Goal: Task Accomplishment & Management: Use online tool/utility

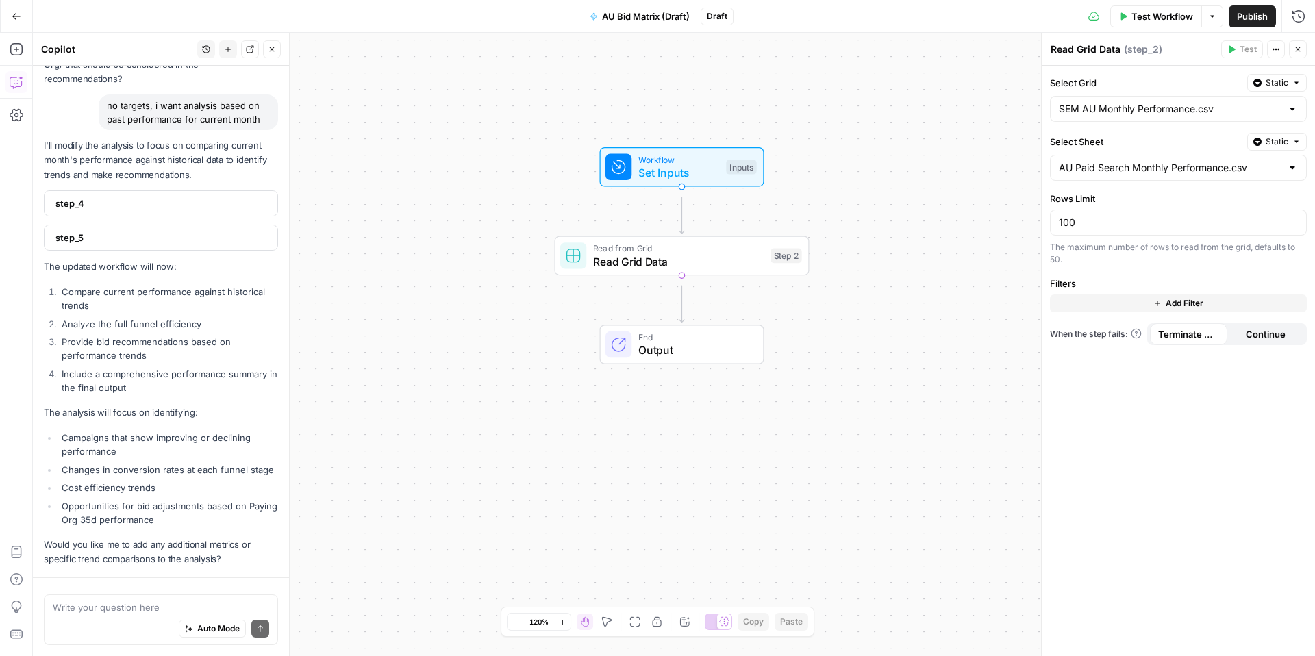
scroll to position [5917, 0]
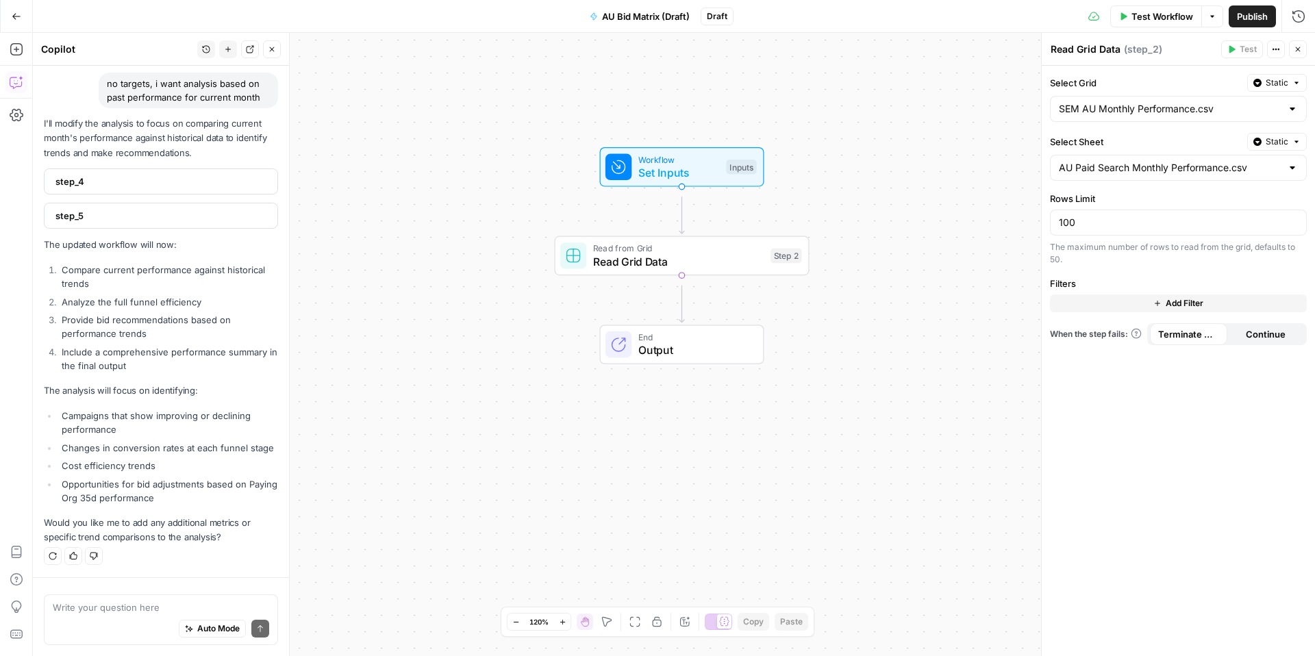
click at [12, 14] on icon "button" at bounding box center [17, 17] width 10 height 10
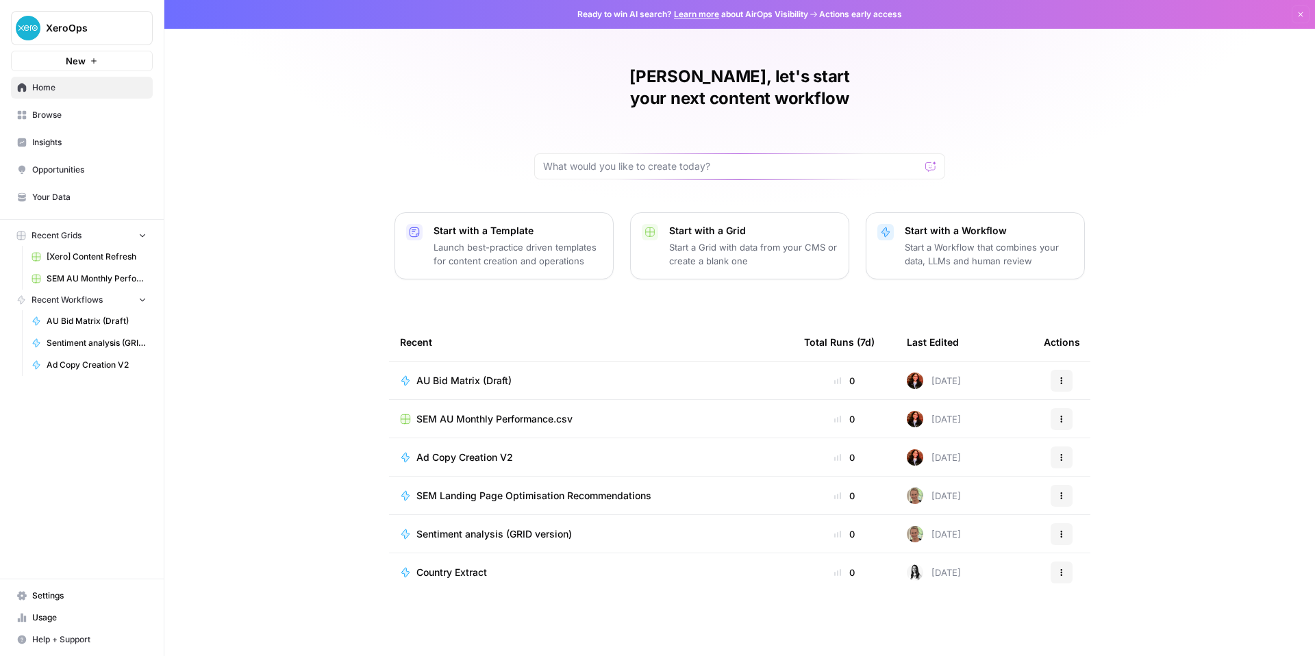
click at [726, 268] on p "Start a Grid with data from your CMS or create a blank one" at bounding box center [753, 253] width 169 height 27
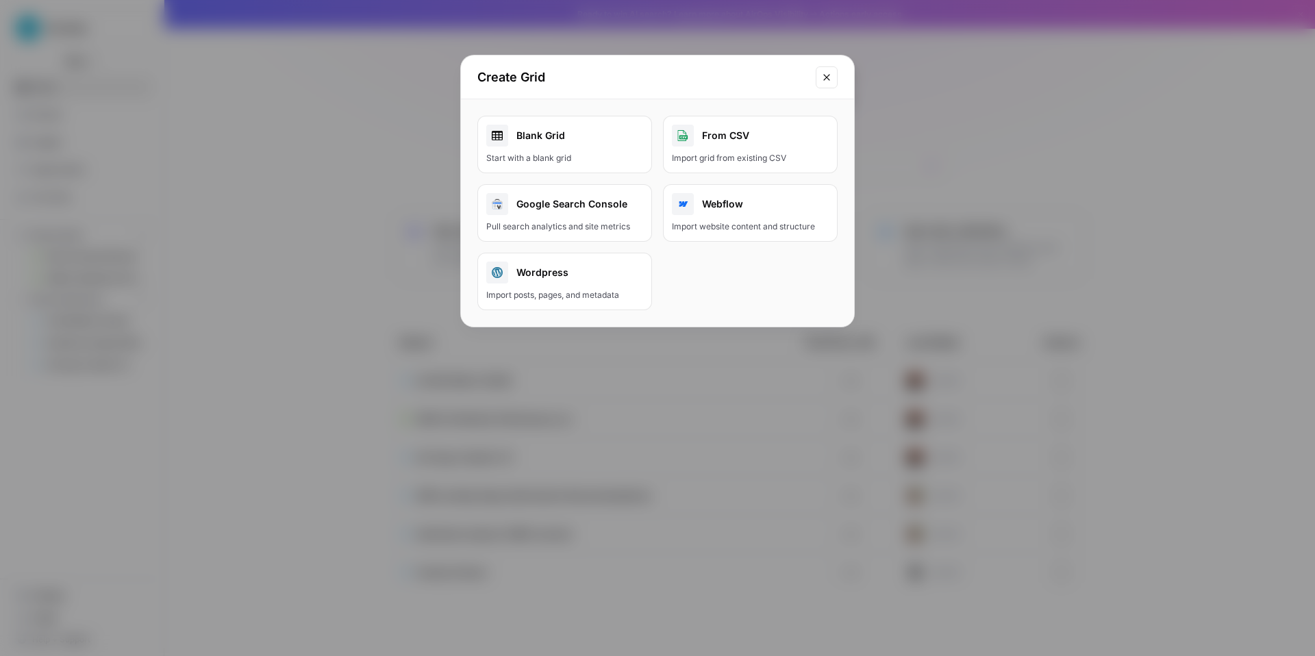
click at [726, 164] on div "Import grid from existing CSV" at bounding box center [750, 158] width 157 height 12
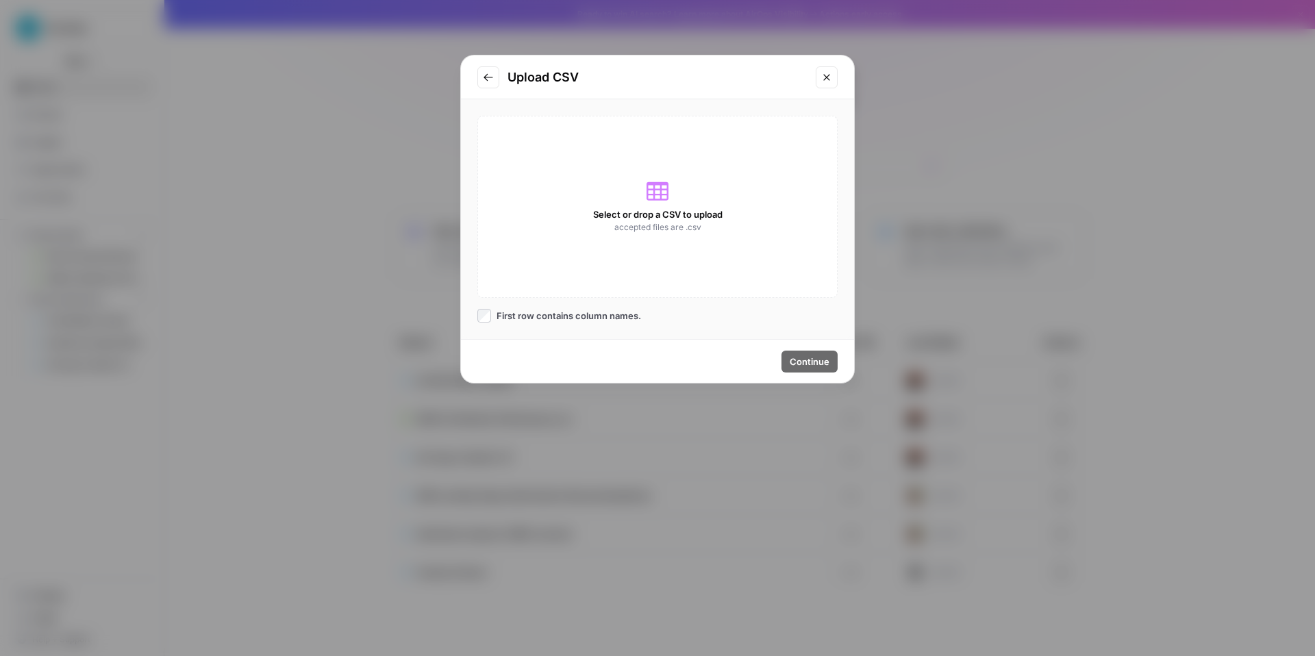
click at [619, 221] on span "Select or drop a CSV to upload" at bounding box center [657, 215] width 129 height 14
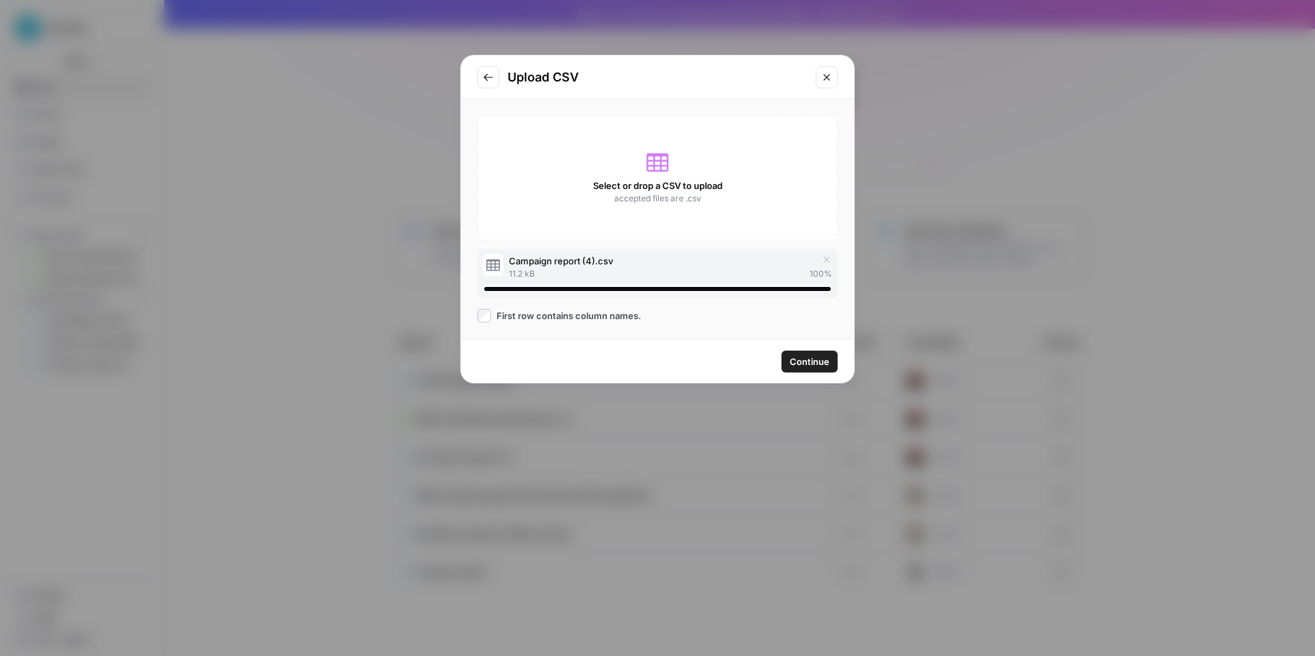
click at [806, 369] on span "Continue" at bounding box center [810, 362] width 40 height 14
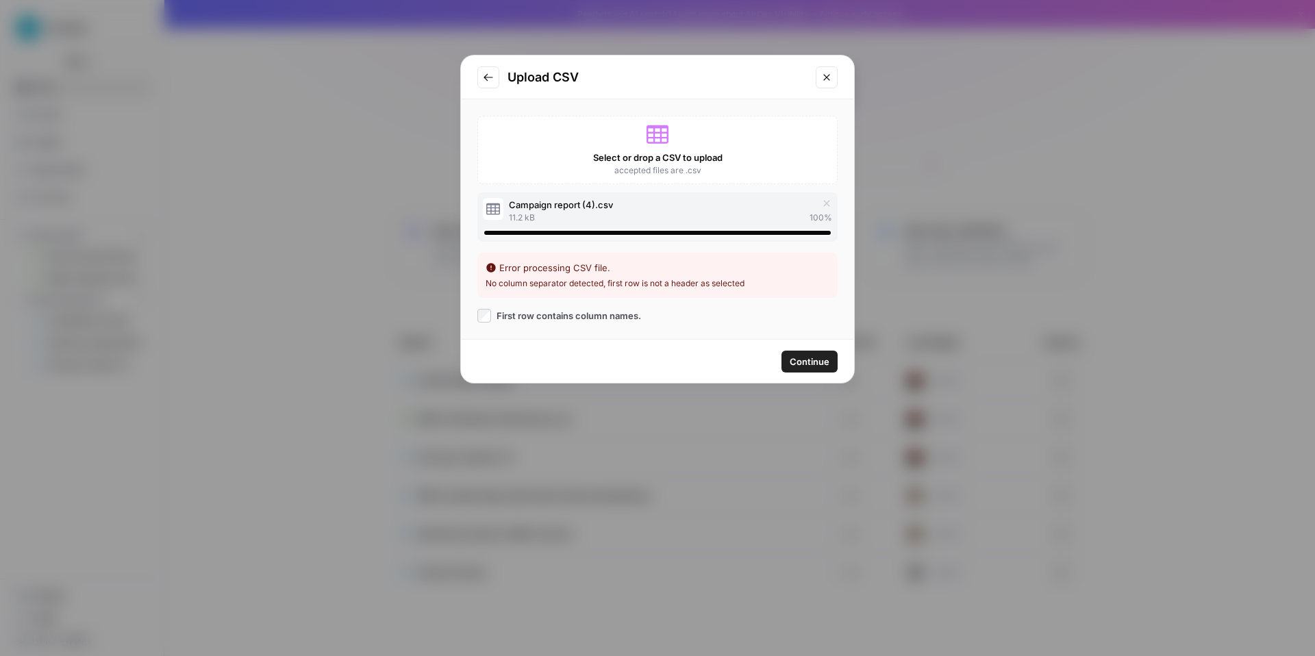
click at [491, 81] on icon "Go to previous step" at bounding box center [488, 77] width 9 height 8
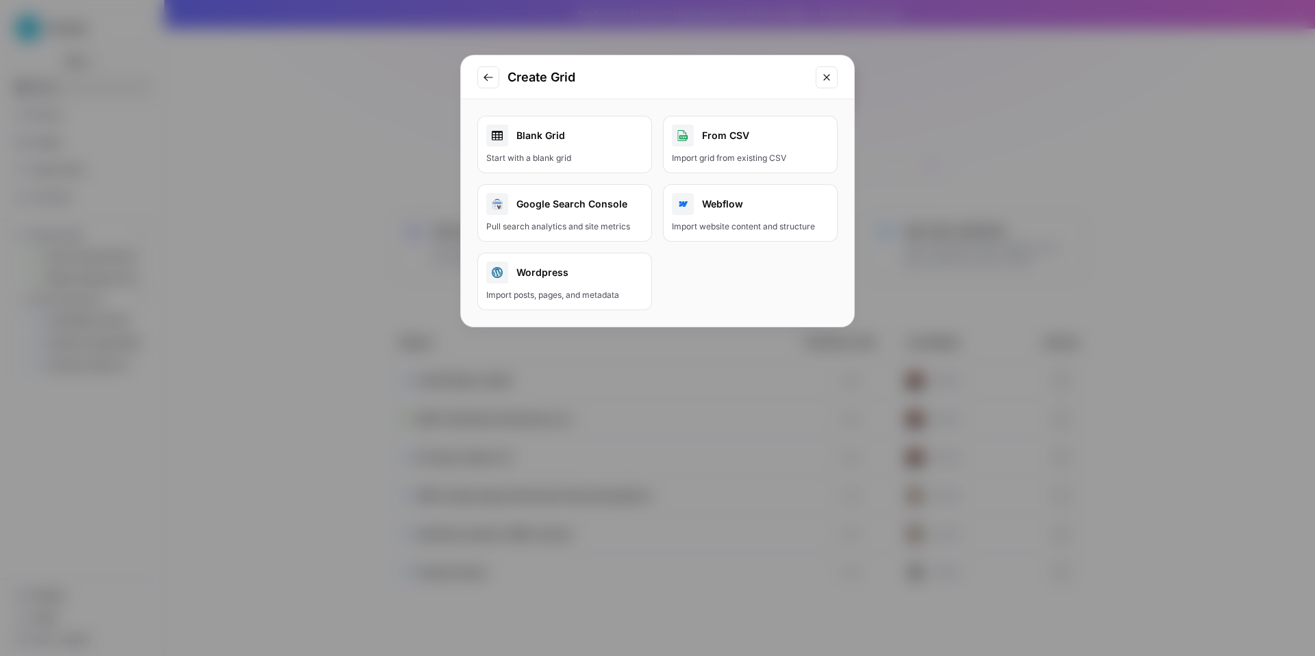
click at [764, 173] on button "From CSV Import grid from existing CSV" at bounding box center [750, 145] width 175 height 58
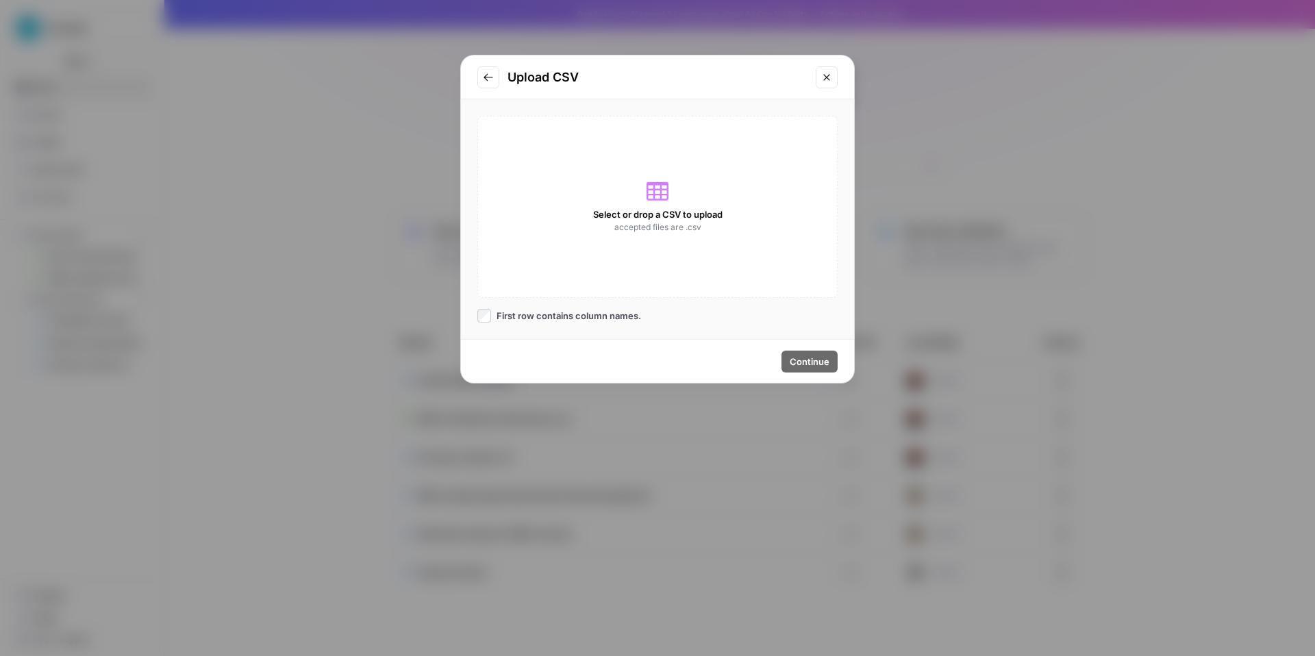
click at [651, 201] on icon at bounding box center [658, 191] width 22 height 18
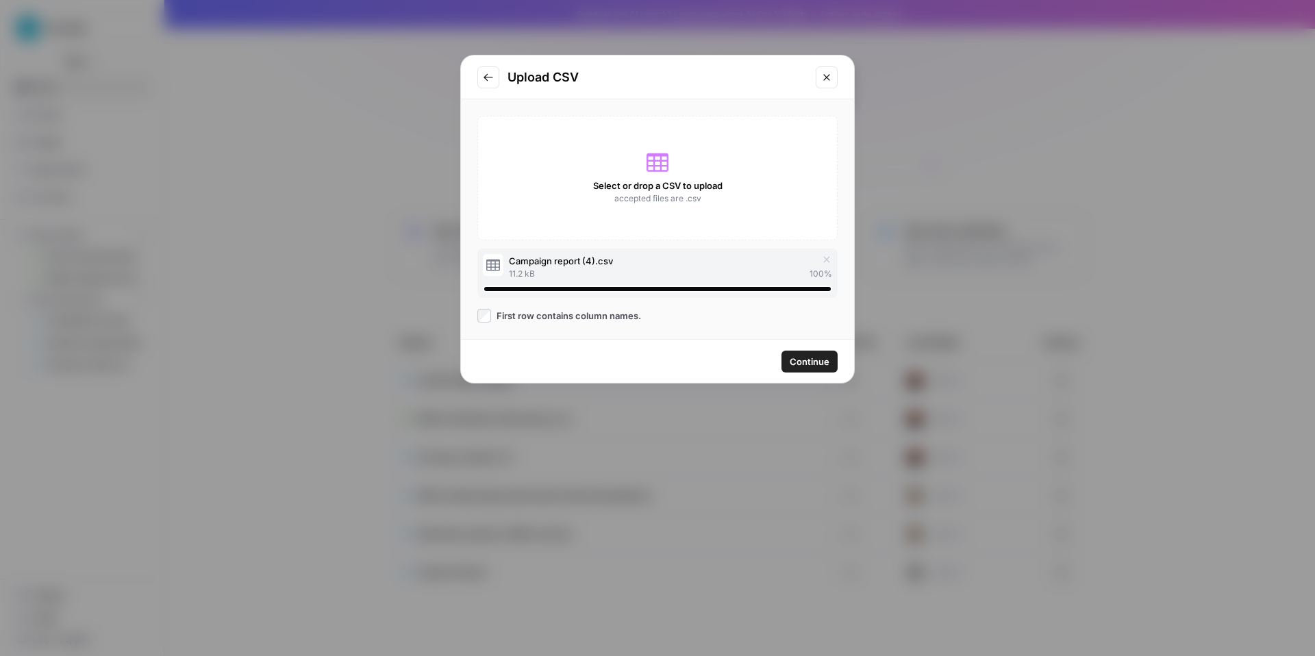
click at [797, 373] on button "Continue" at bounding box center [810, 362] width 56 height 22
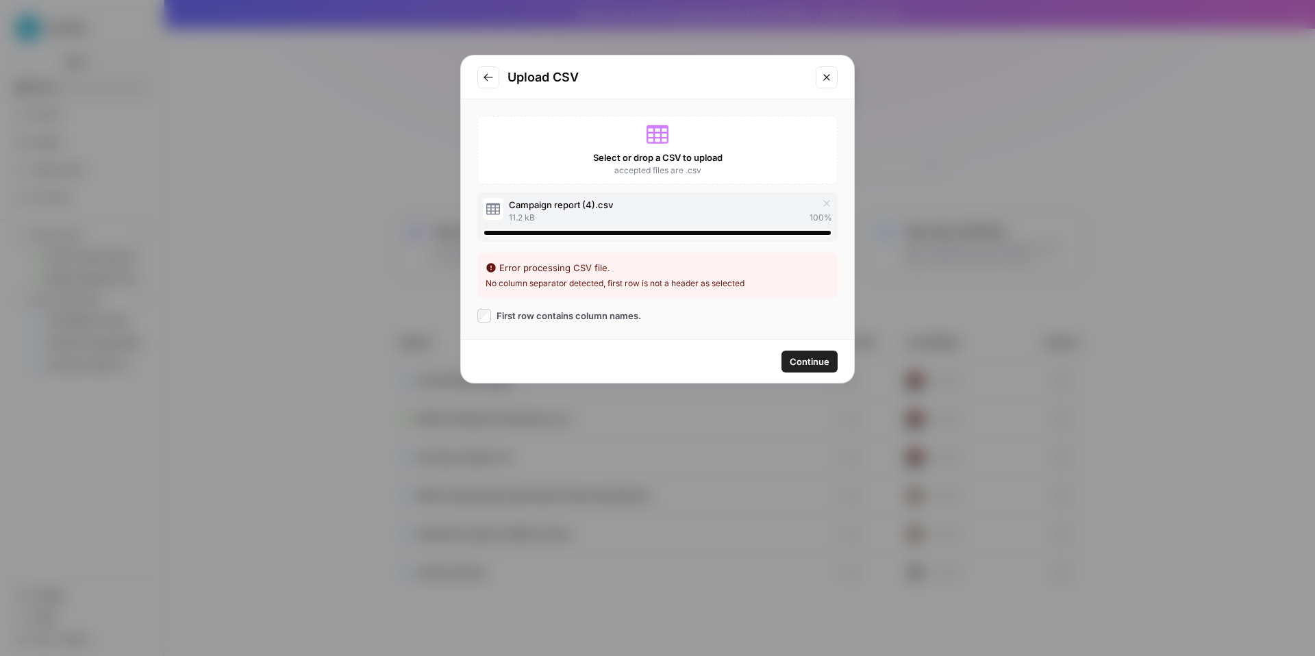
click at [793, 367] on span "Continue" at bounding box center [810, 362] width 40 height 14
click at [493, 83] on icon "Go to previous step" at bounding box center [488, 77] width 11 height 11
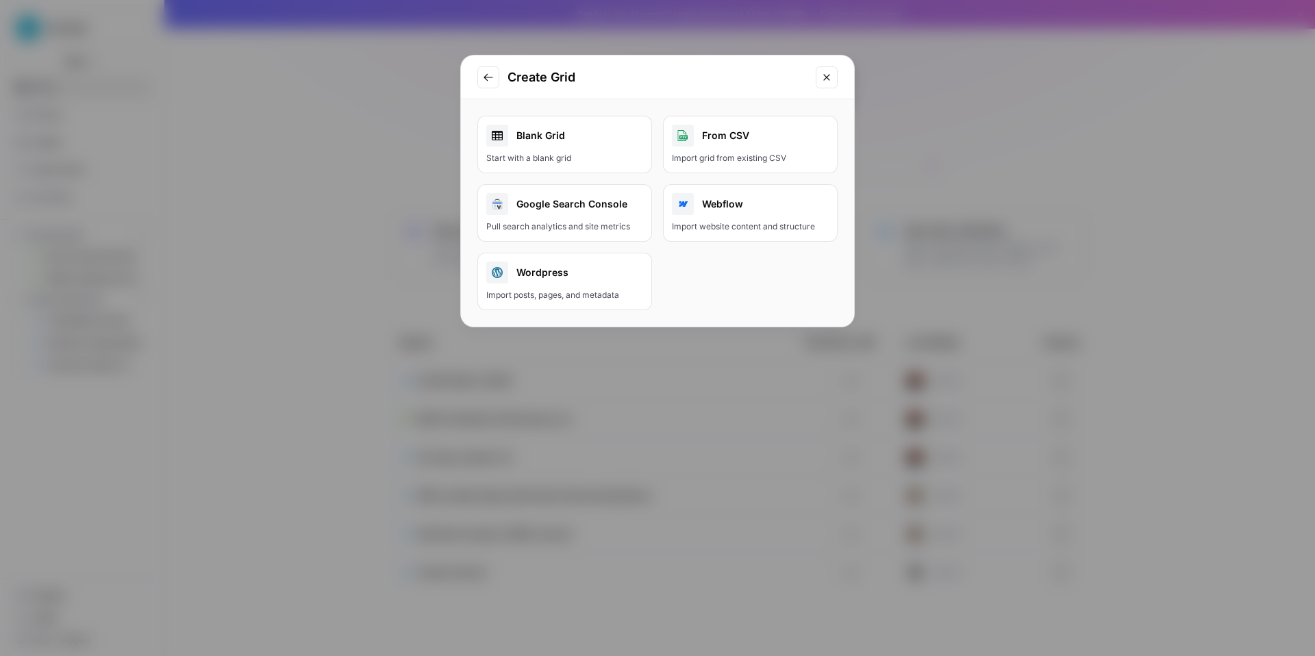
click at [743, 147] on div "From CSV" at bounding box center [750, 136] width 157 height 22
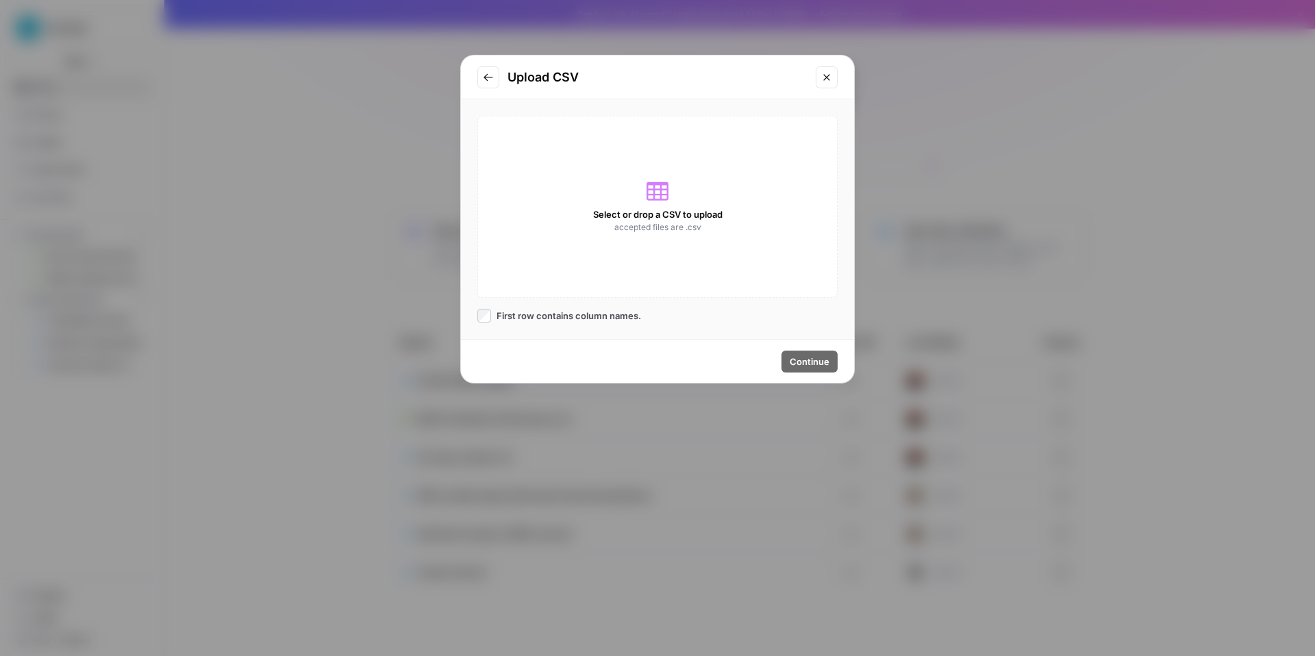
click at [636, 221] on span "Select or drop a CSV to upload" at bounding box center [657, 215] width 129 height 14
click at [629, 214] on div "Select or drop a CSV to upload accepted files are .csv" at bounding box center [657, 207] width 360 height 182
click at [622, 221] on span "Select or drop a CSV to upload" at bounding box center [657, 215] width 129 height 14
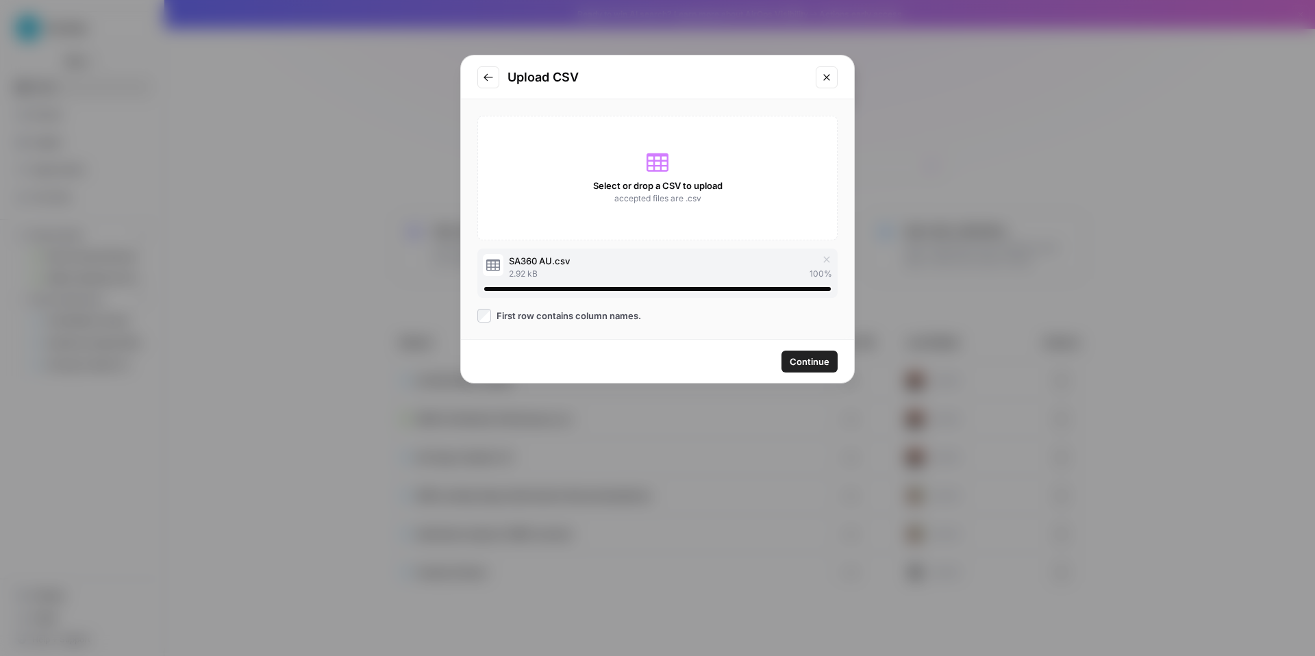
click at [795, 366] on span "Continue" at bounding box center [810, 362] width 40 height 14
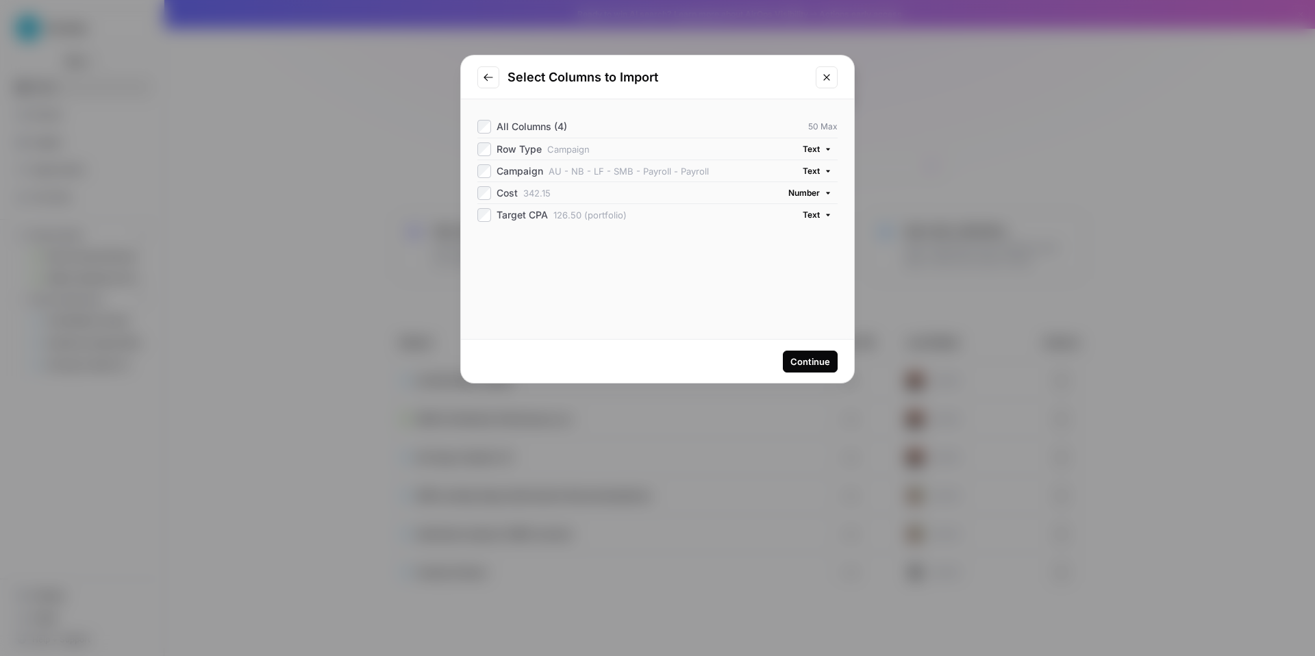
click at [794, 225] on div "Target CPA 126.50 (portfolio) Text" at bounding box center [657, 214] width 360 height 22
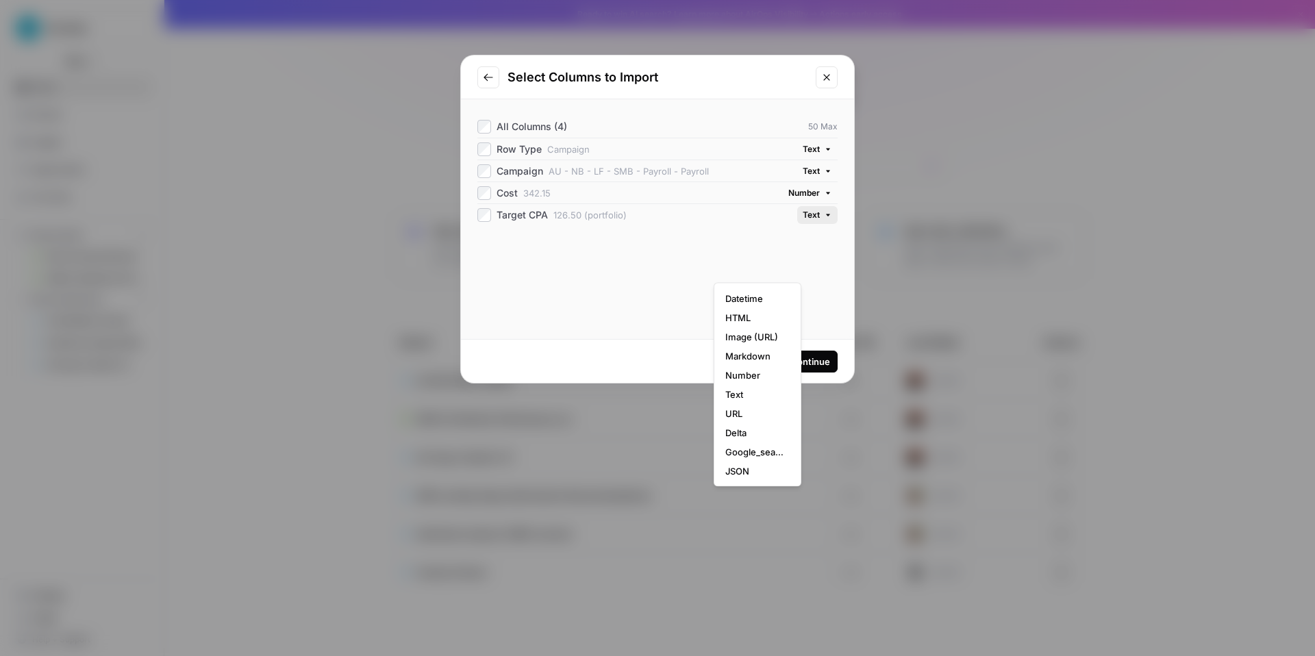
click at [803, 221] on span "Text" at bounding box center [811, 215] width 17 height 12
click at [759, 382] on span "Number" at bounding box center [754, 376] width 59 height 14
click at [802, 221] on span "Number" at bounding box center [804, 215] width 32 height 12
click at [762, 401] on span "Text" at bounding box center [754, 395] width 59 height 14
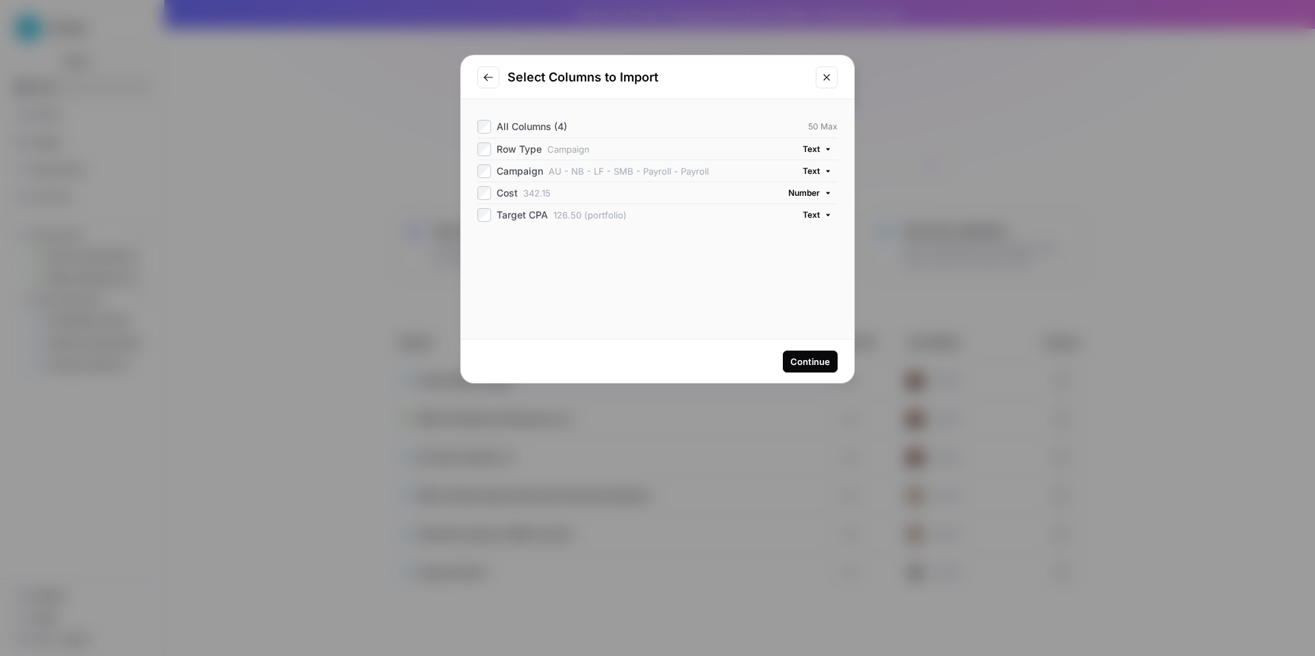
click at [790, 369] on div "Continue" at bounding box center [810, 362] width 40 height 14
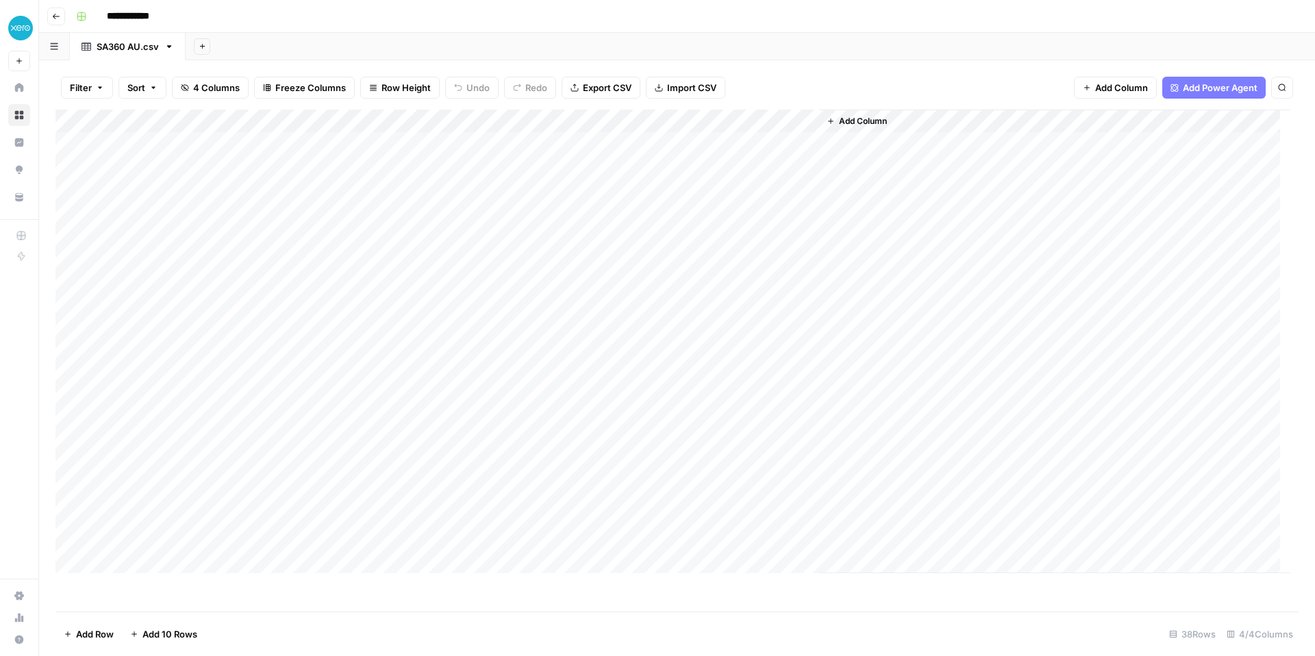
click at [211, 147] on div "Add Column" at bounding box center [672, 342] width 1235 height 464
click at [197, 340] on span "Remove Column" at bounding box center [194, 333] width 120 height 14
click at [594, 149] on span "Delete" at bounding box center [608, 142] width 29 height 14
click at [137, 17] on input "**********" at bounding box center [150, 16] width 99 height 22
click at [184, 18] on input "**********" at bounding box center [150, 16] width 99 height 22
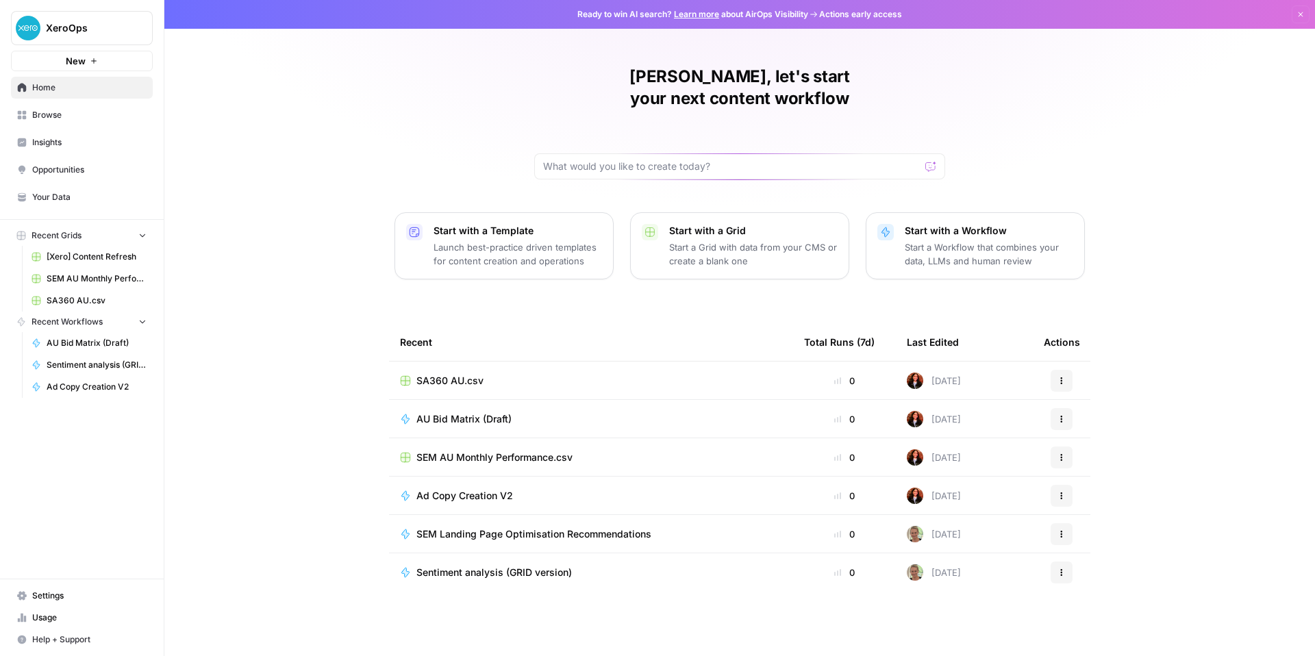
click at [416, 426] on span "AU Bid Matrix (Draft)" at bounding box center [463, 419] width 95 height 14
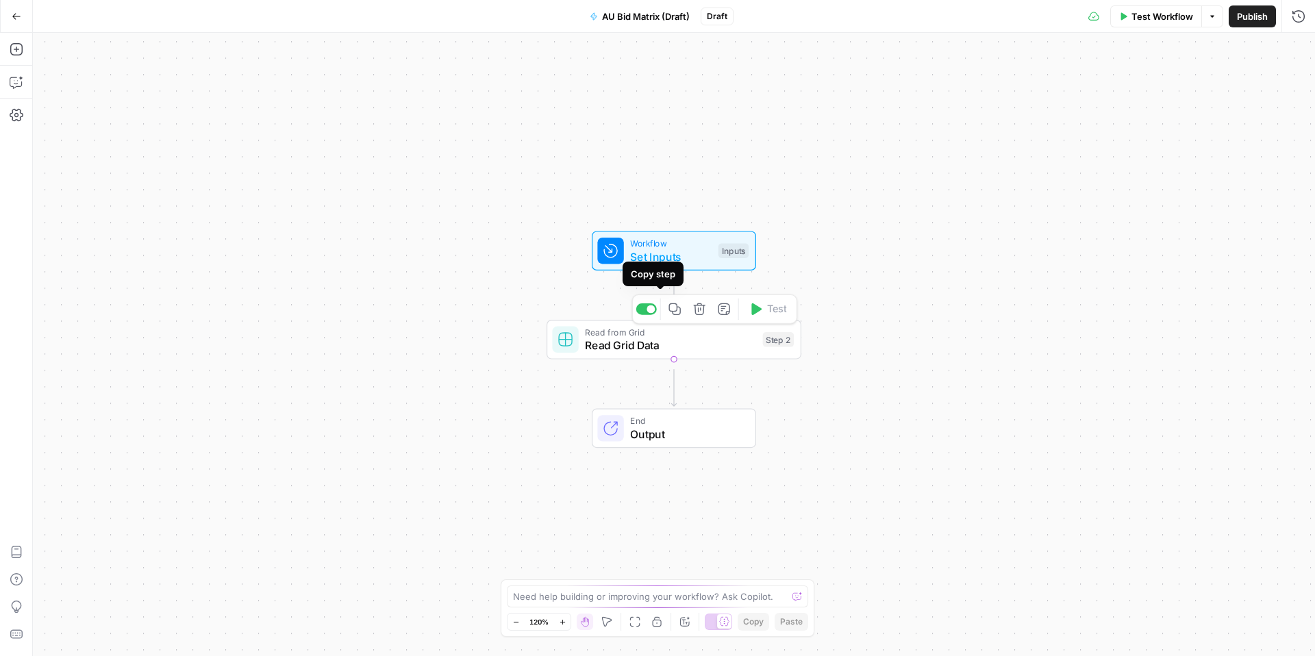
click at [669, 306] on icon "button" at bounding box center [675, 309] width 12 height 12
click at [1208, 610] on div "Copied to clipboard" at bounding box center [1203, 613] width 169 height 14
click at [12, 53] on icon "button" at bounding box center [17, 49] width 14 height 14
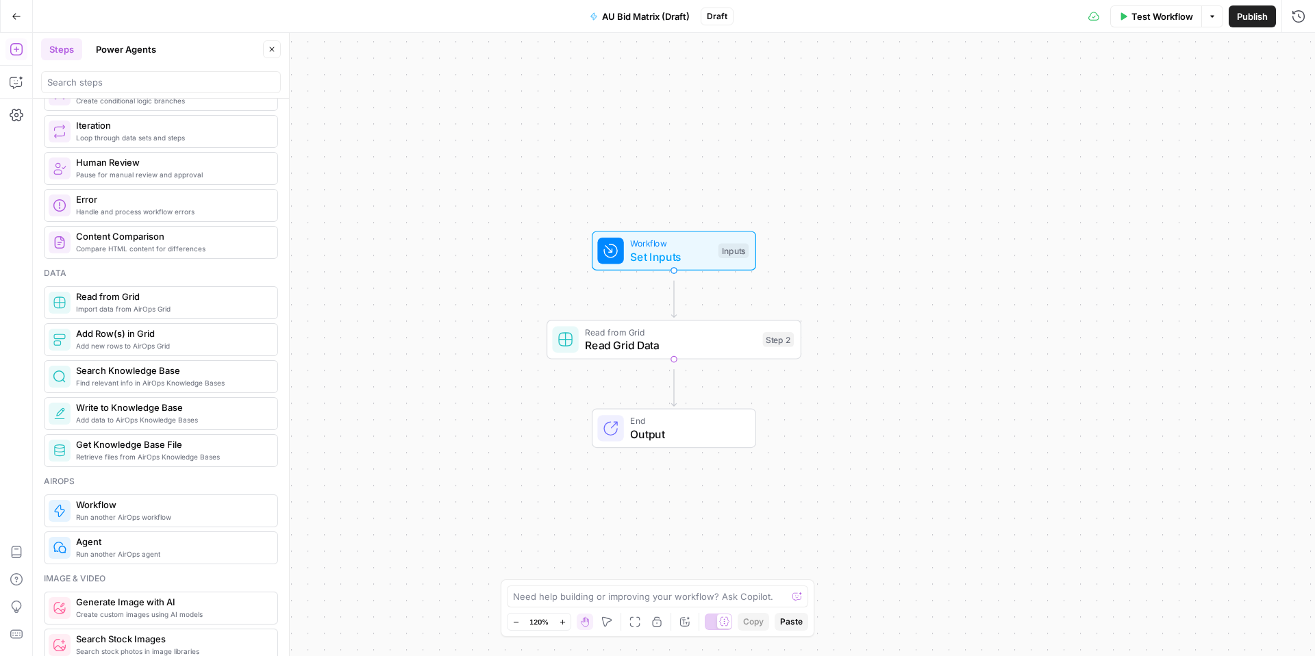
scroll to position [603, 0]
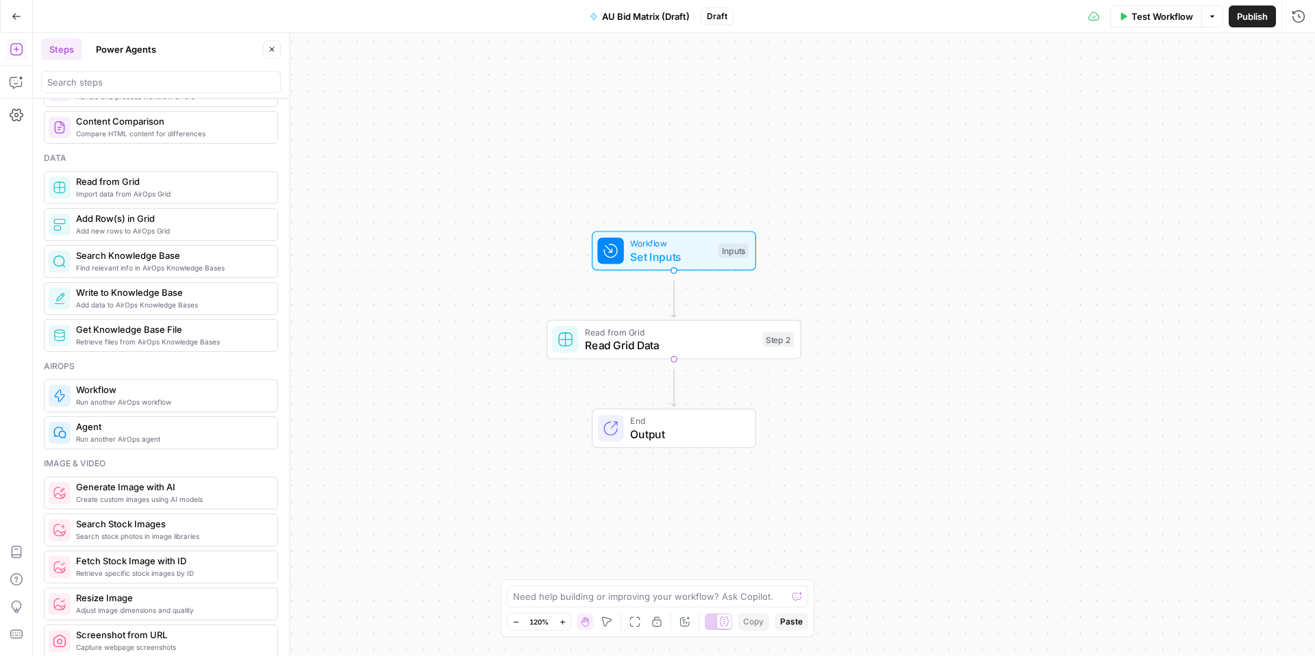
click at [168, 199] on span "Import data from AirOps Grid" at bounding box center [171, 193] width 190 height 11
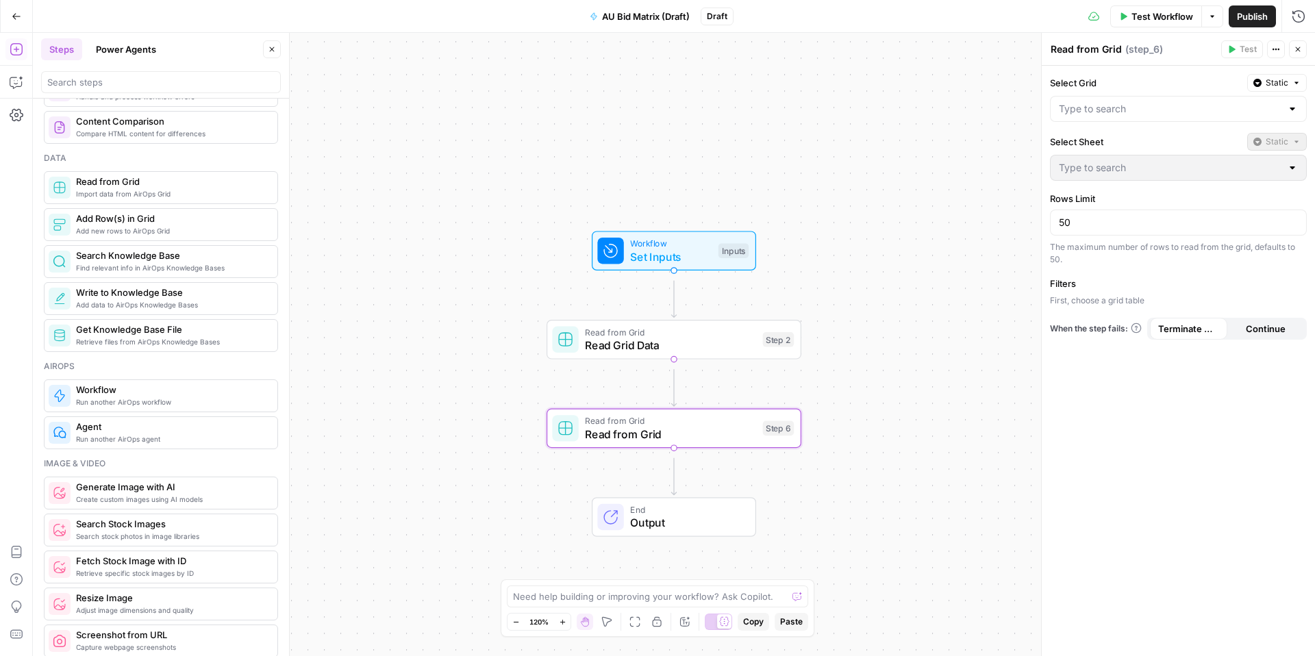
click at [1151, 122] on div at bounding box center [1178, 109] width 257 height 26
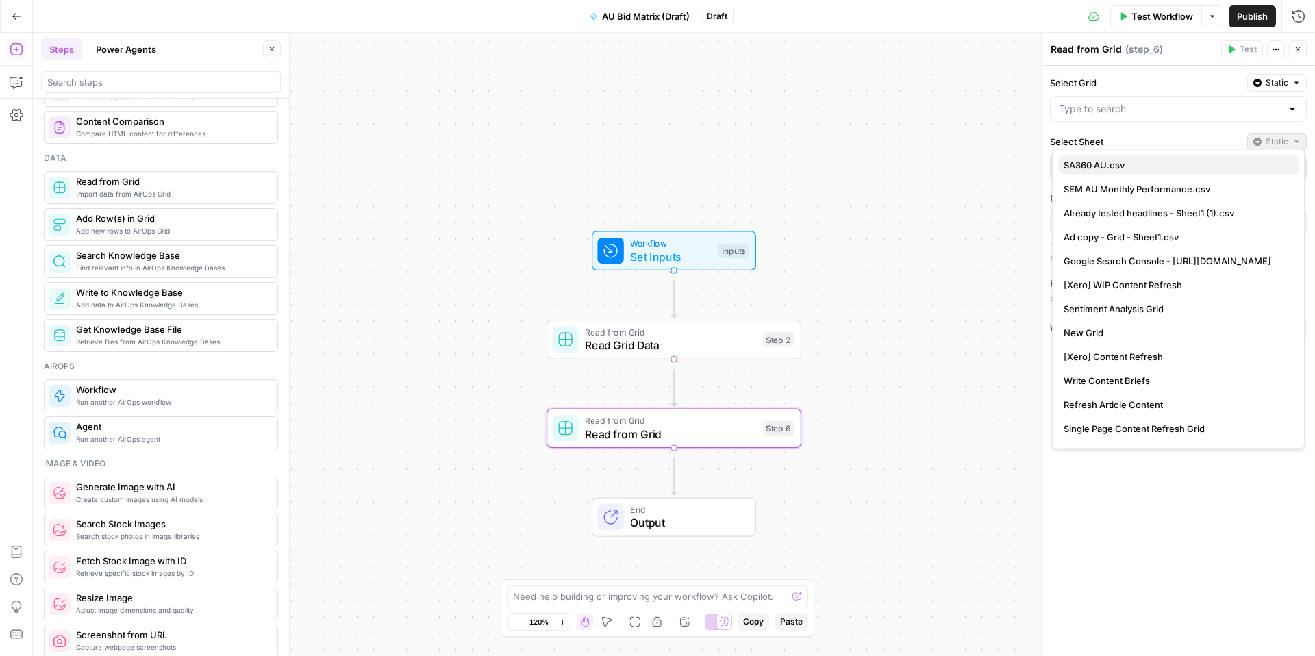
click at [1147, 172] on span "SA360 AU.csv" at bounding box center [1176, 165] width 224 height 14
type input "SA360 AU.csv"
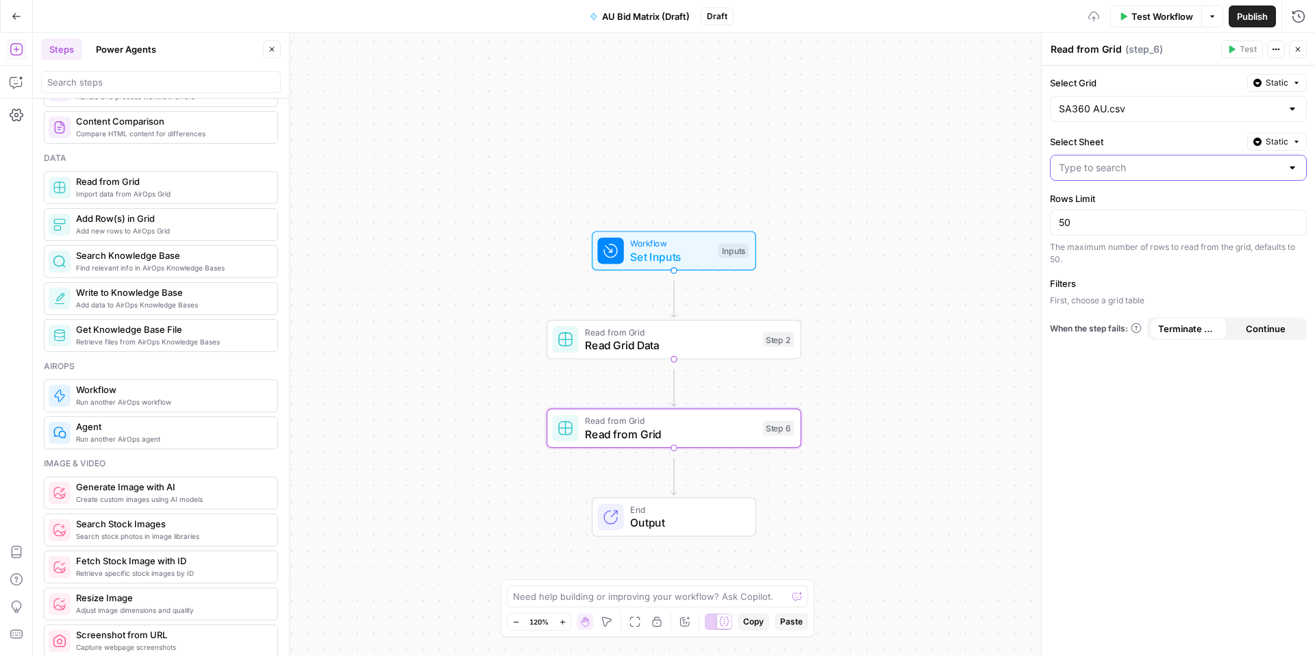
click at [1138, 175] on input "Select Sheet" at bounding box center [1170, 168] width 223 height 14
click at [1135, 243] on span "SA360 AU.csv" at bounding box center [1176, 238] width 224 height 14
type input "SA360 AU.csv"
drag, startPoint x: 1099, startPoint y: 271, endPoint x: 1040, endPoint y: 264, distance: 60.0
click at [1041, 264] on div "Read from Grid Read from Grid ( step_6 ) Test Actions Close Select Grid Static …" at bounding box center [1178, 344] width 274 height 623
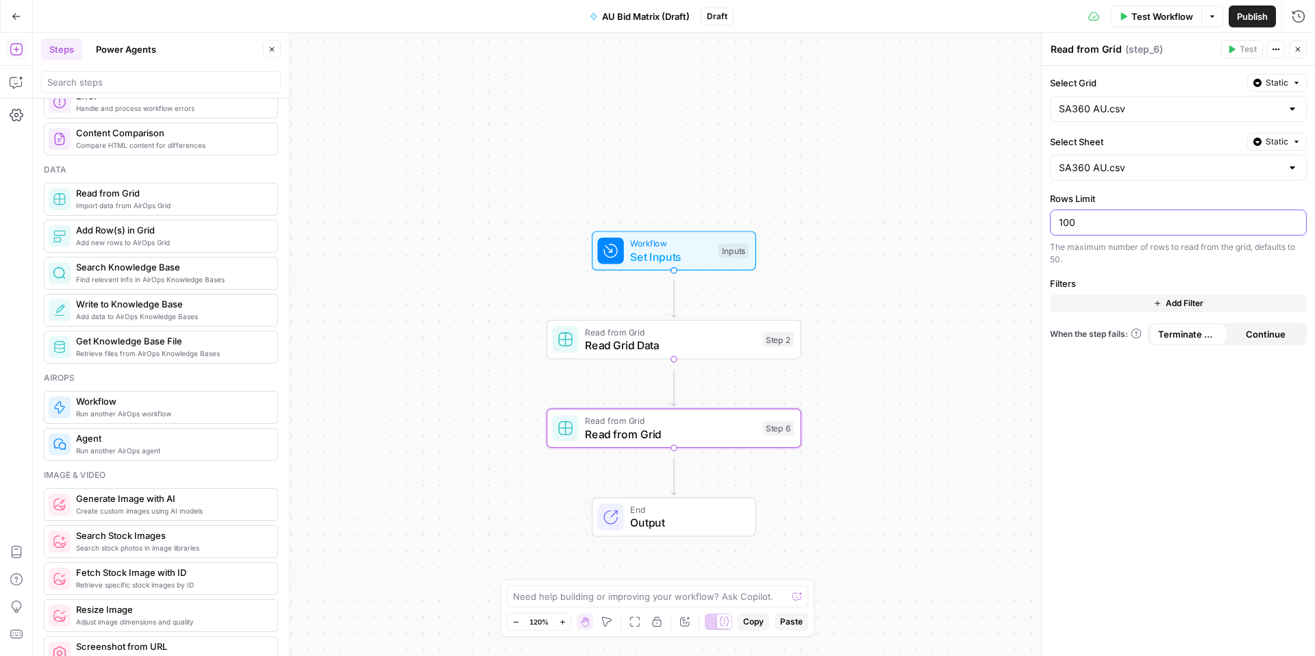
scroll to position [577, 0]
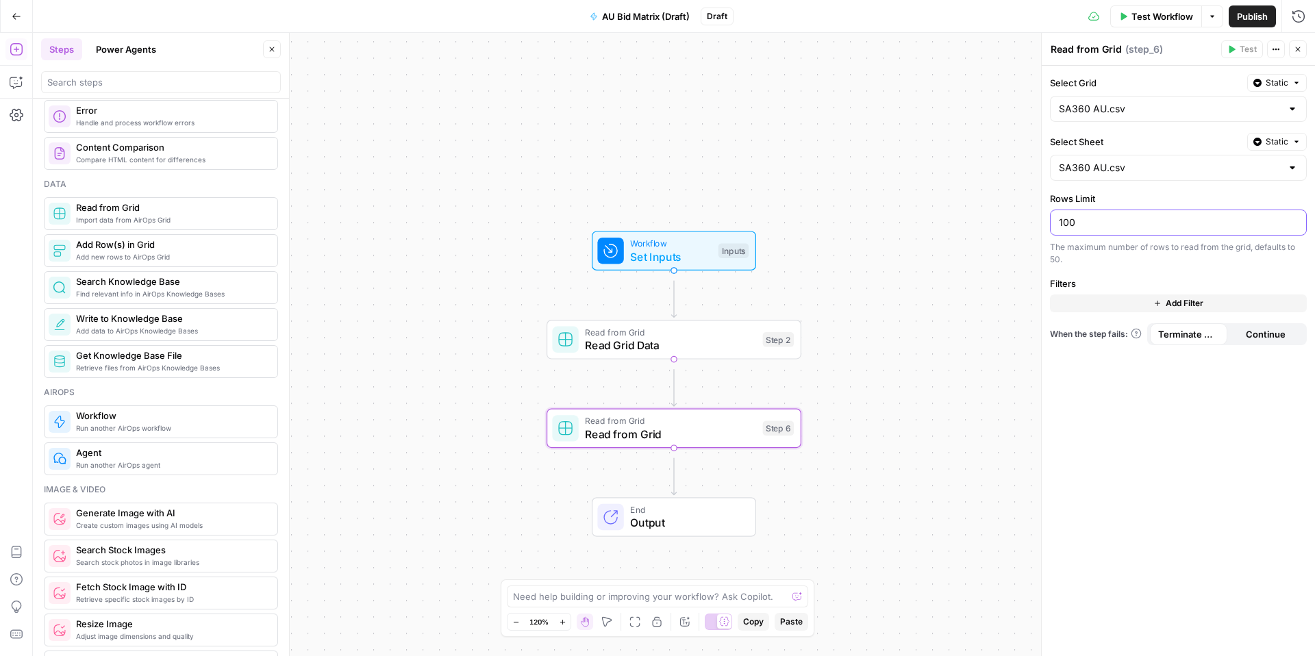
type input "100"
click at [674, 513] on span "End" at bounding box center [686, 509] width 112 height 13
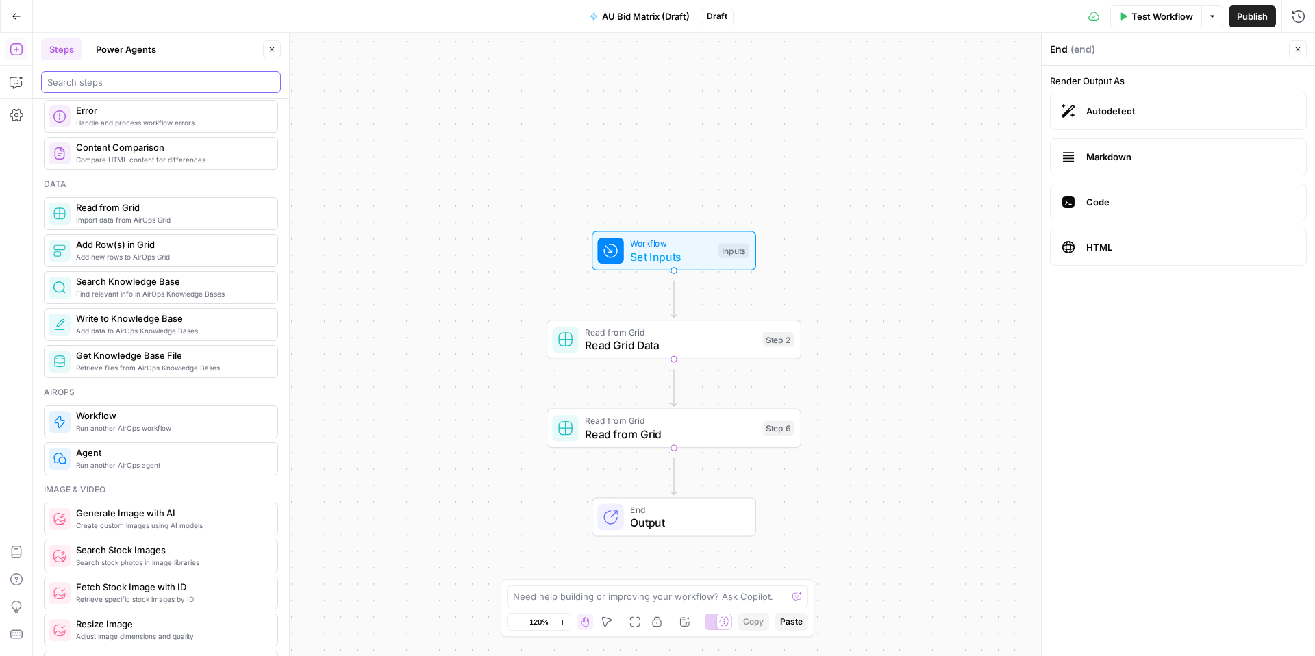
click at [100, 89] on input "search" at bounding box center [160, 82] width 227 height 14
click at [577, 590] on textarea at bounding box center [650, 597] width 274 height 14
paste textarea "Lor ips d sita consec adipiscing eli seddoe temporin. Utlab et dol magn aliquae…"
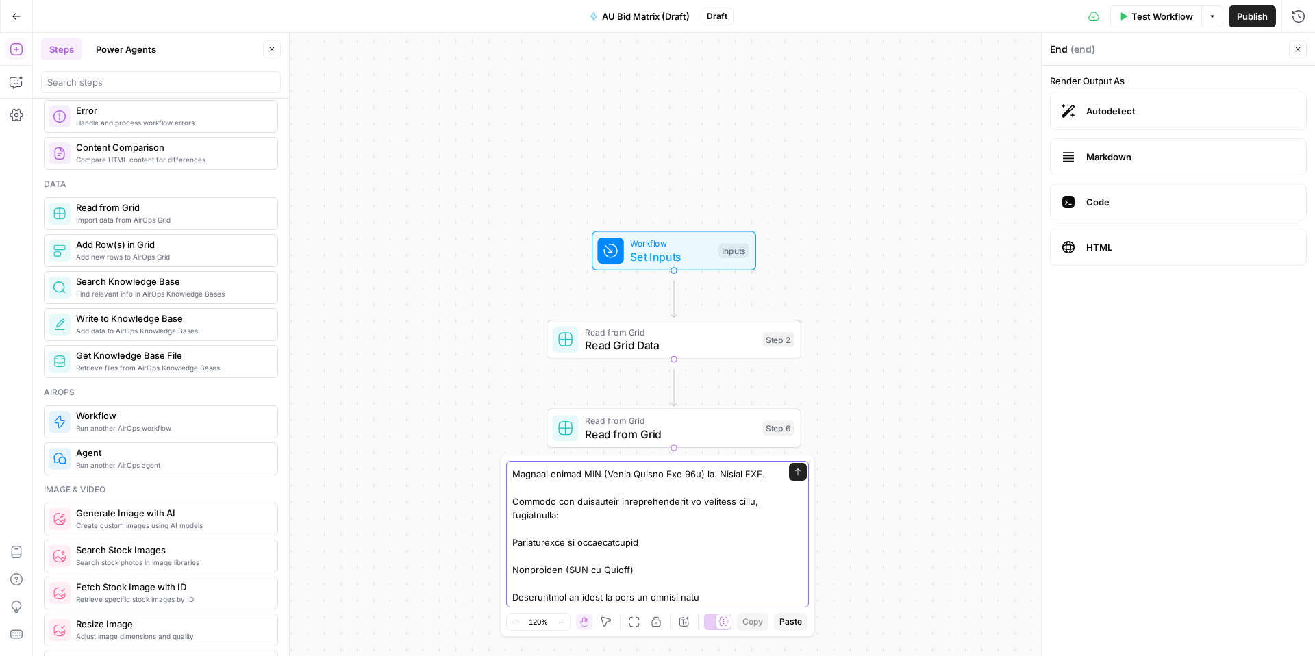
scroll to position [1010, 0]
type textarea "Lor ips d sita consec adipiscing eli seddoe temporin. Utlab et dol magn aliquae…"
click at [790, 463] on button "Send" at bounding box center [798, 472] width 18 height 18
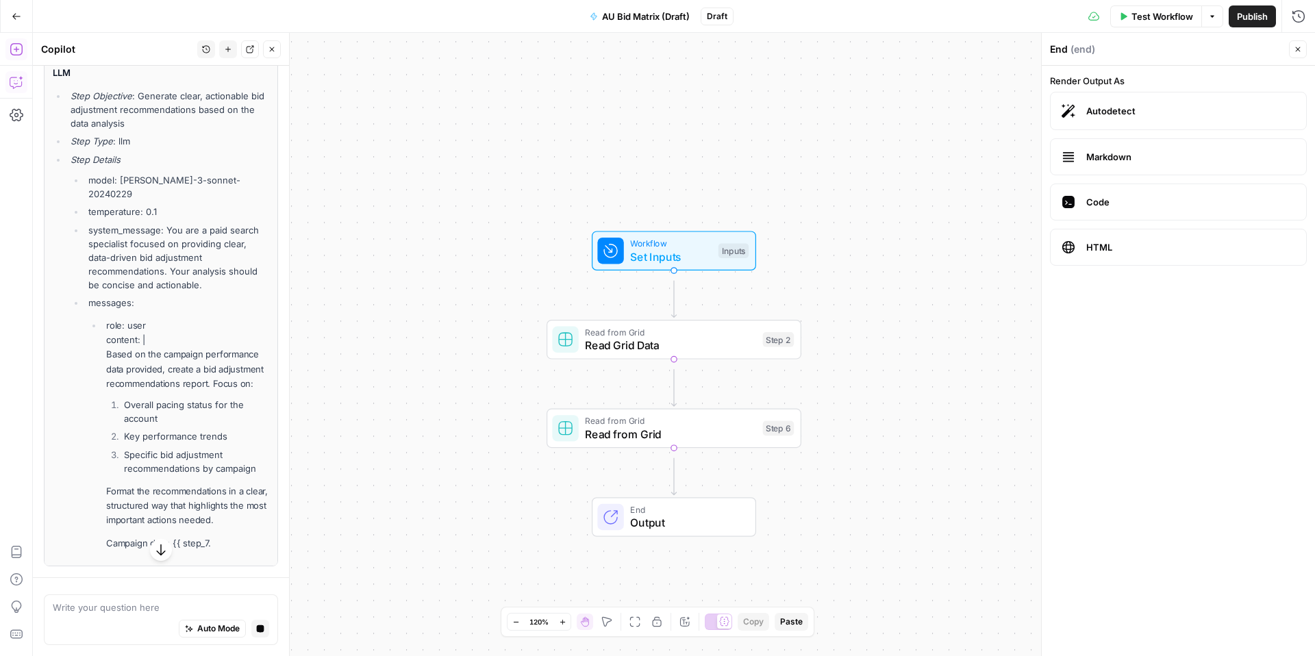
scroll to position [1675, 0]
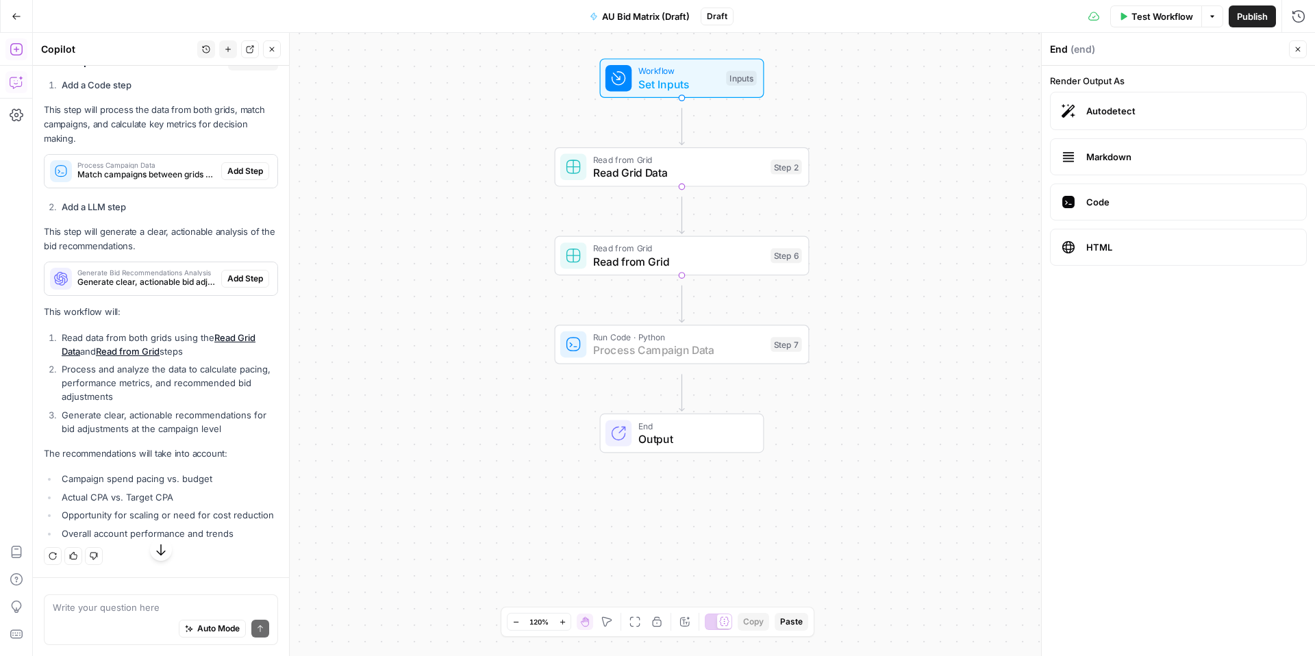
click at [231, 177] on span "Add Step" at bounding box center [245, 171] width 36 height 12
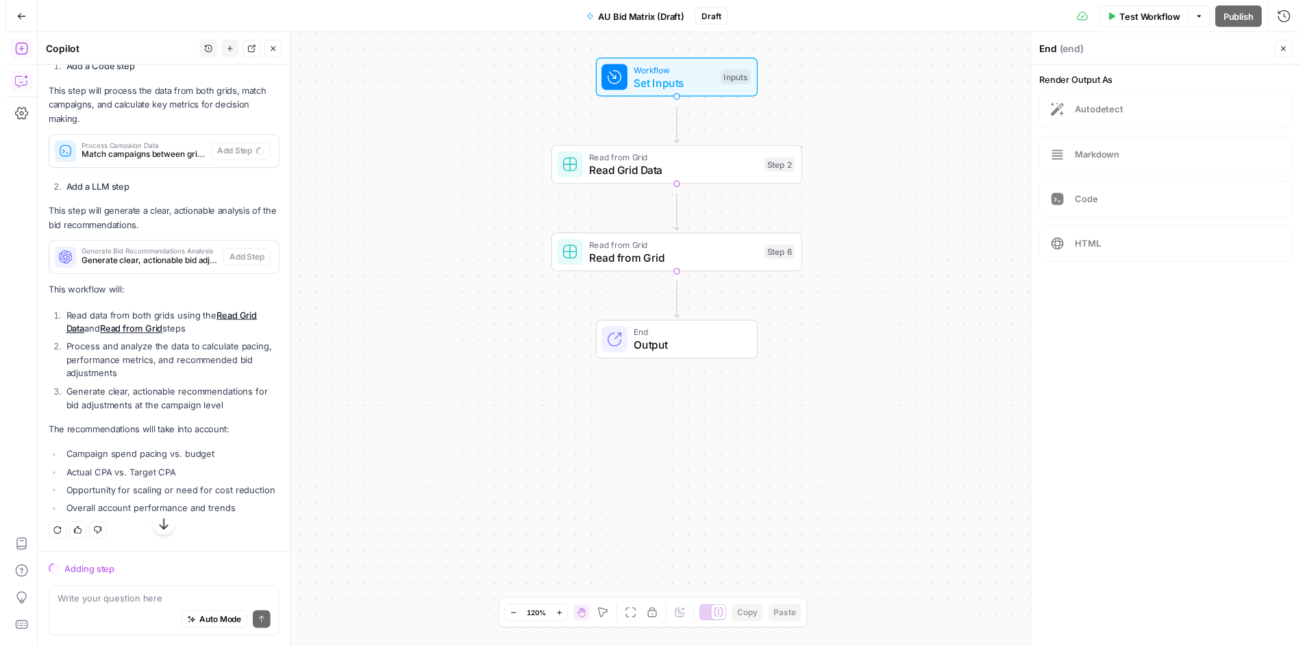
scroll to position [1855, 0]
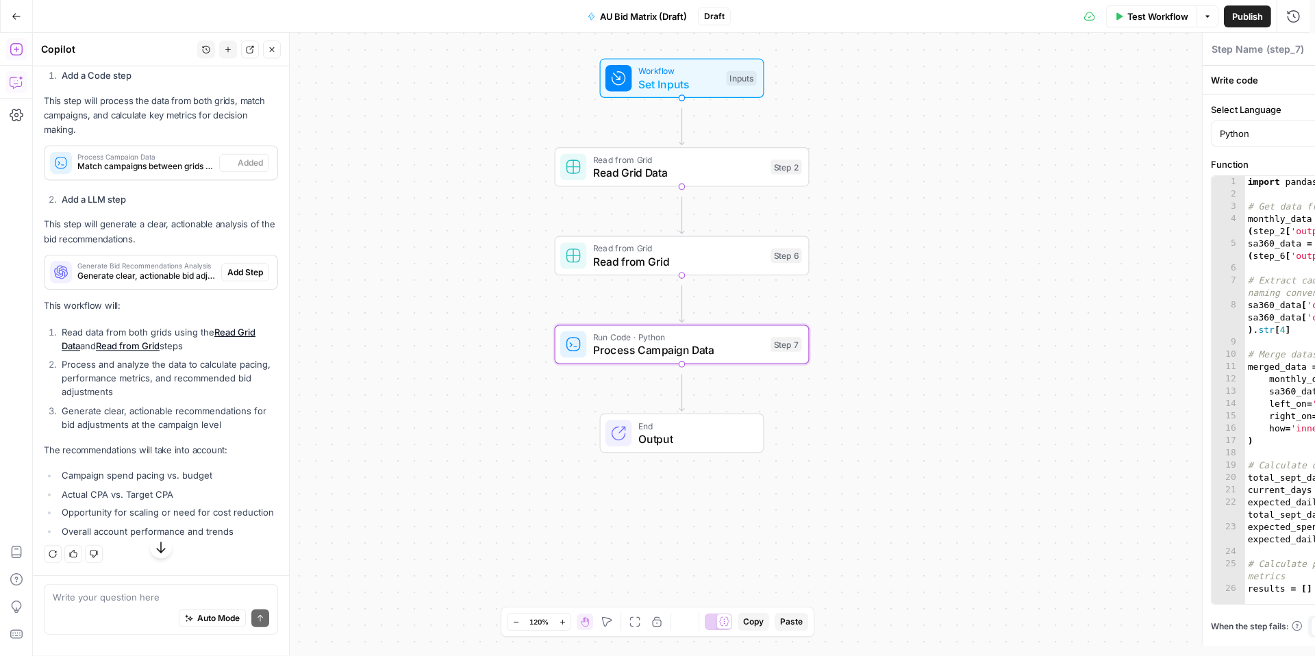
type textarea "Process Campaign Data"
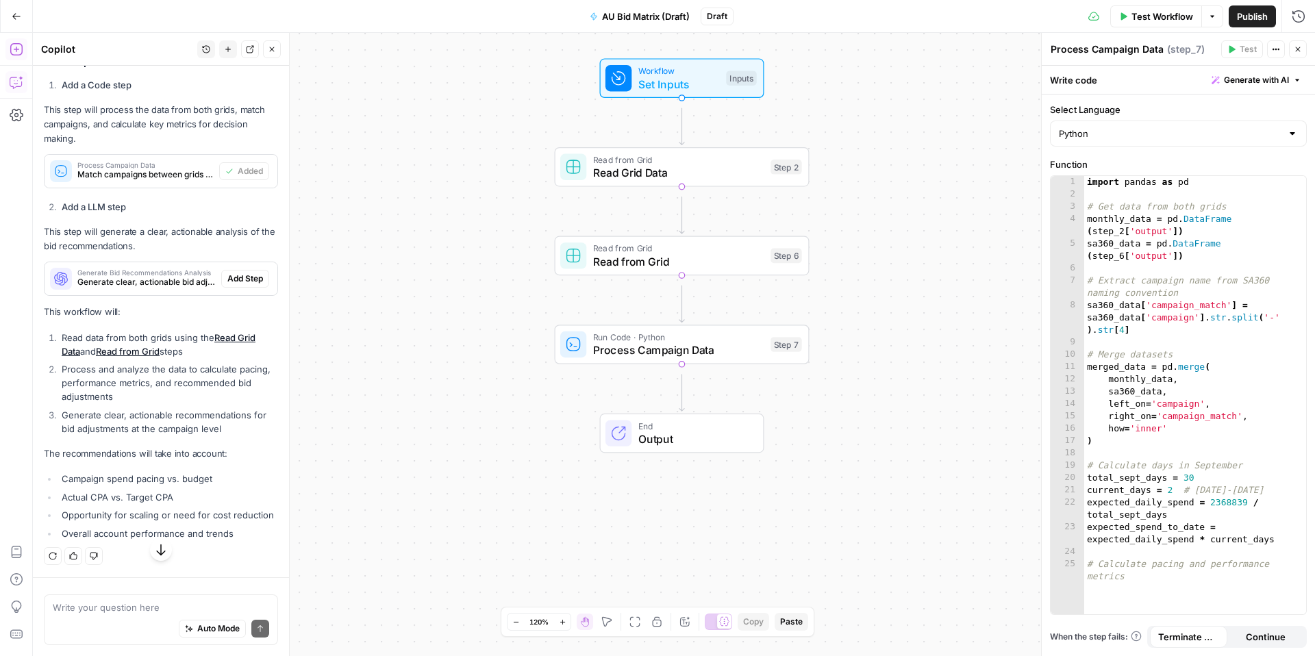
scroll to position [1946, 0]
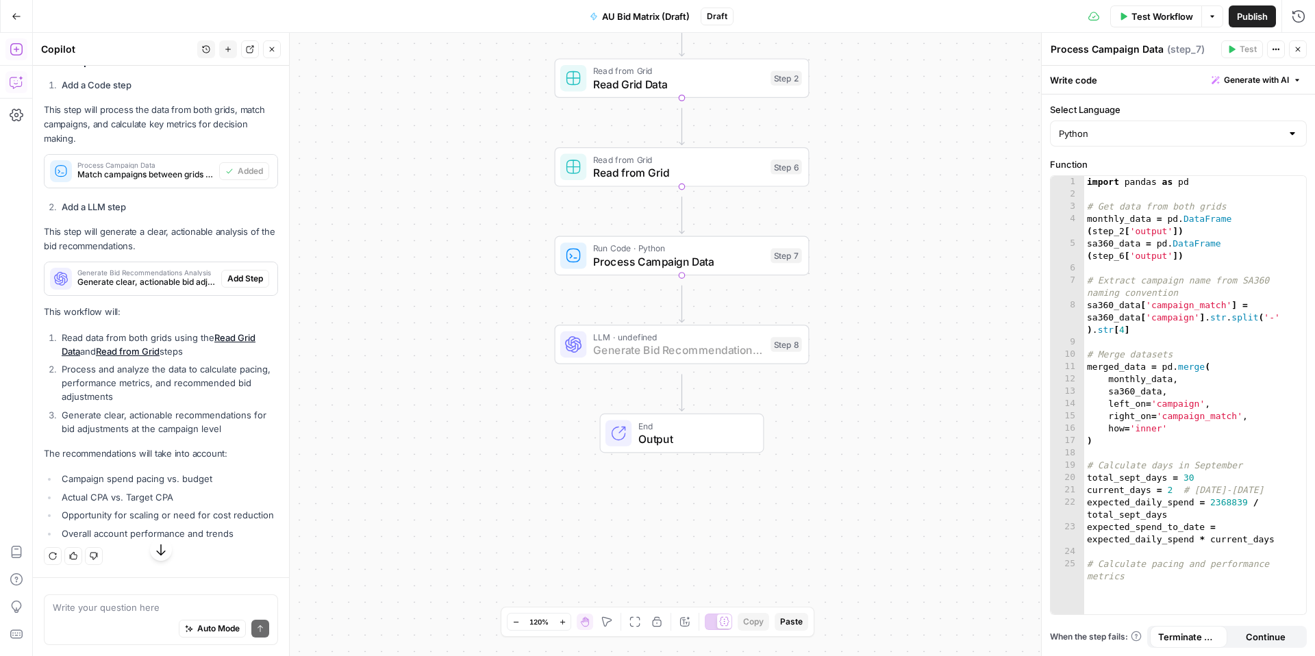
click at [227, 285] on span "Add Step" at bounding box center [245, 279] width 36 height 12
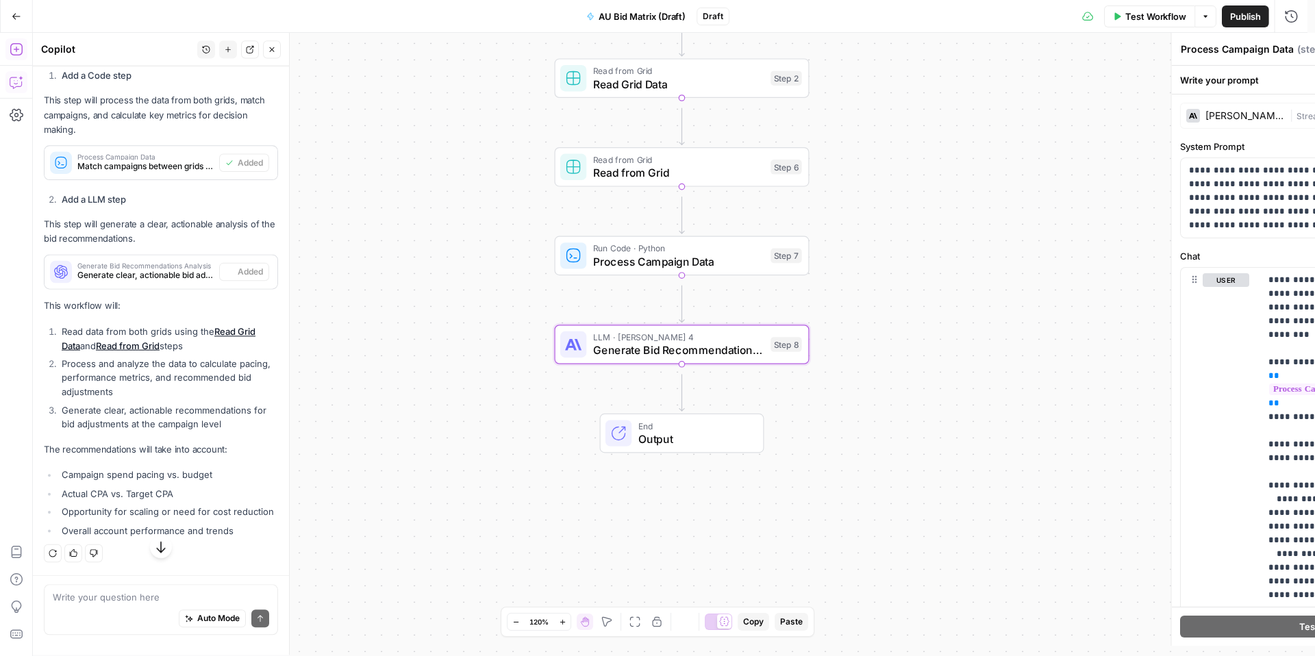
type textarea "Generate Bid Recommendations Analysis"
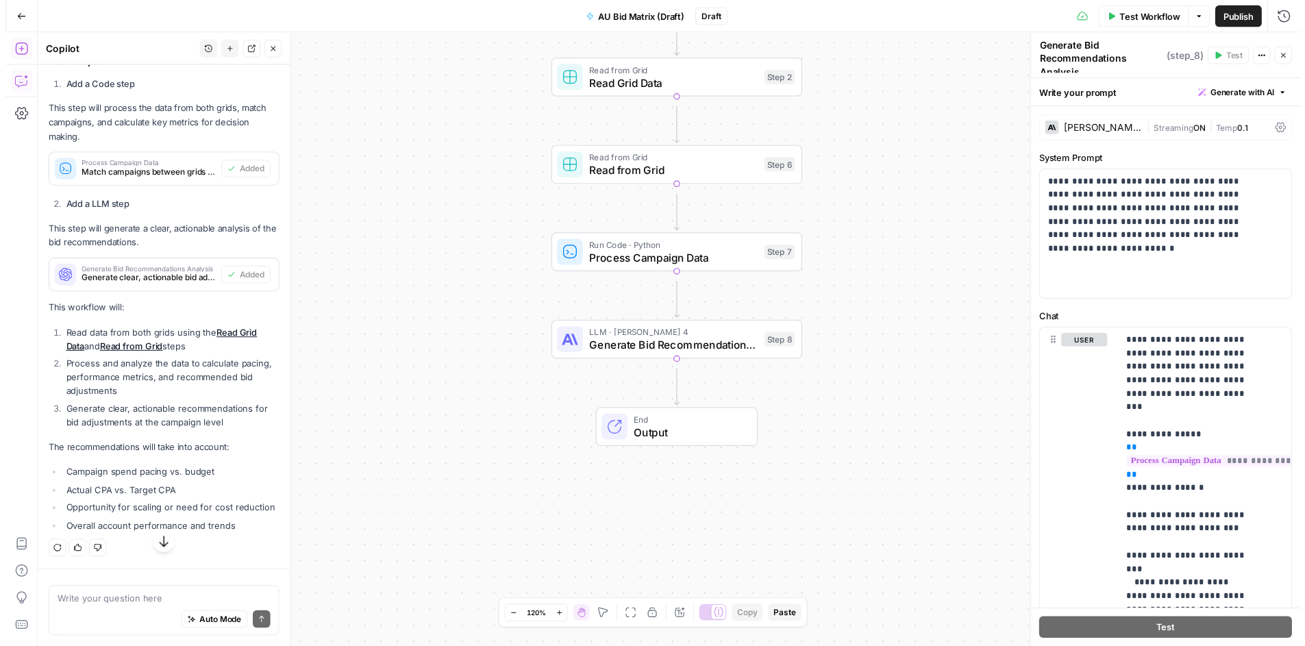
scroll to position [2198, 0]
click at [696, 436] on span "Output" at bounding box center [694, 439] width 112 height 16
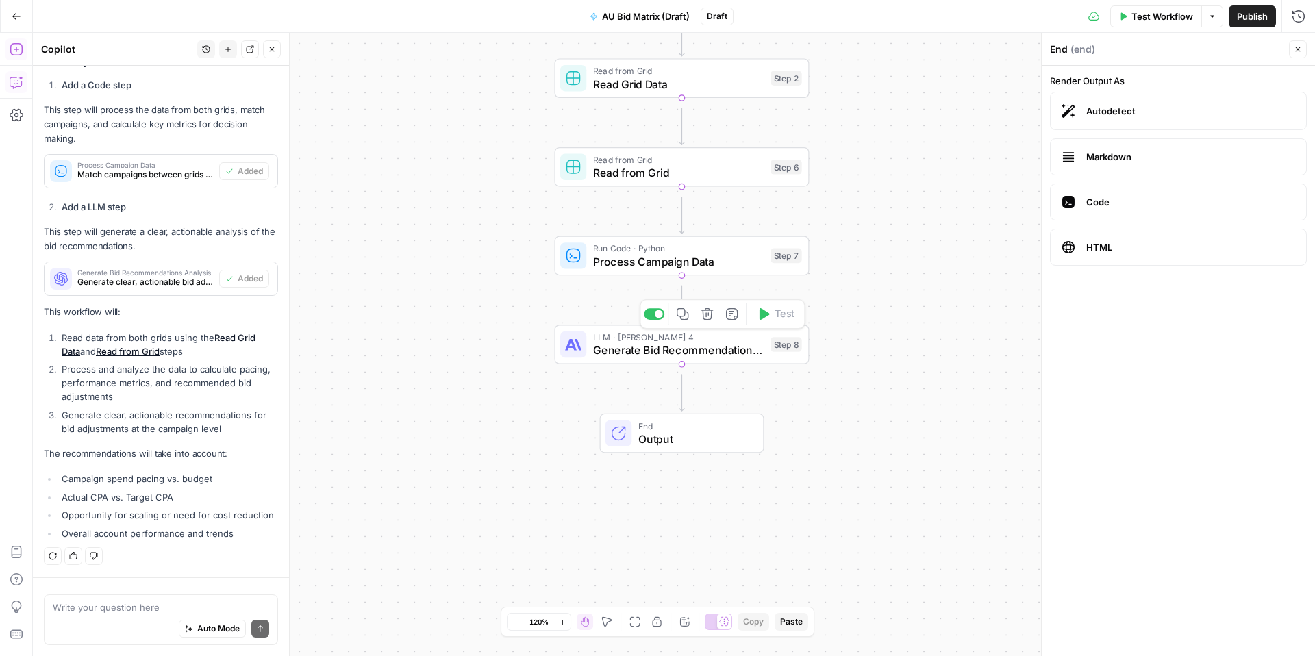
click at [691, 347] on span "Generate Bid Recommendations Analysis" at bounding box center [678, 350] width 171 height 16
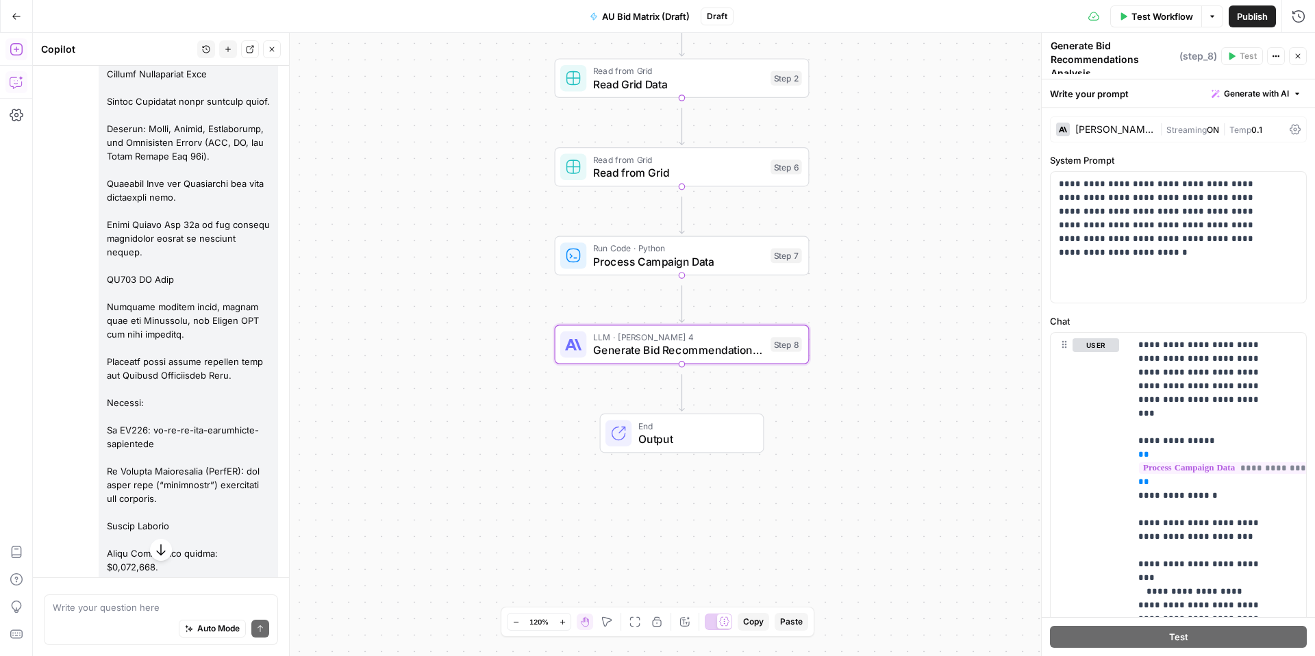
scroll to position [201, 0]
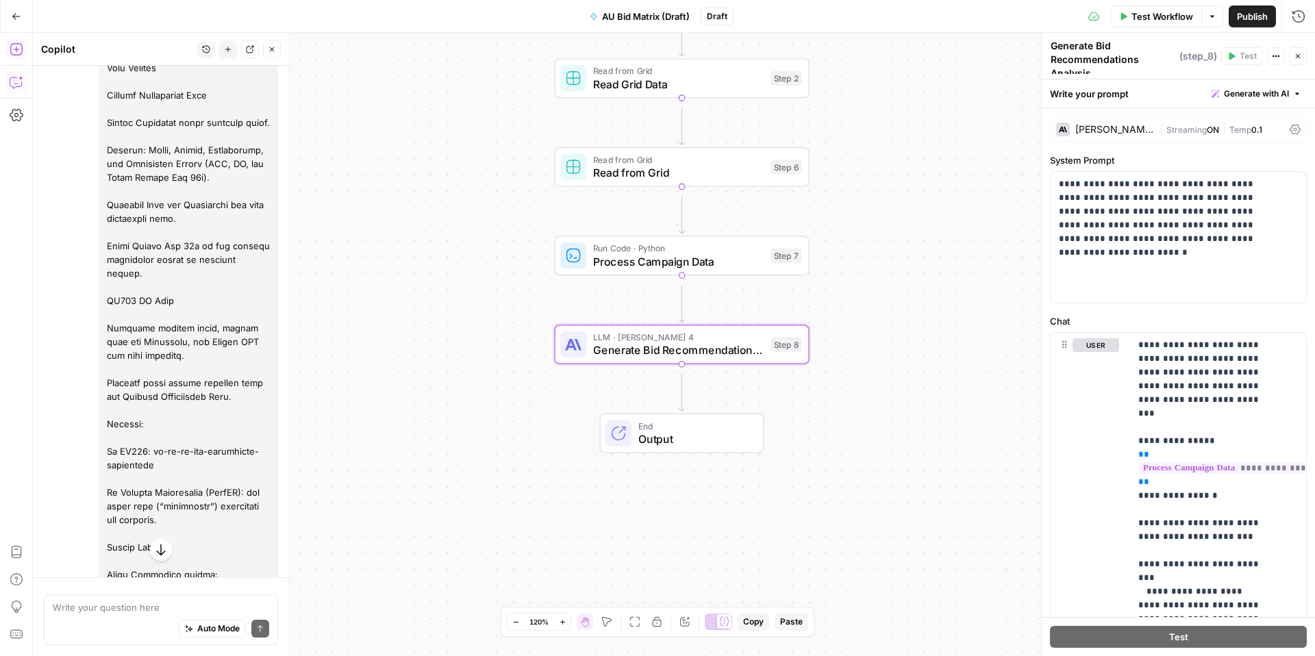
click at [18, 48] on icon "button" at bounding box center [17, 49] width 14 height 14
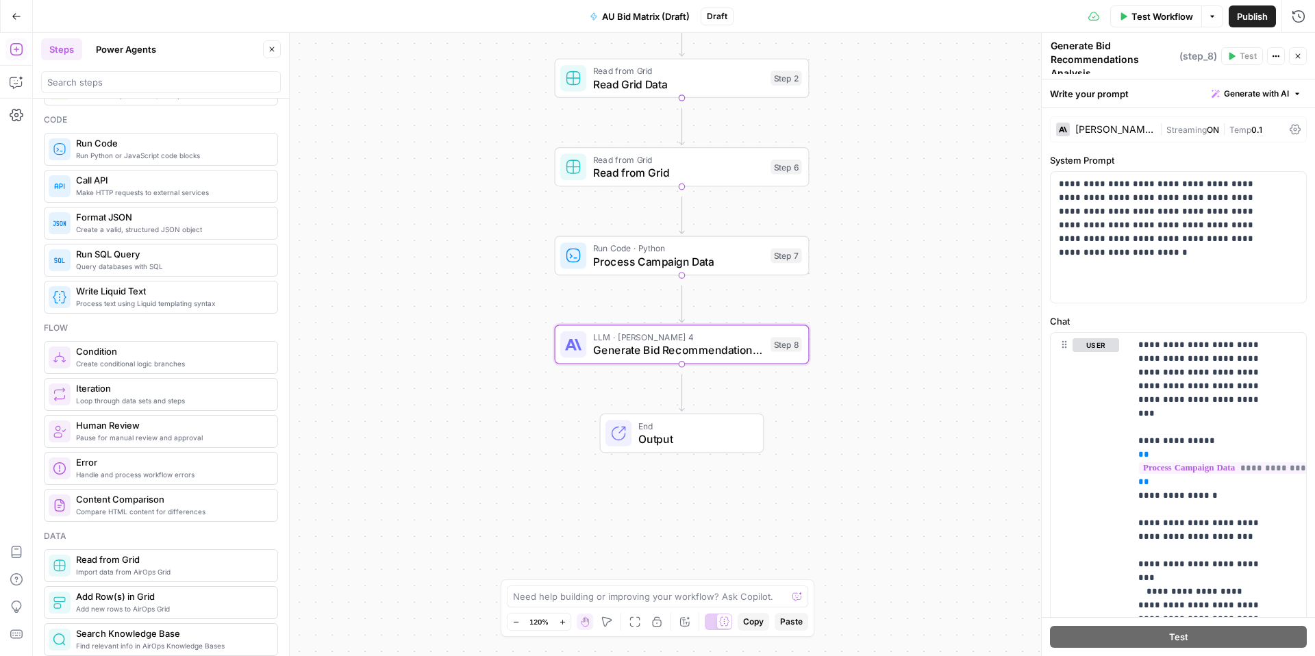
scroll to position [254, 0]
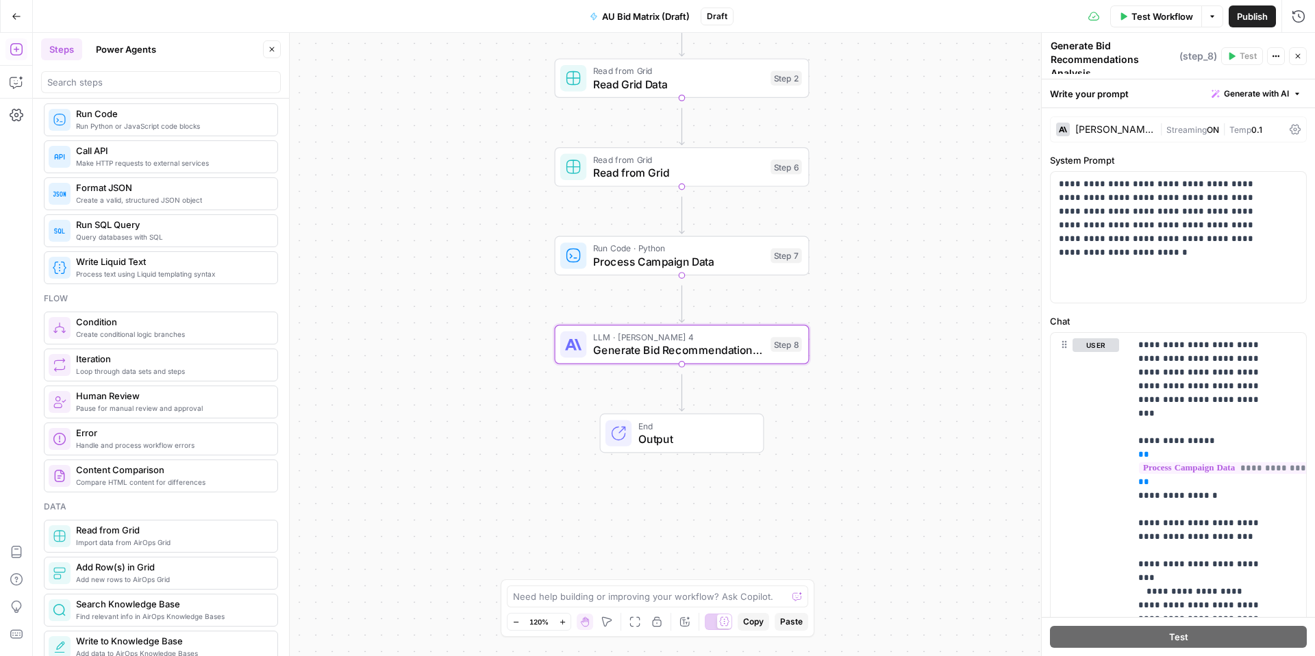
click at [138, 414] on span "Pause for manual review and approval" at bounding box center [171, 408] width 190 height 11
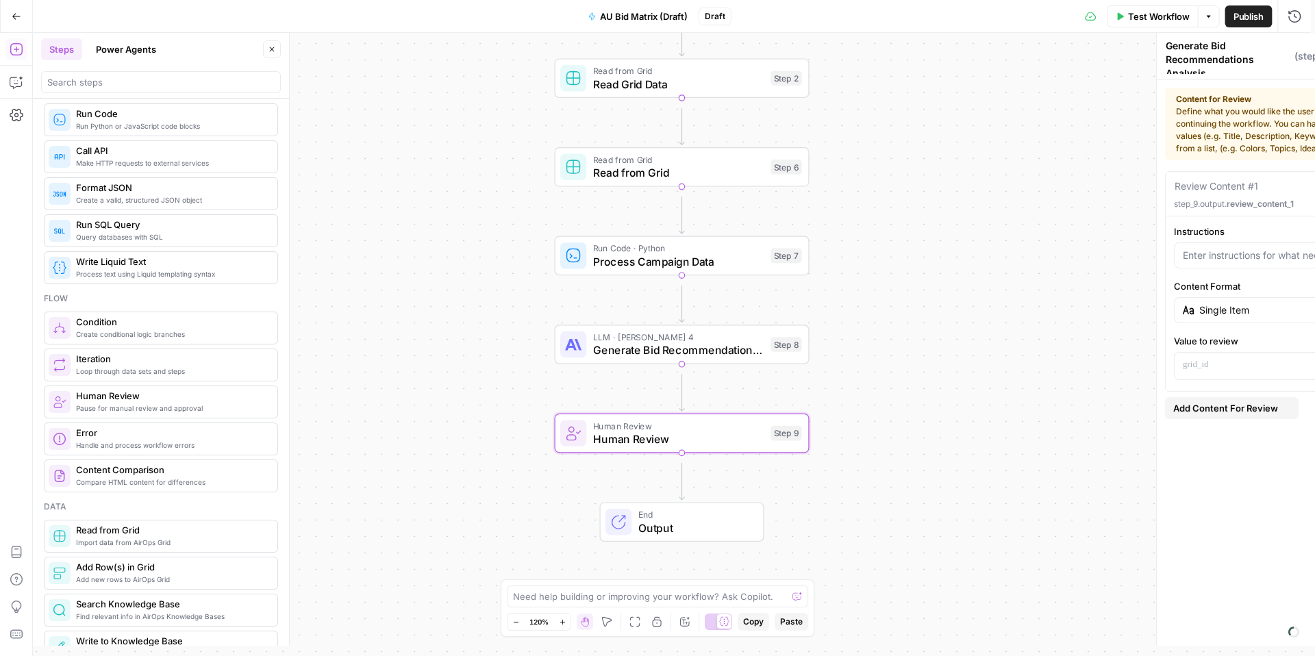
type textarea "Human Review"
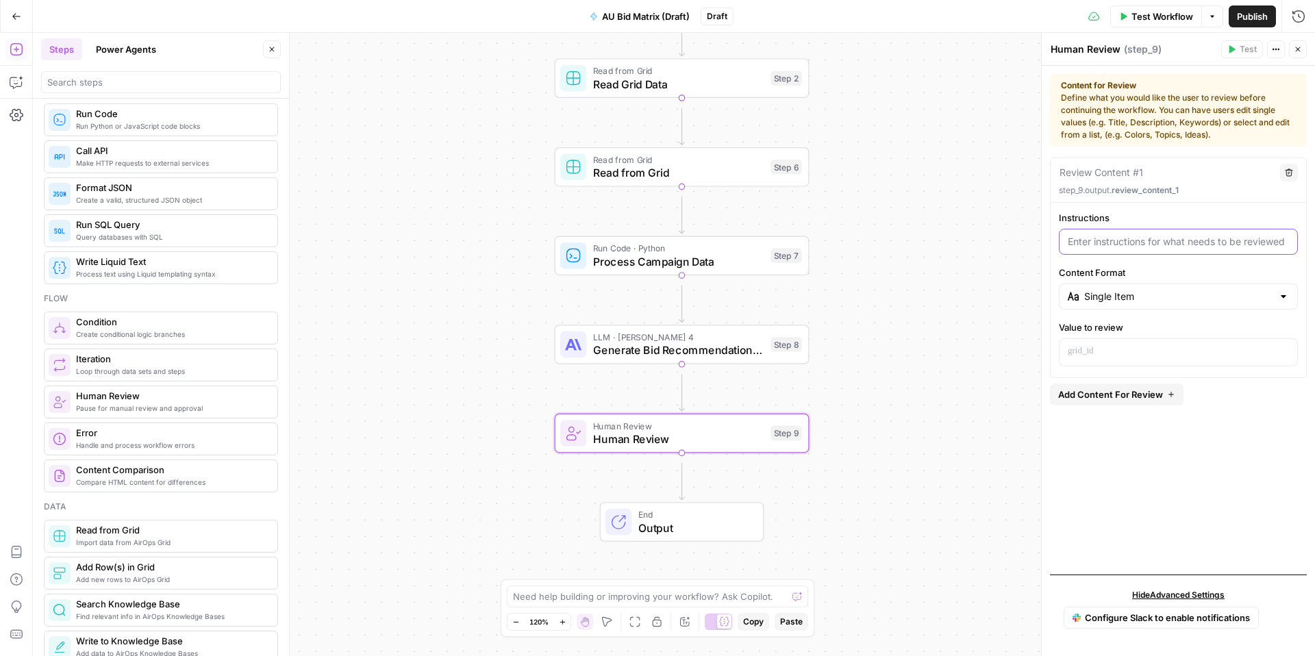
click at [1117, 249] on input "Instructions" at bounding box center [1178, 242] width 221 height 14
click at [1294, 47] on button "Close" at bounding box center [1298, 49] width 18 height 18
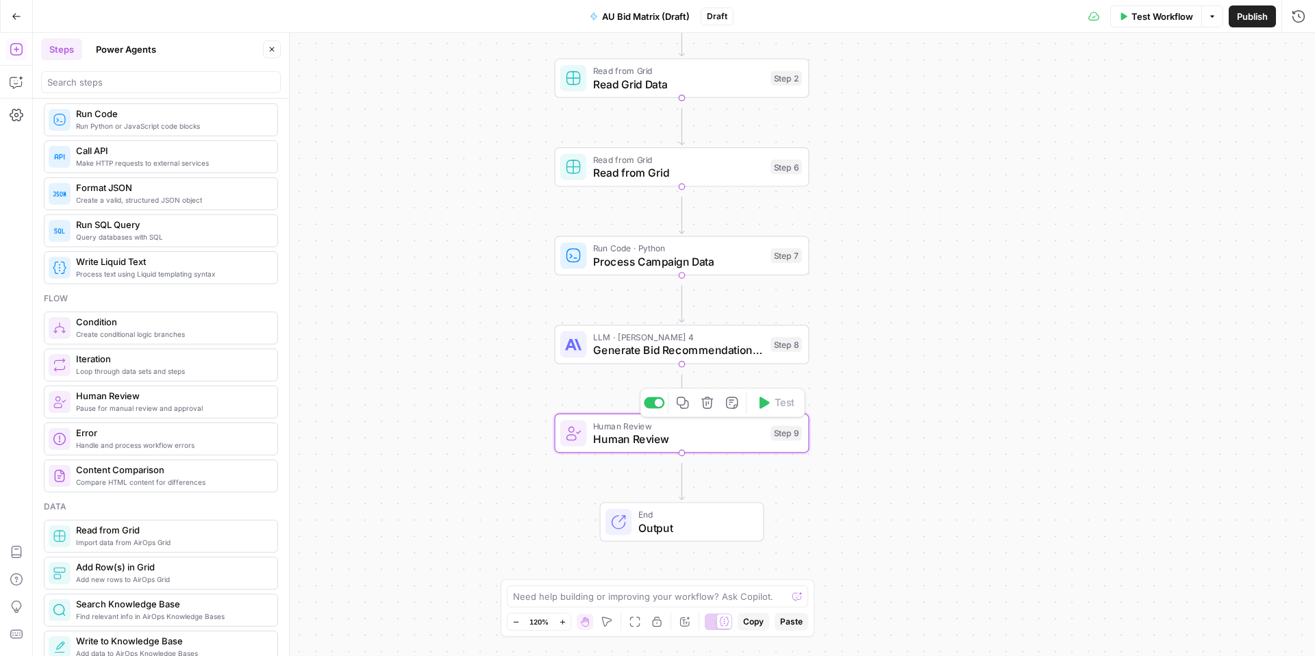
click at [701, 406] on icon "button" at bounding box center [707, 403] width 12 height 12
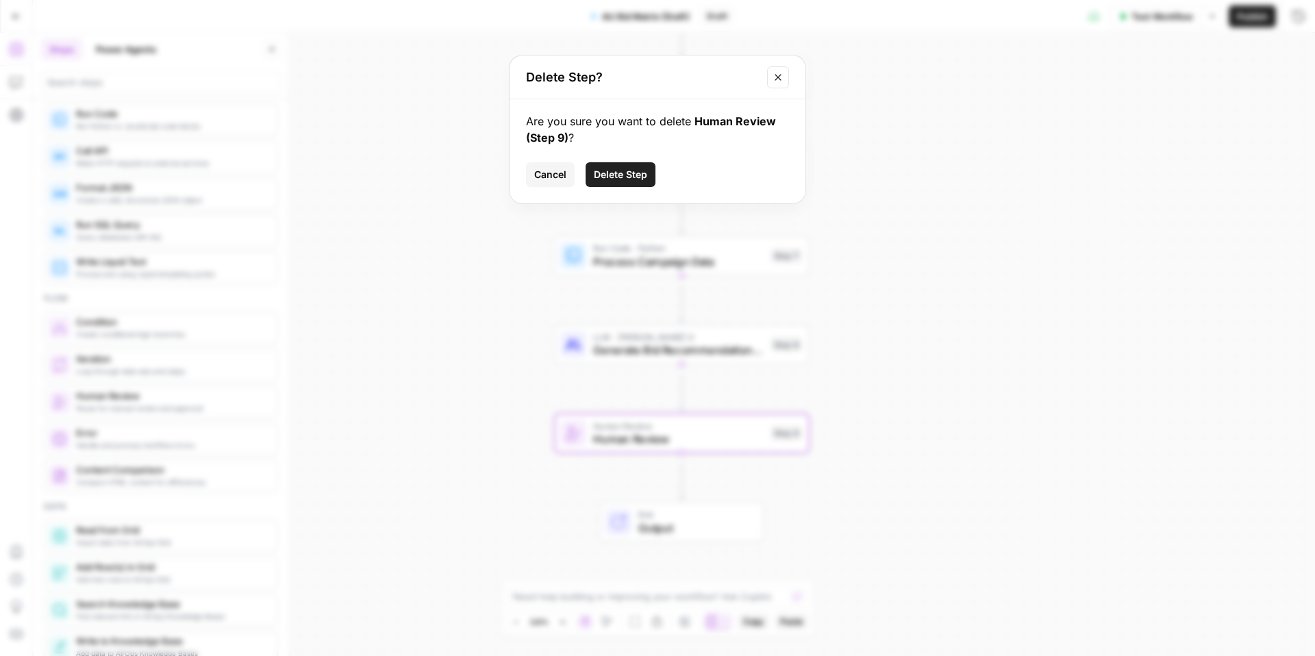
click at [601, 182] on span "Delete Step" at bounding box center [620, 175] width 53 height 14
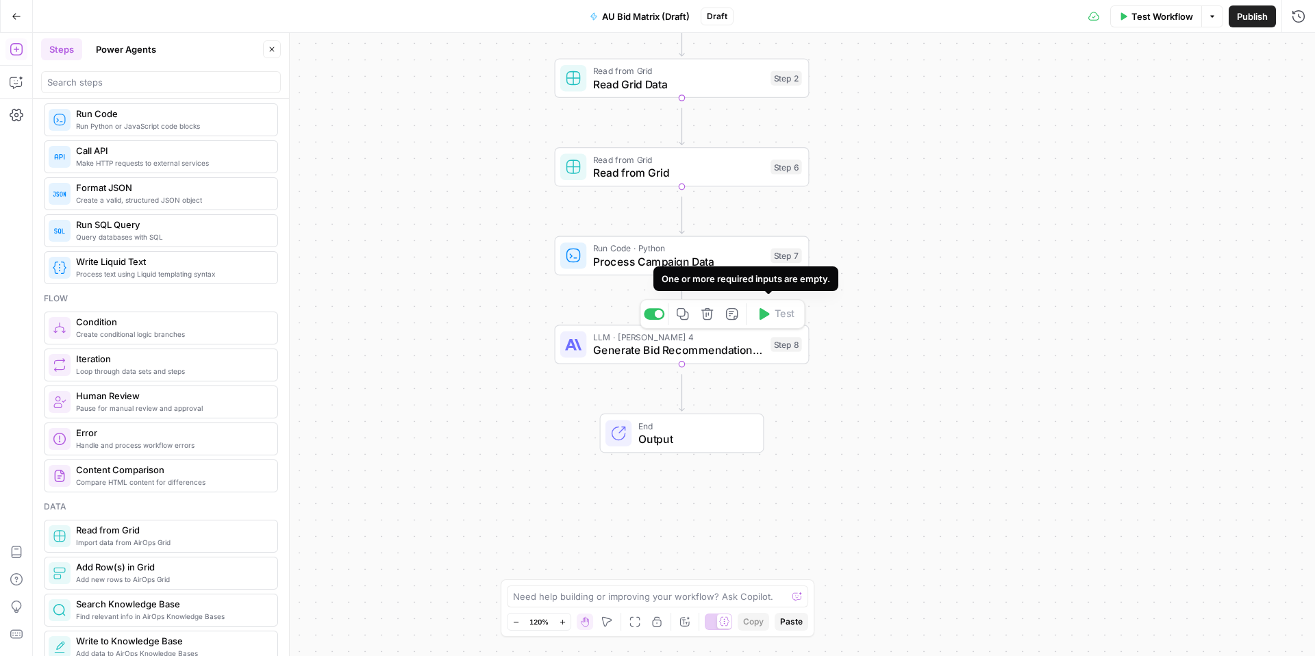
click at [756, 284] on div "One or more required inputs are empty." at bounding box center [746, 279] width 169 height 14
click at [693, 438] on span "Output" at bounding box center [694, 439] width 112 height 16
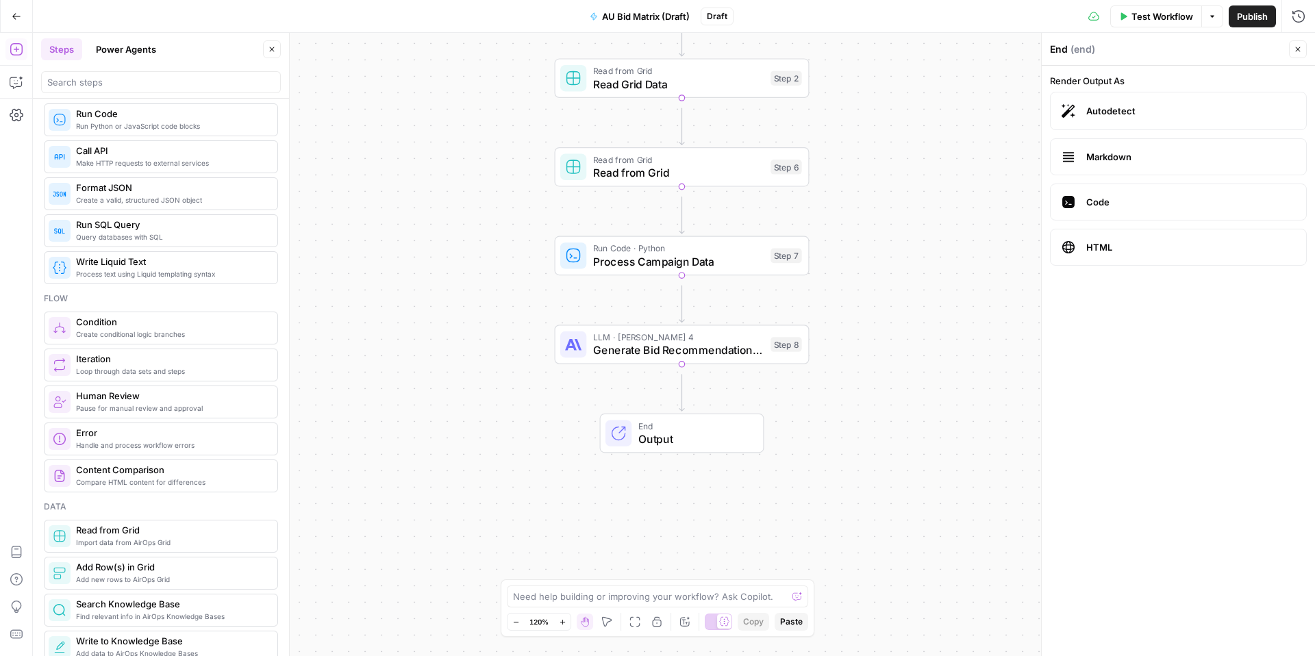
click at [1108, 118] on span "Autodetect" at bounding box center [1190, 111] width 209 height 14
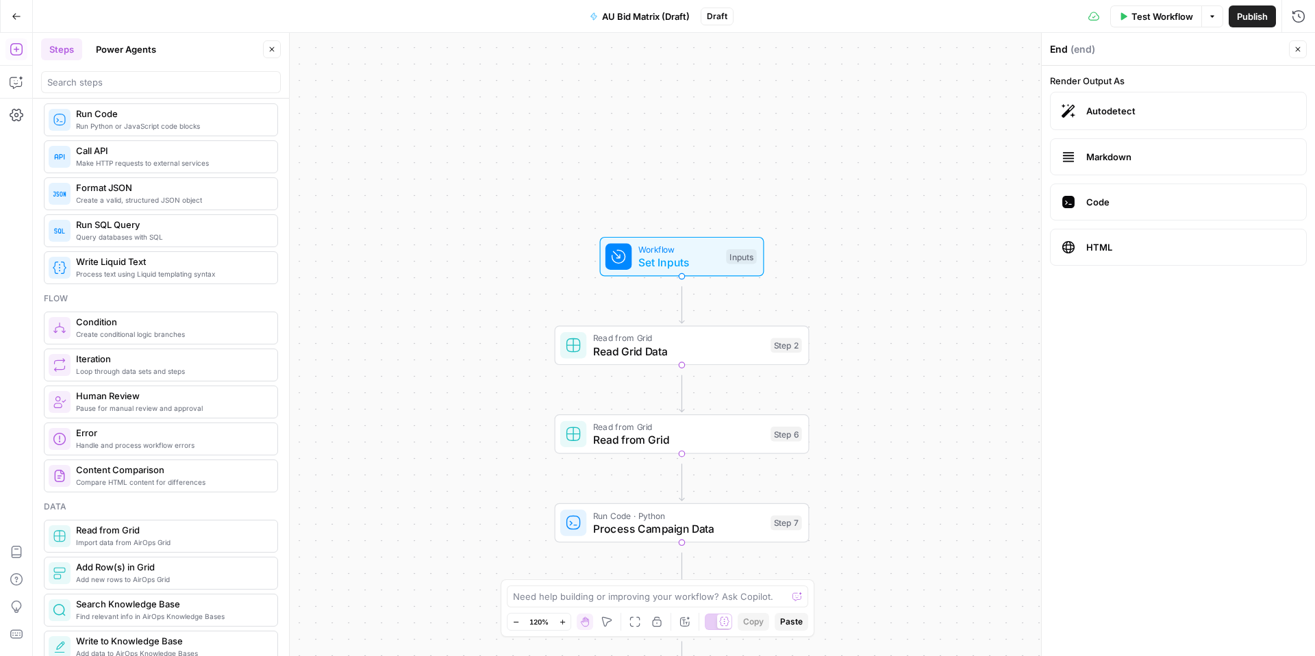
scroll to position [2893, 0]
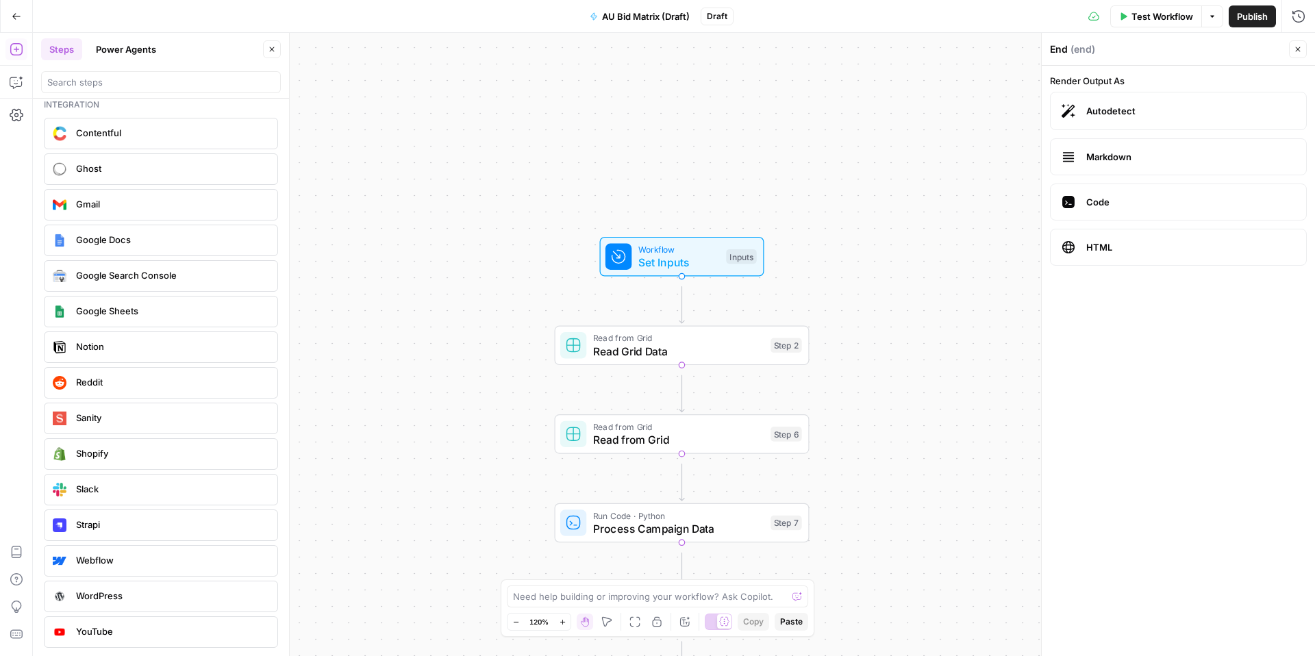
click at [278, 50] on button "Close" at bounding box center [272, 49] width 18 height 18
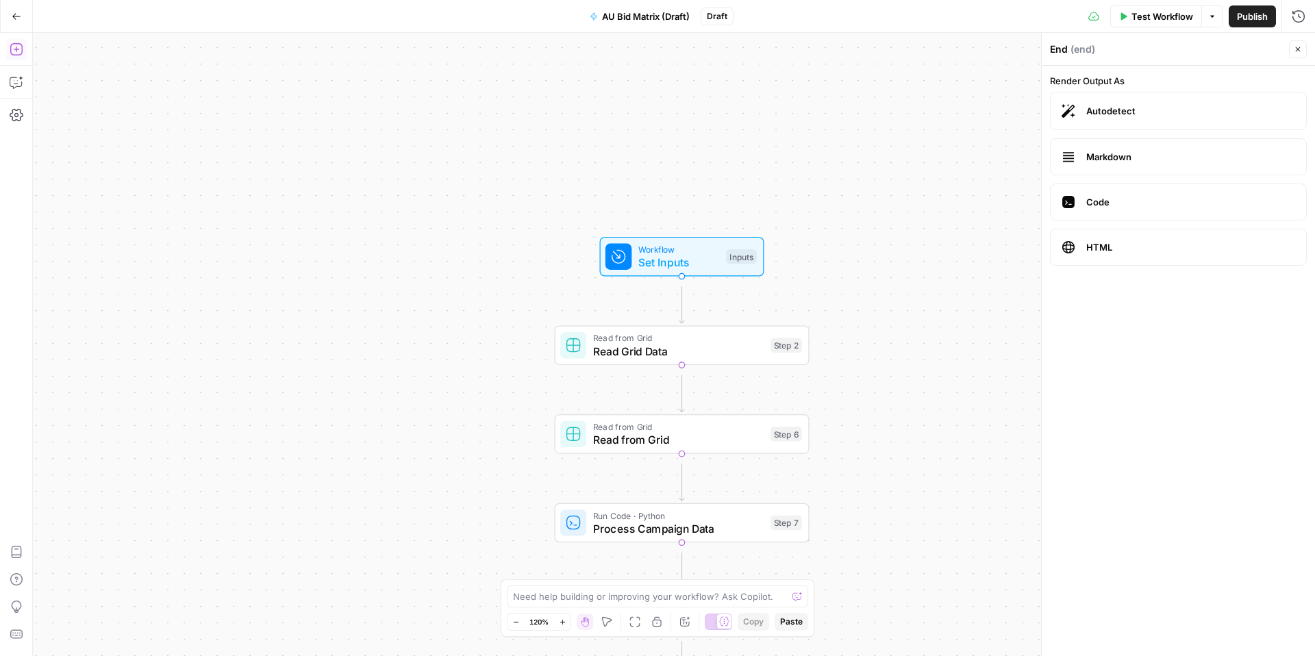
click at [22, 56] on icon "button" at bounding box center [17, 49] width 14 height 14
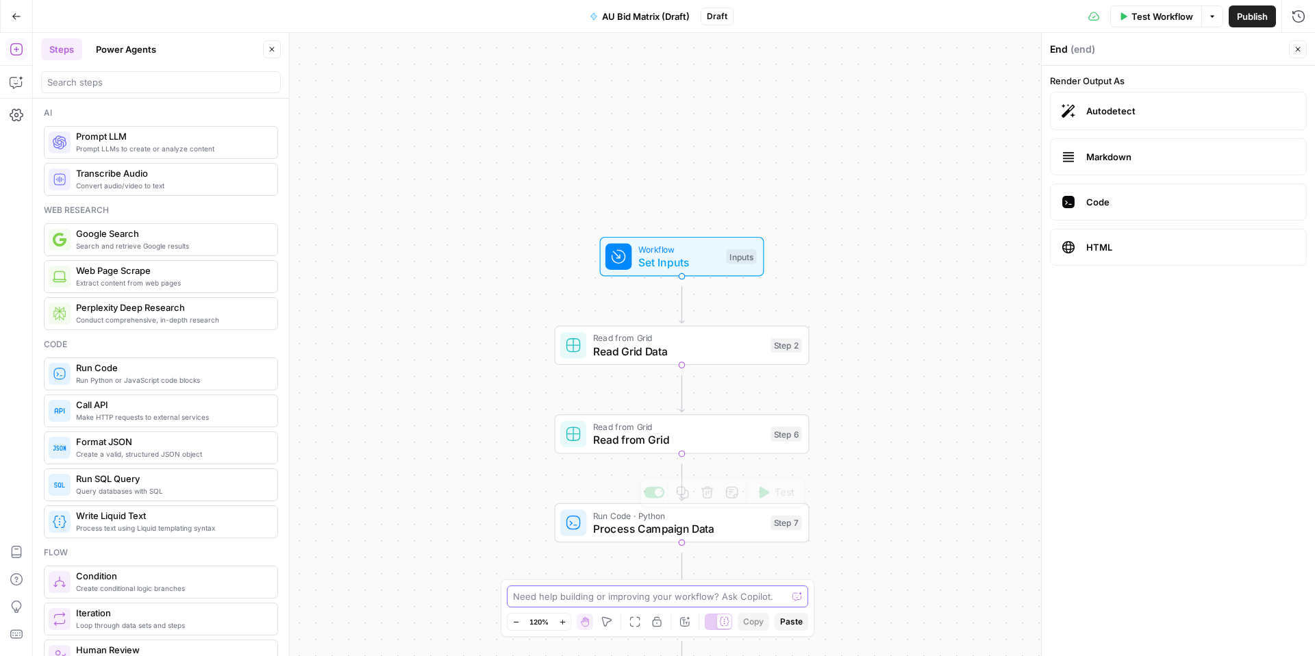
click at [553, 590] on textarea at bounding box center [650, 597] width 274 height 14
type textarea "okay i think this is the workfllow i want, what should i do for an output now?"
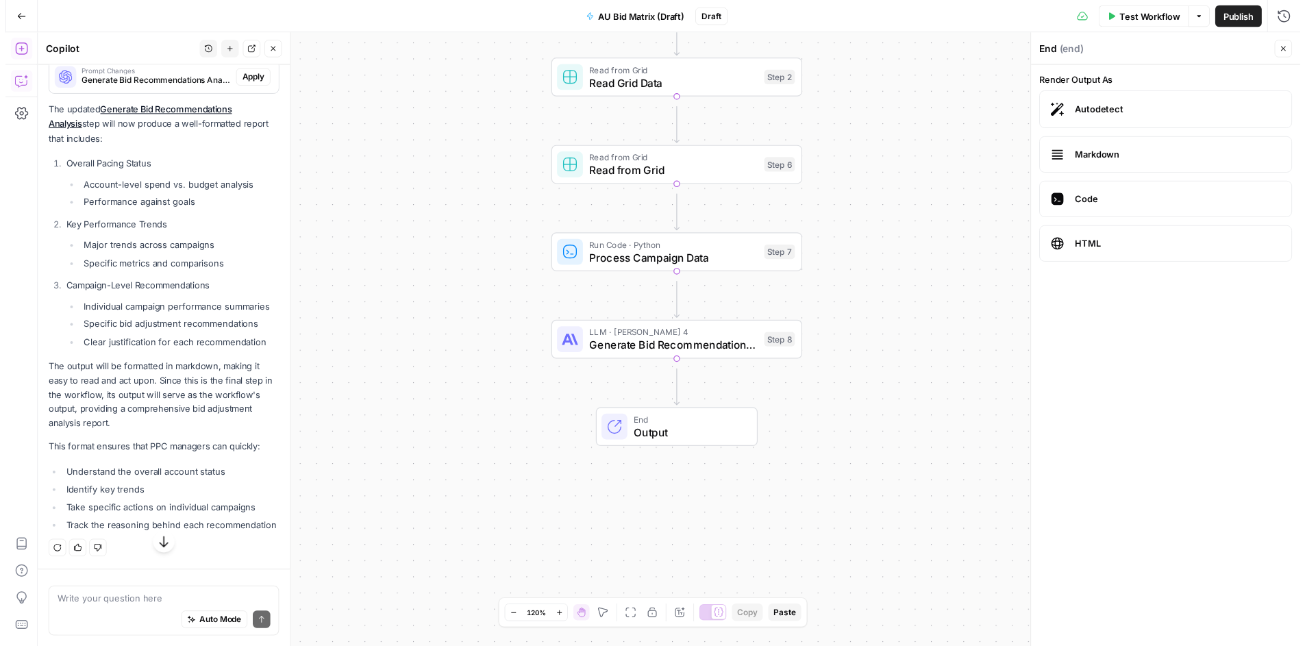
scroll to position [2598, 0]
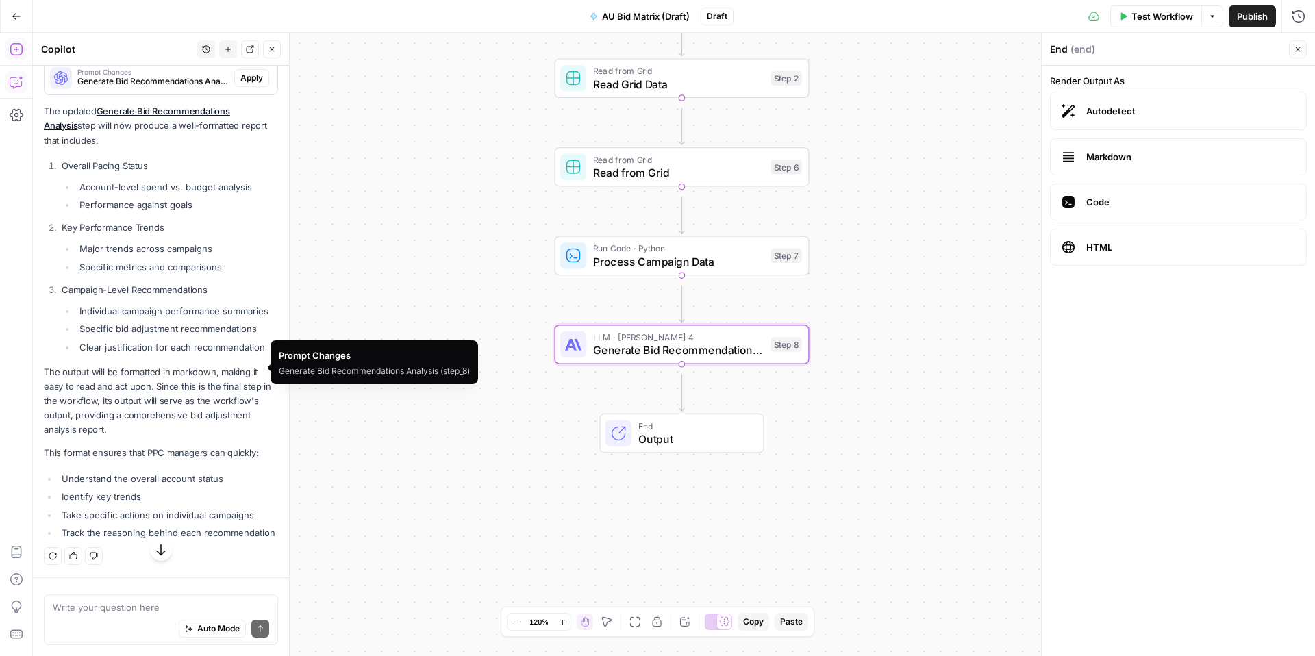
click at [240, 84] on span "Apply" at bounding box center [251, 78] width 23 height 12
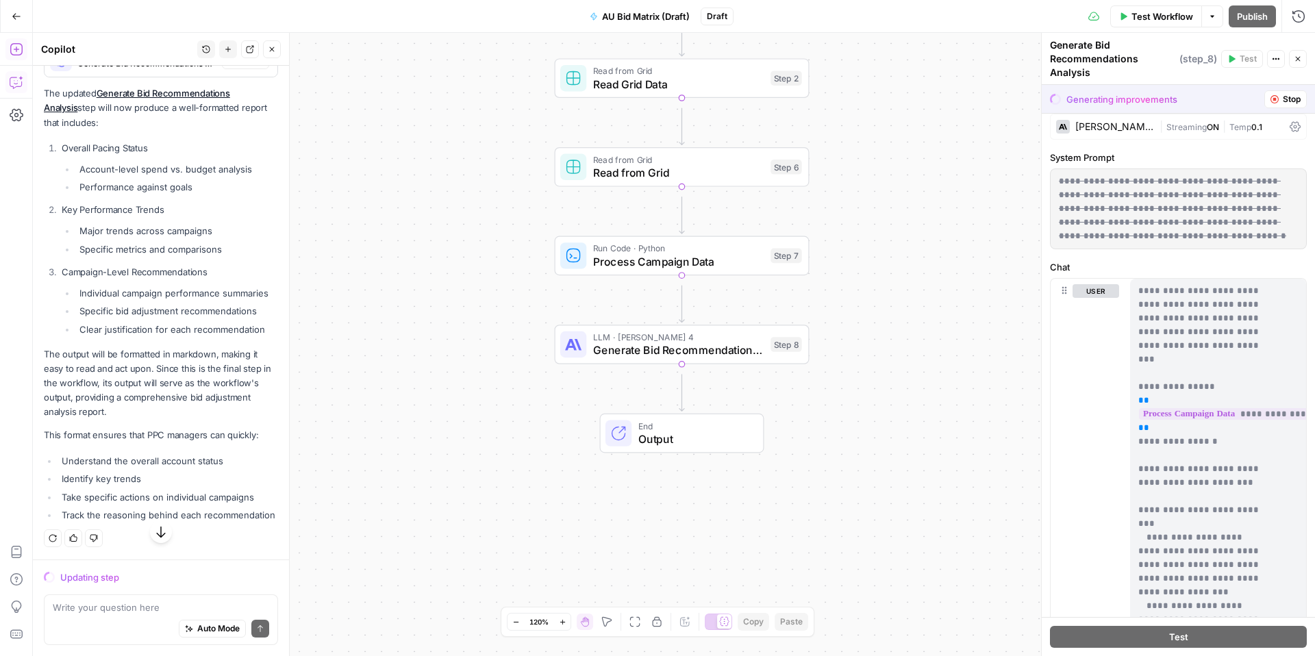
scroll to position [0, 0]
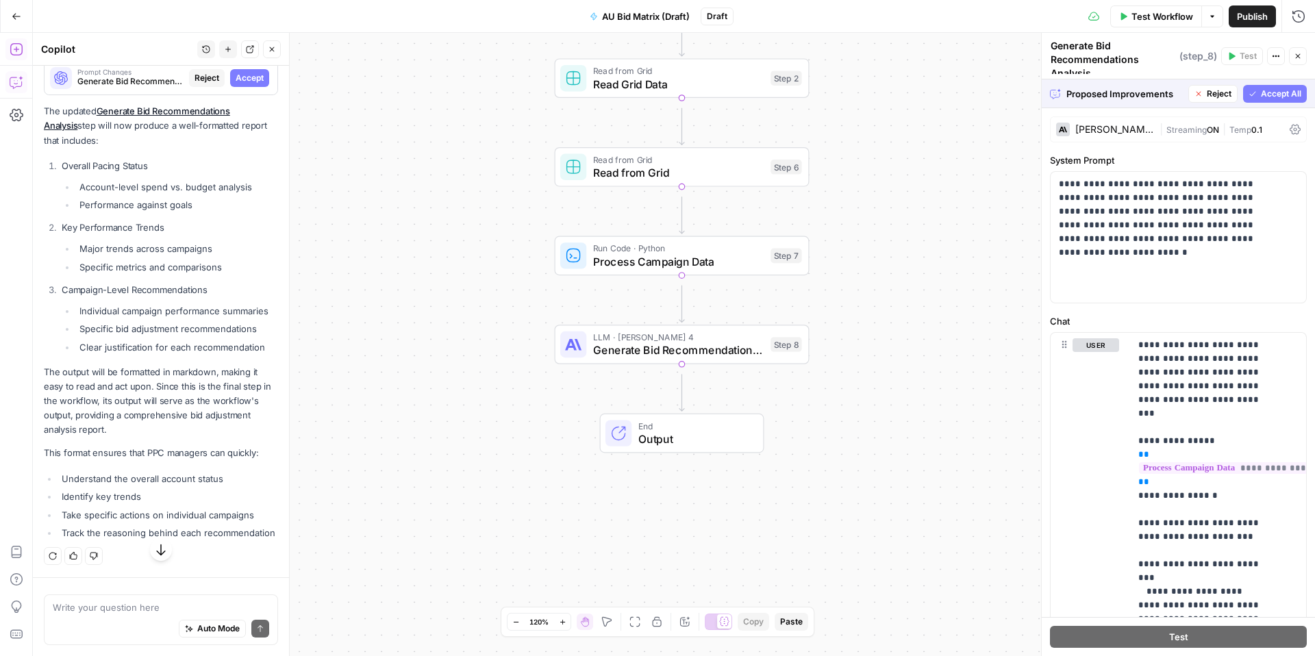
click at [1261, 96] on span "Accept All" at bounding box center [1281, 94] width 40 height 12
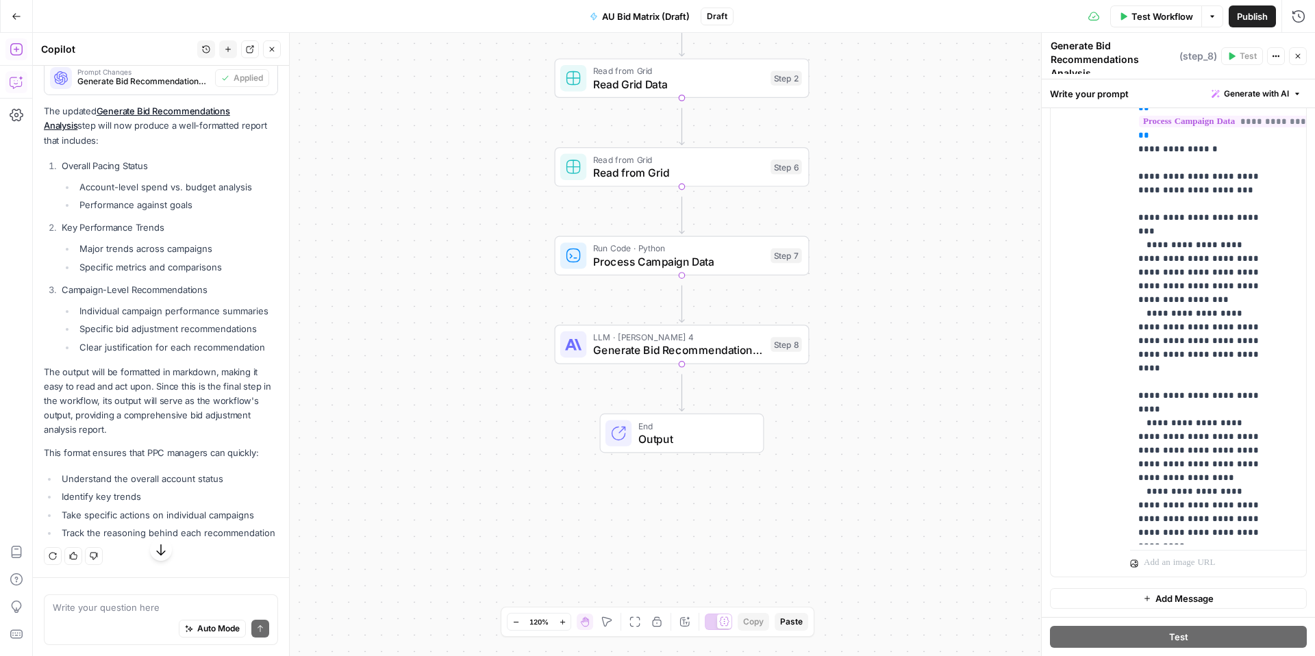
scroll to position [3250, 0]
click at [181, 601] on textarea at bounding box center [161, 608] width 216 height 14
type textarea "now what to do next for it to generate an output?"
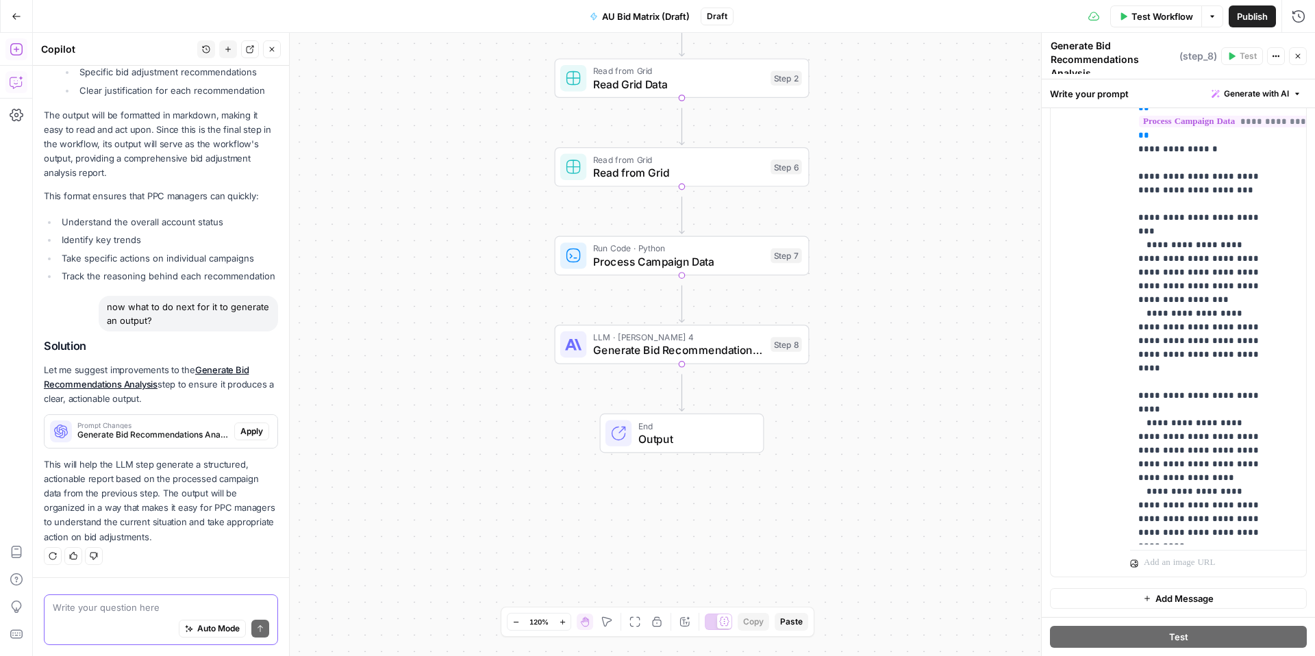
scroll to position [1104, 0]
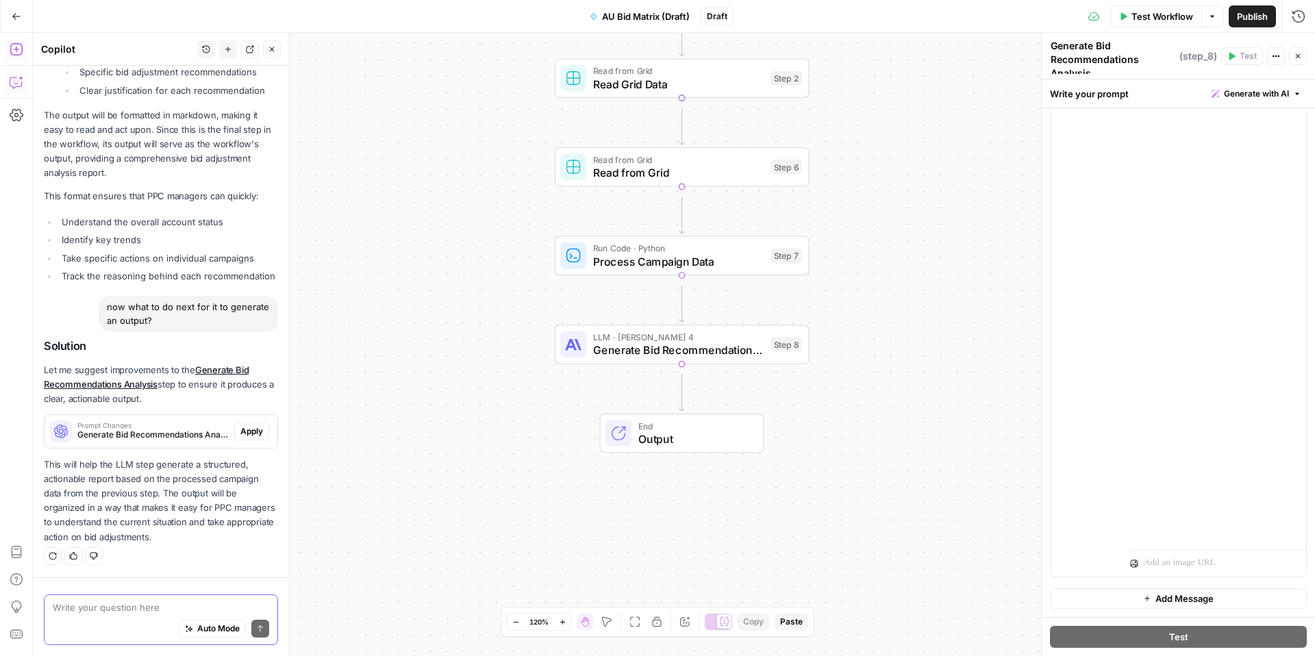
click at [95, 601] on textarea at bounding box center [161, 608] width 216 height 14
type textarea "yeah this is done but how do i test it now?"
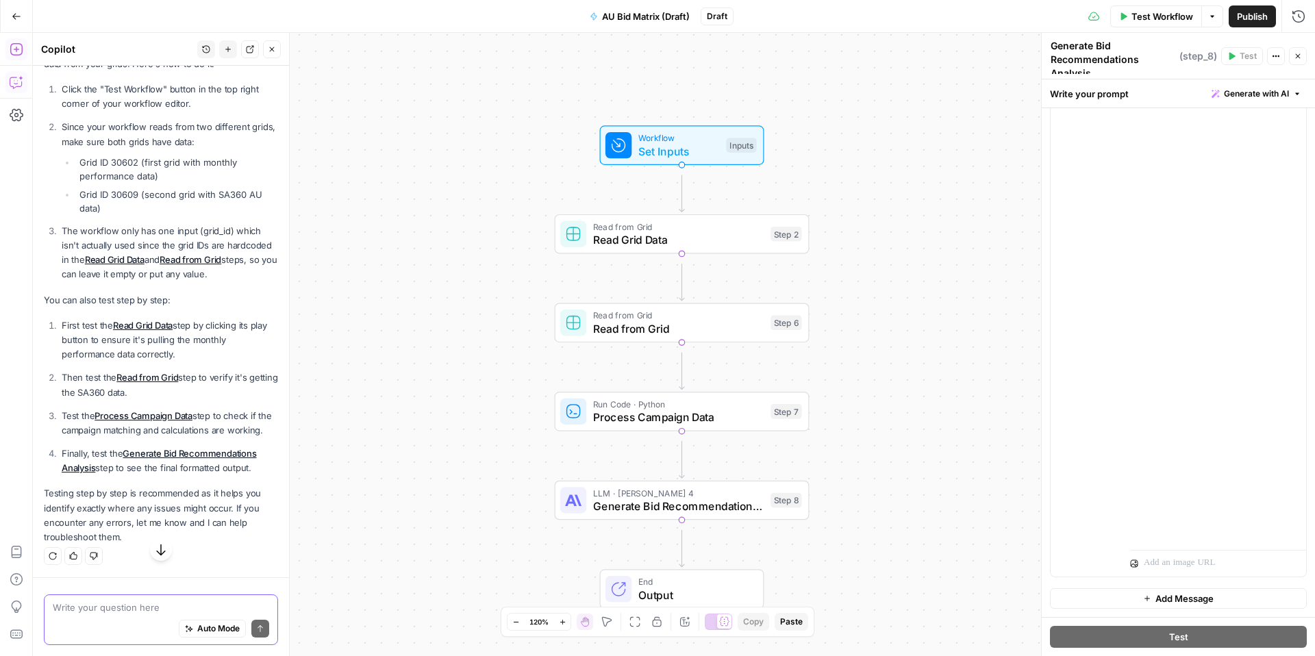
scroll to position [4343, 0]
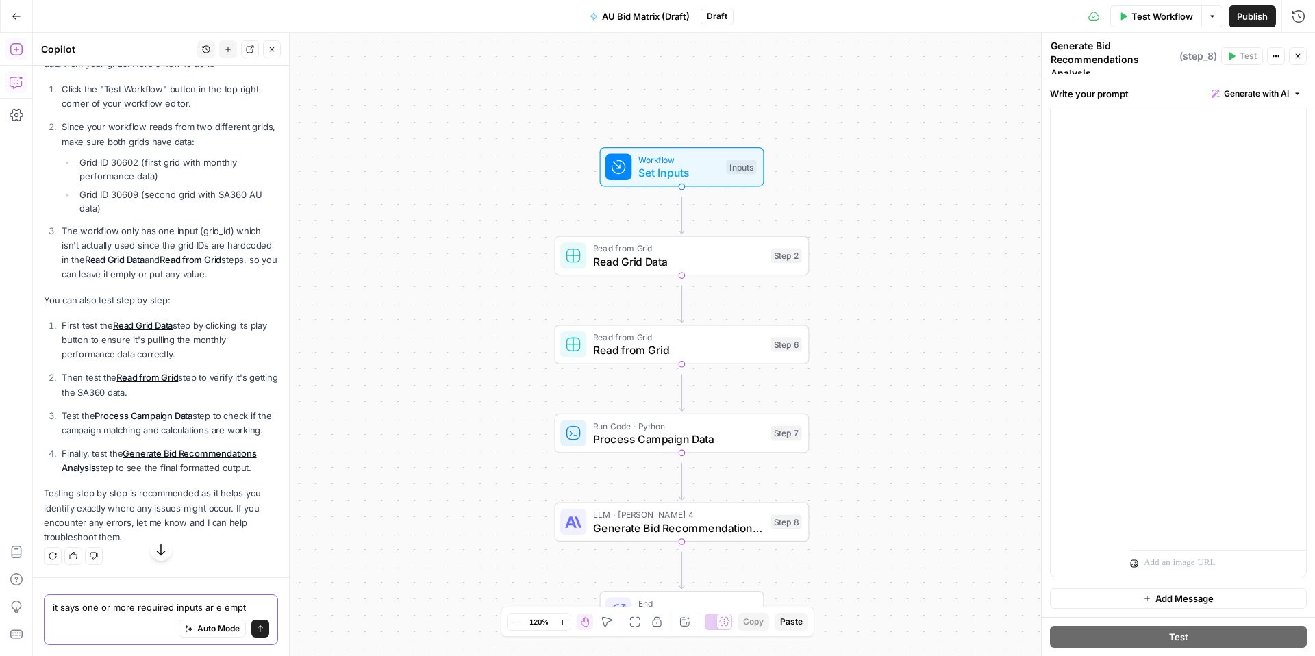
type textarea "it says one or more required inputs ar e empty"
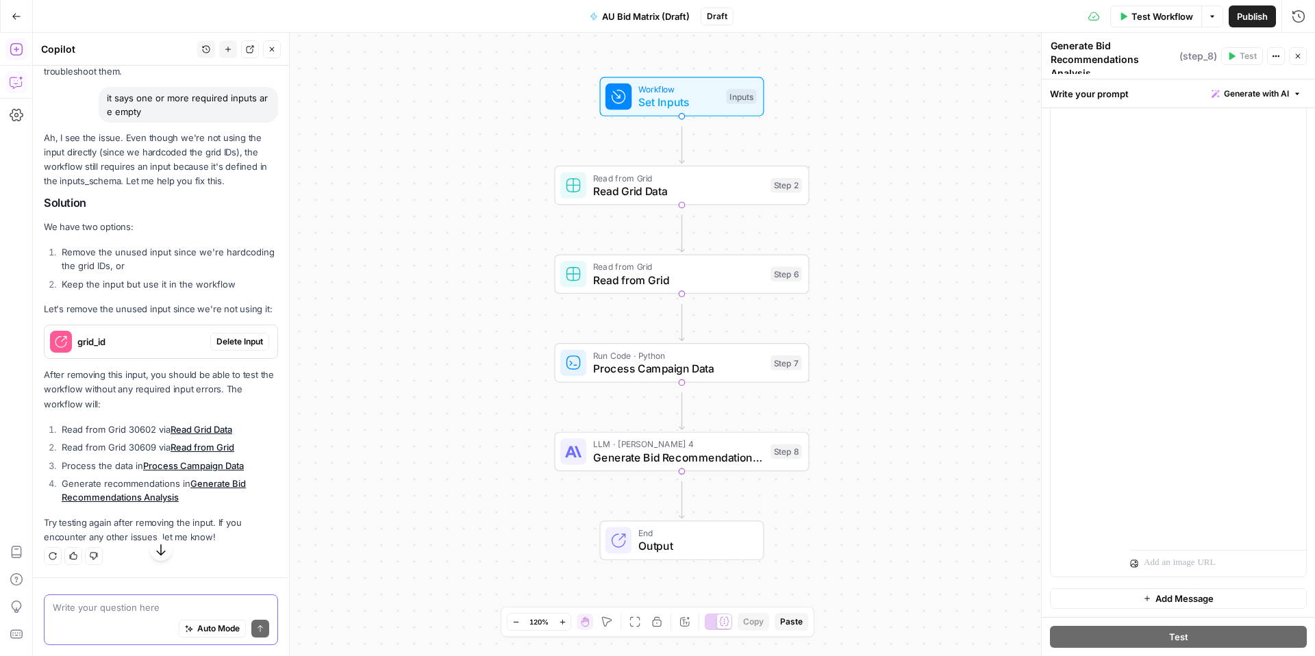
scroll to position [4961, 0]
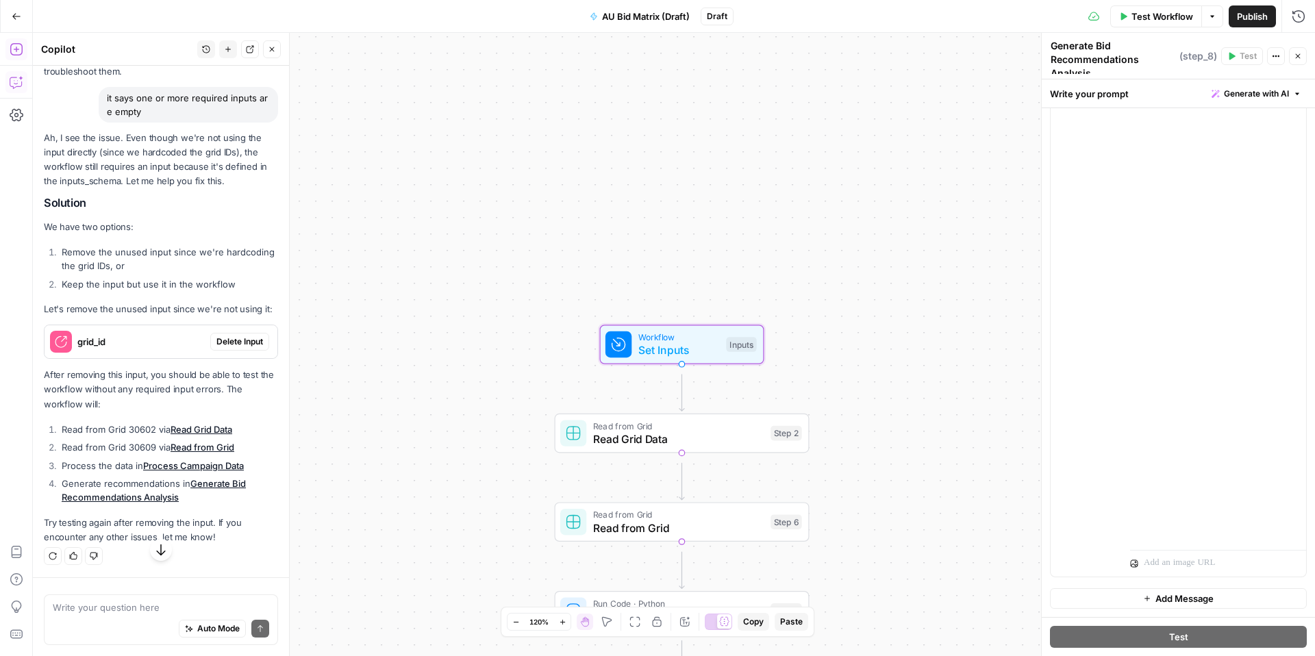
click at [216, 348] on span "Delete Input" at bounding box center [239, 342] width 47 height 12
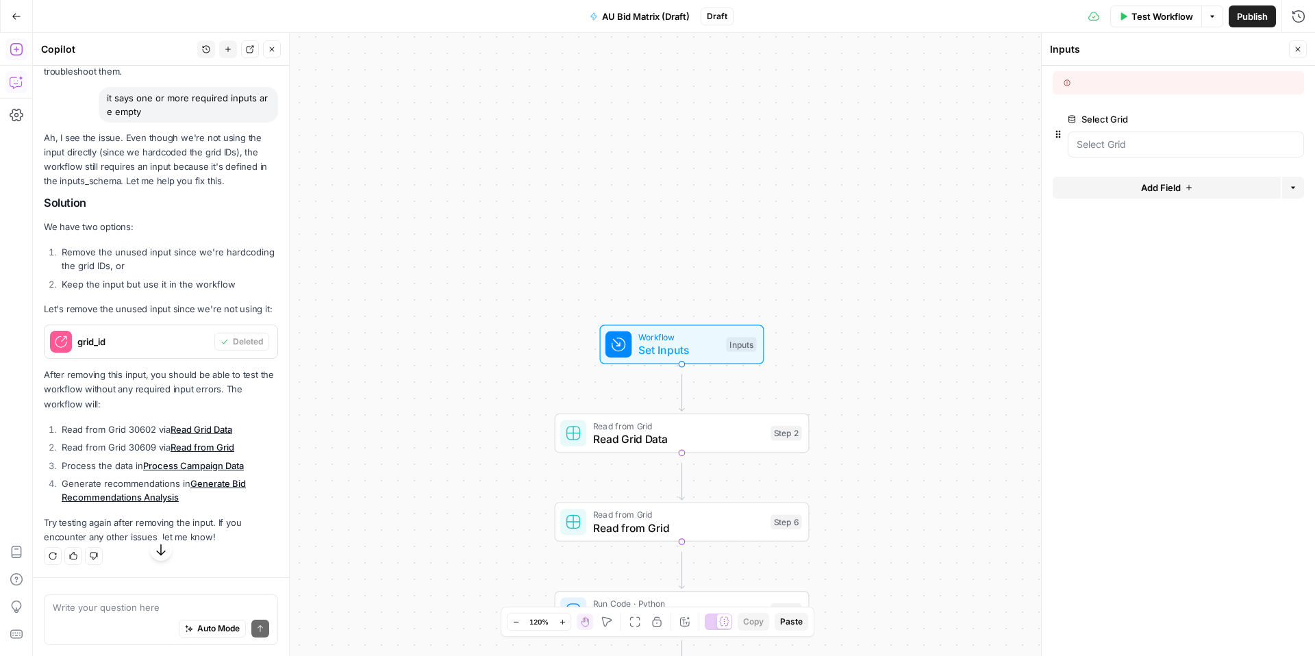
scroll to position [5028, 0]
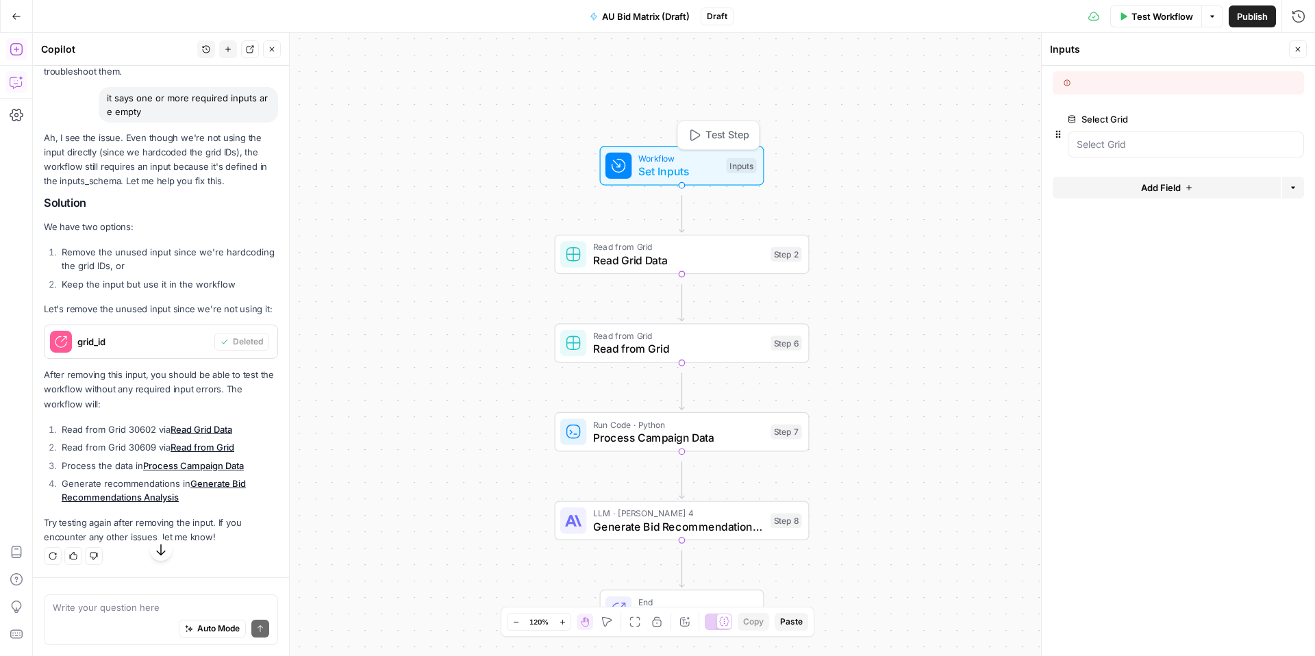
click at [671, 172] on span "Set Inputs" at bounding box center [679, 171] width 82 height 16
click at [687, 135] on button "Test Step" at bounding box center [718, 135] width 75 height 21
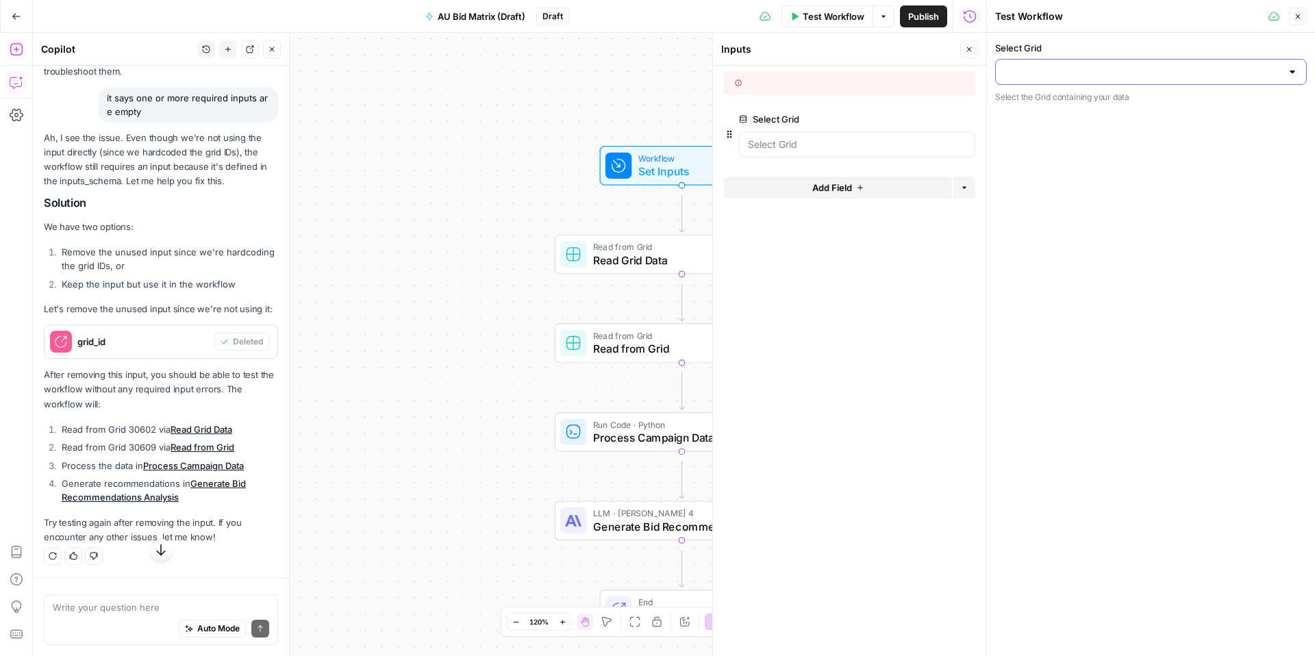
click at [1236, 79] on input "Select Grid" at bounding box center [1142, 72] width 277 height 14
click at [1297, 16] on button "Close" at bounding box center [1298, 17] width 18 height 18
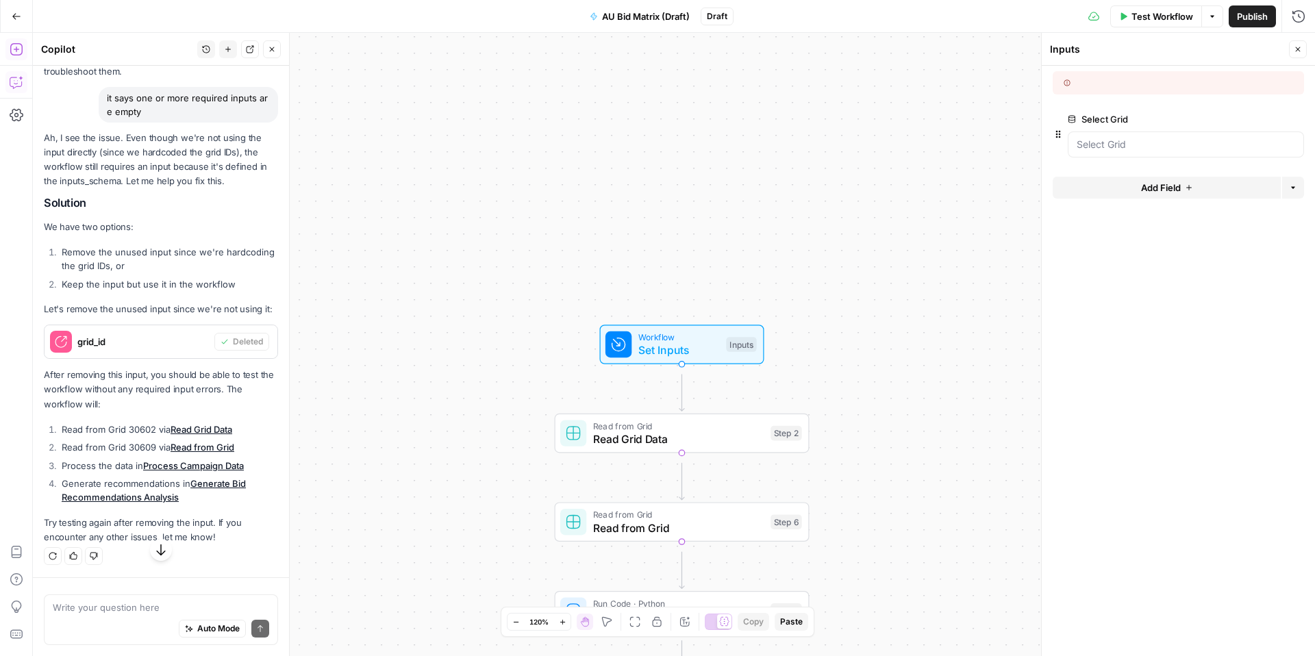
scroll to position [5205, 0]
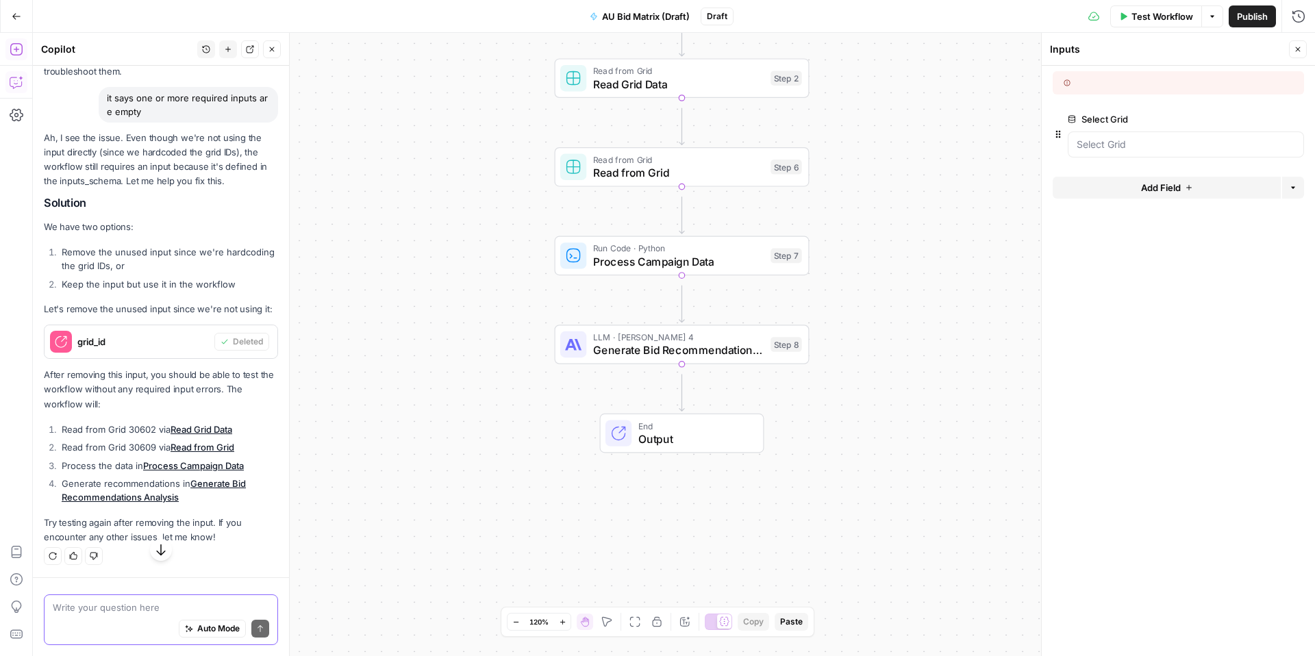
click at [163, 601] on textarea at bounding box center [161, 608] width 216 height 14
type textarea "still can't"
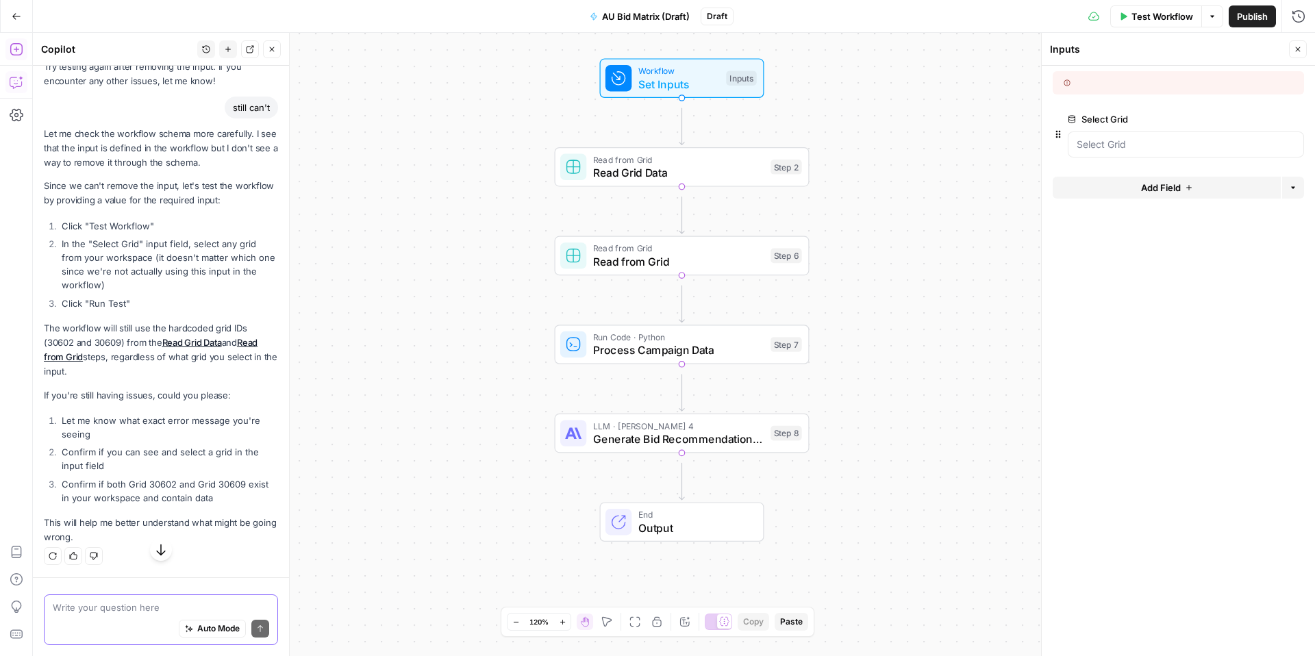
scroll to position [5534, 0]
click at [1132, 10] on span "Test Workflow" at bounding box center [1163, 17] width 62 height 14
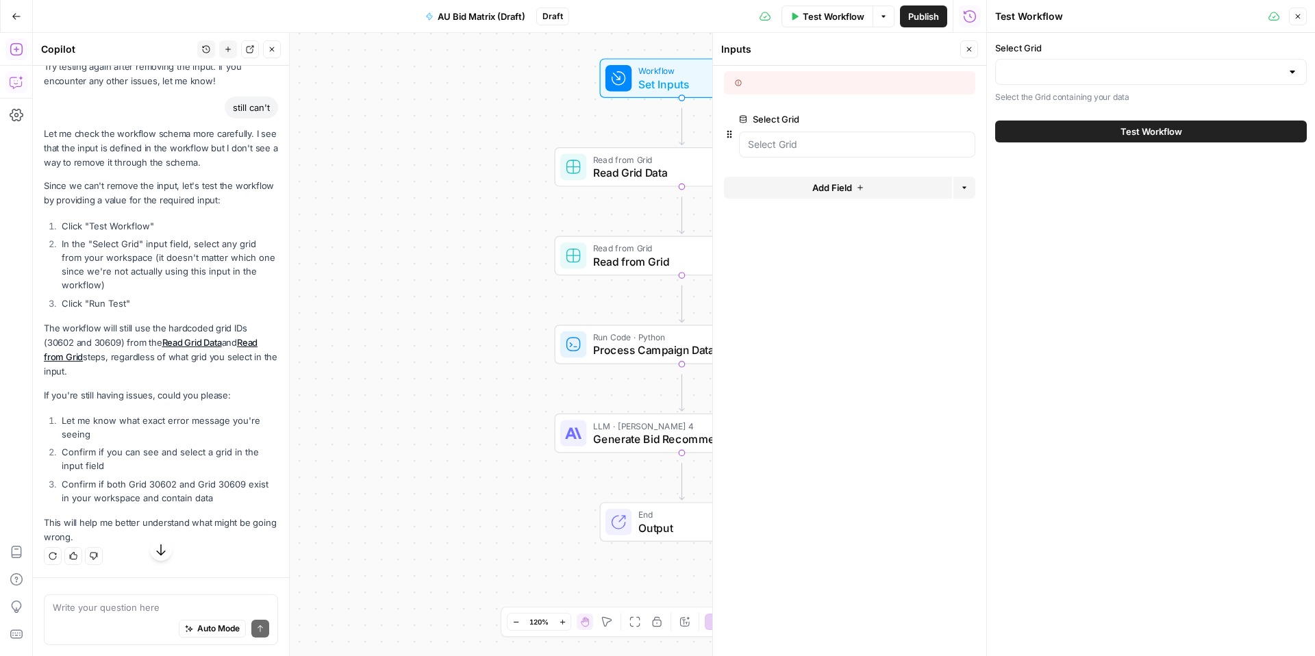
click at [1076, 79] on div at bounding box center [1151, 72] width 312 height 26
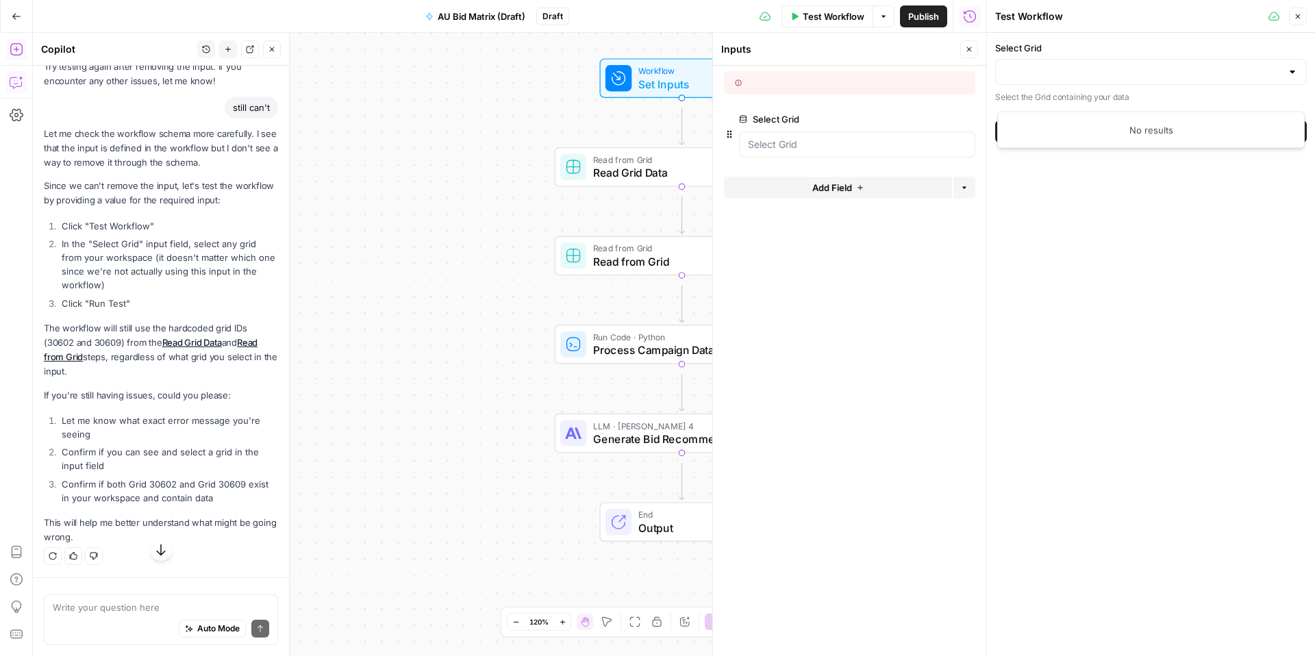
click at [1169, 137] on div "No results" at bounding box center [1150, 130] width 295 height 14
click at [1287, 79] on div at bounding box center [1292, 72] width 11 height 14
click at [1099, 311] on div "Select Grid Select the Grid containing your data Test Workflow" at bounding box center [1151, 344] width 328 height 623
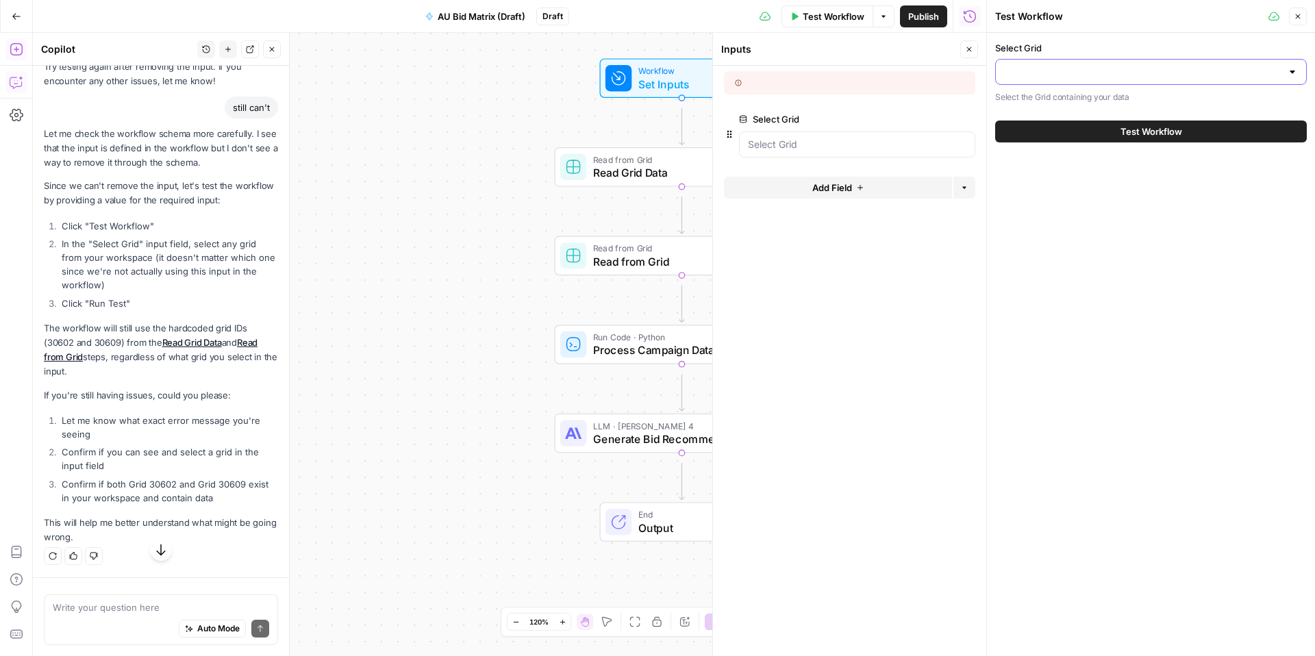
click at [1162, 79] on input "Select Grid" at bounding box center [1142, 72] width 277 height 14
click at [805, 151] on Grid "Select Grid" at bounding box center [857, 145] width 219 height 14
click at [1194, 79] on input "Select Grid" at bounding box center [1142, 72] width 277 height 14
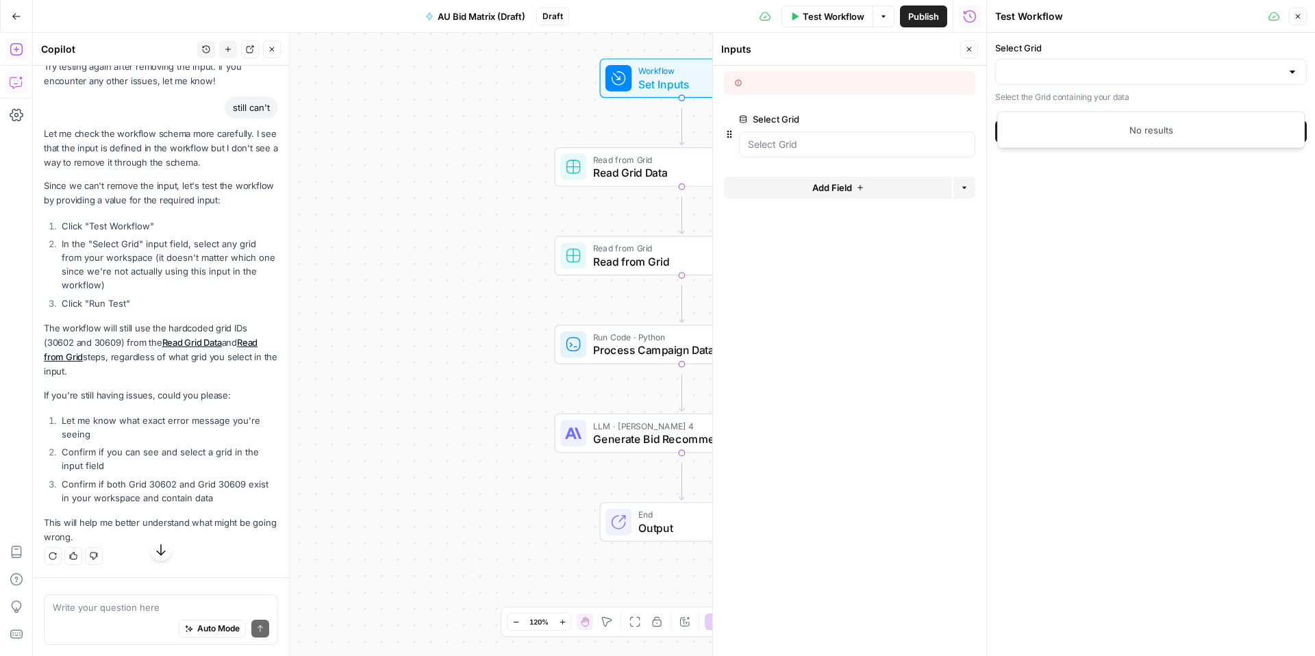
click at [1136, 275] on div "Select Grid Select the Grid containing your data Test Workflow" at bounding box center [1151, 344] width 328 height 623
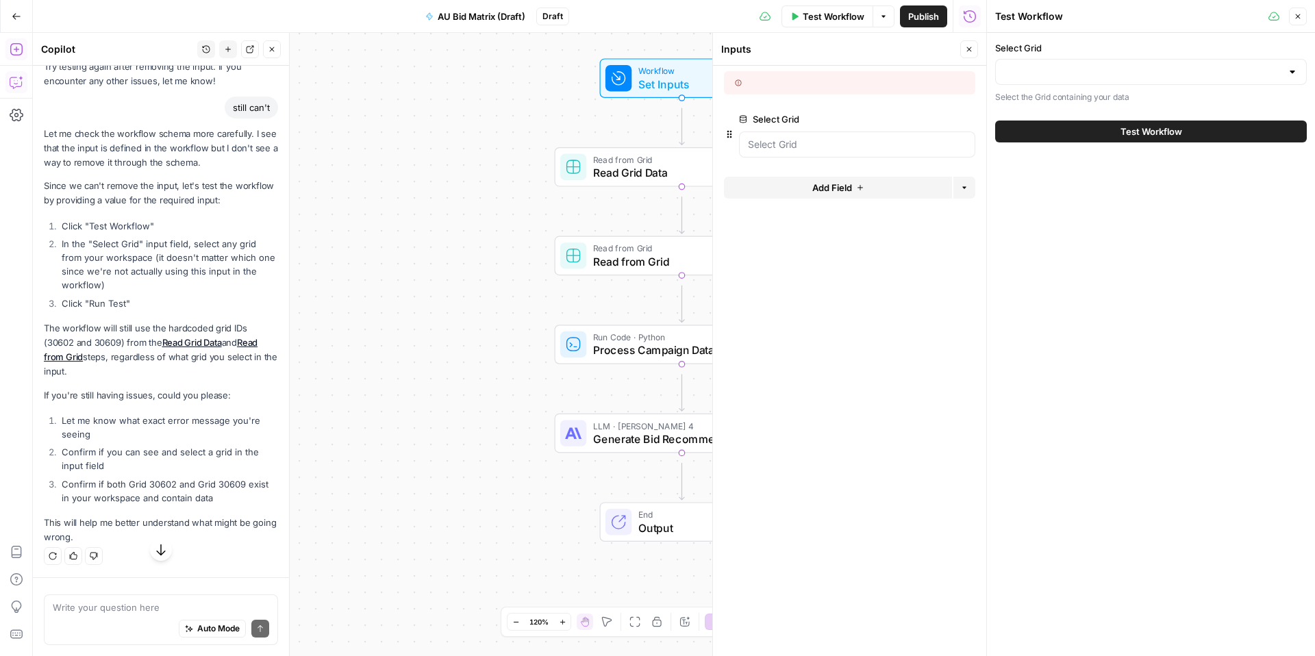
scroll to position [5657, 0]
click at [799, 151] on Grid "Select Grid" at bounding box center [857, 145] width 219 height 14
click at [966, 127] on button "Delete group" at bounding box center [967, 119] width 16 height 16
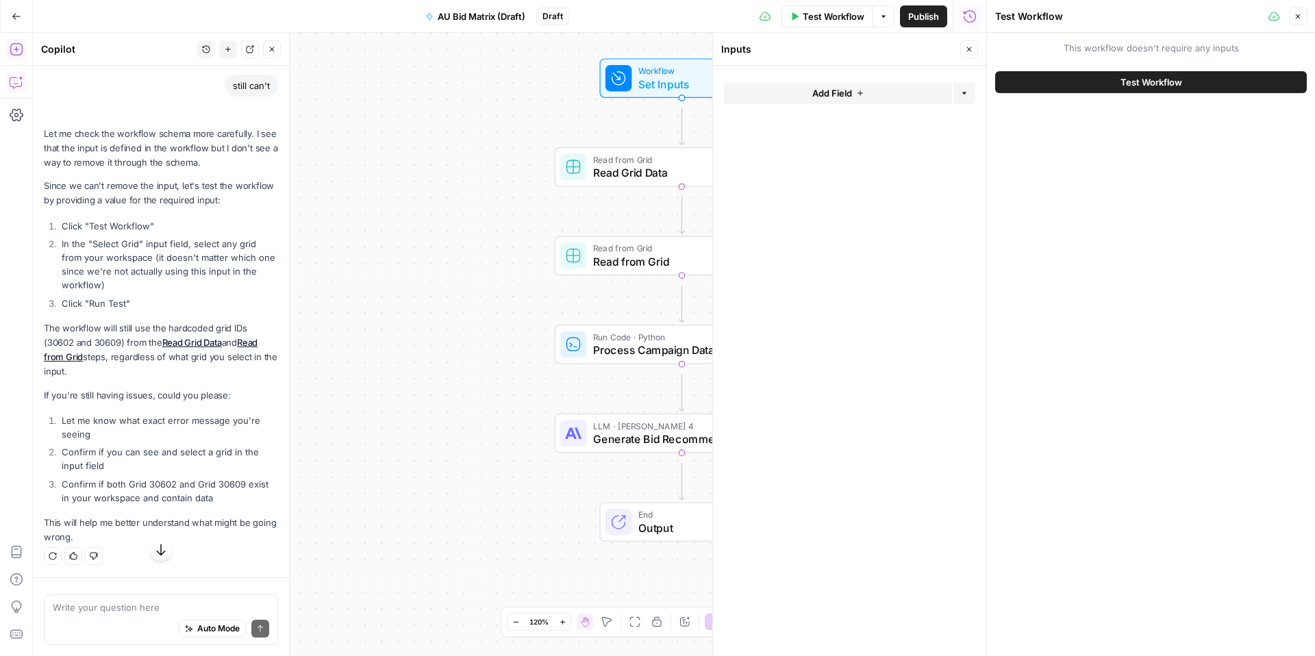
scroll to position [5739, 0]
click at [1294, 21] on icon "button" at bounding box center [1298, 16] width 8 height 8
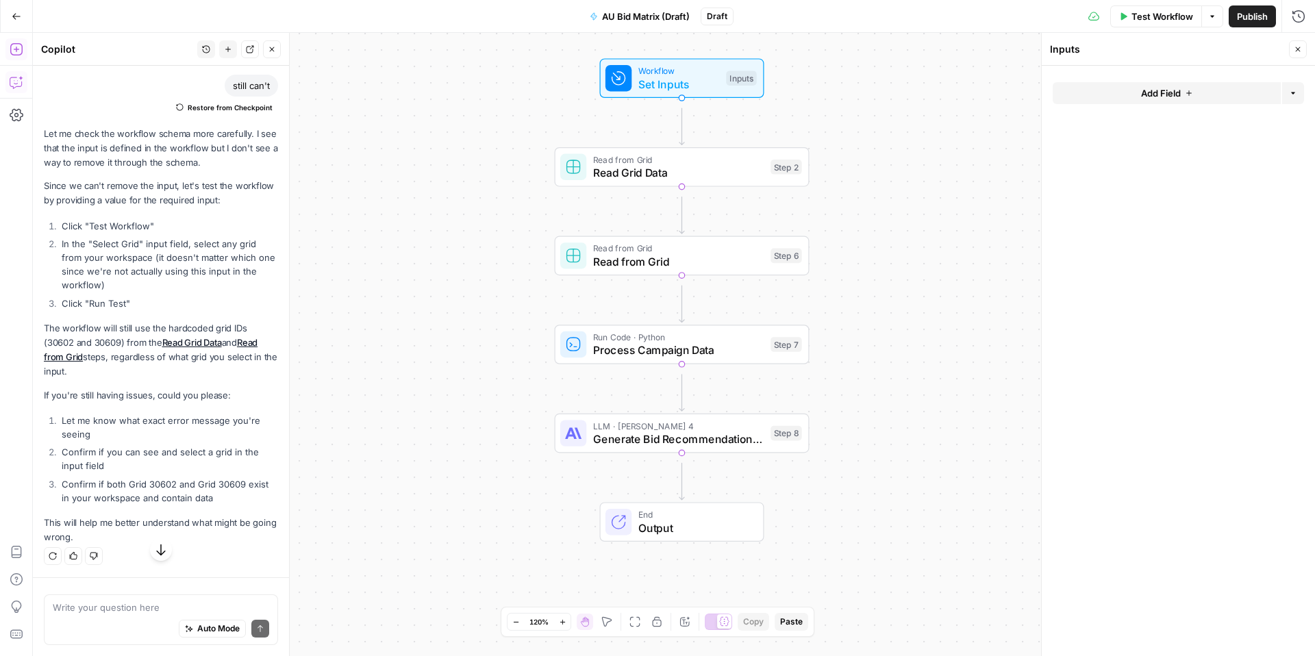
scroll to position [5933, 0]
click at [1121, 17] on icon "button" at bounding box center [1124, 16] width 6 height 8
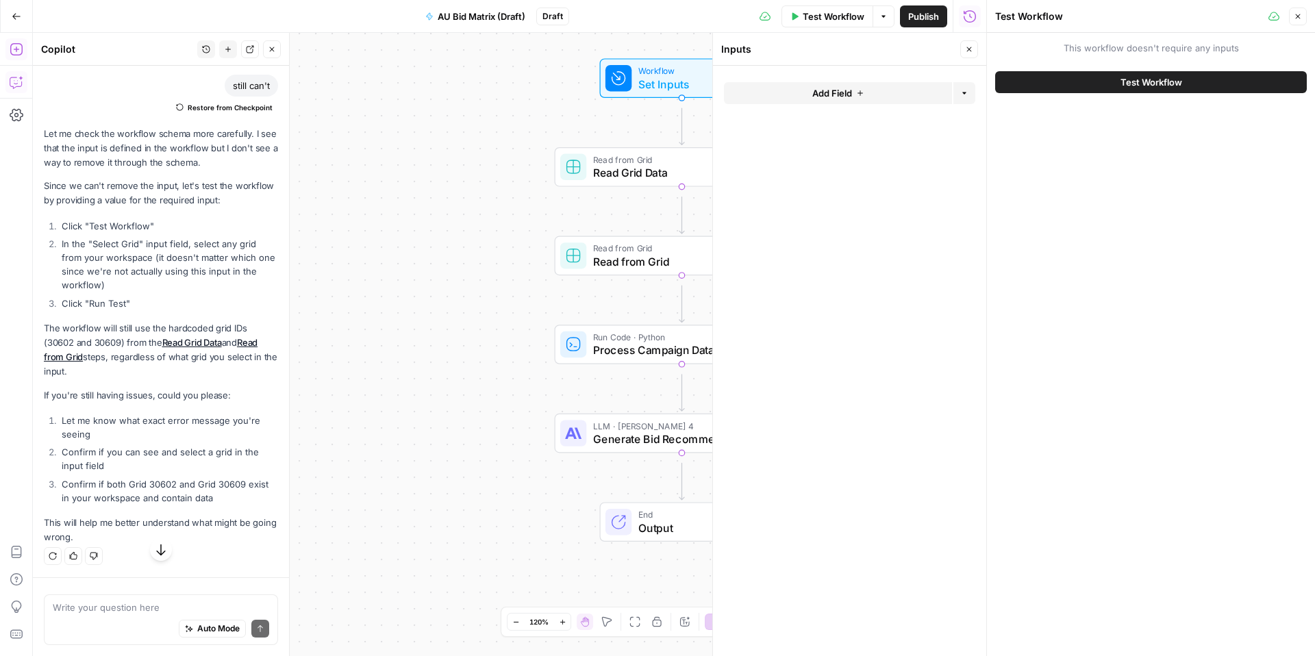
click at [831, 100] on span "Add Field" at bounding box center [832, 93] width 40 height 14
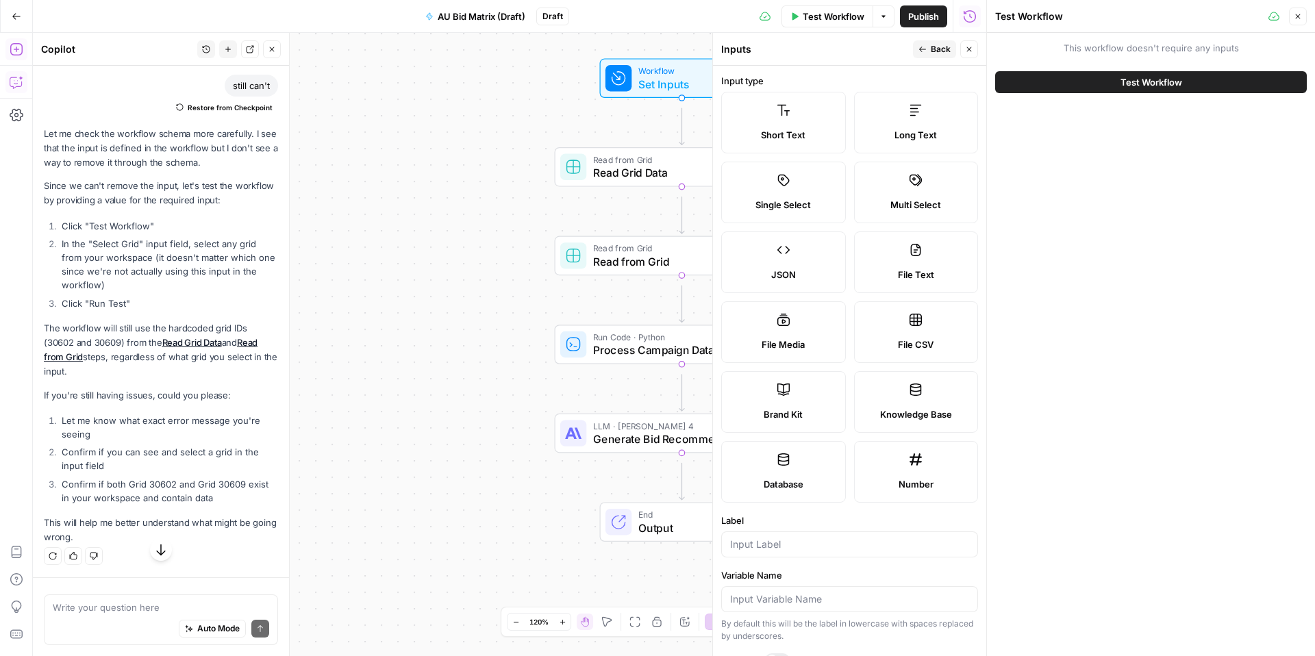
click at [1296, 20] on icon "button" at bounding box center [1298, 16] width 8 height 8
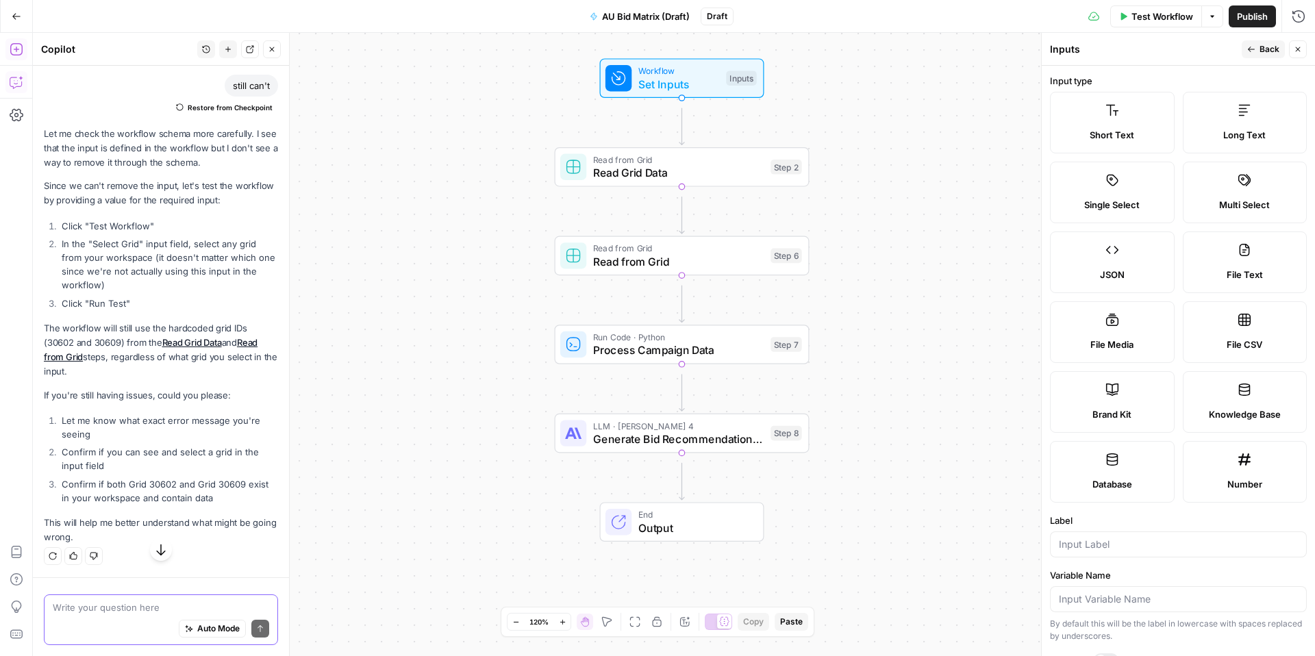
click at [127, 601] on textarea at bounding box center [161, 608] width 216 height 14
type textarea "yeah it's not showing me any grids?"
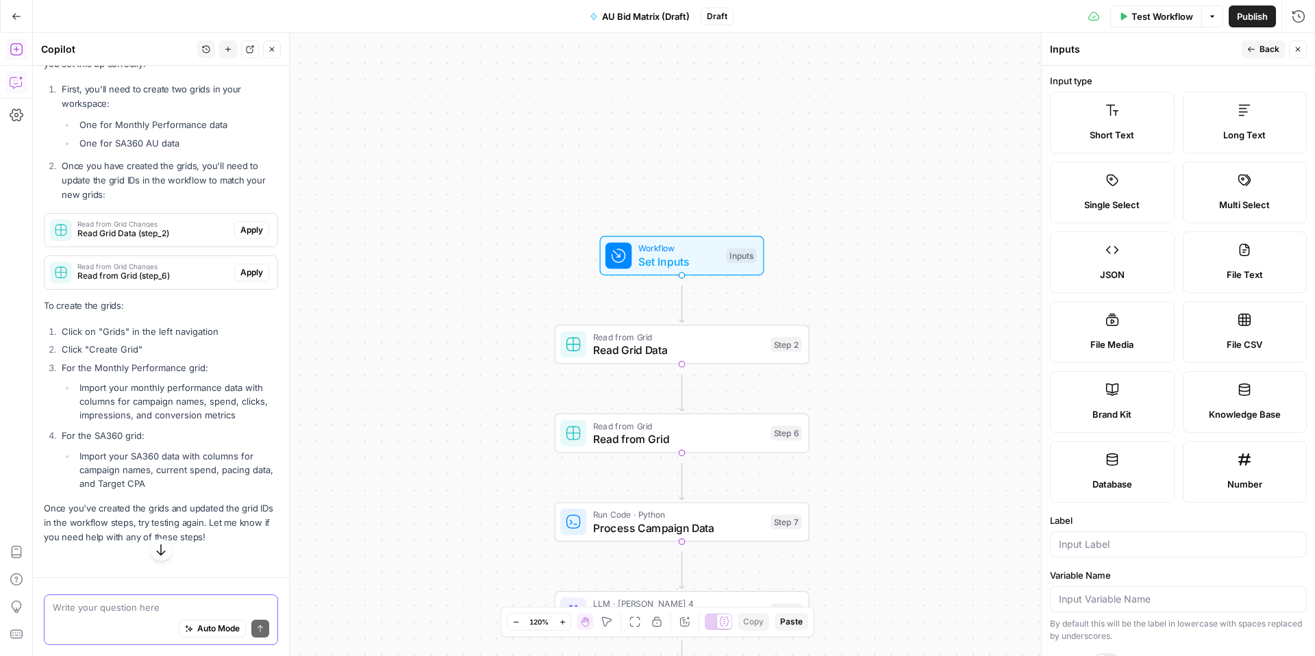
scroll to position [6455, 0]
click at [240, 236] on span "Apply" at bounding box center [251, 230] width 23 height 12
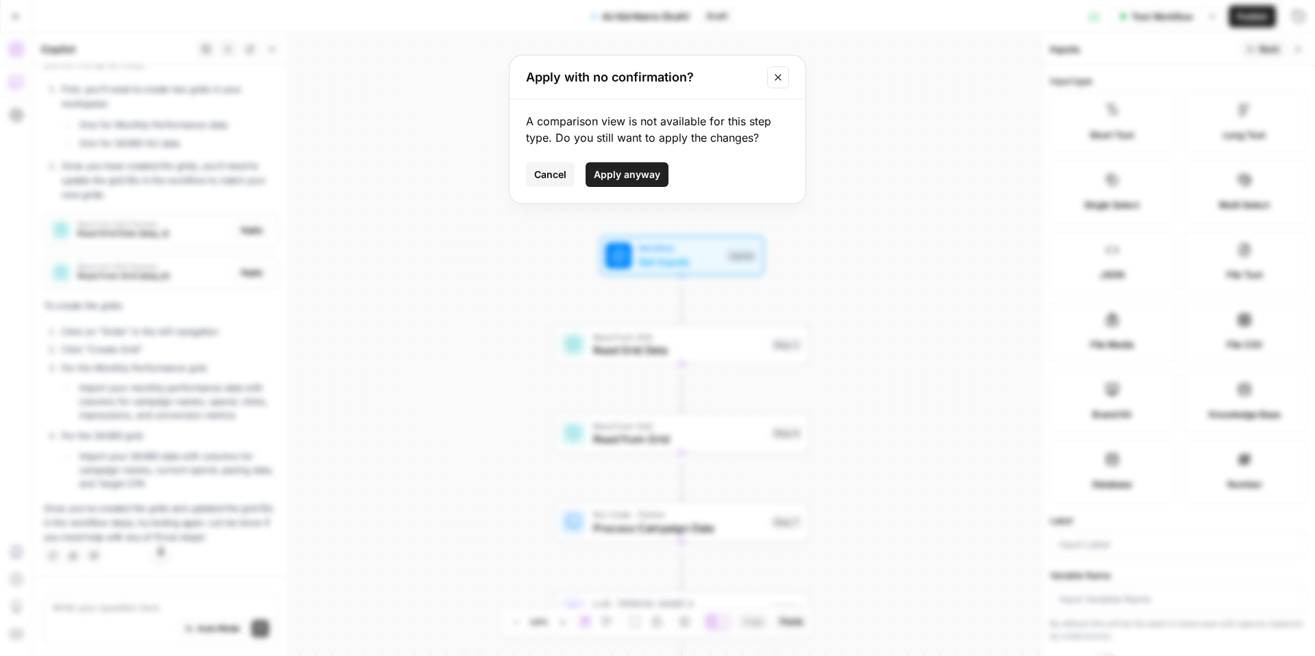
click at [784, 83] on icon "Close modal" at bounding box center [778, 77] width 11 height 11
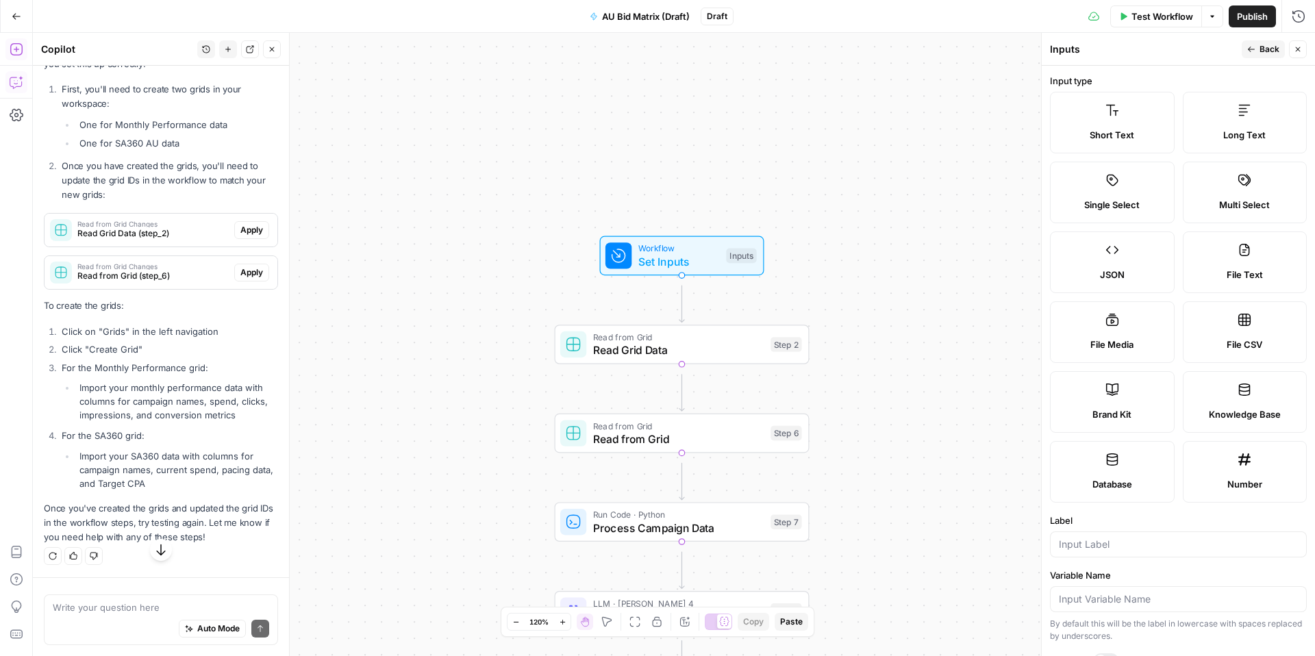
scroll to position [6615, 0]
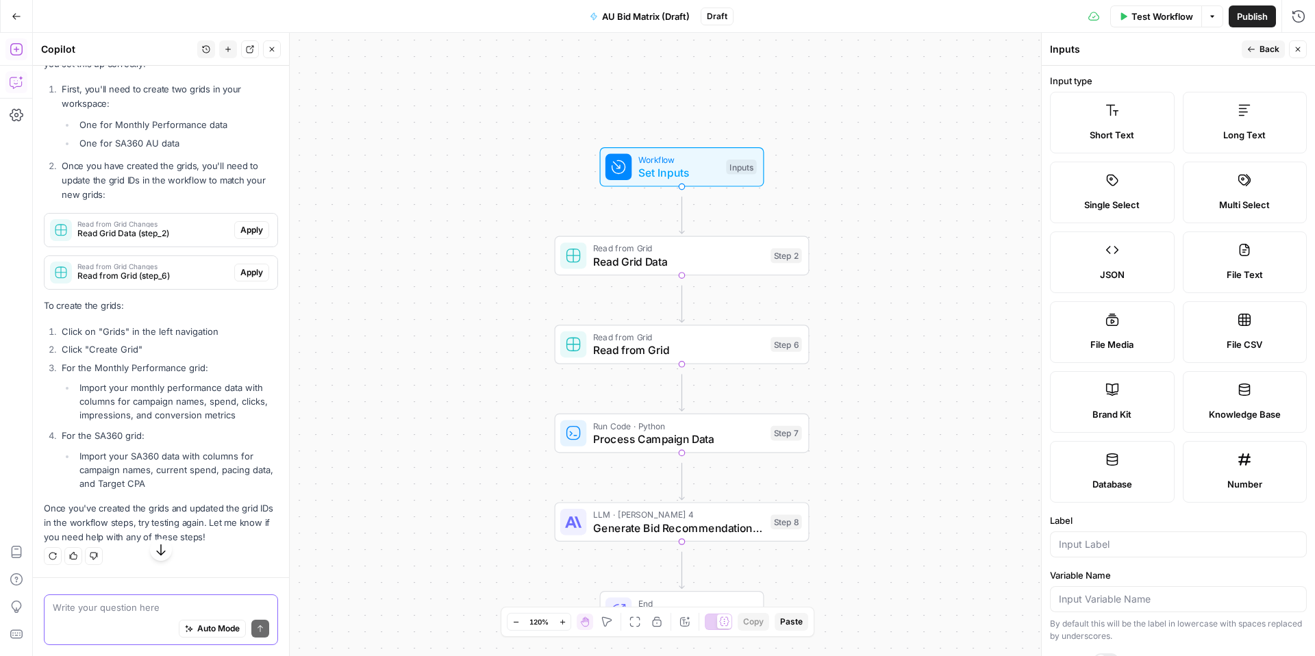
click at [124, 601] on textarea at bounding box center [161, 608] width 216 height 14
type textarea "but these two grids are already in my workflow??"
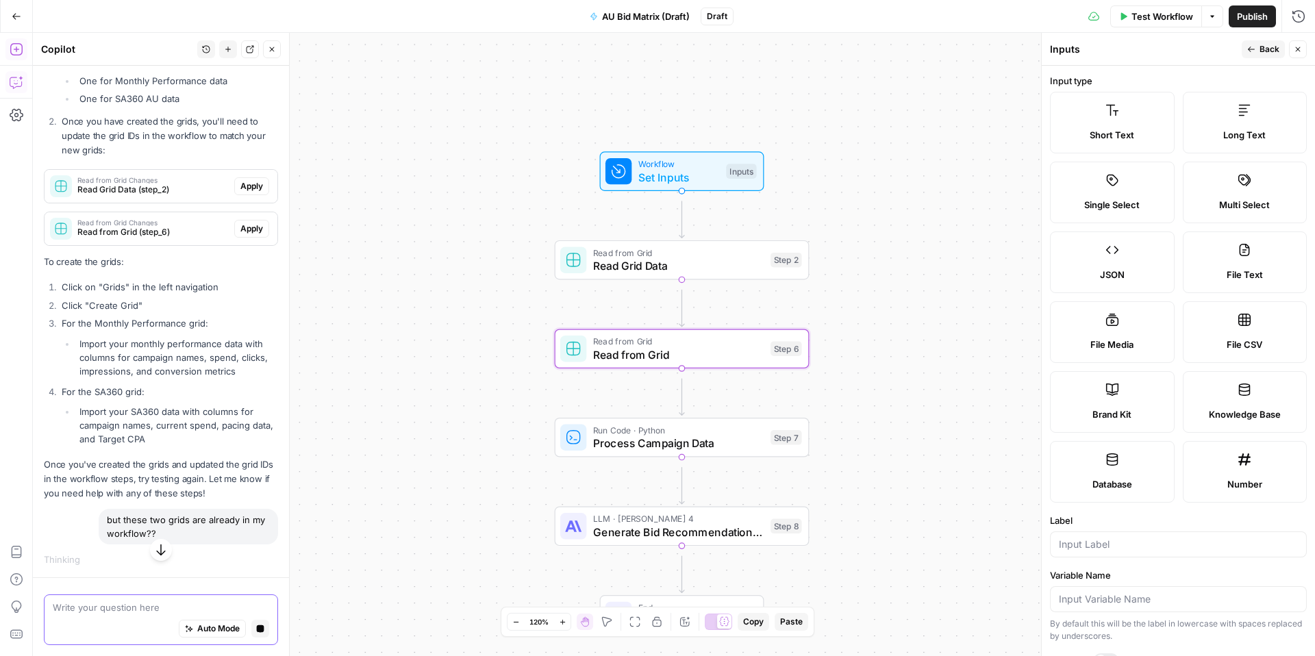
scroll to position [6711, 0]
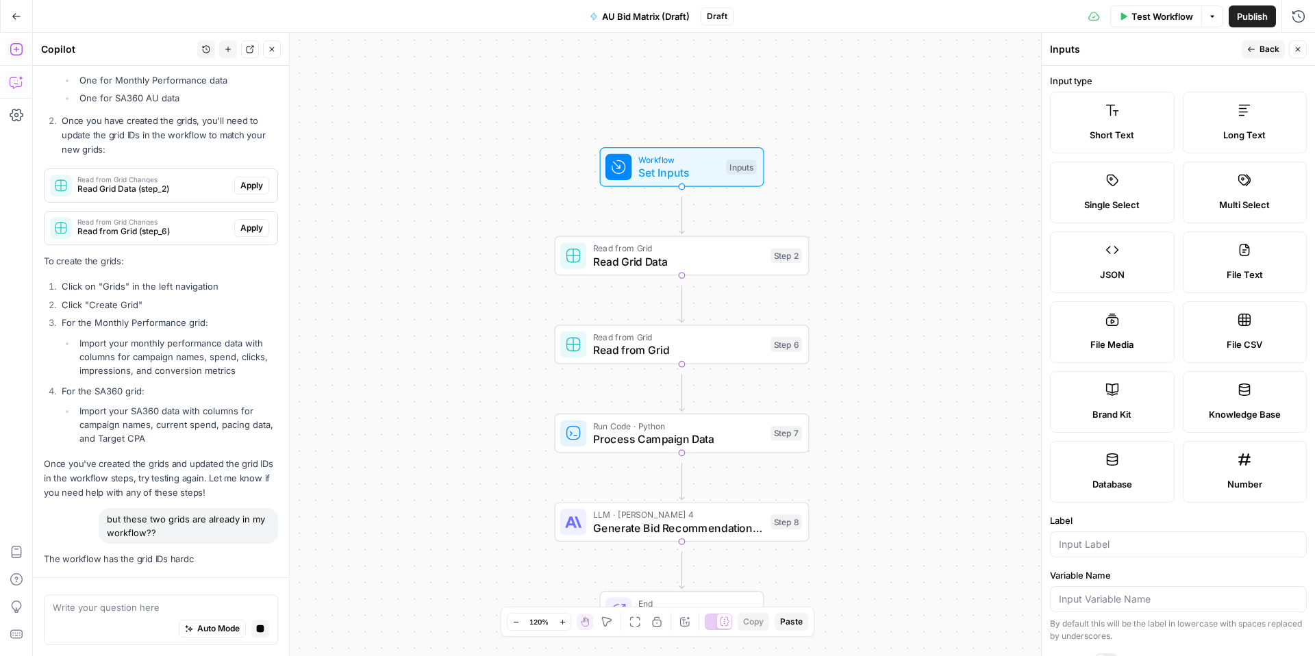
click at [676, 179] on span "Set Inputs" at bounding box center [679, 172] width 82 height 16
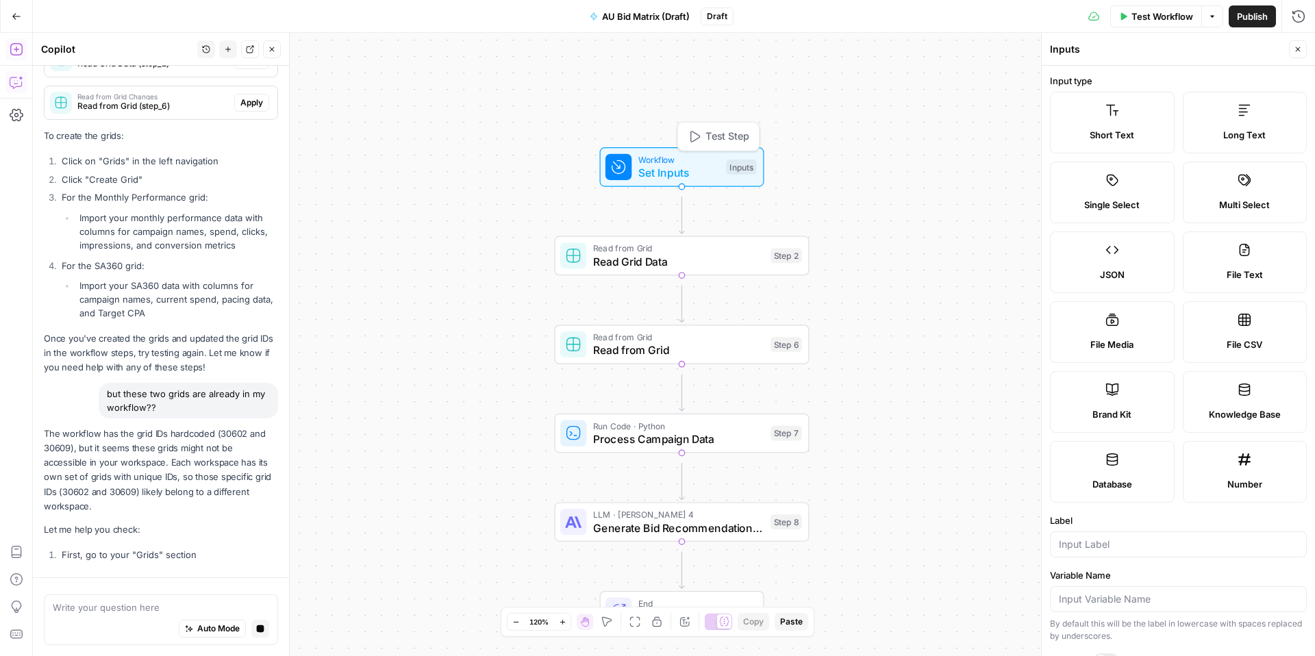
click at [706, 134] on span "Test Step" at bounding box center [728, 136] width 44 height 15
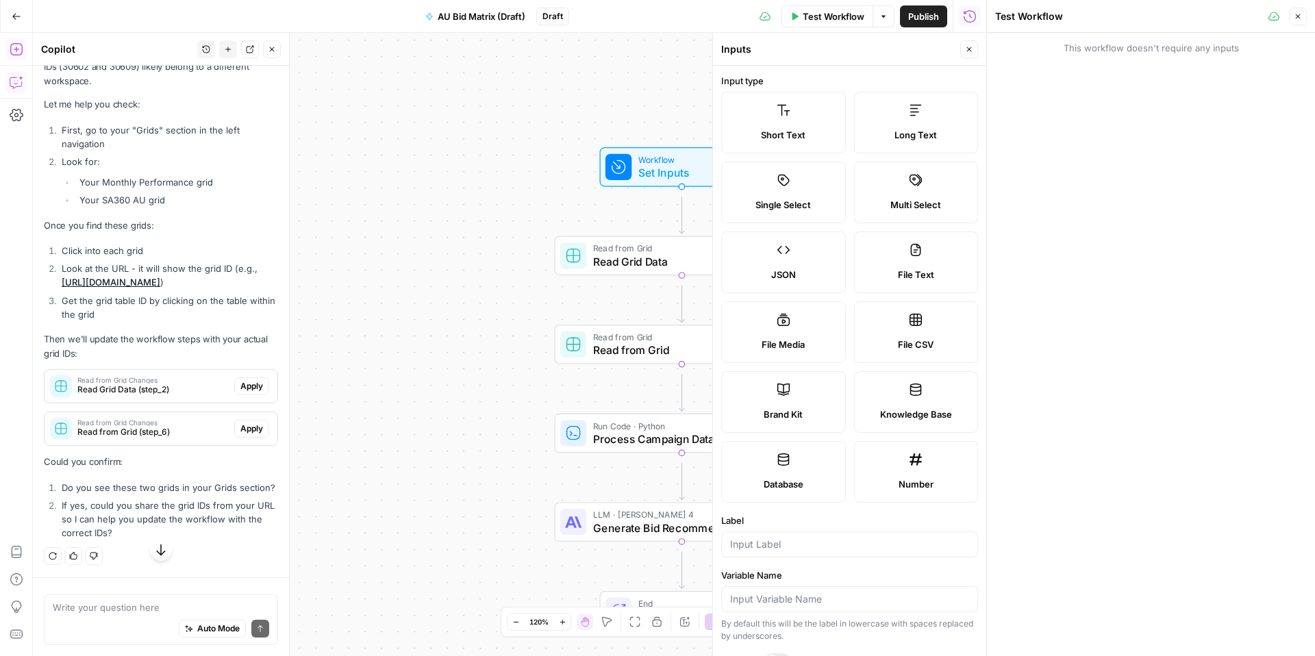
scroll to position [7217, 0]
click at [1304, 24] on button "Close" at bounding box center [1298, 17] width 18 height 18
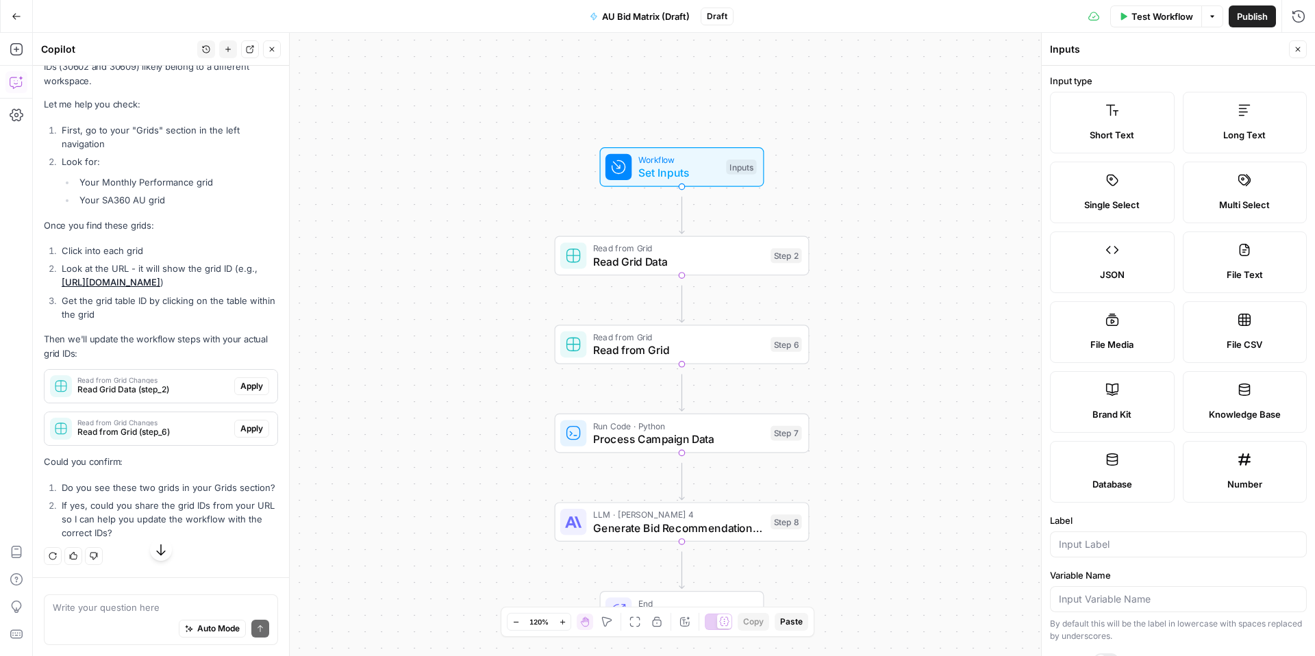
scroll to position [7489, 0]
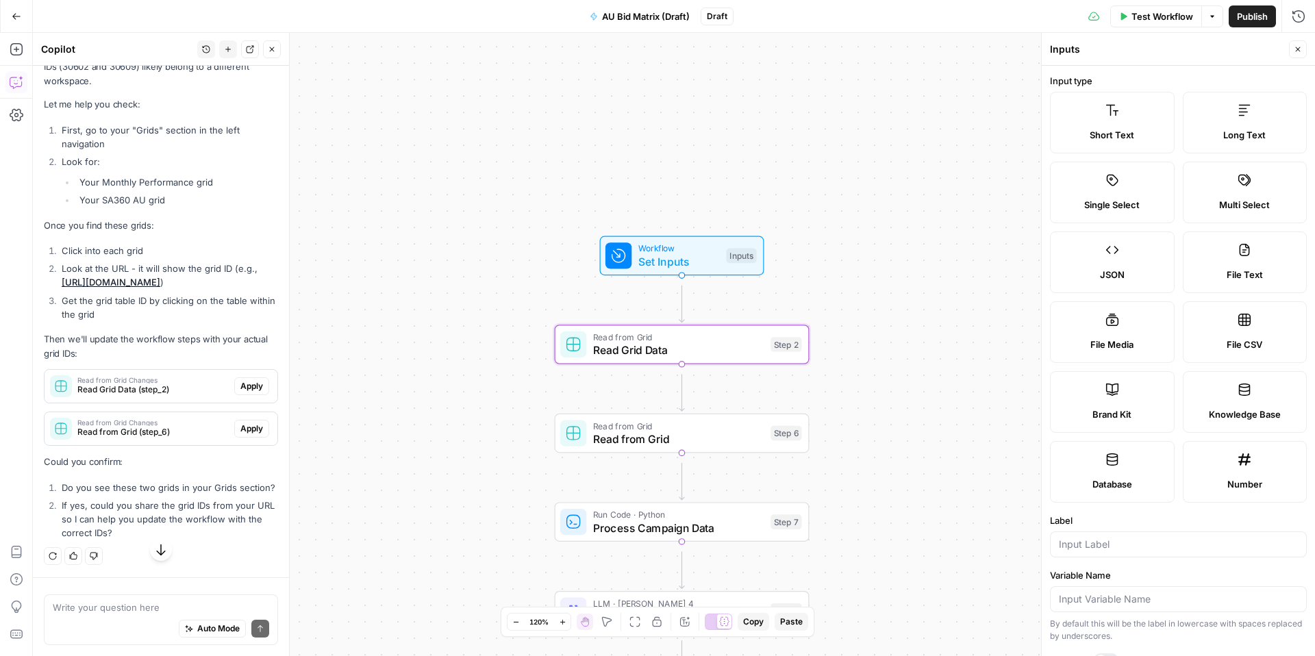
click at [240, 392] on span "Apply" at bounding box center [251, 386] width 23 height 12
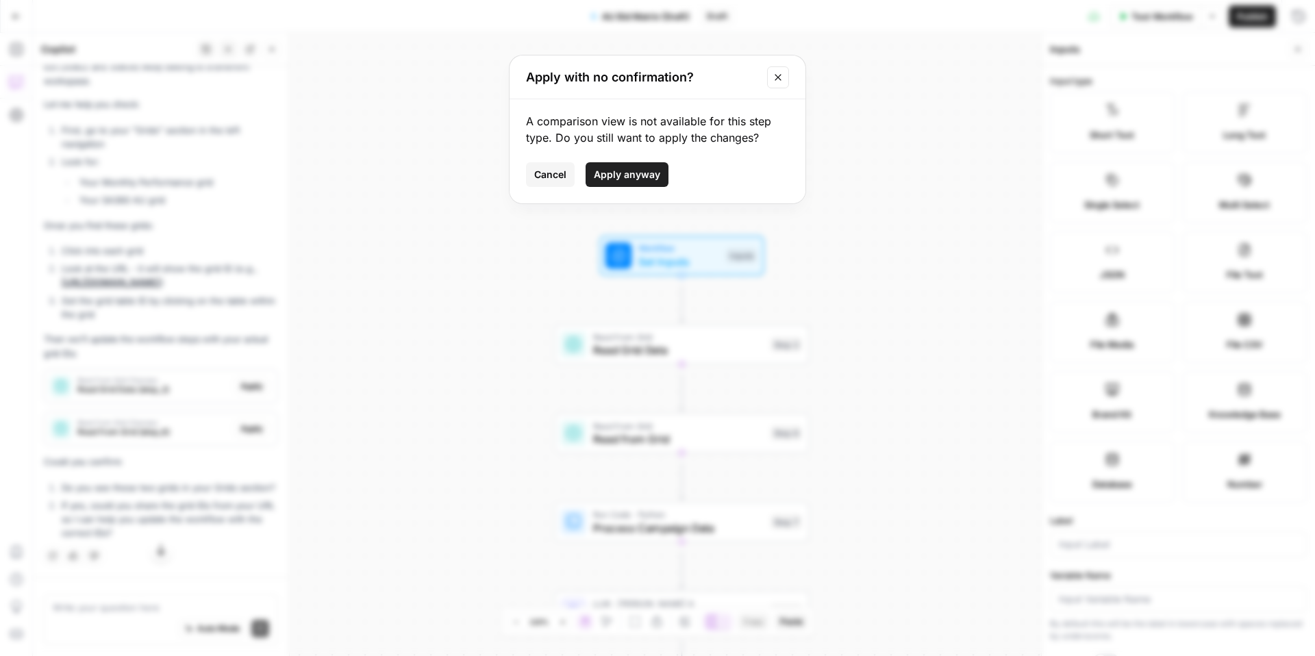
click at [594, 182] on span "Apply anyway" at bounding box center [627, 175] width 66 height 14
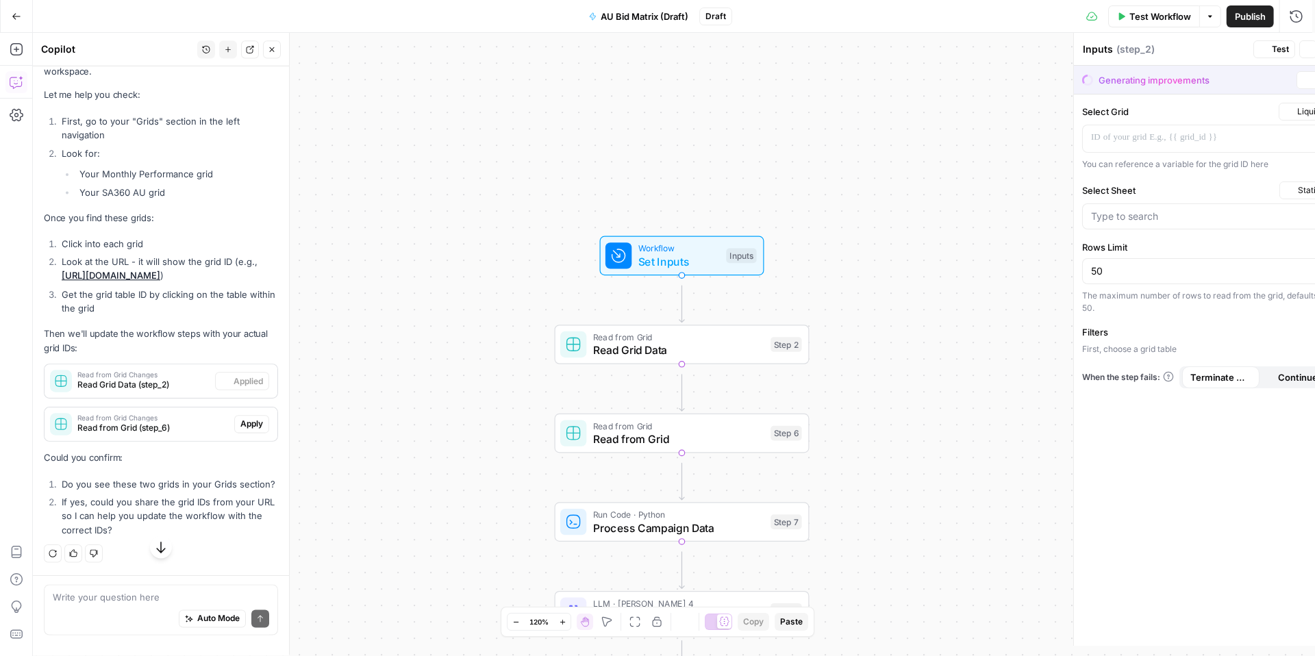
type textarea "Read Grid Data"
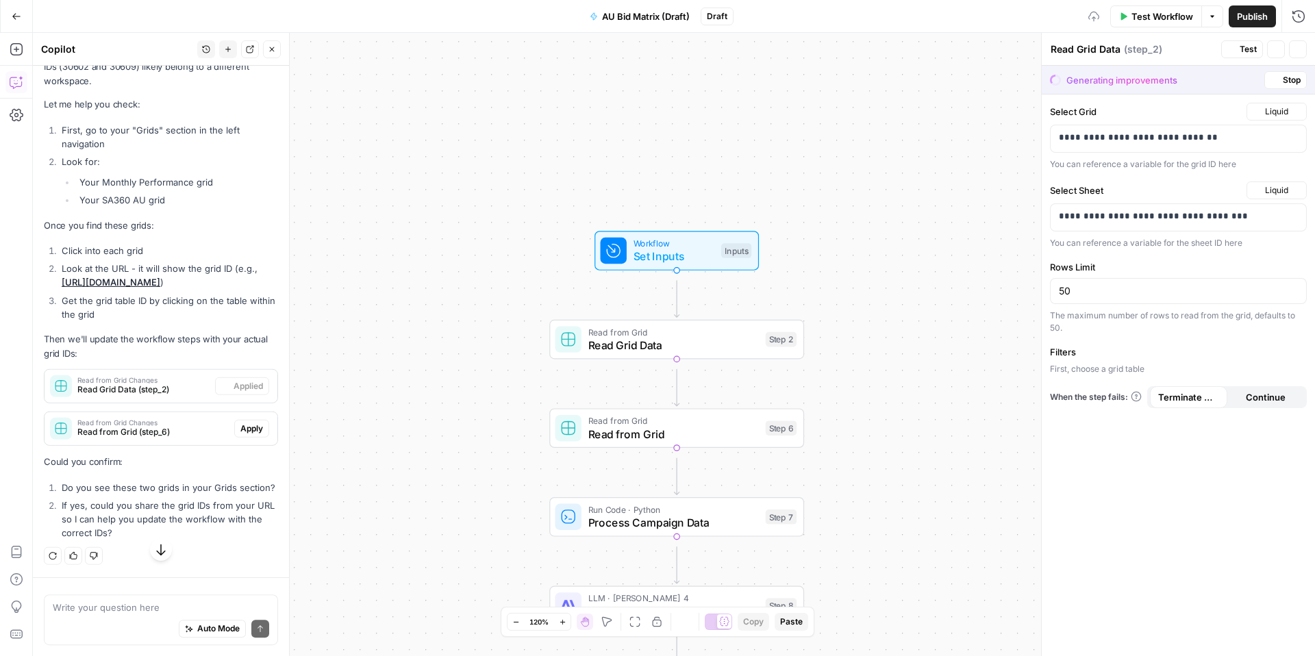
scroll to position [7544, 0]
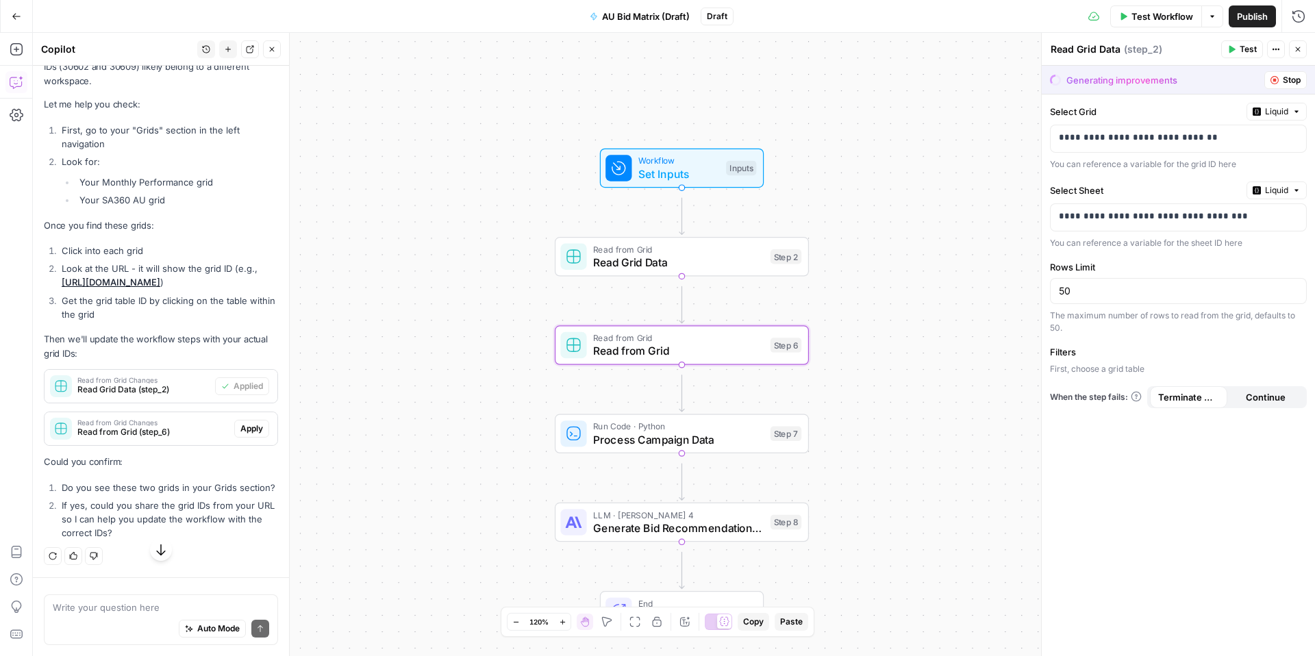
click at [240, 435] on span "Apply" at bounding box center [251, 429] width 23 height 12
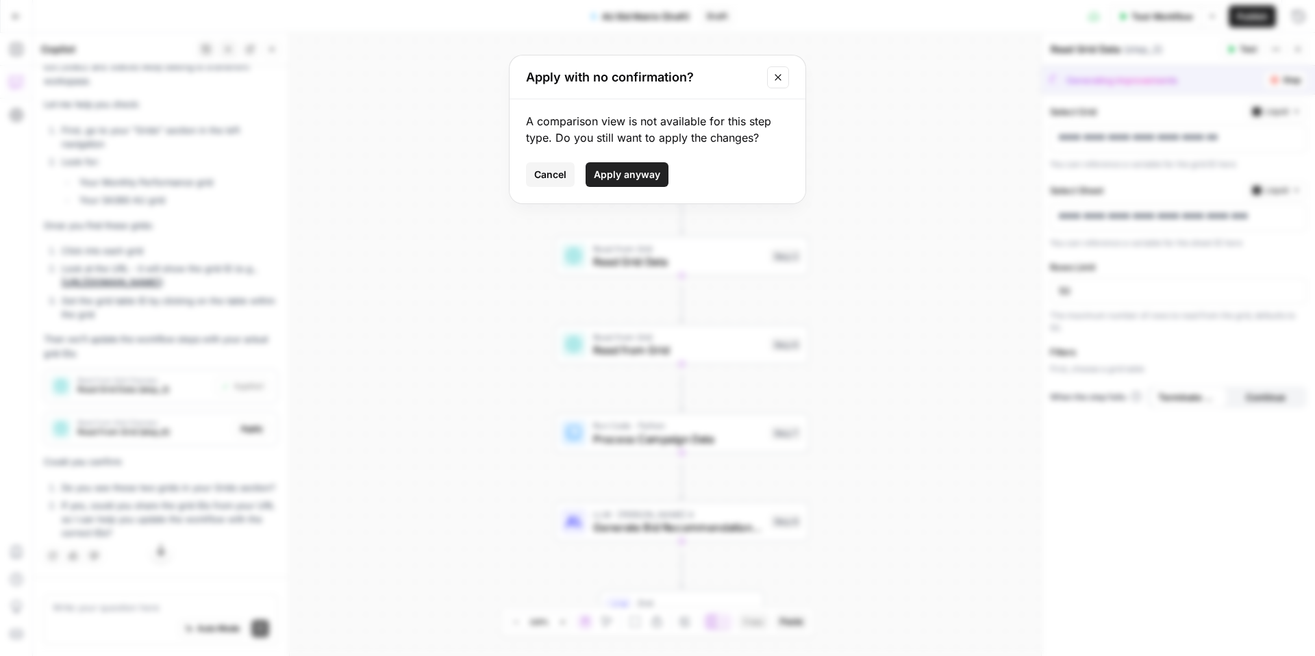
click at [617, 182] on span "Apply anyway" at bounding box center [627, 175] width 66 height 14
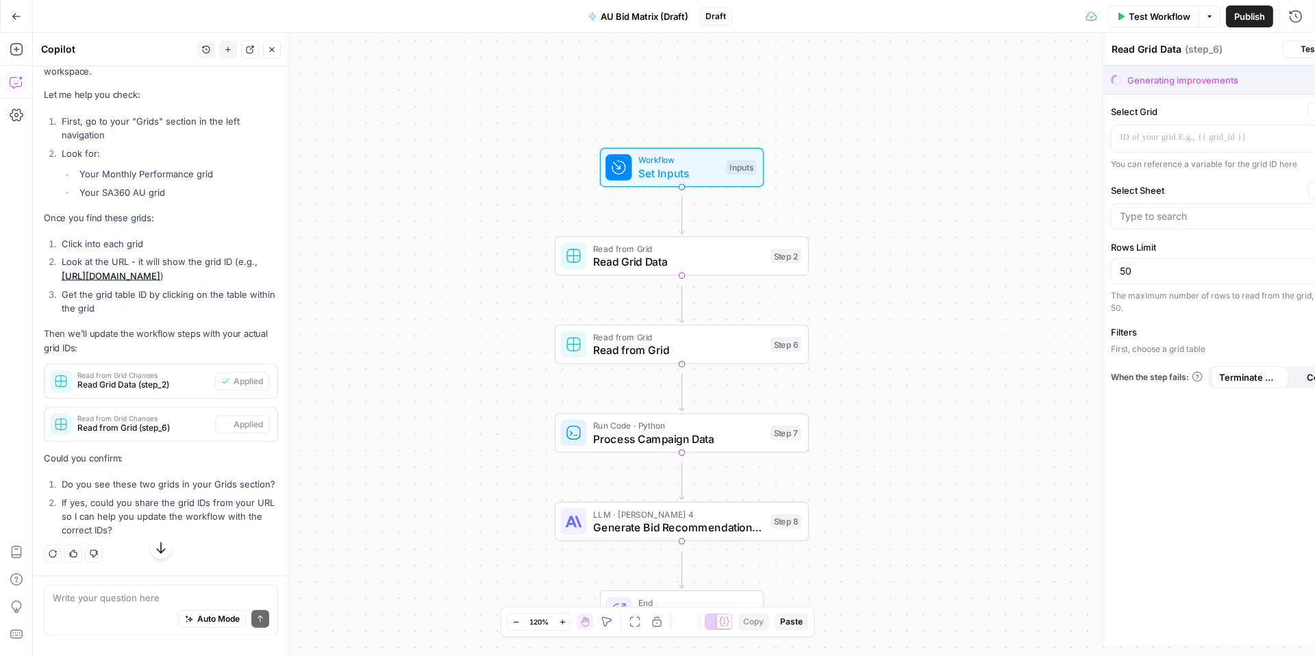
type textarea "Read from Grid"
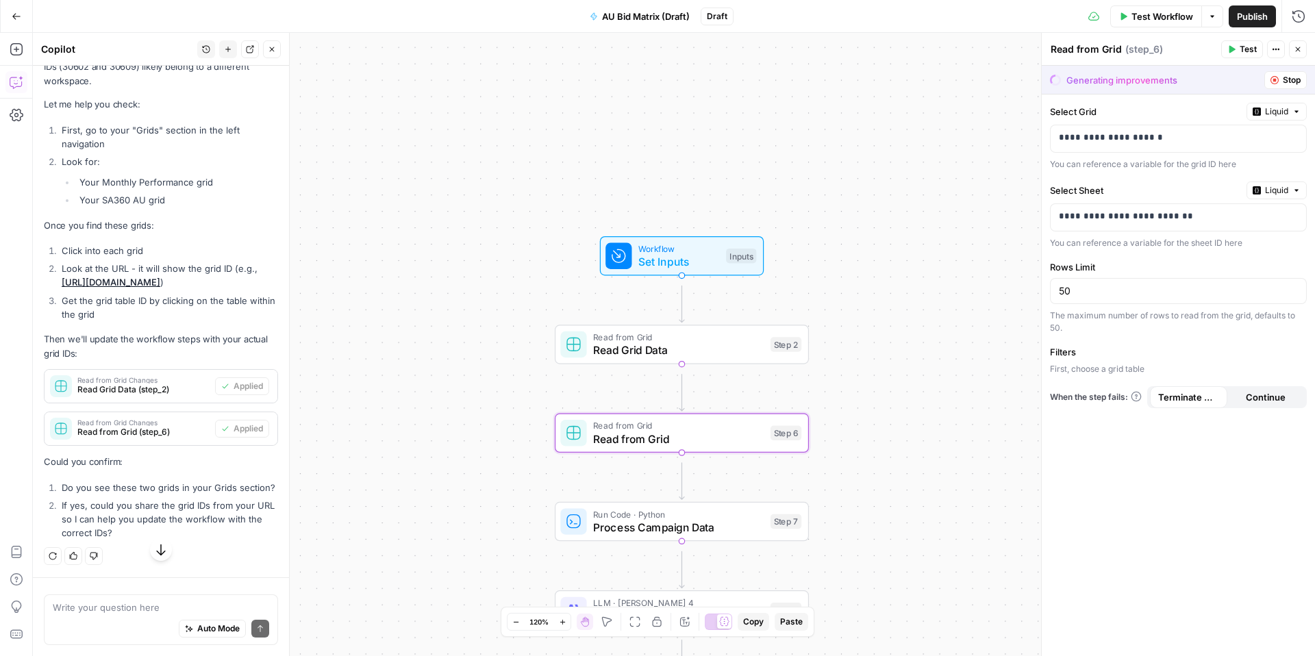
scroll to position [7707, 0]
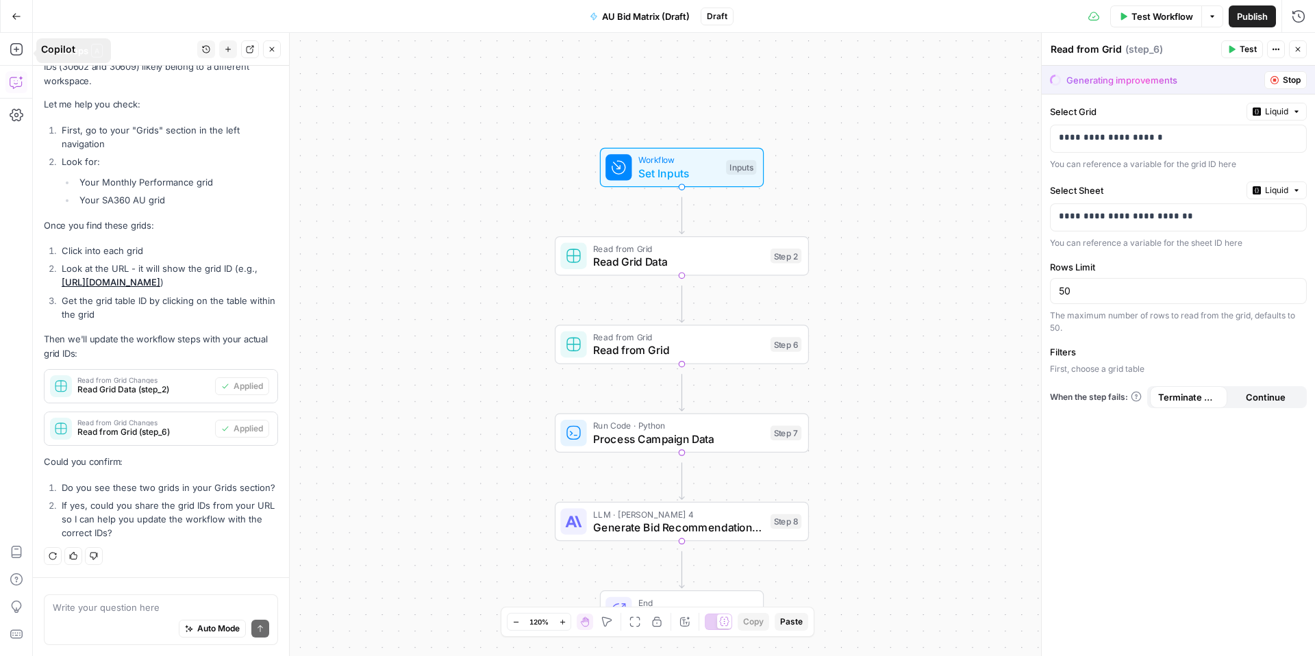
click at [23, 11] on button "Go Back" at bounding box center [16, 16] width 25 height 25
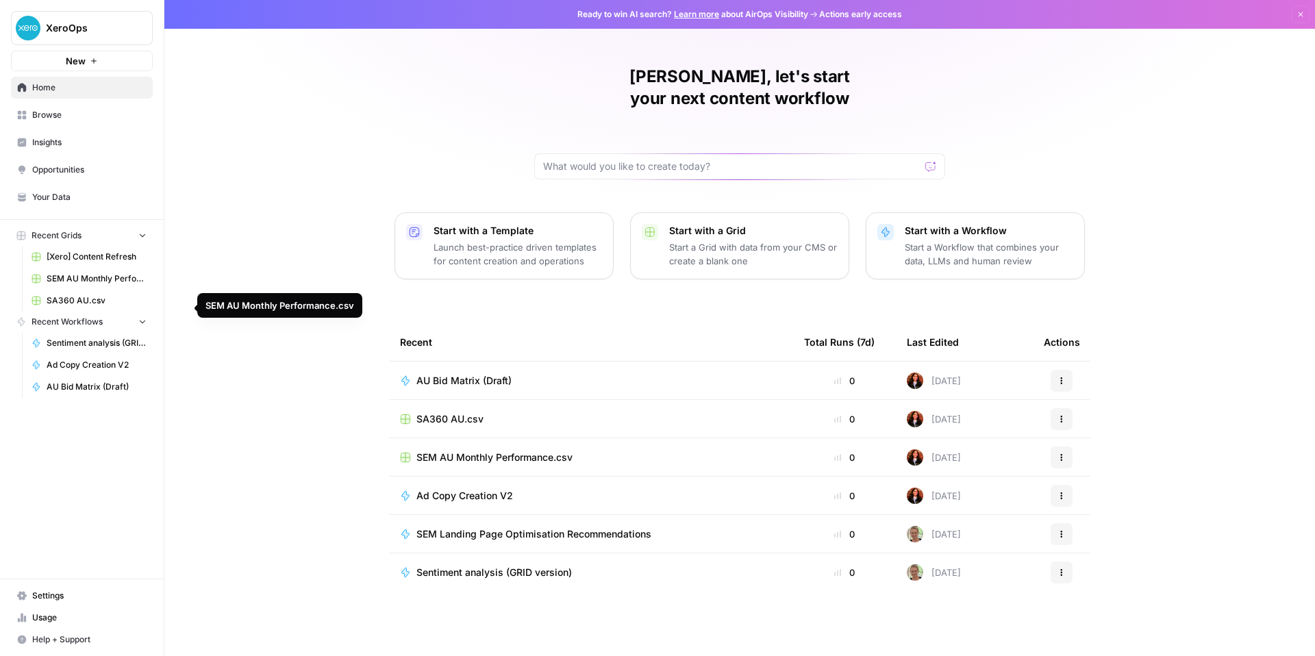
click at [105, 285] on span "SEM AU Monthly Performance.csv" at bounding box center [97, 279] width 100 height 12
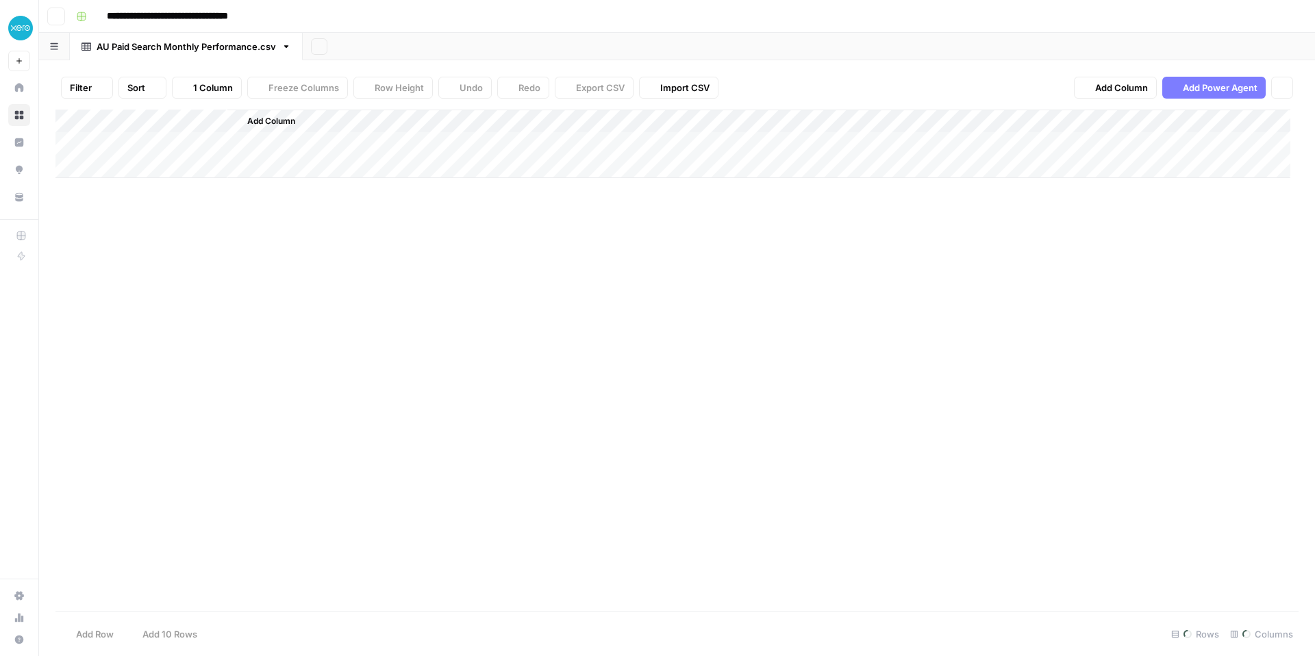
type input "**********"
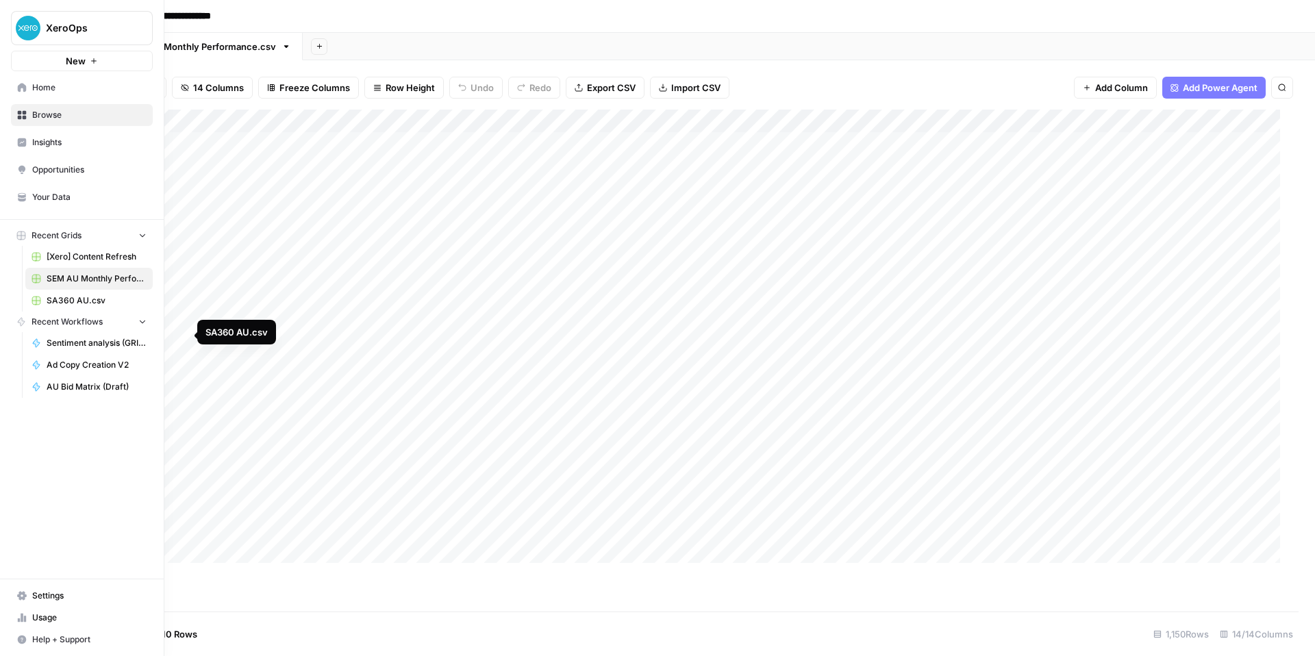
click at [108, 307] on span "SA360 AU.csv" at bounding box center [97, 301] width 100 height 12
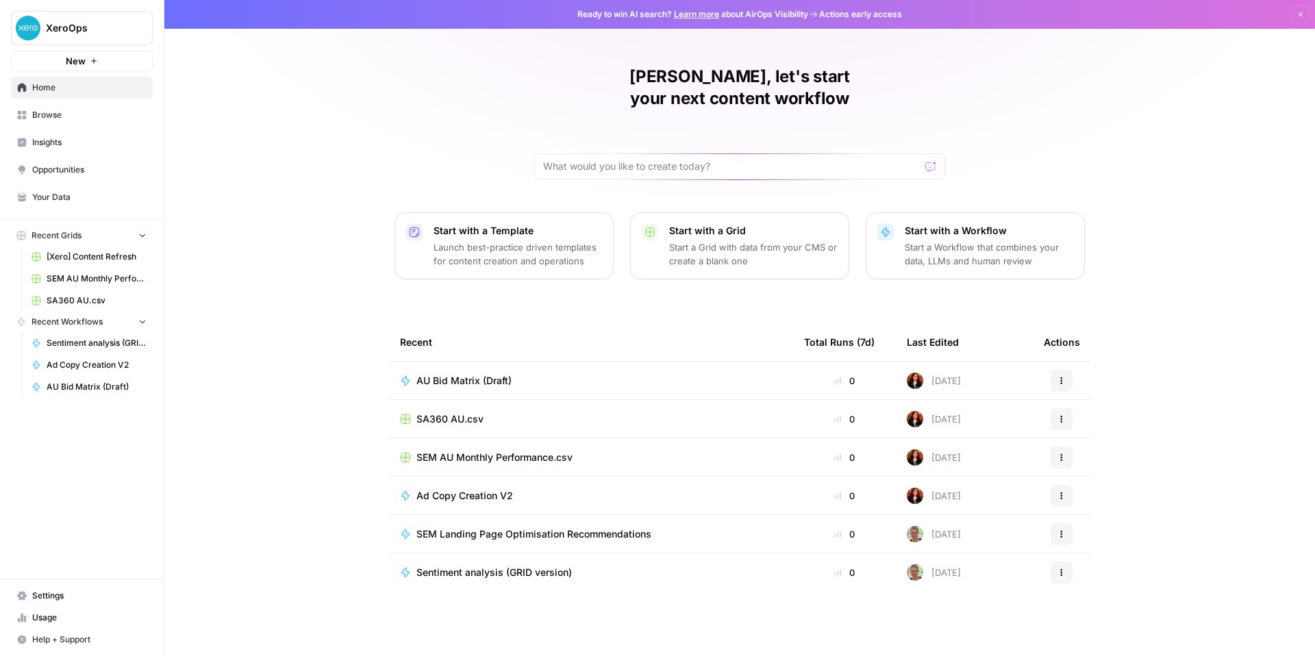
click at [416, 388] on span "AU Bid Matrix (Draft)" at bounding box center [463, 381] width 95 height 14
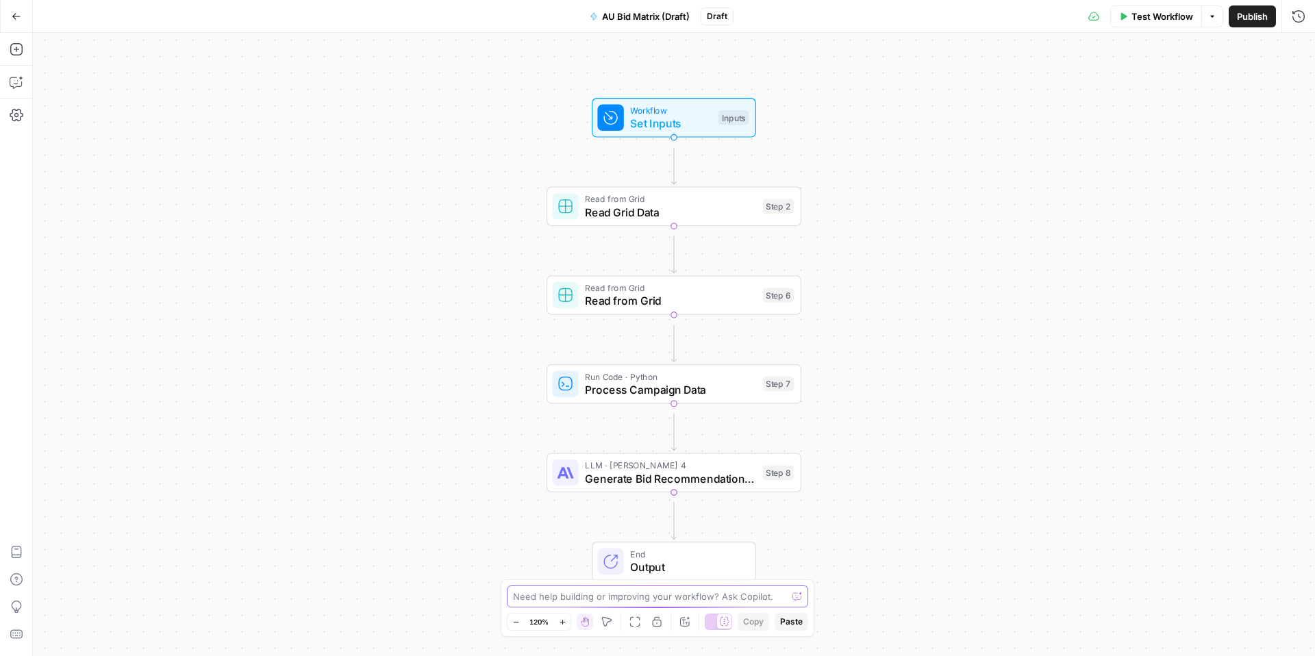
click at [542, 590] on textarea at bounding box center [650, 597] width 274 height 14
type textarea "39066 and 39080 i grid id"
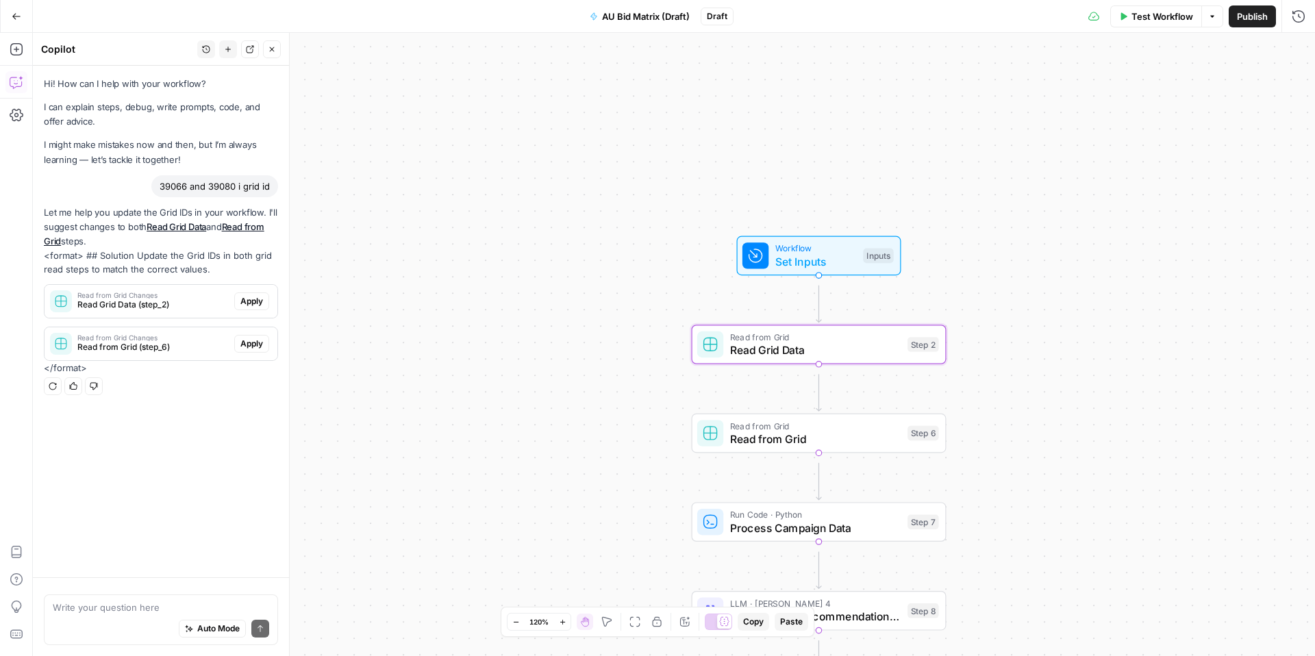
click at [251, 308] on span "Apply" at bounding box center [251, 301] width 23 height 12
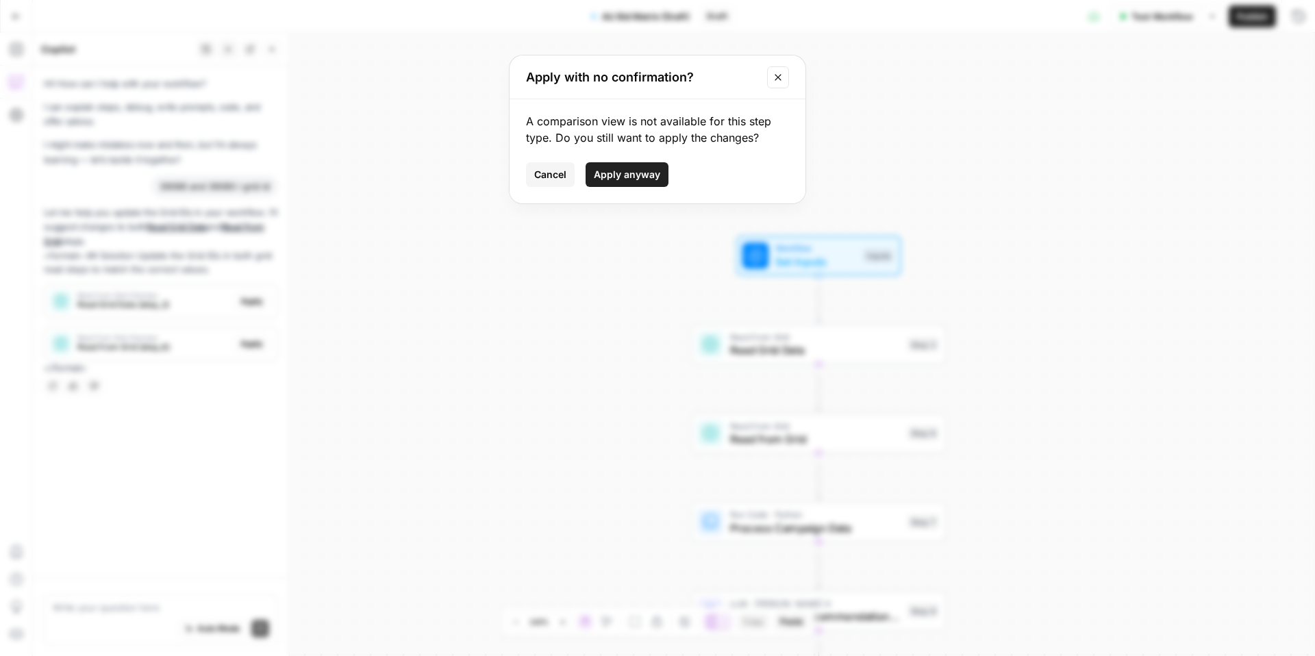
click at [597, 182] on span "Apply anyway" at bounding box center [627, 175] width 66 height 14
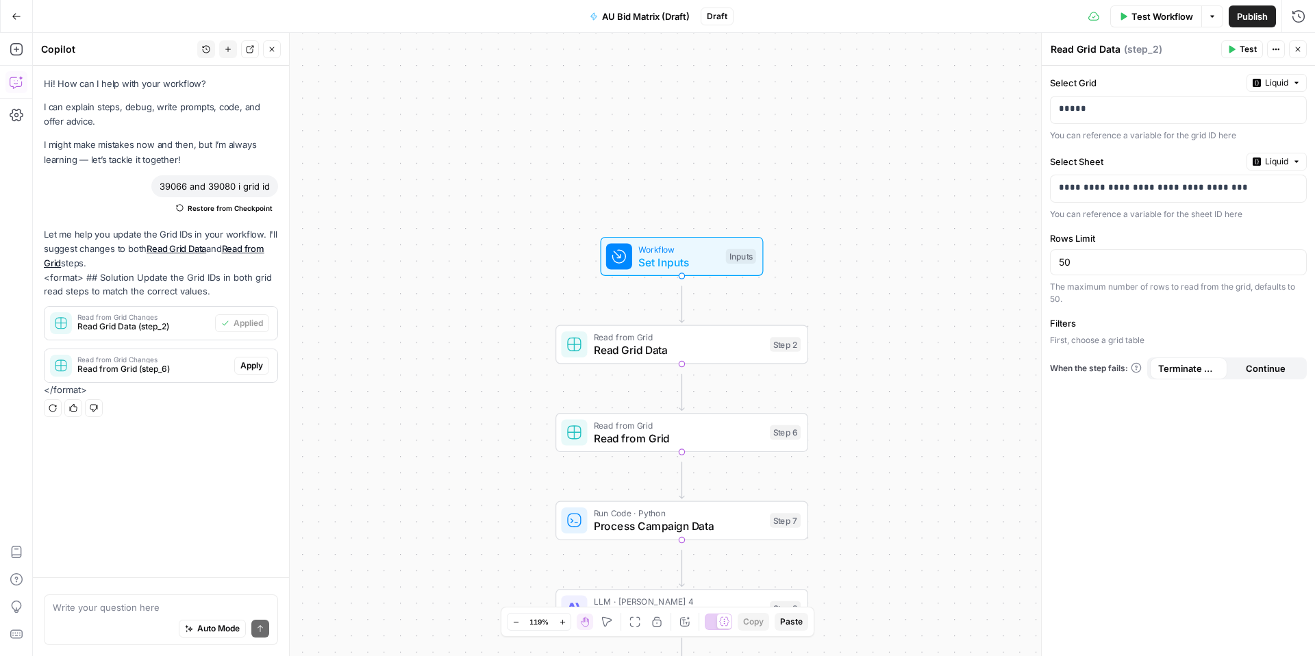
drag, startPoint x: 1138, startPoint y: 322, endPoint x: 1064, endPoint y: 317, distance: 73.4
click at [1059, 275] on div "50" at bounding box center [1178, 262] width 257 height 26
drag, startPoint x: 1088, startPoint y: 310, endPoint x: 1062, endPoint y: 311, distance: 26.1
click at [1062, 275] on div "50" at bounding box center [1178, 262] width 257 height 26
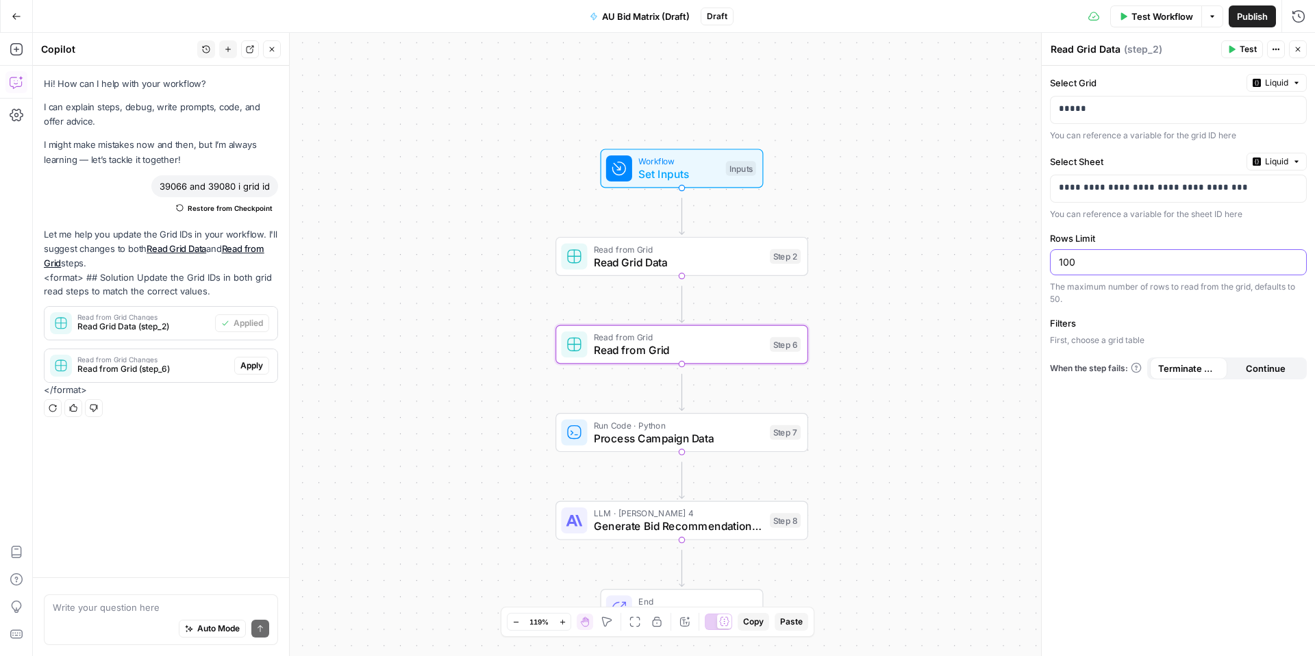
type input "100"
click at [240, 372] on span "Apply" at bounding box center [251, 366] width 23 height 12
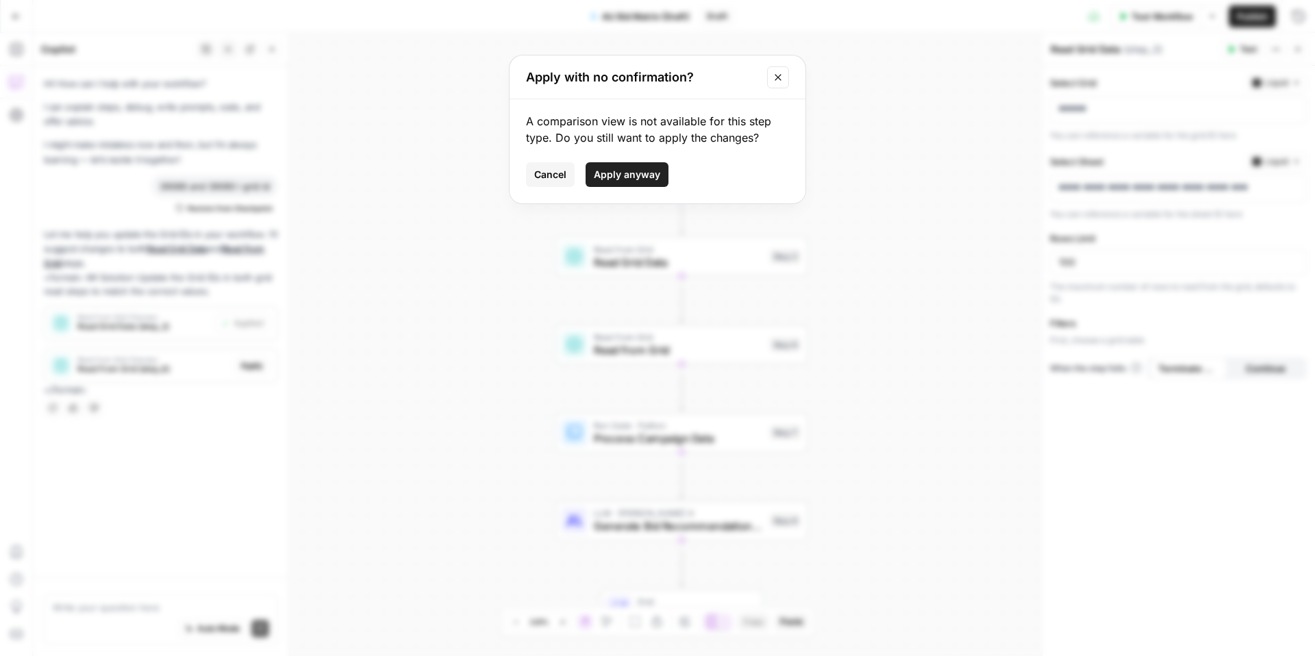
click at [635, 187] on button "Apply anyway" at bounding box center [627, 174] width 83 height 25
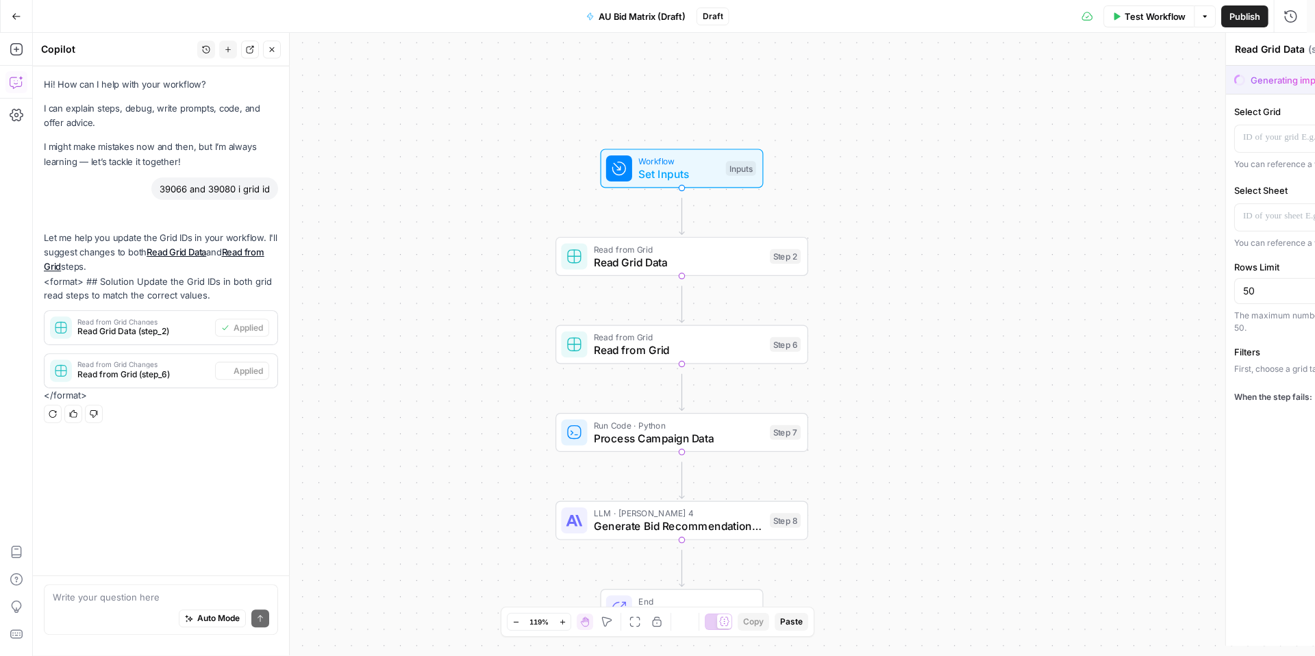
type textarea "Read from Grid"
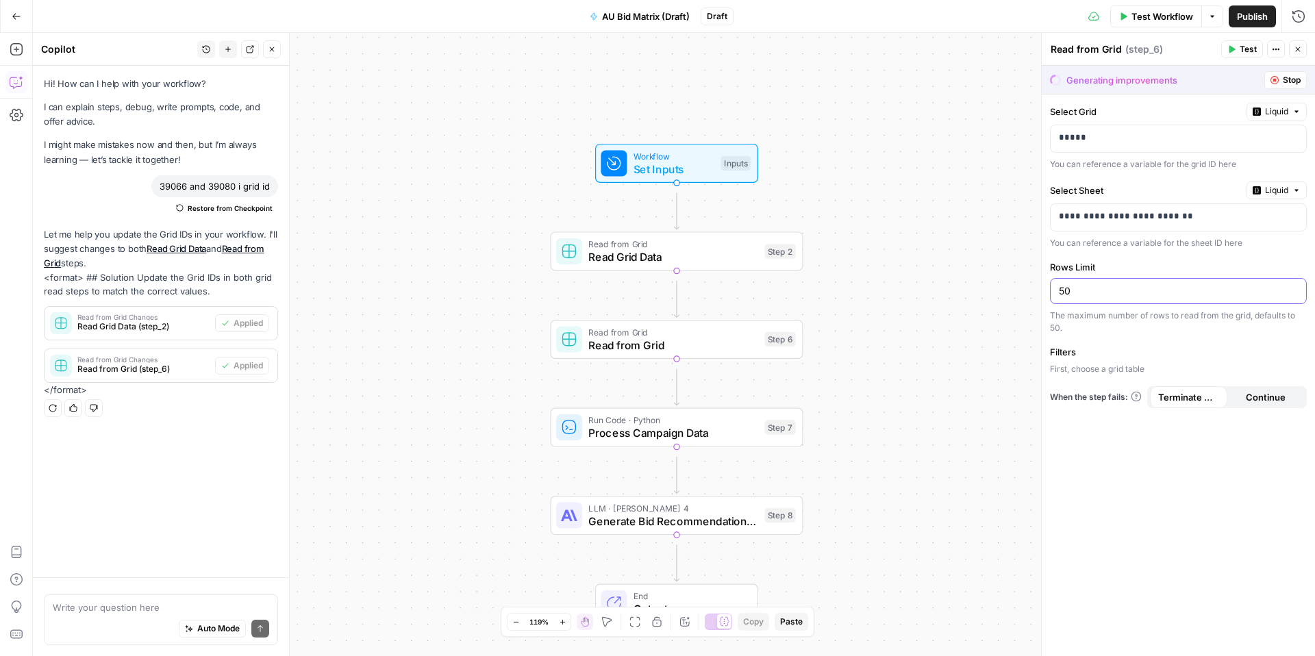
drag, startPoint x: 1085, startPoint y: 335, endPoint x: 1036, endPoint y: 334, distance: 48.7
click at [1041, 334] on div "**********" at bounding box center [1178, 344] width 274 height 623
click at [1190, 359] on label "Filters" at bounding box center [1178, 352] width 257 height 14
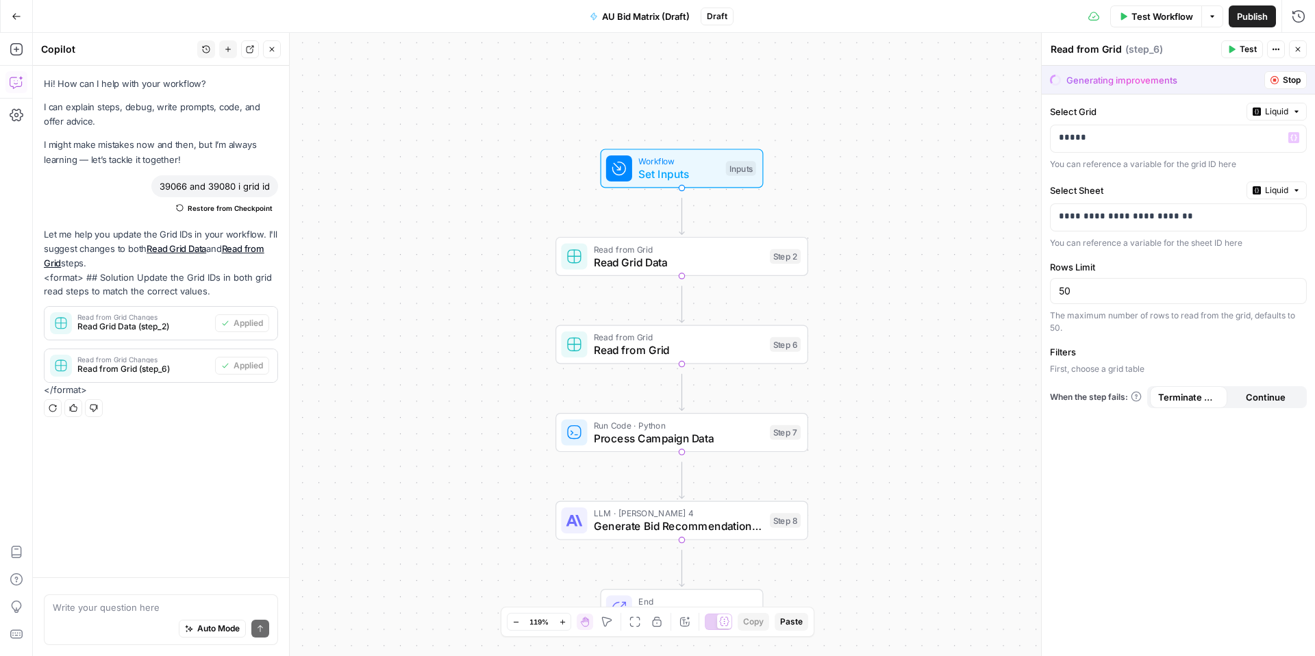
click at [953, 160] on div "Workflow Set Inputs Inputs Read from Grid Read Grid Data Step 2 Read from Grid …" at bounding box center [674, 344] width 1282 height 623
click at [1252, 227] on p "**********" at bounding box center [1174, 218] width 231 height 17
click at [1002, 123] on div "Workflow Set Inputs Inputs Read from Grid Read Grid Data Step 2 Read from Grid …" at bounding box center [674, 344] width 1282 height 623
click at [1110, 13] on button "Test Workflow" at bounding box center [1156, 16] width 92 height 22
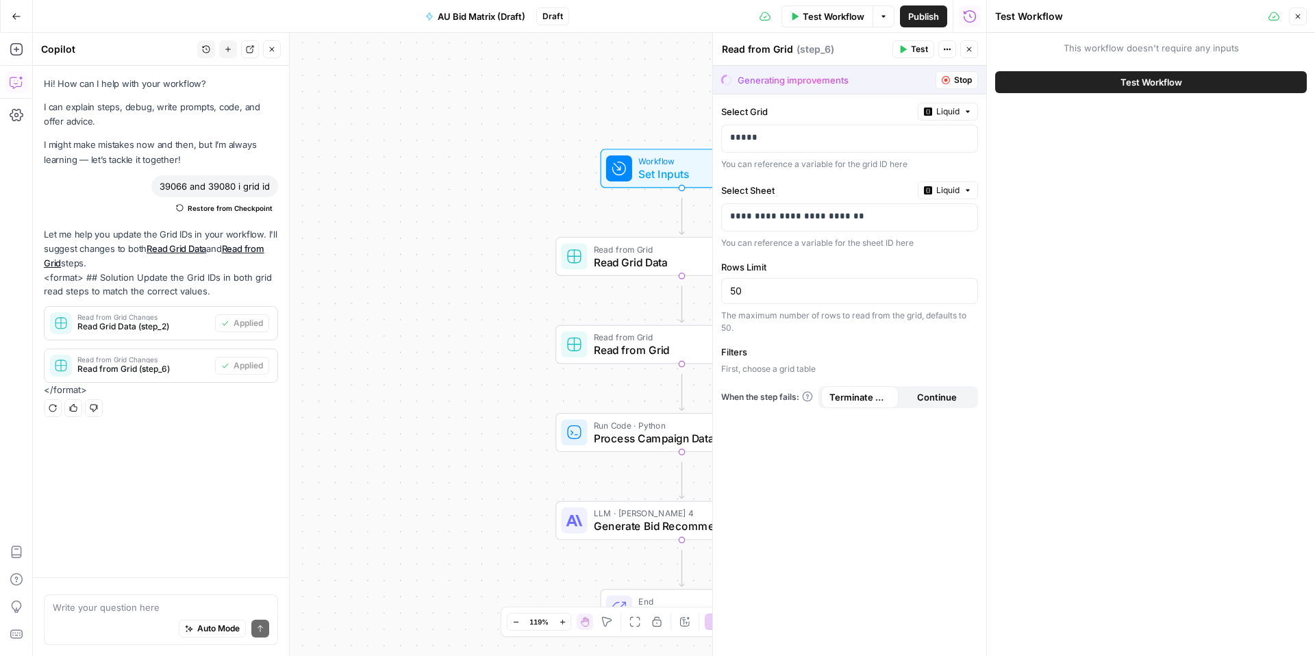
click at [1136, 89] on span "Test Workflow" at bounding box center [1152, 82] width 62 height 14
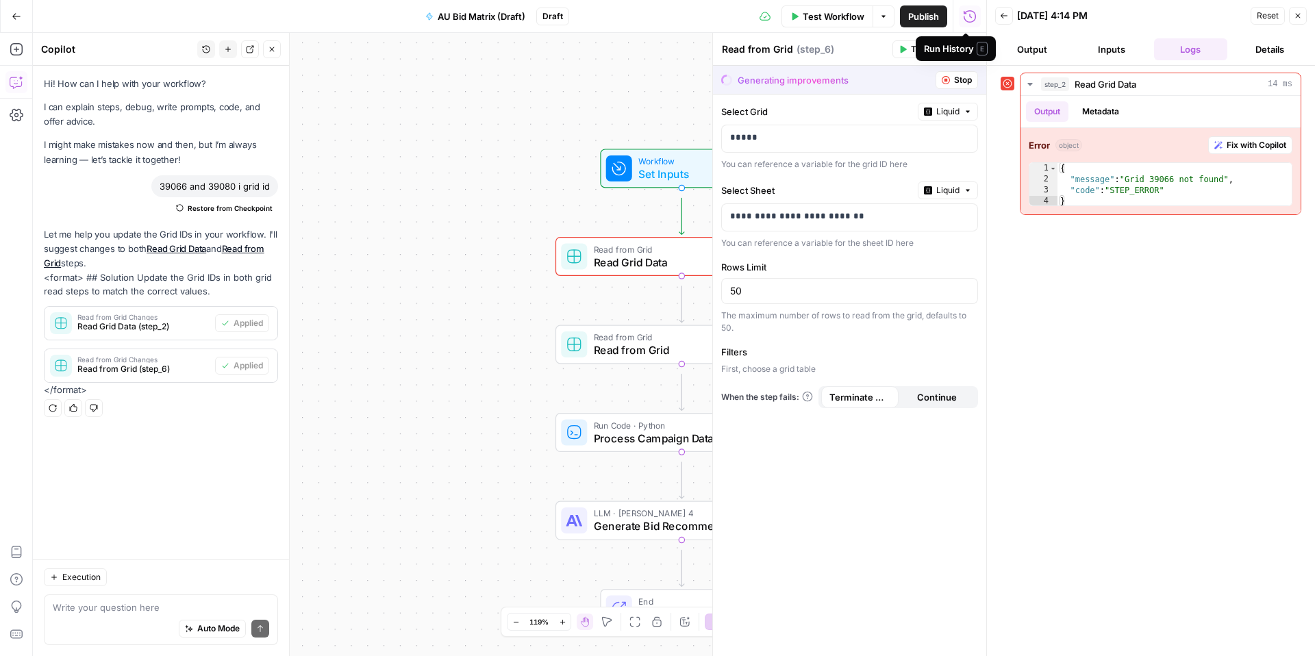
scroll to position [26, 0]
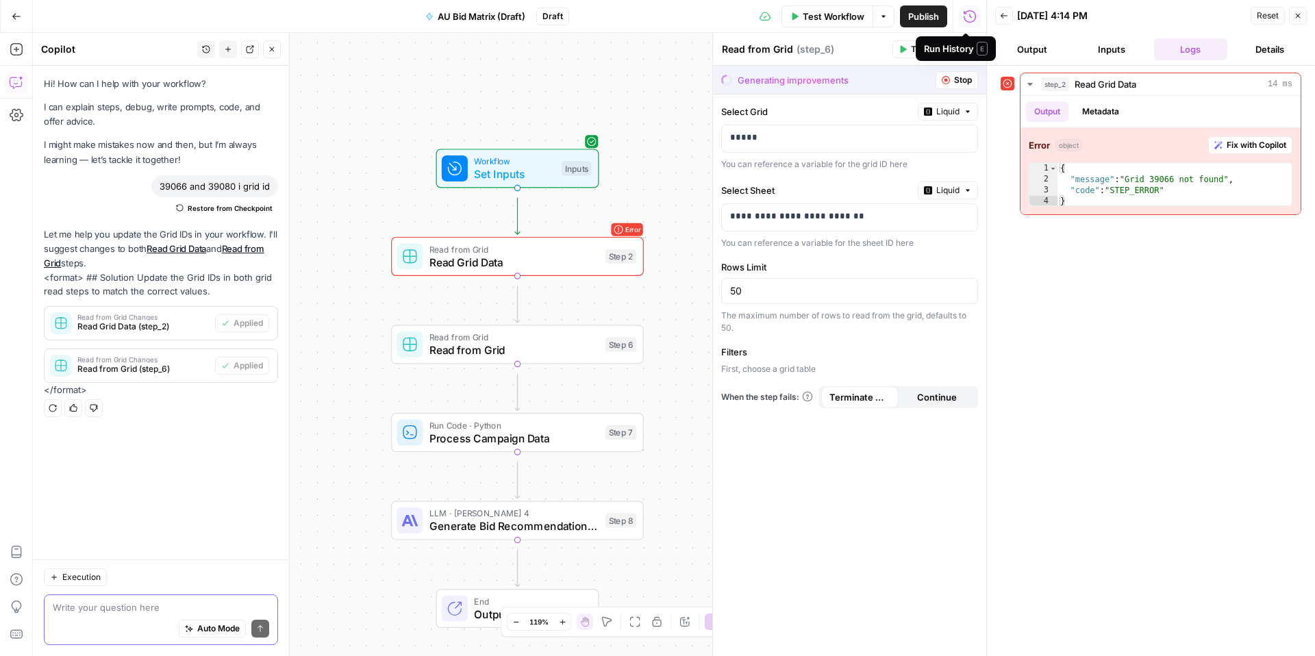
click at [112, 601] on textarea at bounding box center [161, 608] width 216 height 14
type textarea "where can i find grid id?"
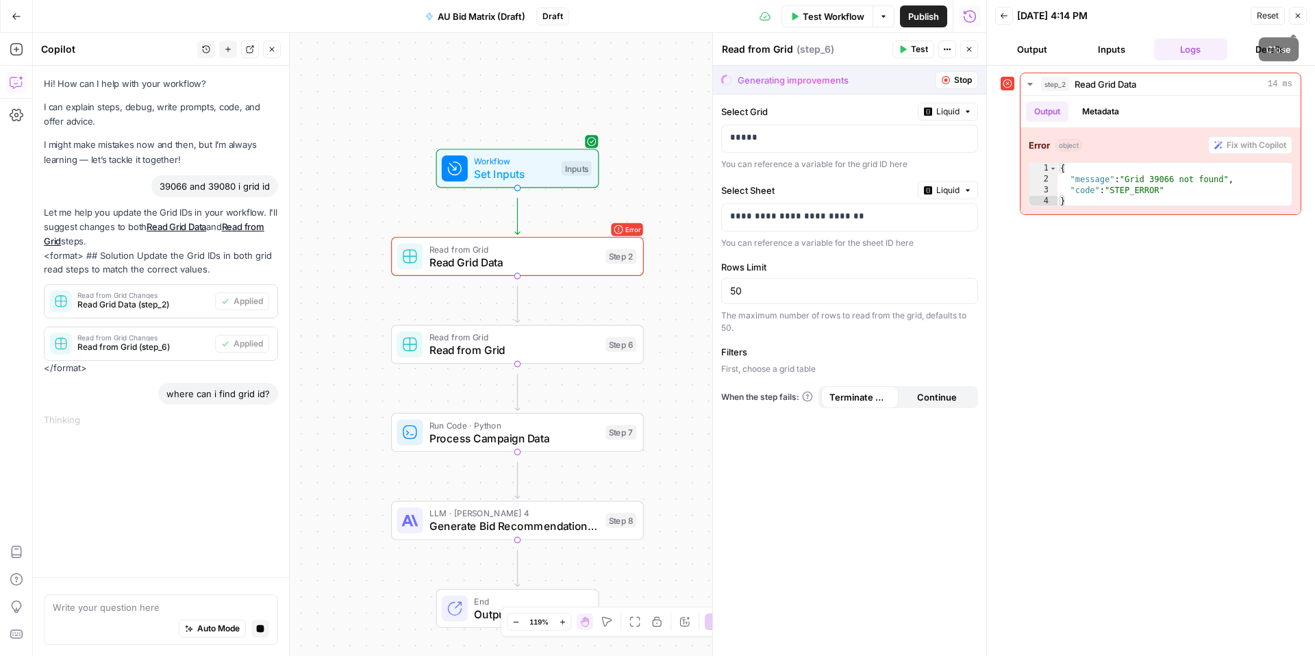
click at [1294, 19] on icon "button" at bounding box center [1298, 16] width 8 height 8
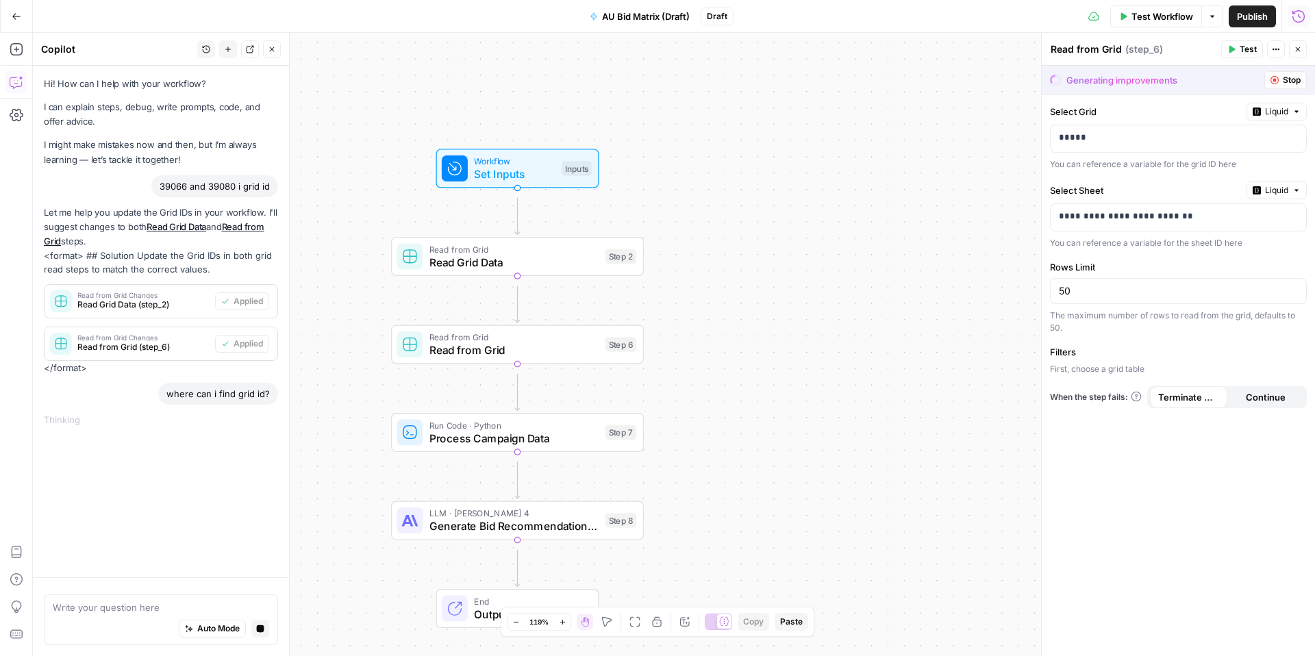
drag, startPoint x: 1276, startPoint y: 84, endPoint x: 1231, endPoint y: 94, distance: 46.2
click at [1283, 84] on span "Stop" at bounding box center [1292, 80] width 18 height 12
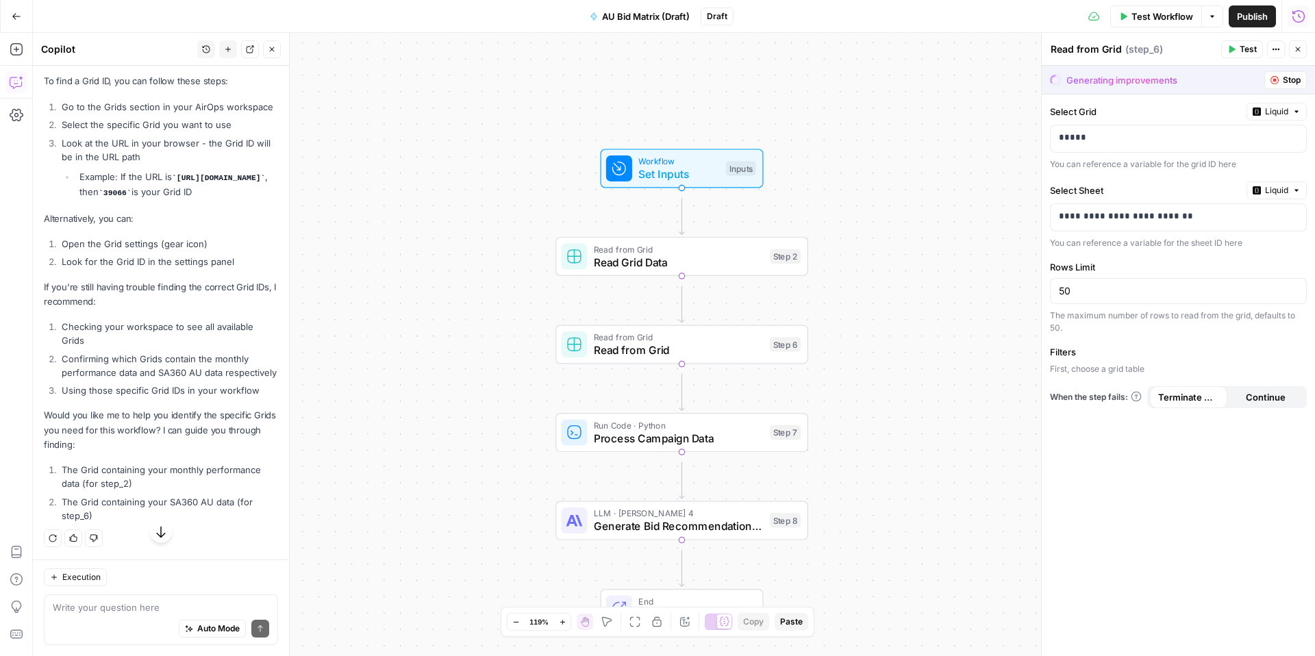
scroll to position [401, 0]
click at [695, 264] on span "Read Grid Data" at bounding box center [678, 262] width 169 height 16
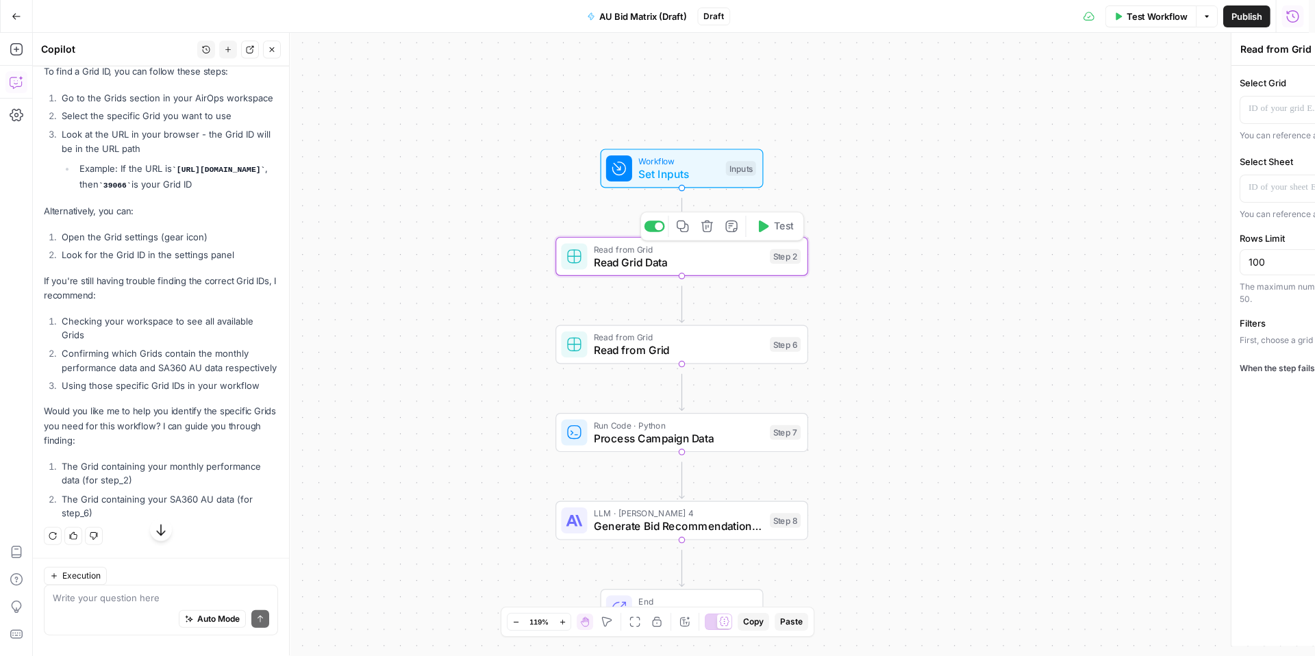
type textarea "Read Grid Data"
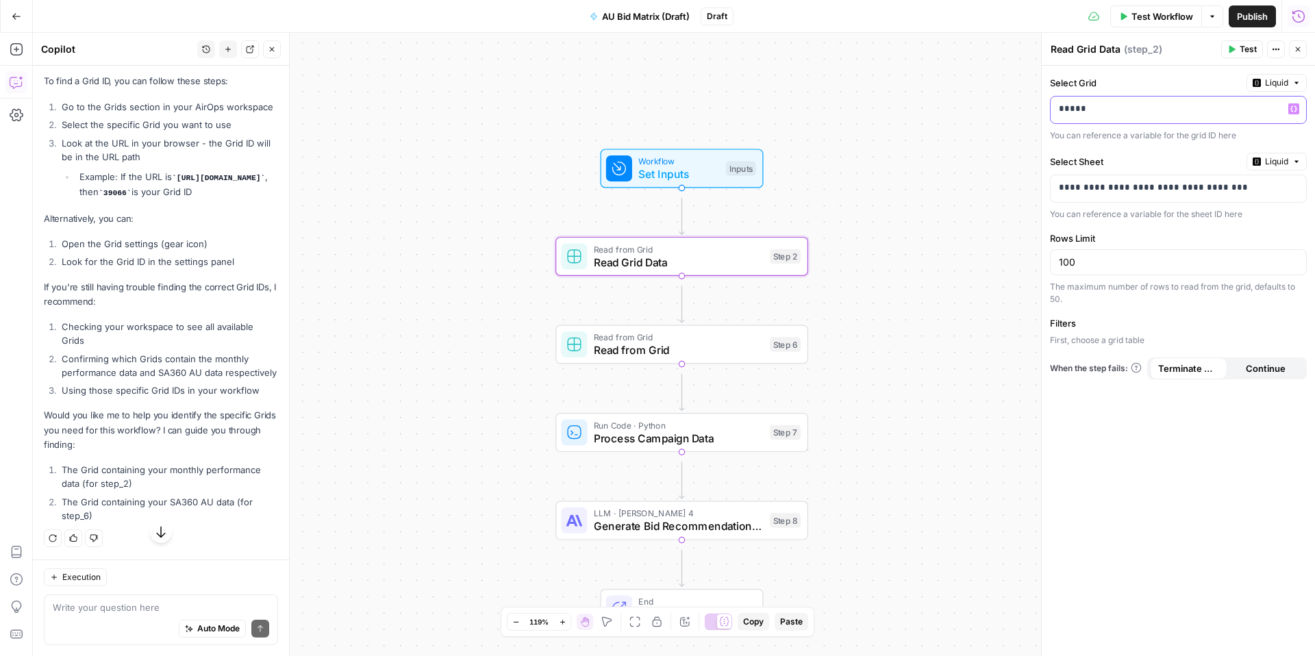
drag, startPoint x: 1109, startPoint y: 121, endPoint x: 1067, endPoint y: 127, distance: 42.2
click at [1067, 119] on p "*****" at bounding box center [1160, 110] width 203 height 17
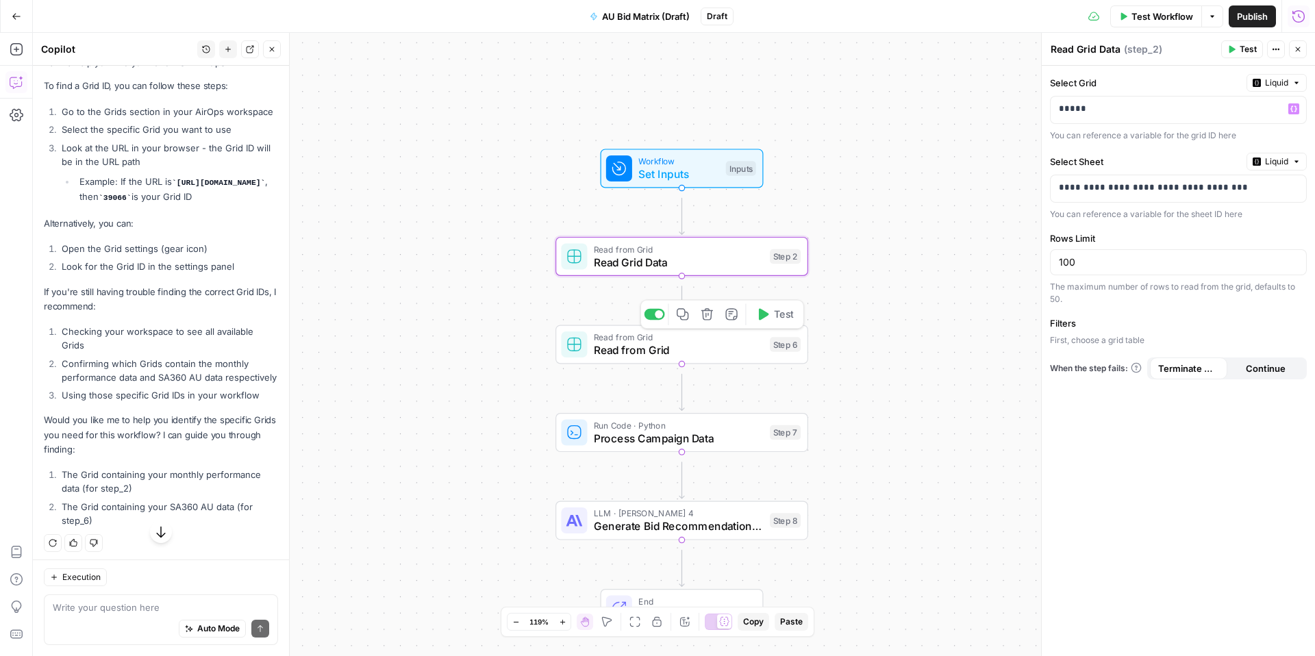
drag, startPoint x: 699, startPoint y: 353, endPoint x: 725, endPoint y: 356, distance: 26.9
click at [699, 353] on span "Read from Grid" at bounding box center [678, 350] width 169 height 16
drag, startPoint x: 1108, startPoint y: 123, endPoint x: 1070, endPoint y: 127, distance: 38.7
click at [1070, 119] on p "*****" at bounding box center [1160, 110] width 203 height 17
click at [973, 235] on div "Workflow Set Inputs Inputs Read from Grid Read Grid Data Step 2 Read from Grid …" at bounding box center [674, 344] width 1282 height 623
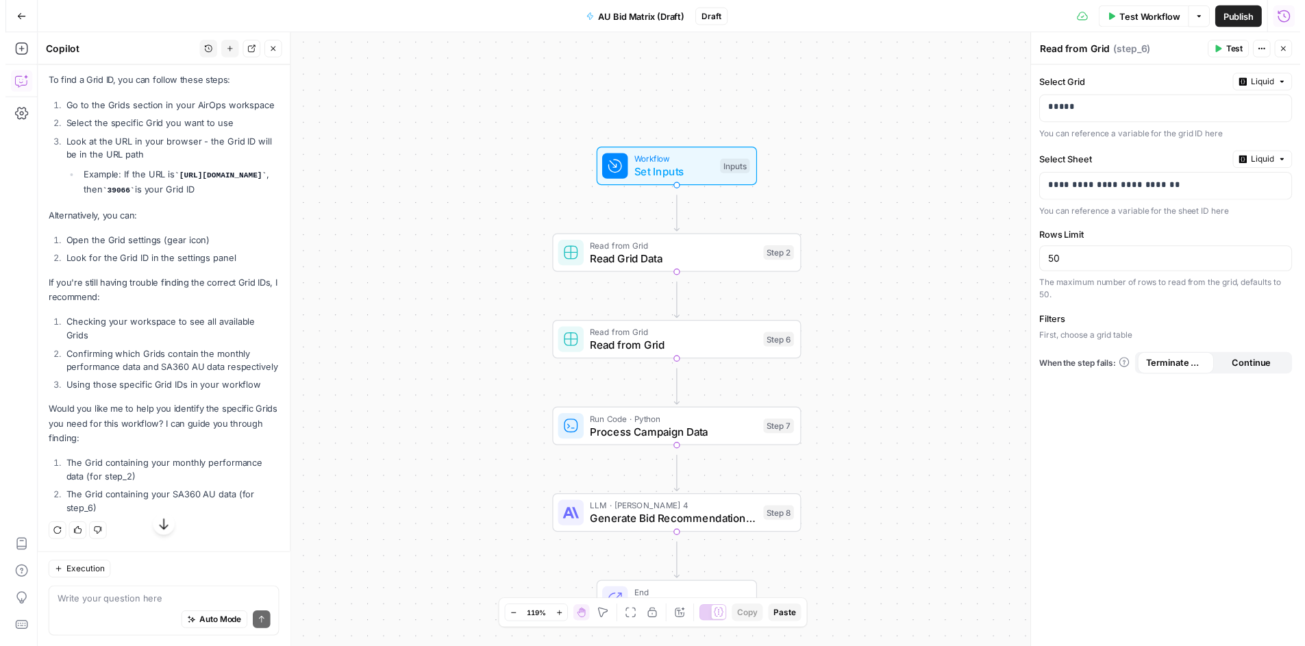
scroll to position [851, 0]
click at [1240, 55] on span "Test" at bounding box center [1248, 49] width 17 height 12
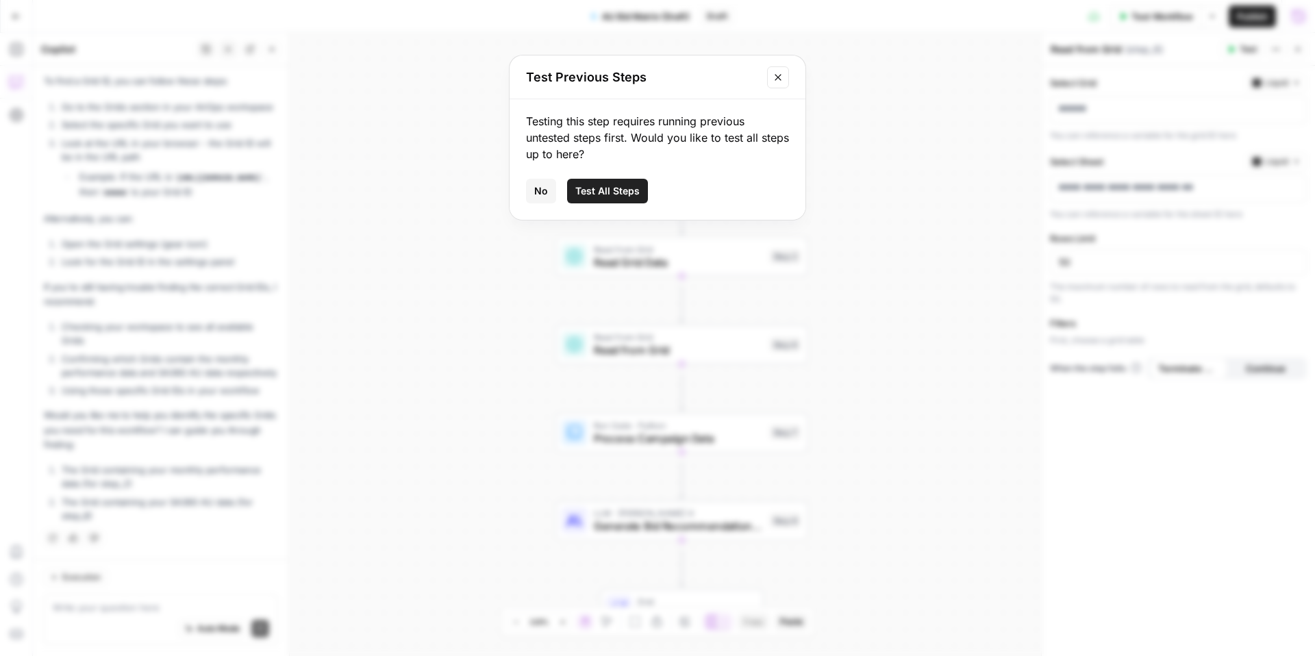
click at [595, 203] on button "Test All Steps" at bounding box center [607, 191] width 81 height 25
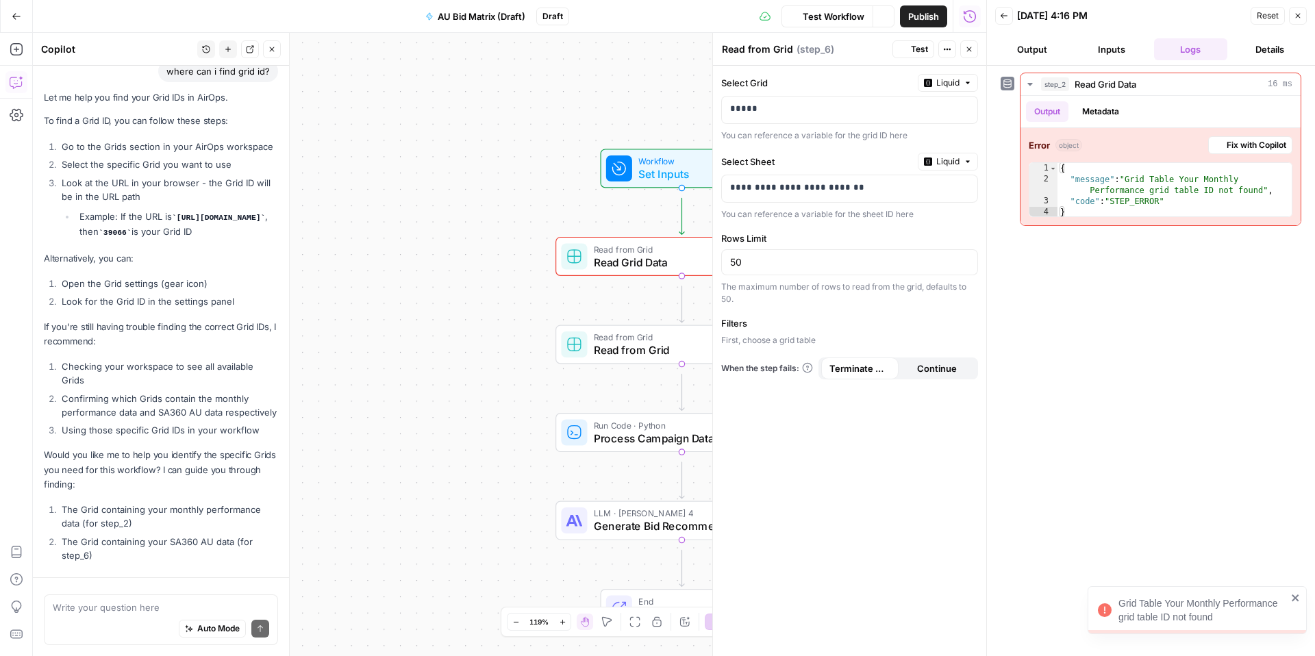
scroll to position [851, 0]
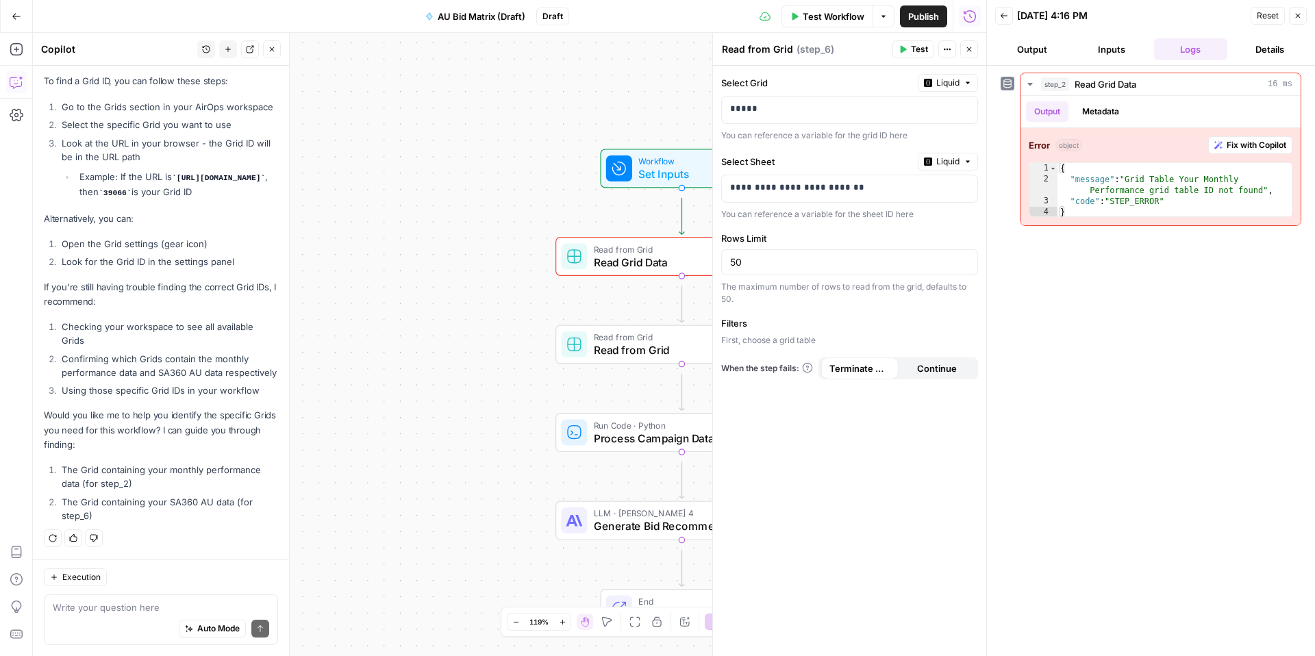
click at [1260, 60] on button "Details" at bounding box center [1270, 49] width 74 height 22
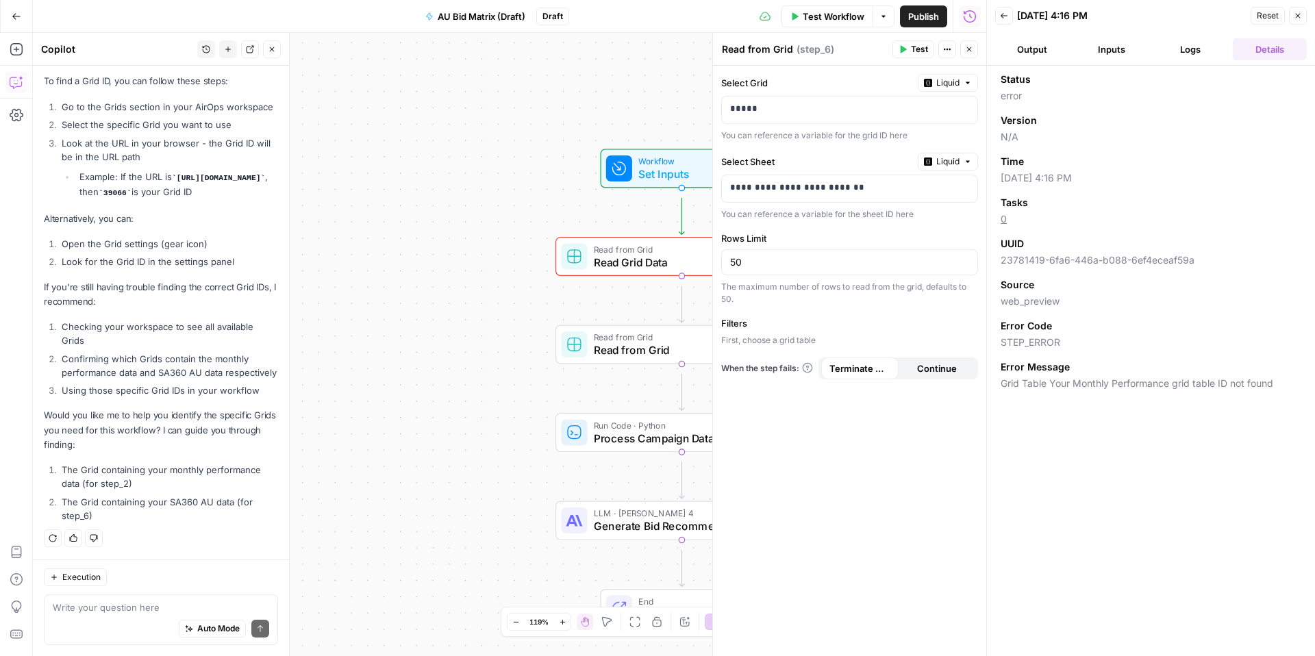
click at [1294, 15] on icon "button" at bounding box center [1298, 16] width 8 height 8
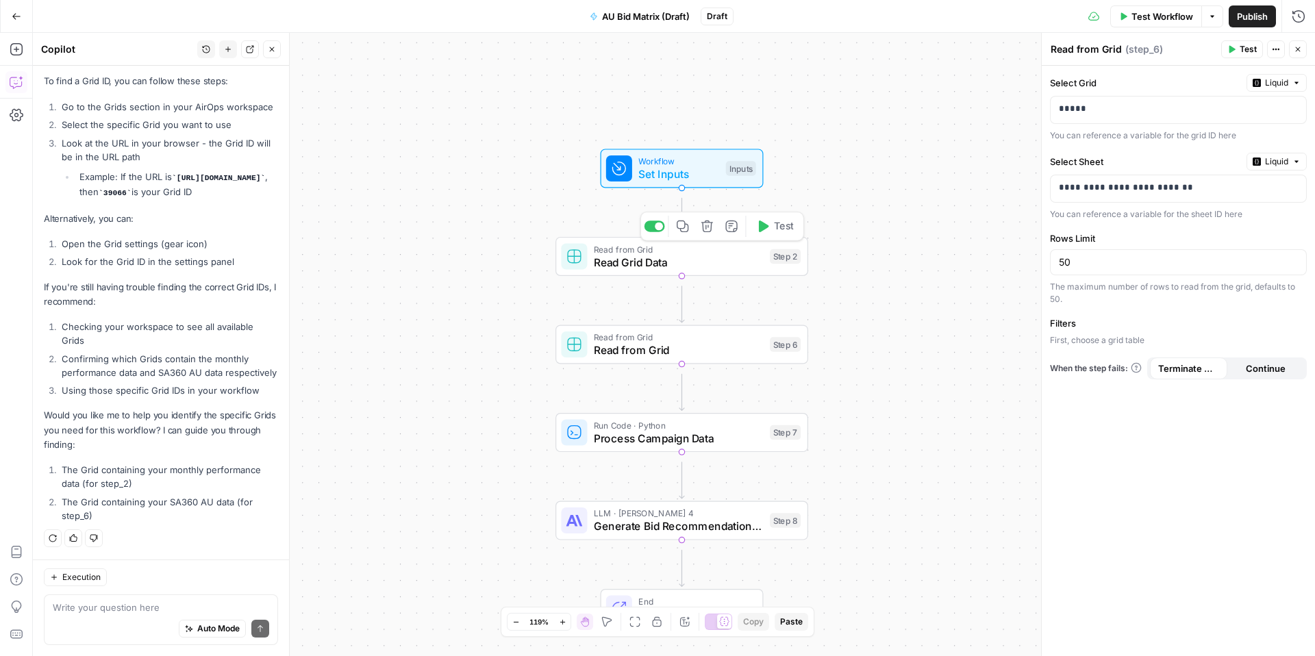
click at [715, 271] on span "Read Grid Data" at bounding box center [678, 262] width 169 height 16
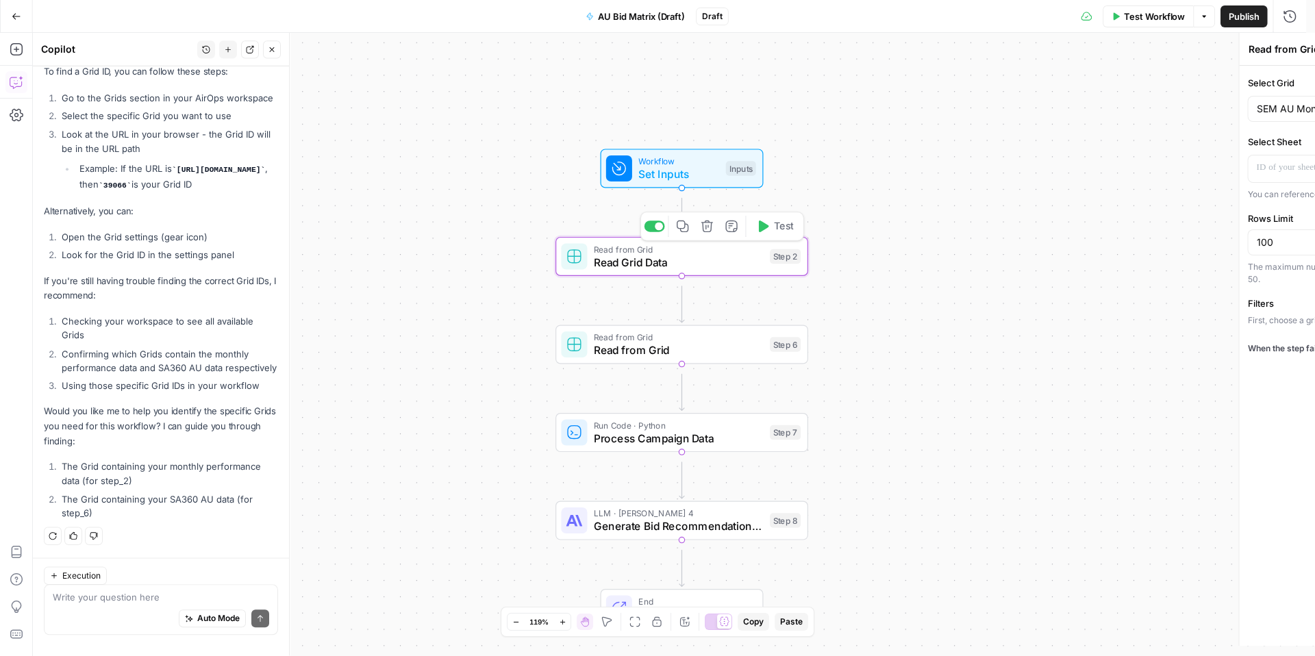
type textarea "Read Grid Data"
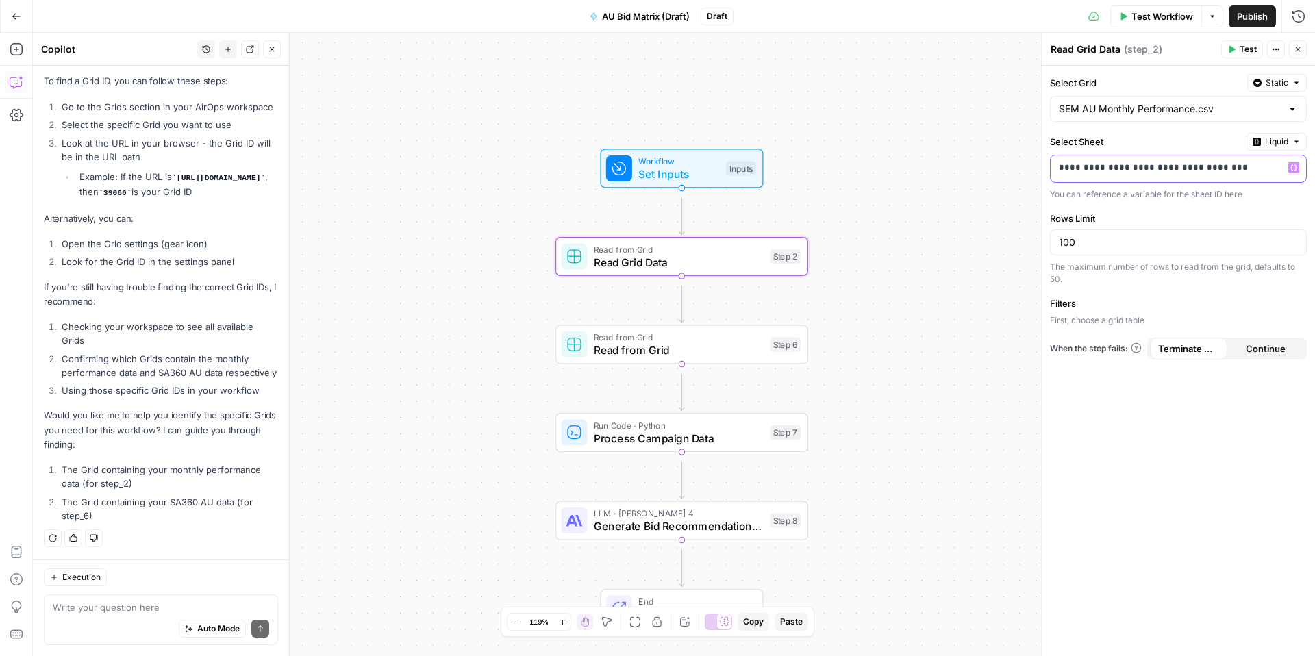
click at [1160, 178] on p "**********" at bounding box center [1174, 169] width 231 height 17
click at [1270, 89] on span "Static" at bounding box center [1277, 83] width 23 height 12
click at [1230, 164] on span "Liquid" at bounding box center [1218, 158] width 77 height 14
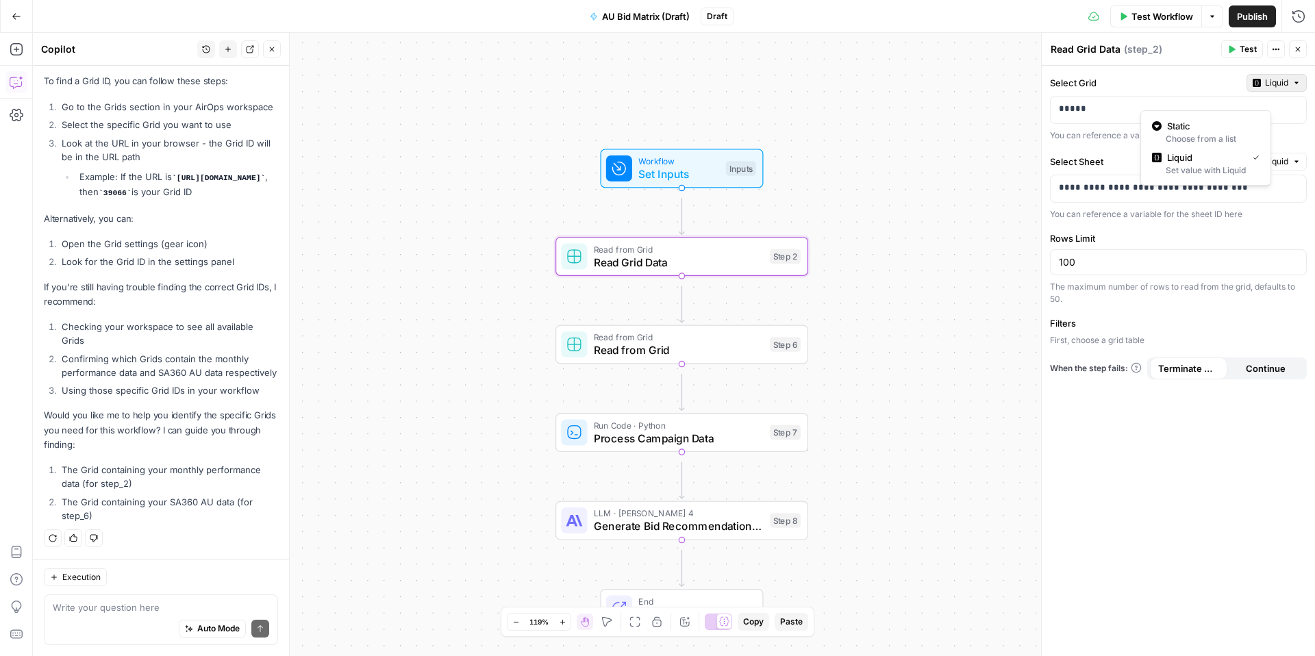
click at [1265, 89] on span "Liquid" at bounding box center [1276, 83] width 23 height 12
click at [1236, 128] on span "Static" at bounding box center [1210, 126] width 87 height 14
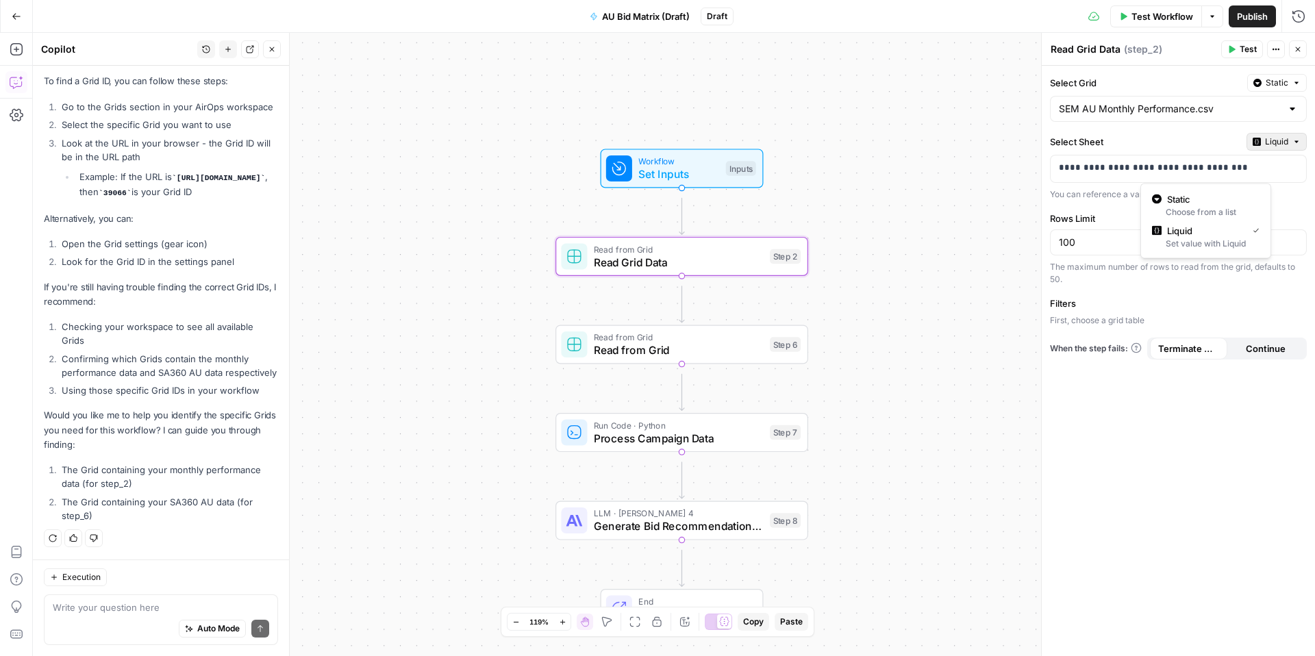
click at [1275, 148] on span "Liquid" at bounding box center [1276, 142] width 23 height 12
click at [1247, 206] on span "Static" at bounding box center [1210, 199] width 87 height 14
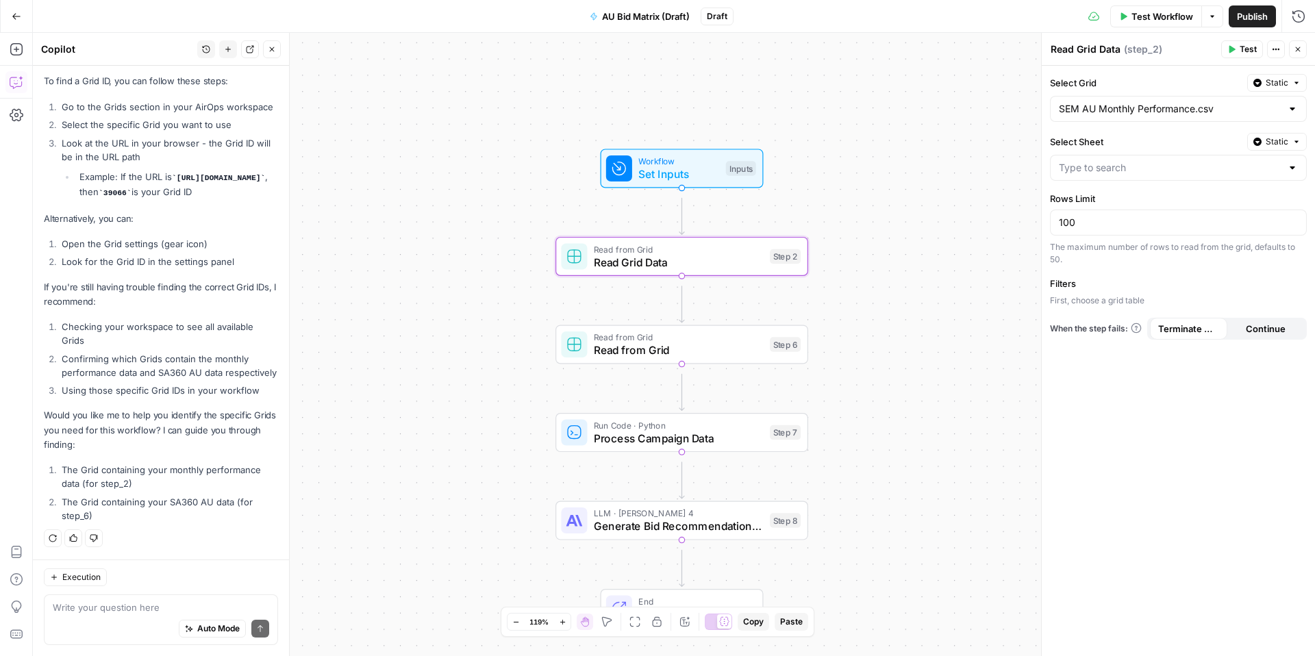
click at [1240, 48] on span "Test" at bounding box center [1248, 49] width 17 height 12
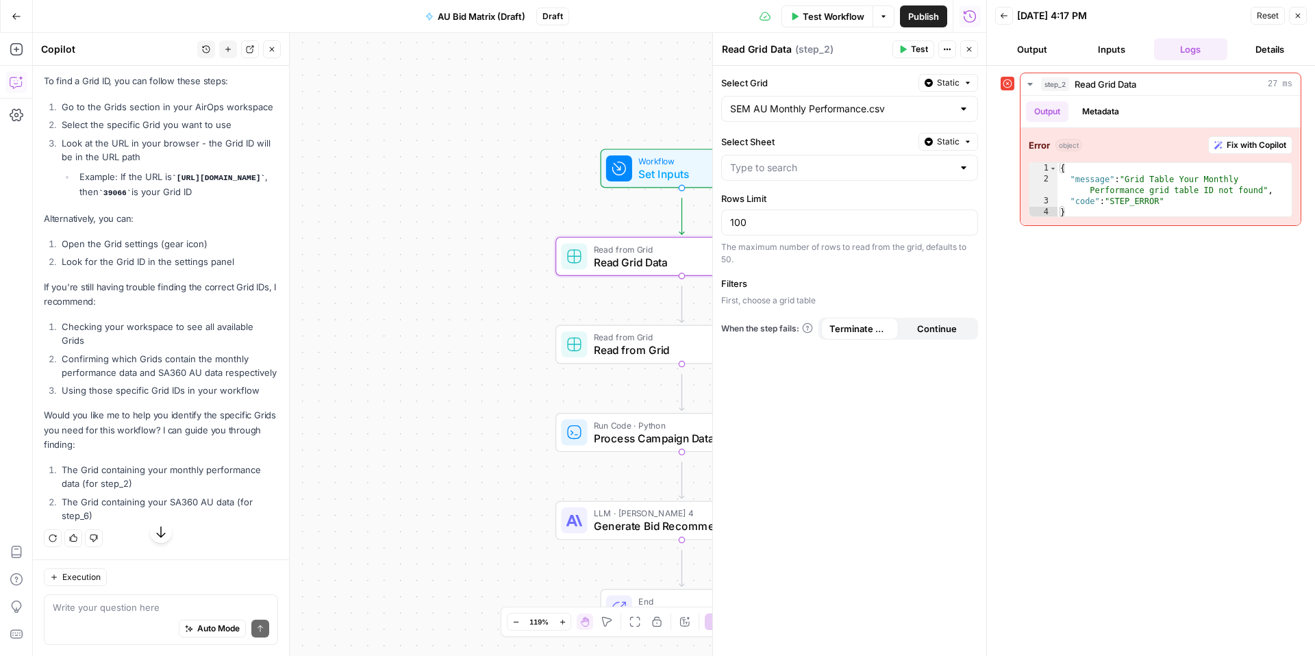
scroll to position [747, 0]
click at [937, 89] on span "Static" at bounding box center [948, 83] width 23 height 12
click at [902, 164] on span "Liquid" at bounding box center [889, 158] width 77 height 14
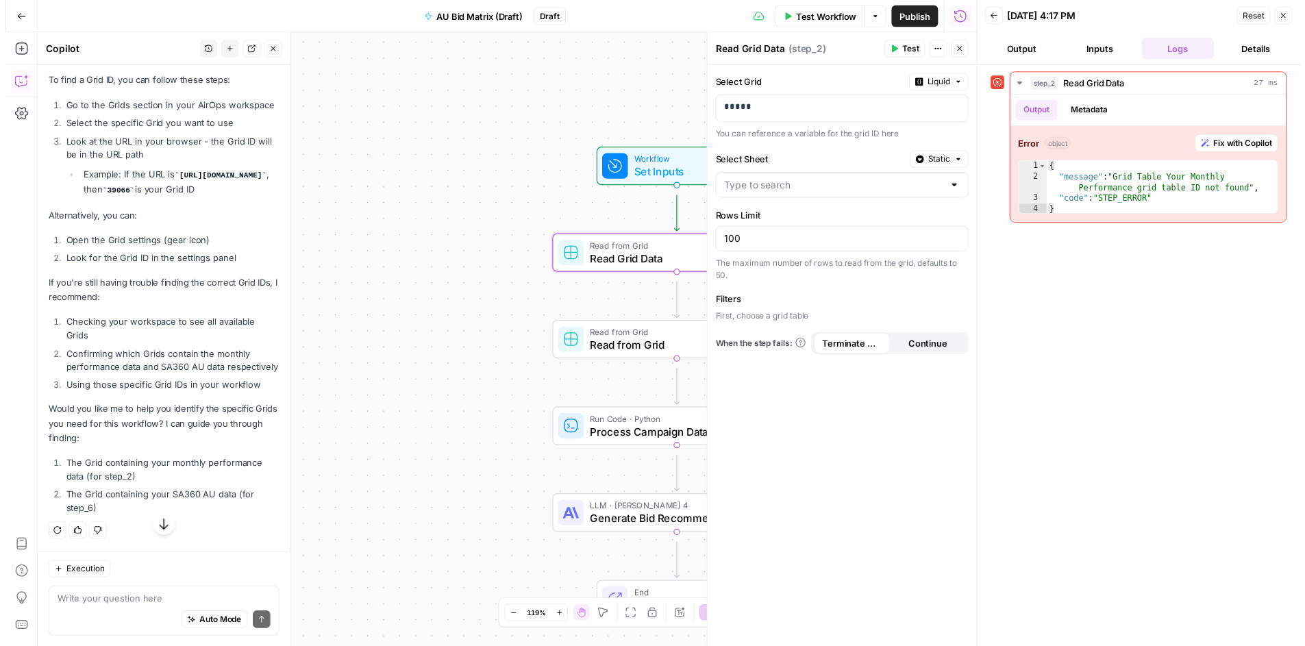
scroll to position [851, 0]
click at [1012, 88] on icon at bounding box center [1008, 84] width 10 height 10
click at [1013, 14] on button "Back" at bounding box center [1004, 16] width 18 height 18
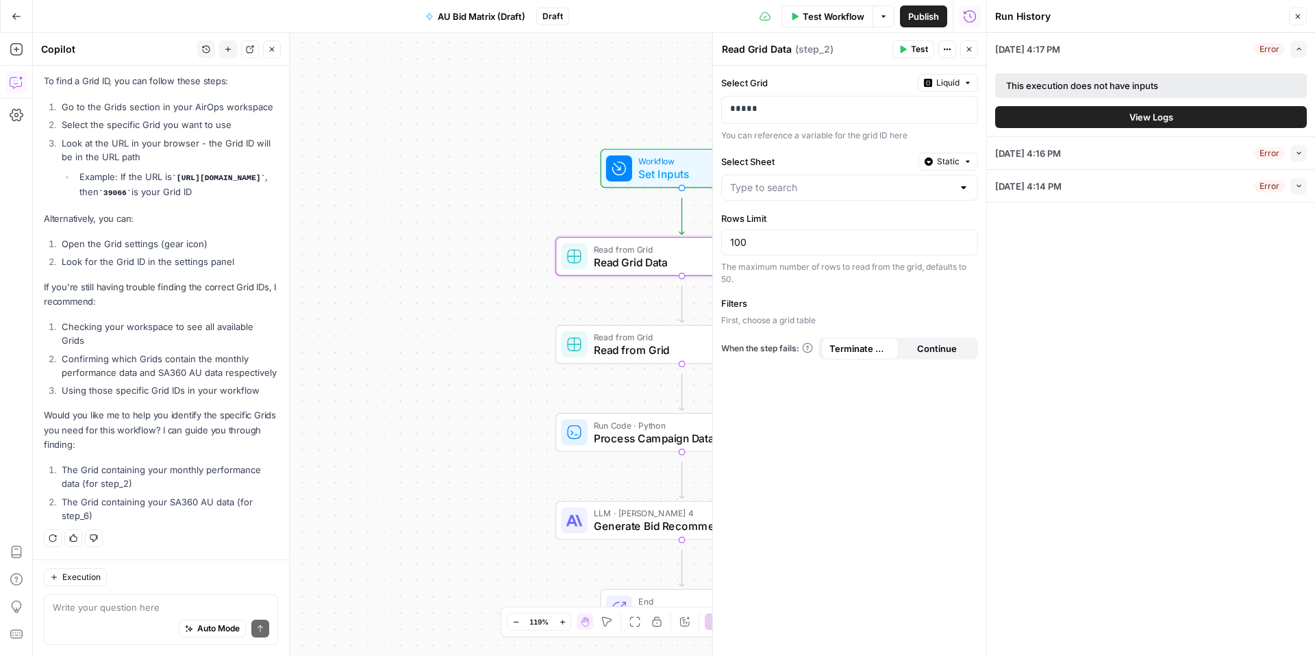
click at [1296, 18] on icon "button" at bounding box center [1298, 16] width 8 height 8
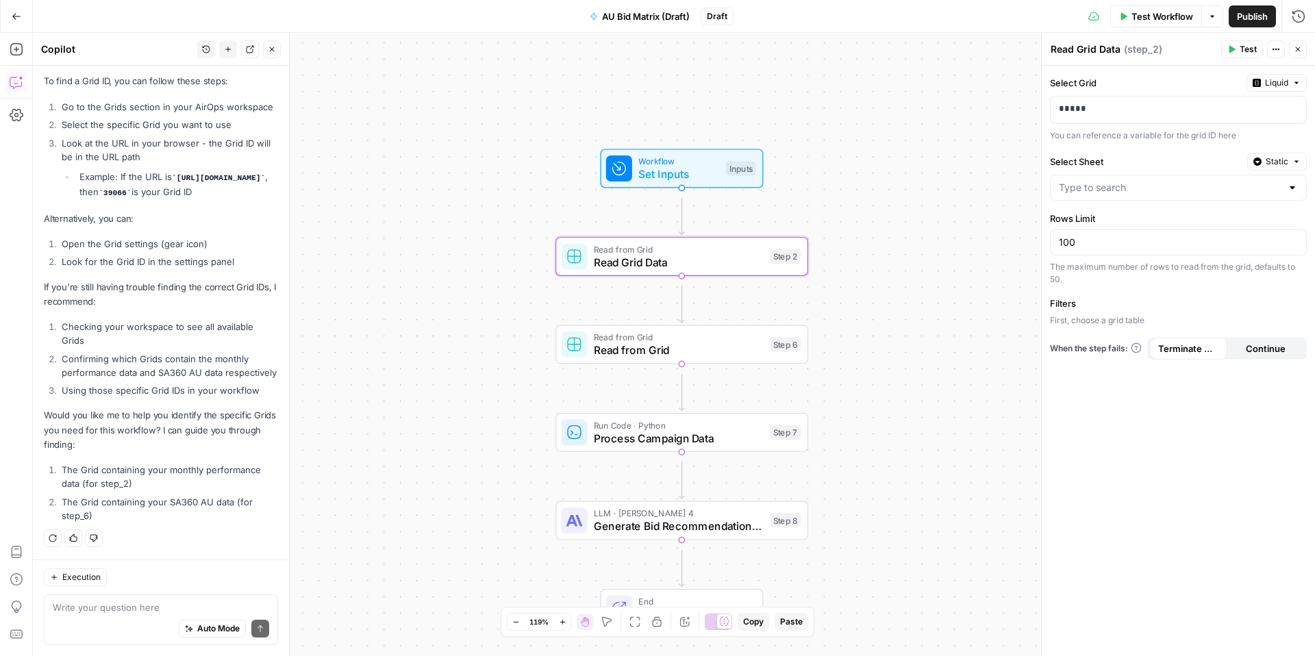
click at [1132, 20] on span "Test Workflow" at bounding box center [1163, 17] width 62 height 14
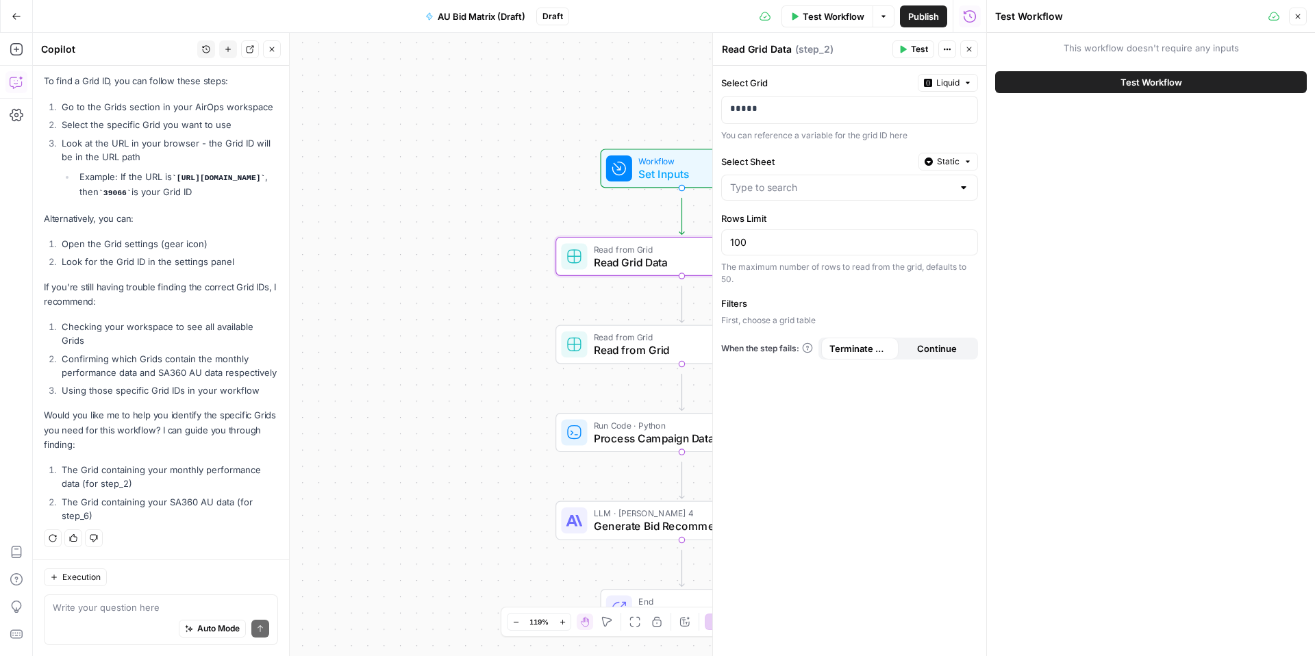
click at [1095, 93] on button "Test Workflow" at bounding box center [1151, 82] width 312 height 22
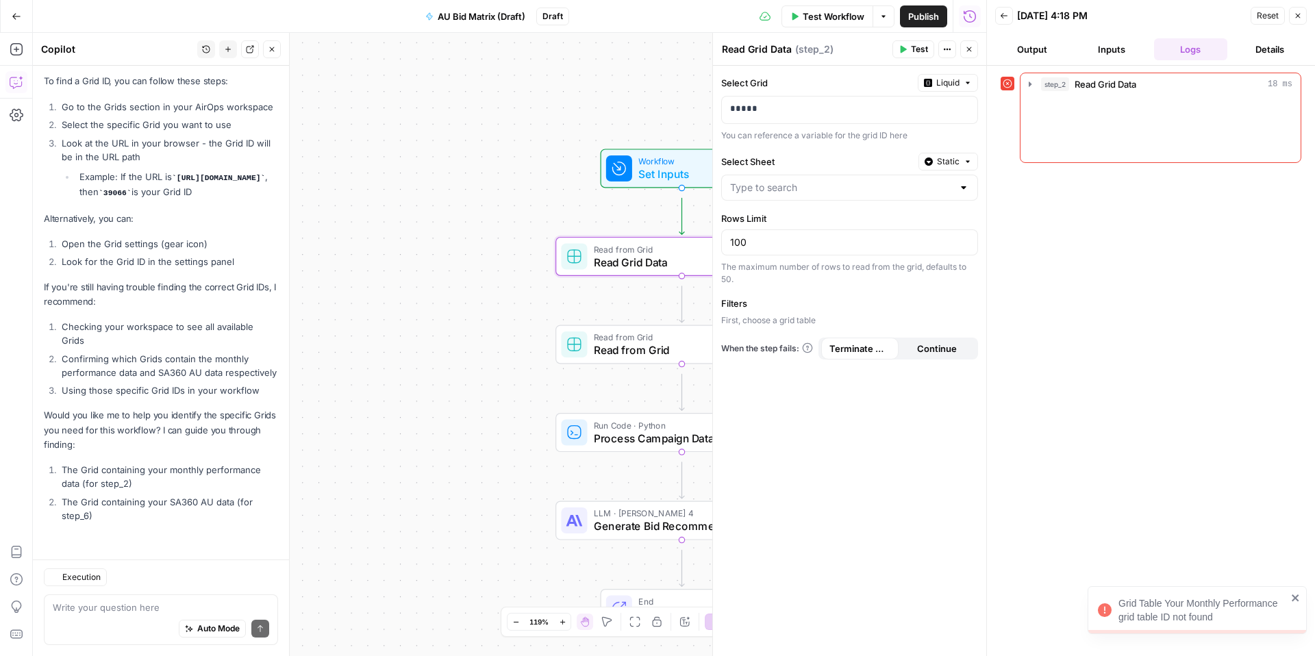
scroll to position [851, 0]
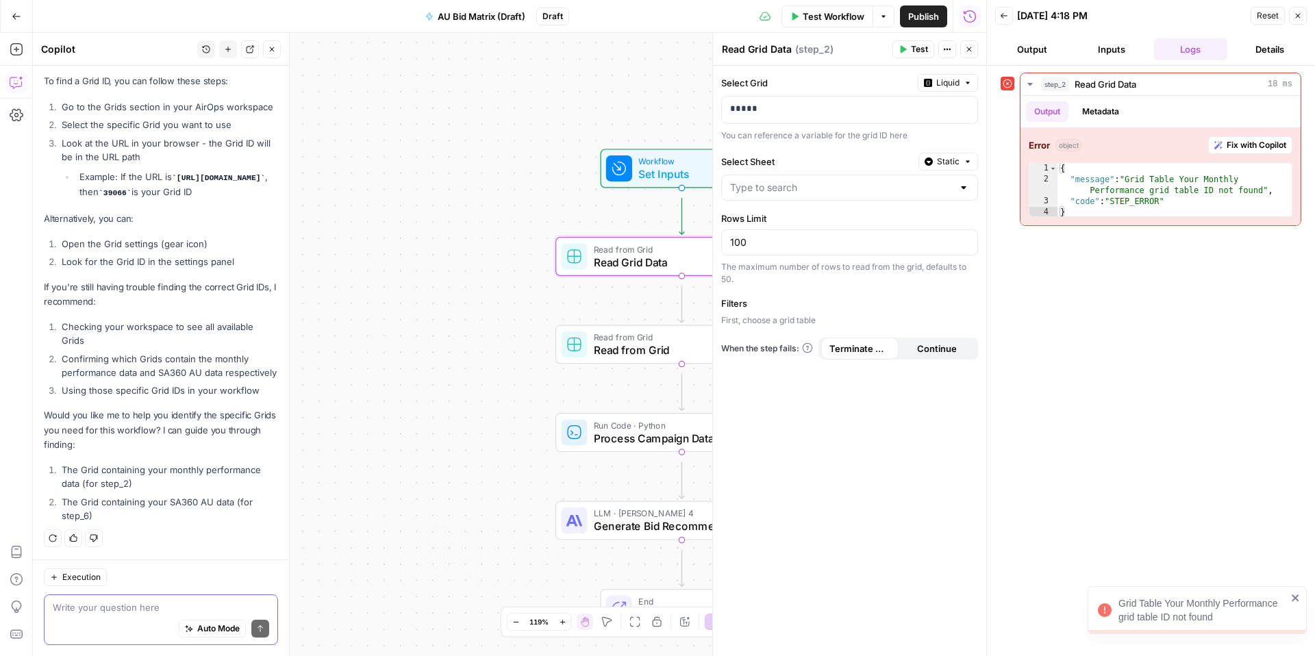
click at [88, 603] on textarea at bounding box center [161, 608] width 216 height 14
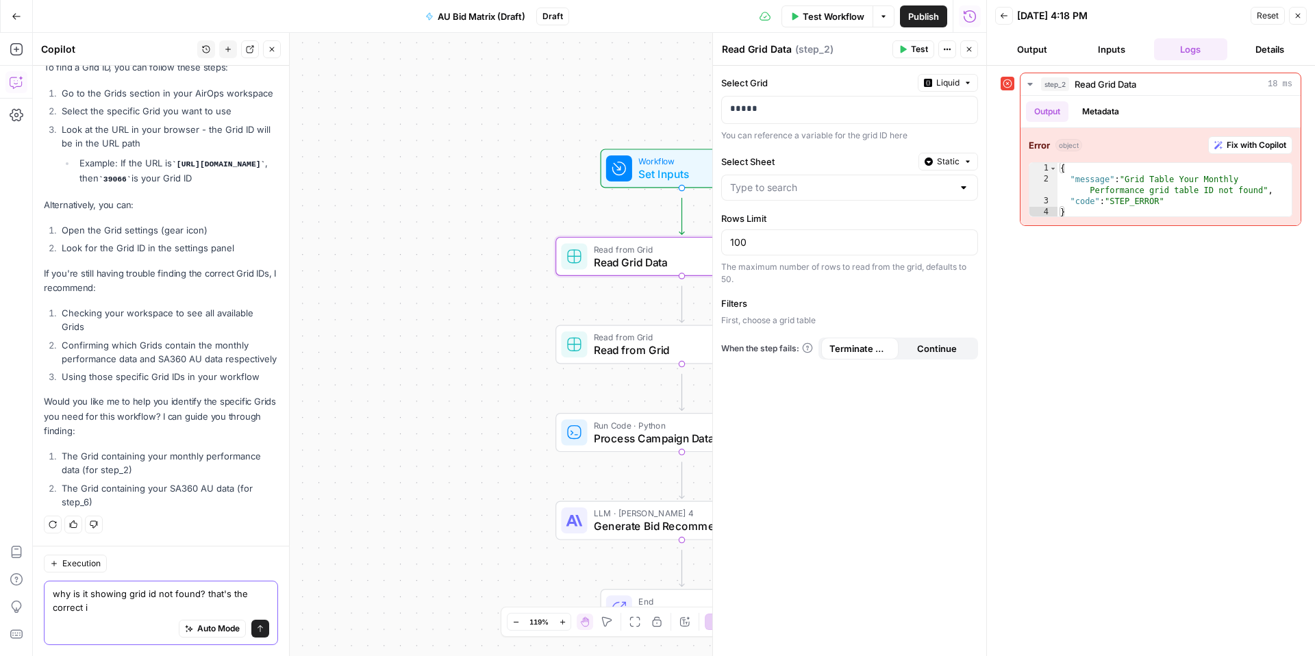
type textarea "why is it showing grid id not found? that's the correct id"
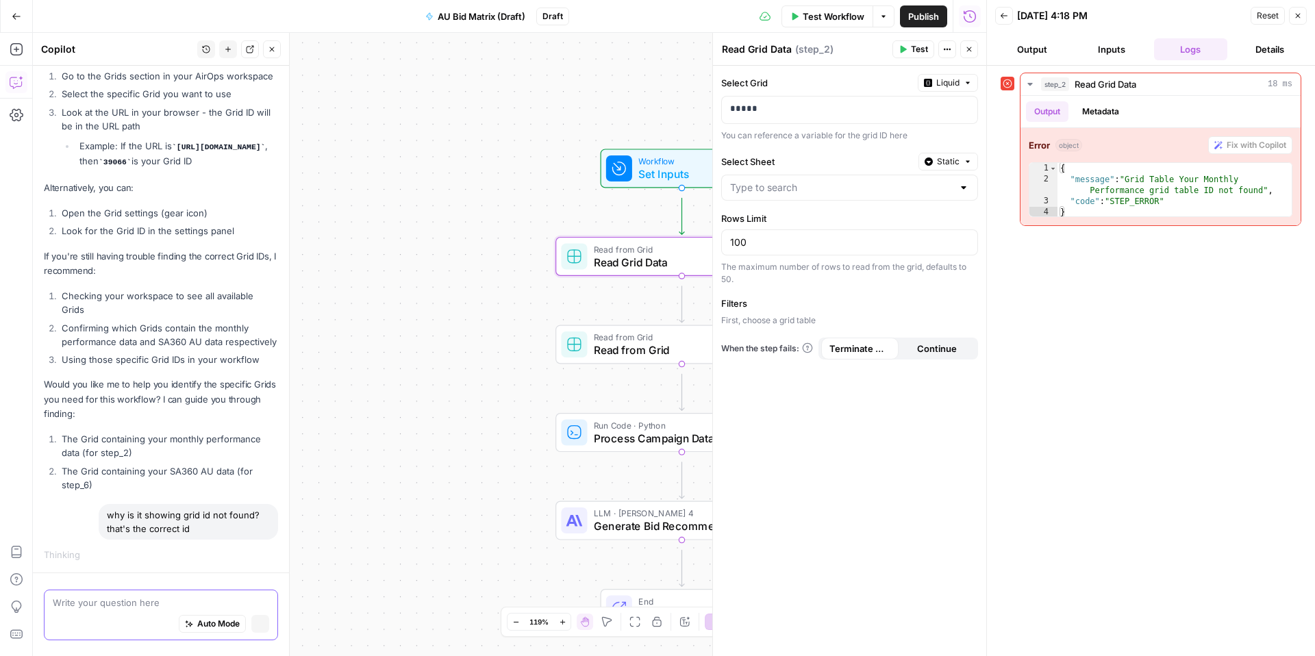
scroll to position [846, 0]
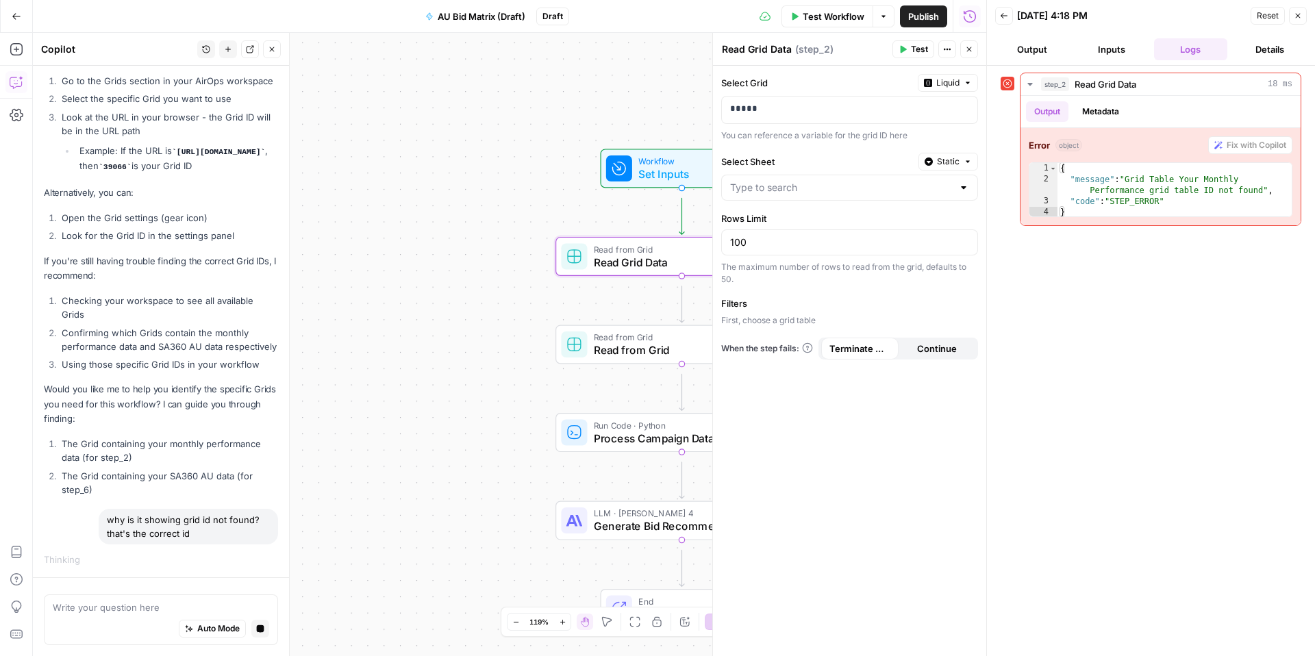
click at [1301, 20] on button "Close" at bounding box center [1298, 16] width 18 height 18
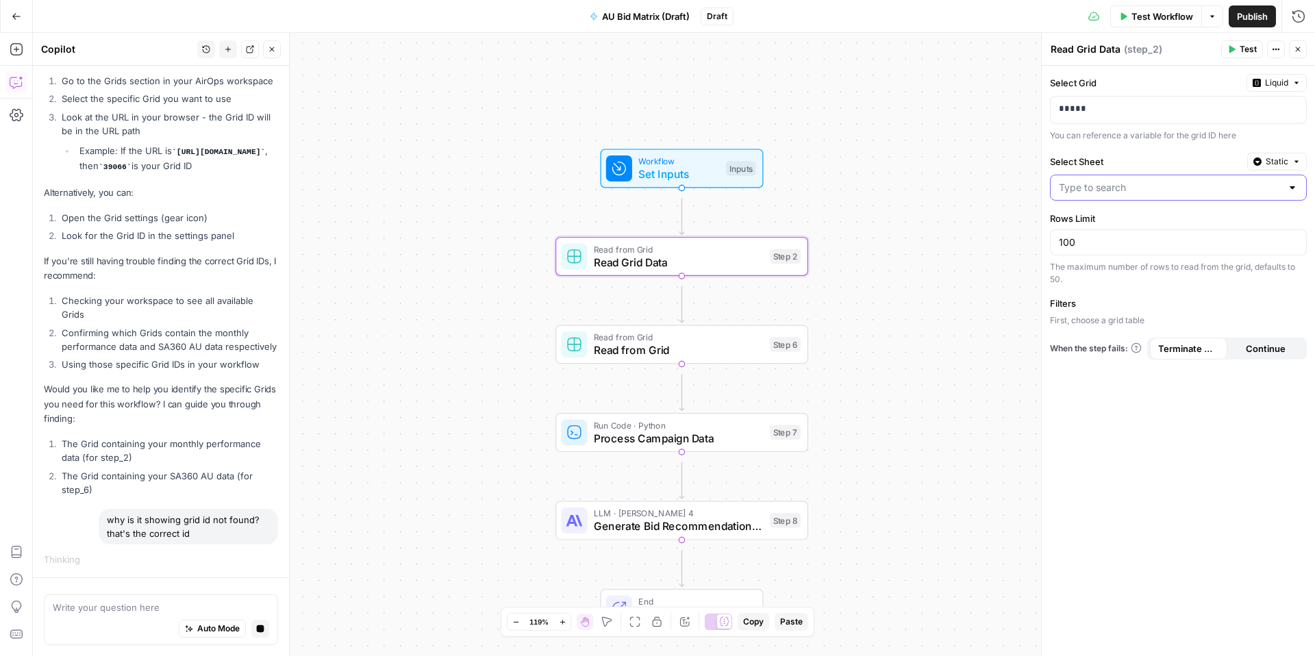
click at [1237, 195] on input "Select Sheet" at bounding box center [1170, 188] width 223 height 14
click at [1160, 266] on span "AU Paid Search Monthly Performance.csv" at bounding box center [1176, 259] width 224 height 14
type input "AU Paid Search Monthly Performance.csv"
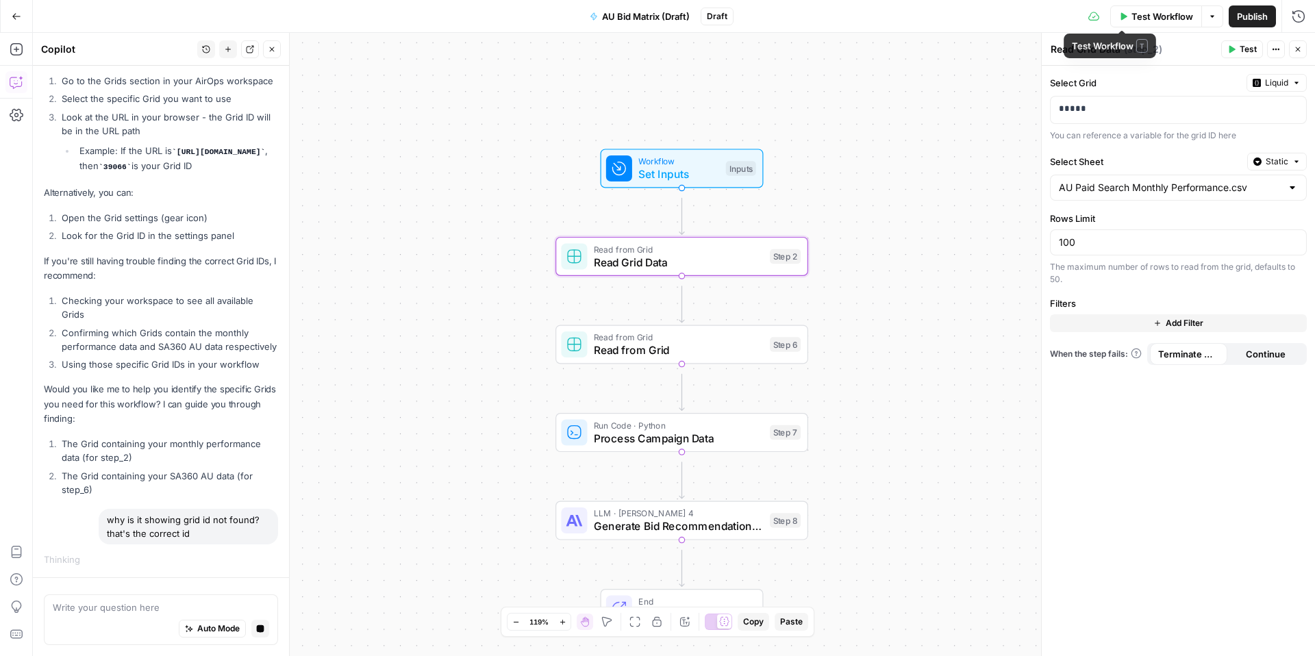
click at [1132, 20] on span "Test Workflow" at bounding box center [1163, 17] width 62 height 14
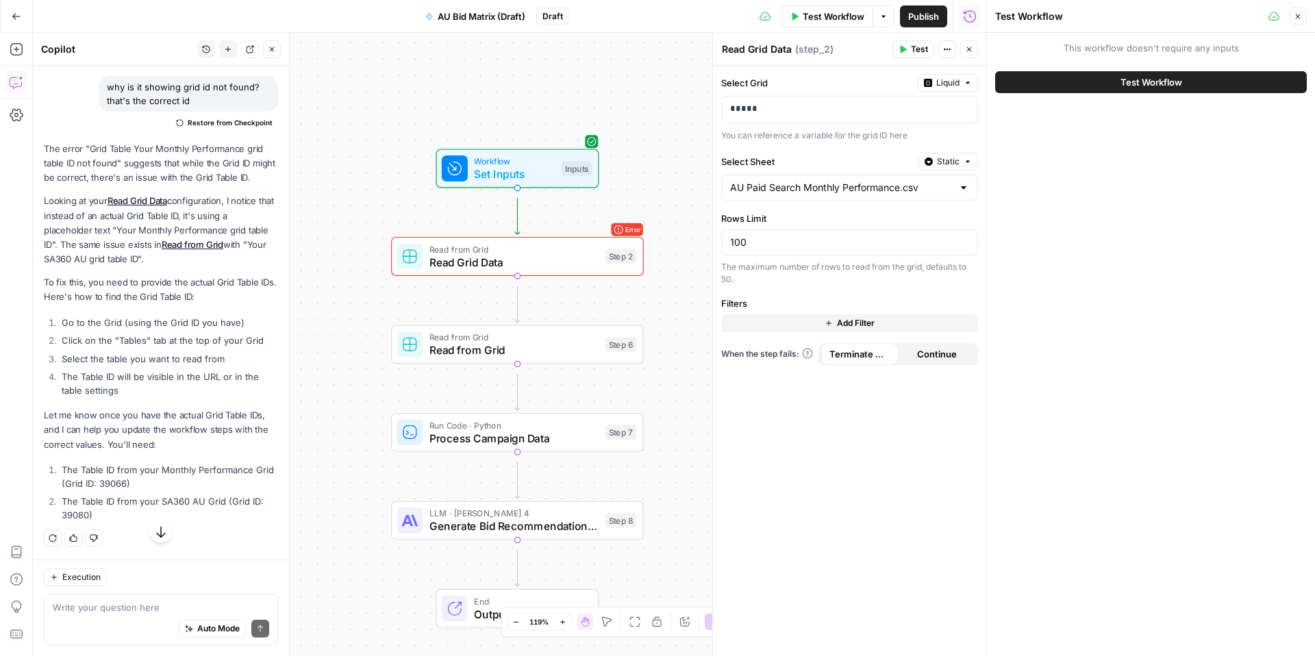
scroll to position [1601, 0]
click at [951, 168] on span "Static" at bounding box center [948, 161] width 23 height 12
click at [924, 258] on span "Liquid" at bounding box center [889, 252] width 77 height 14
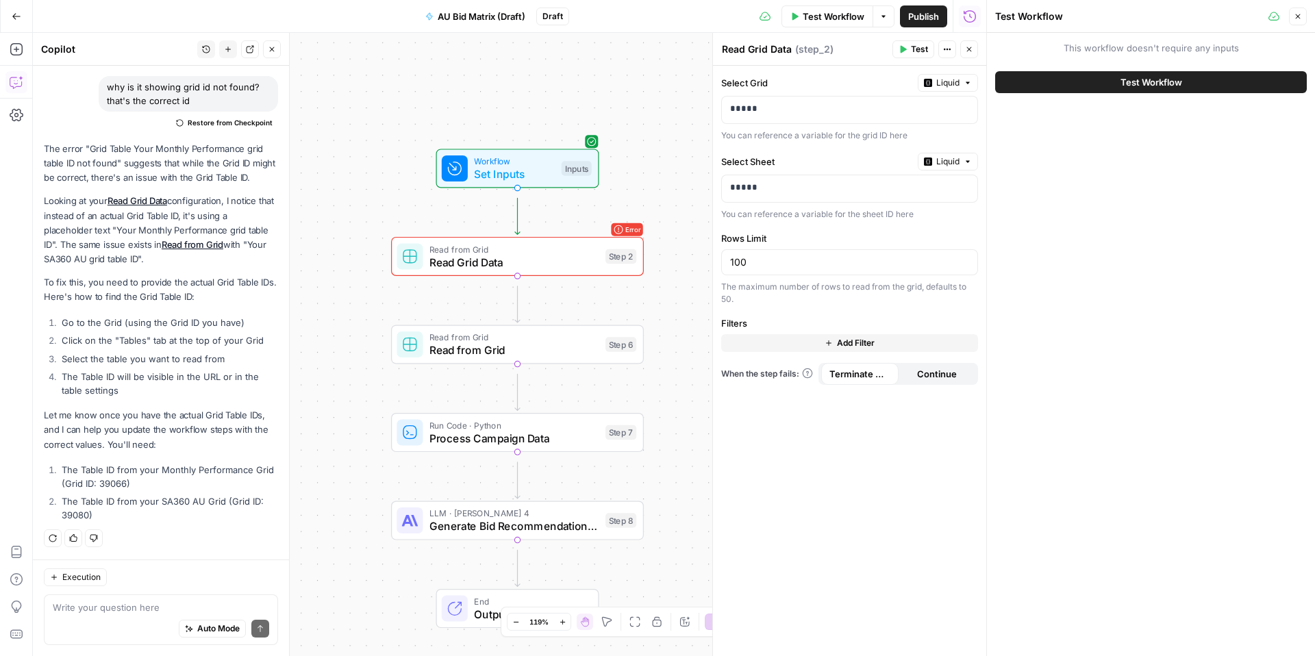
click at [1132, 89] on span "Test Workflow" at bounding box center [1152, 82] width 62 height 14
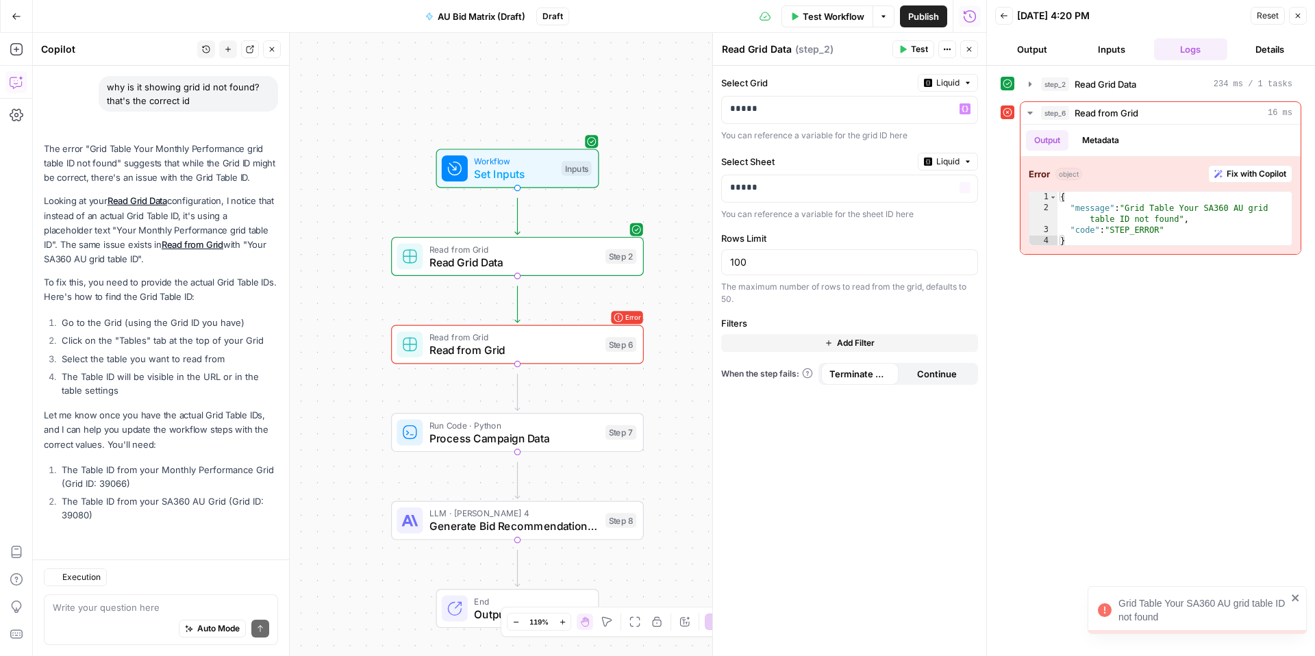
scroll to position [1601, 0]
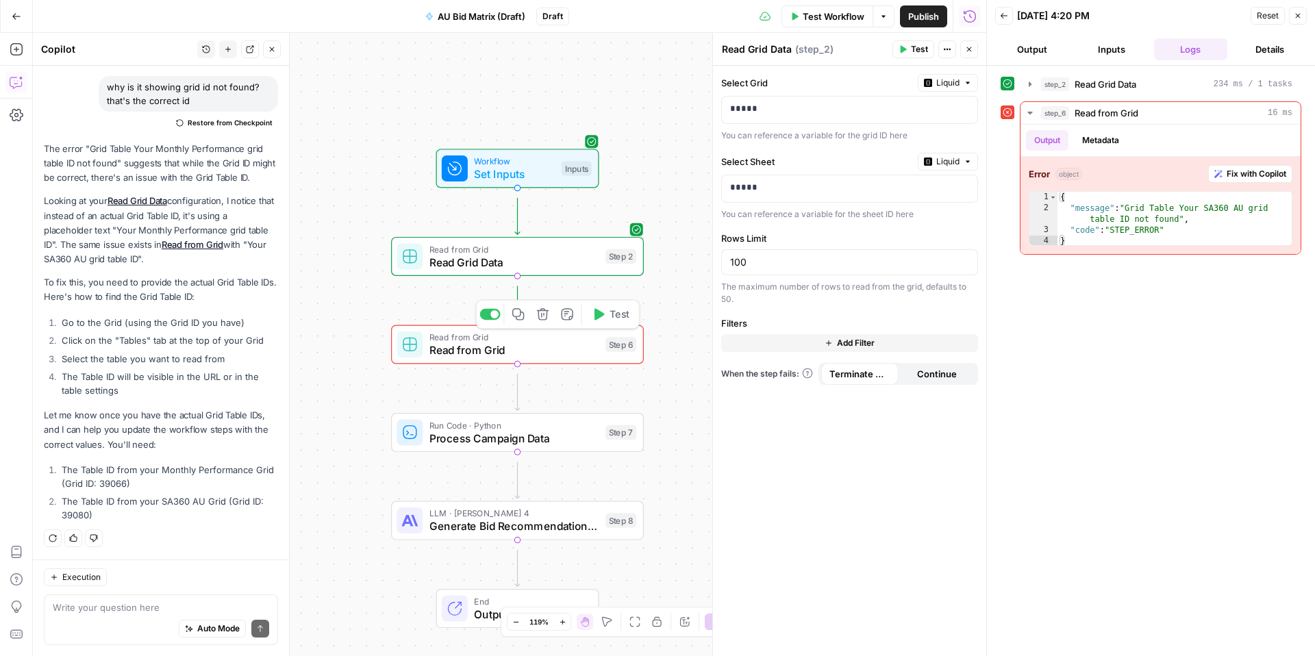
click at [556, 358] on span "Read from Grid" at bounding box center [513, 350] width 169 height 16
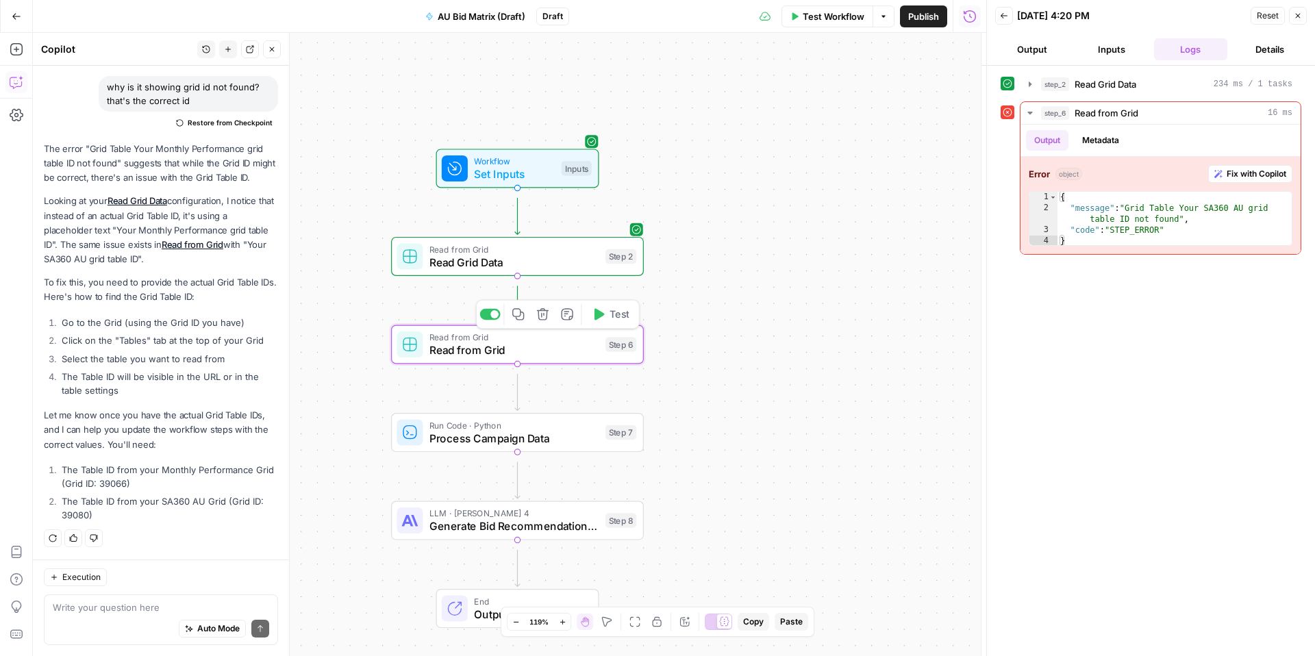
type textarea "Read from Grid"
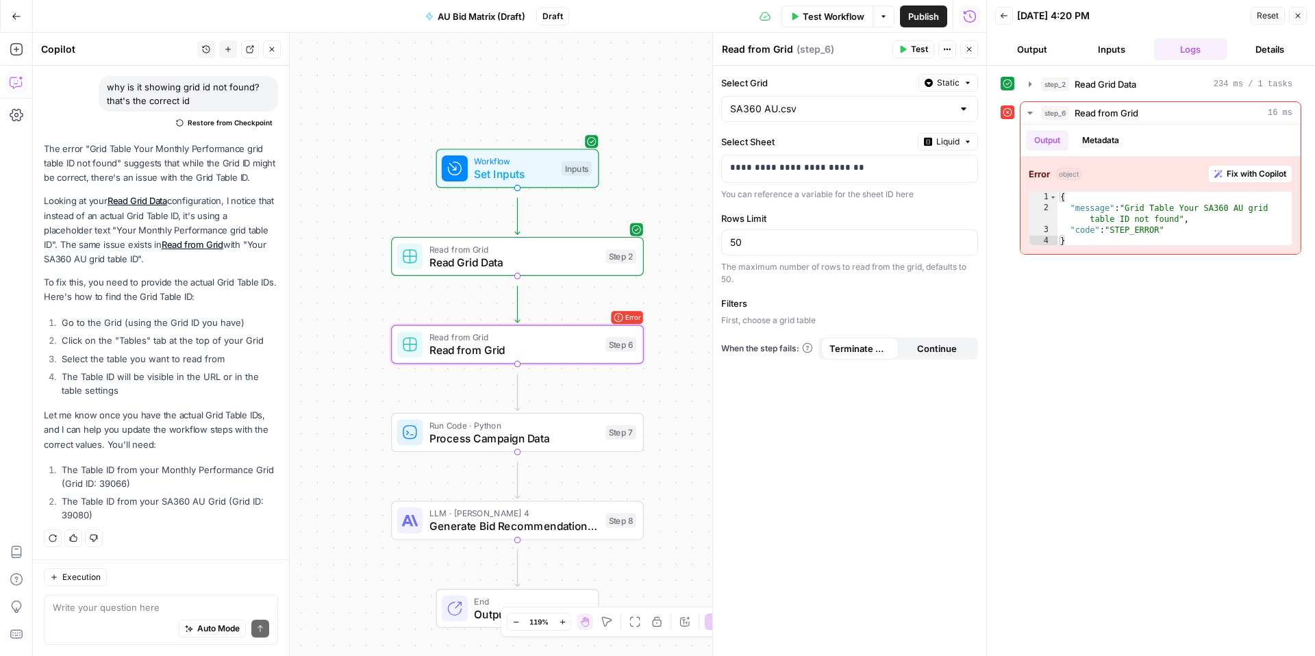
click at [946, 89] on span "Static" at bounding box center [948, 83] width 23 height 12
click at [916, 164] on span "Liquid" at bounding box center [889, 158] width 77 height 14
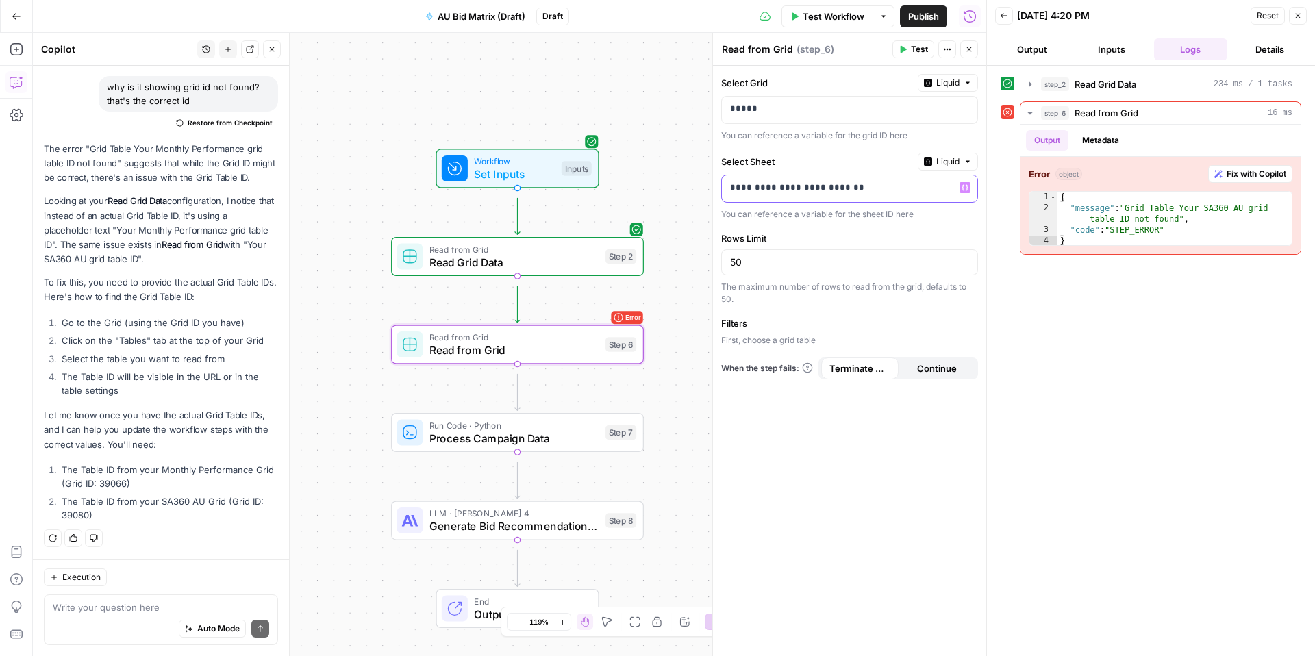
drag, startPoint x: 898, startPoint y: 221, endPoint x: 761, endPoint y: 211, distance: 137.3
click at [761, 202] on div "**********" at bounding box center [839, 188] width 234 height 27
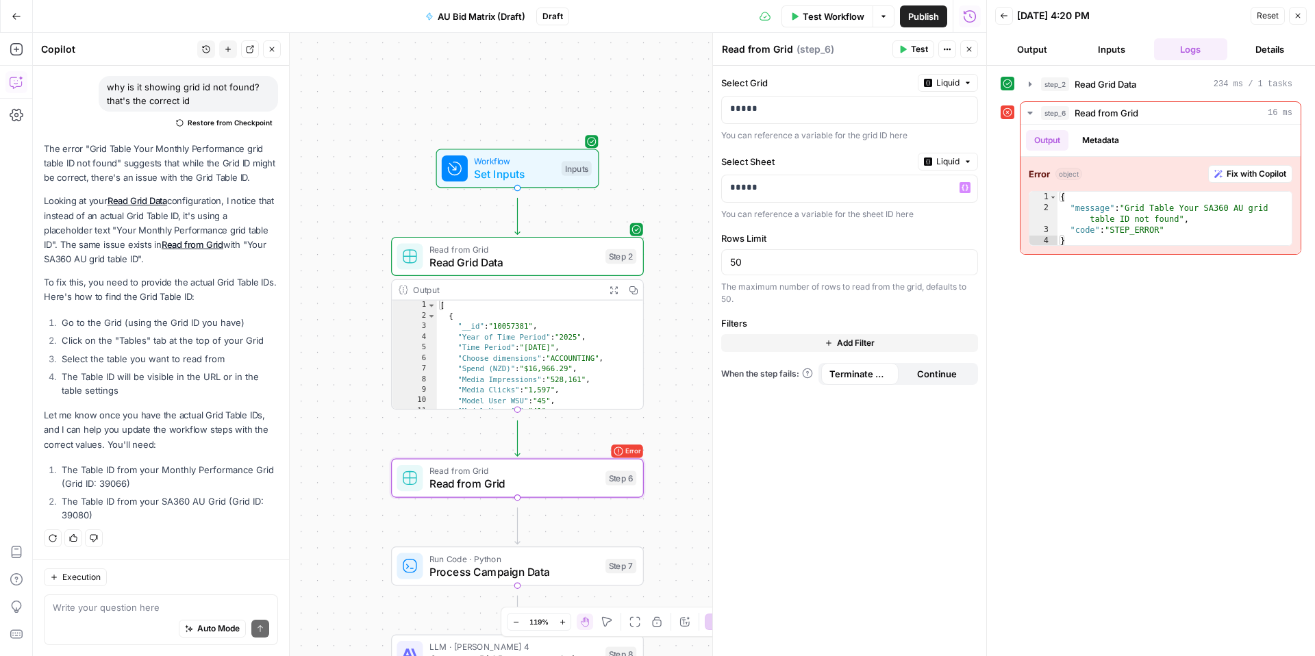
click at [1289, 25] on button "Close" at bounding box center [1298, 16] width 18 height 18
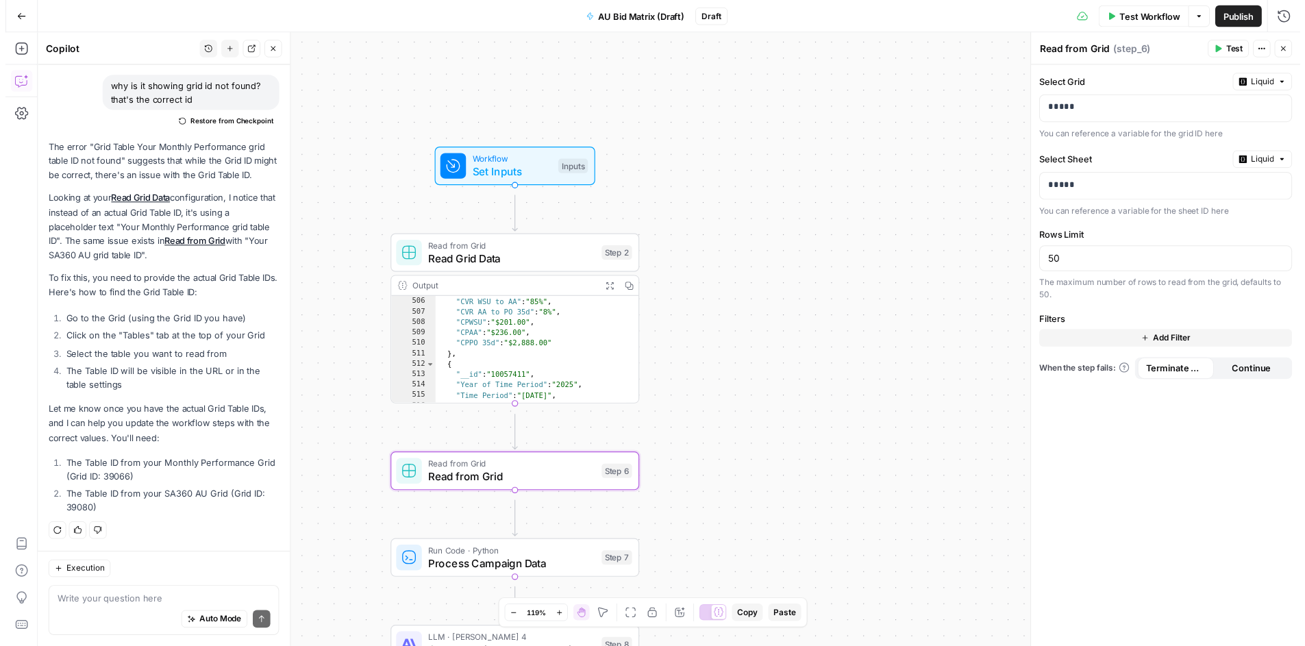
scroll to position [5497, 0]
click at [1227, 53] on icon "button" at bounding box center [1231, 49] width 8 height 8
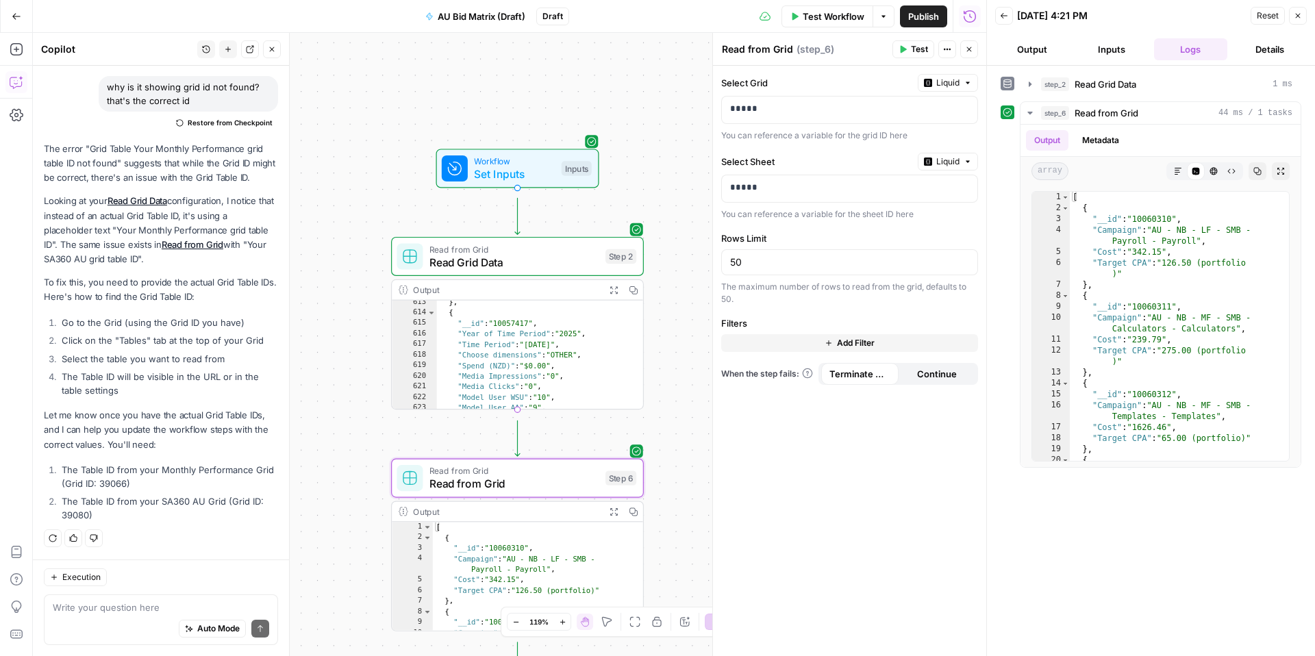
scroll to position [5963, 0]
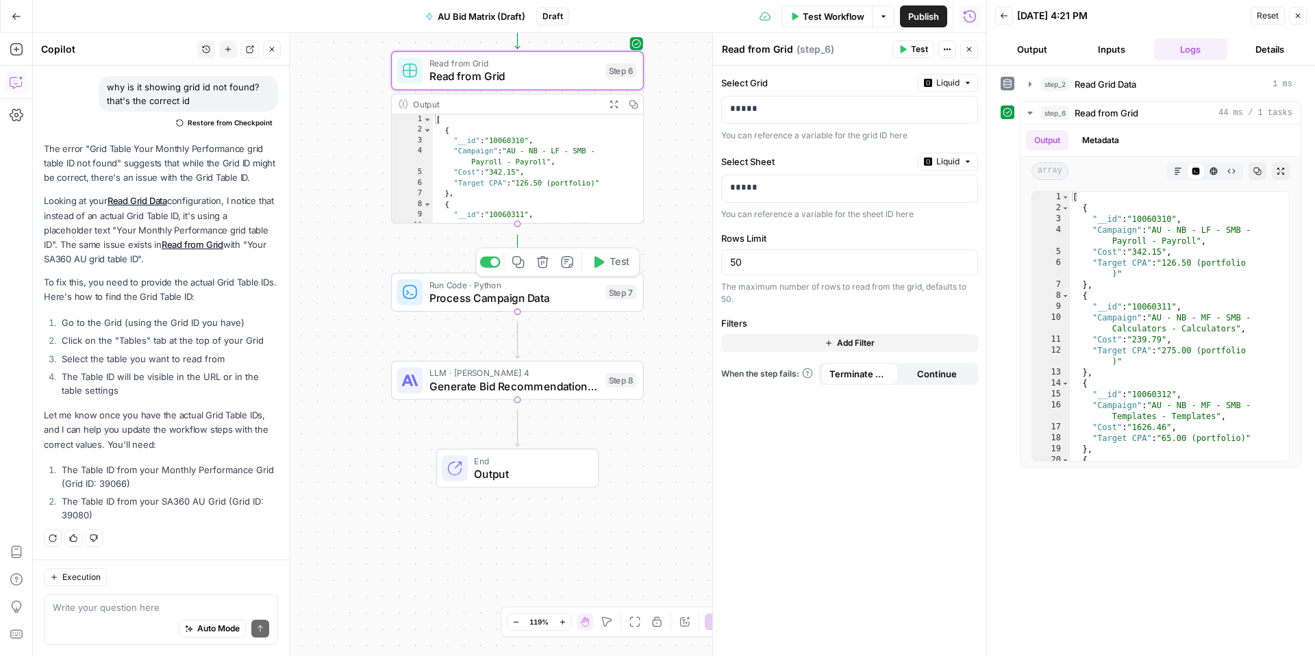
click at [531, 305] on span "Process Campaign Data" at bounding box center [513, 298] width 169 height 16
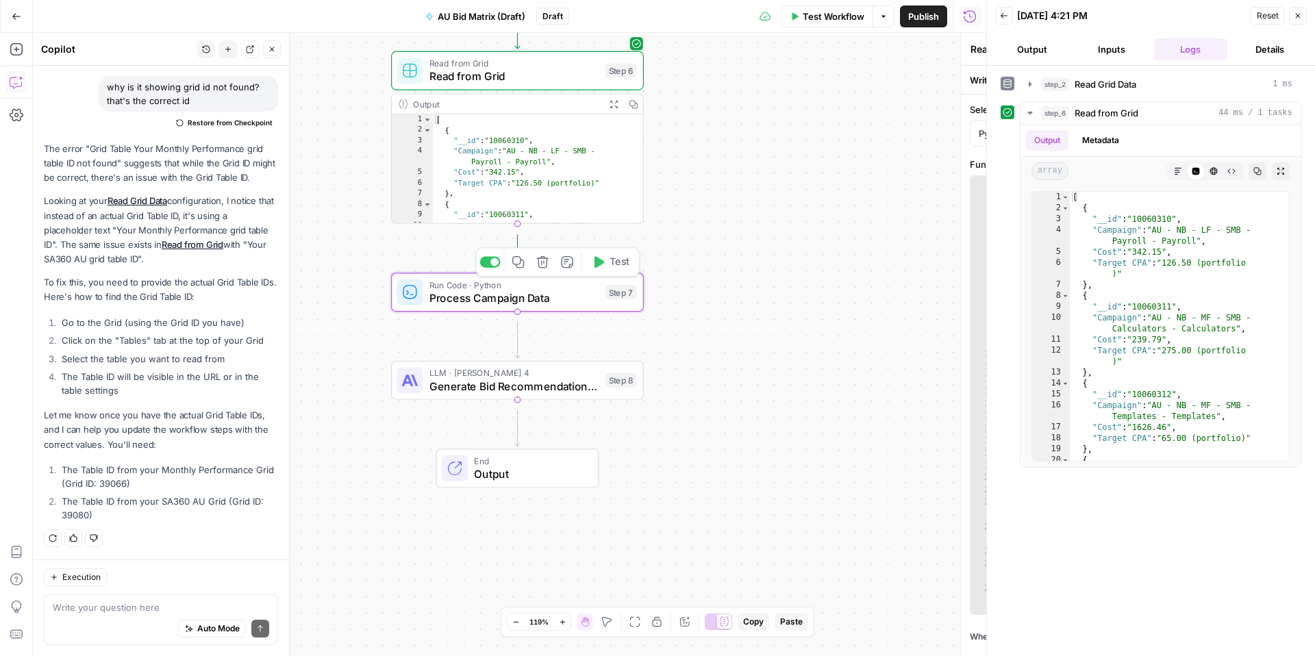
type textarea "Process Campaign Data"
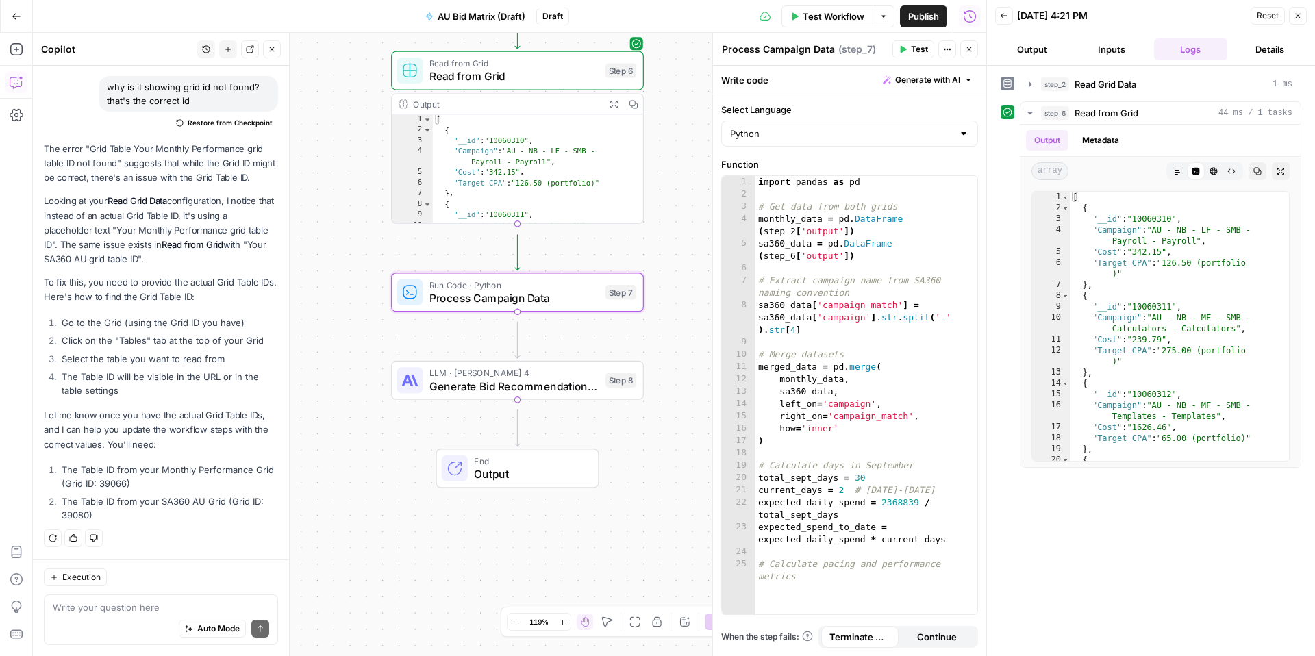
click at [893, 57] on button "Test" at bounding box center [914, 49] width 42 height 18
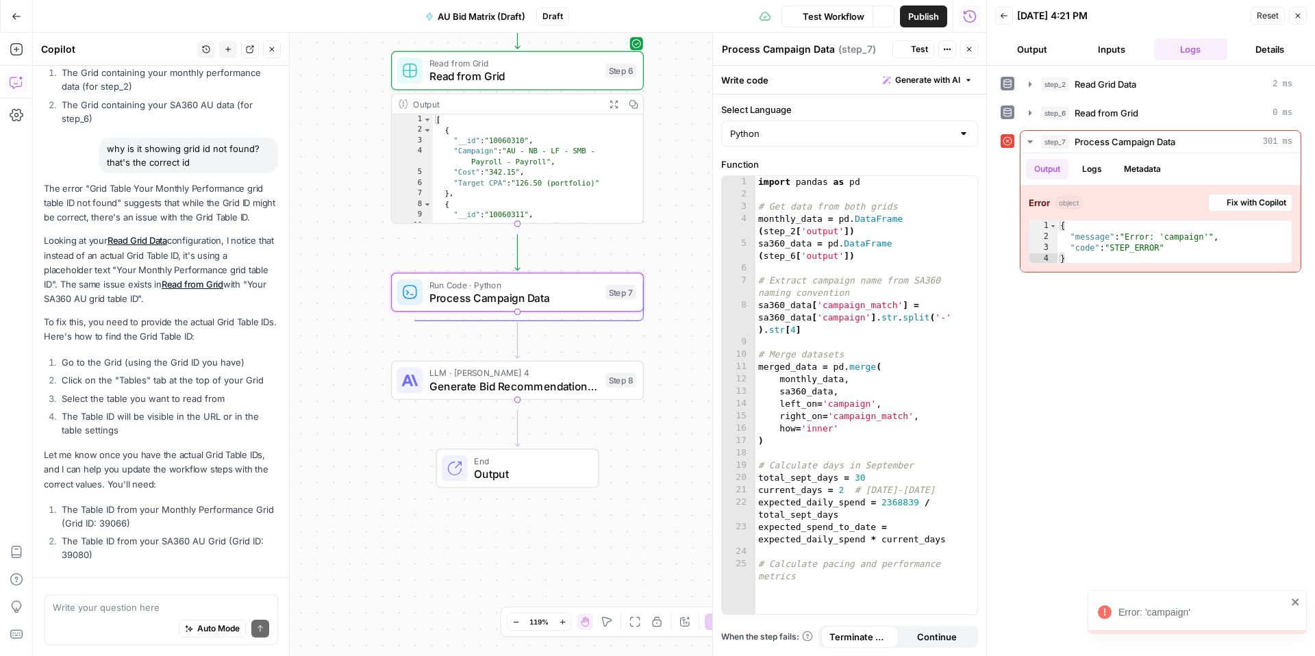
scroll to position [1601, 0]
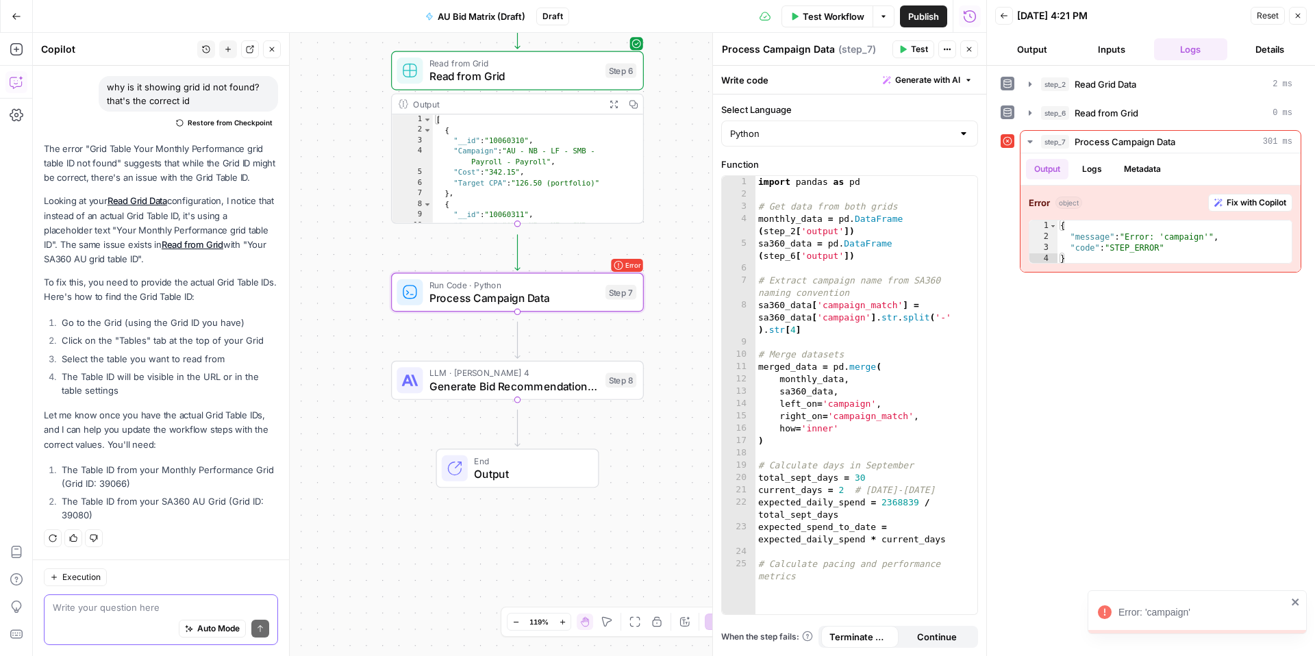
click at [110, 601] on textarea at bounding box center [161, 608] width 216 height 14
type textarea "ok can you update step 7 now?"
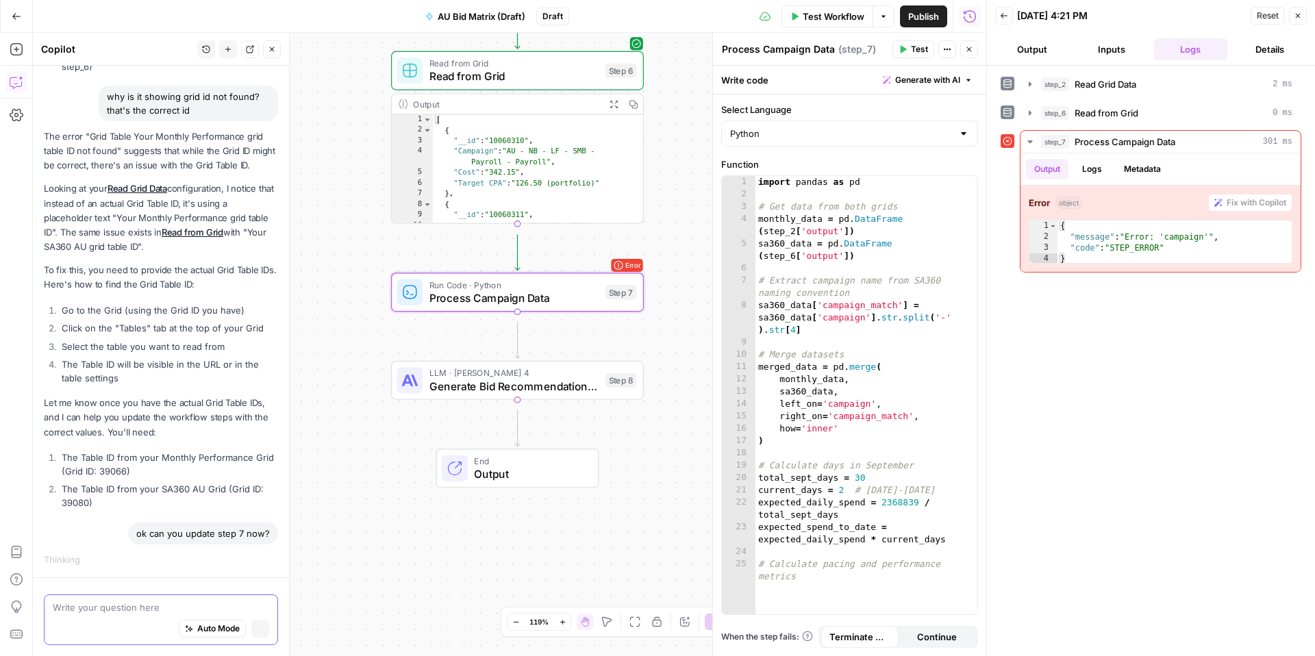
scroll to position [1552, 0]
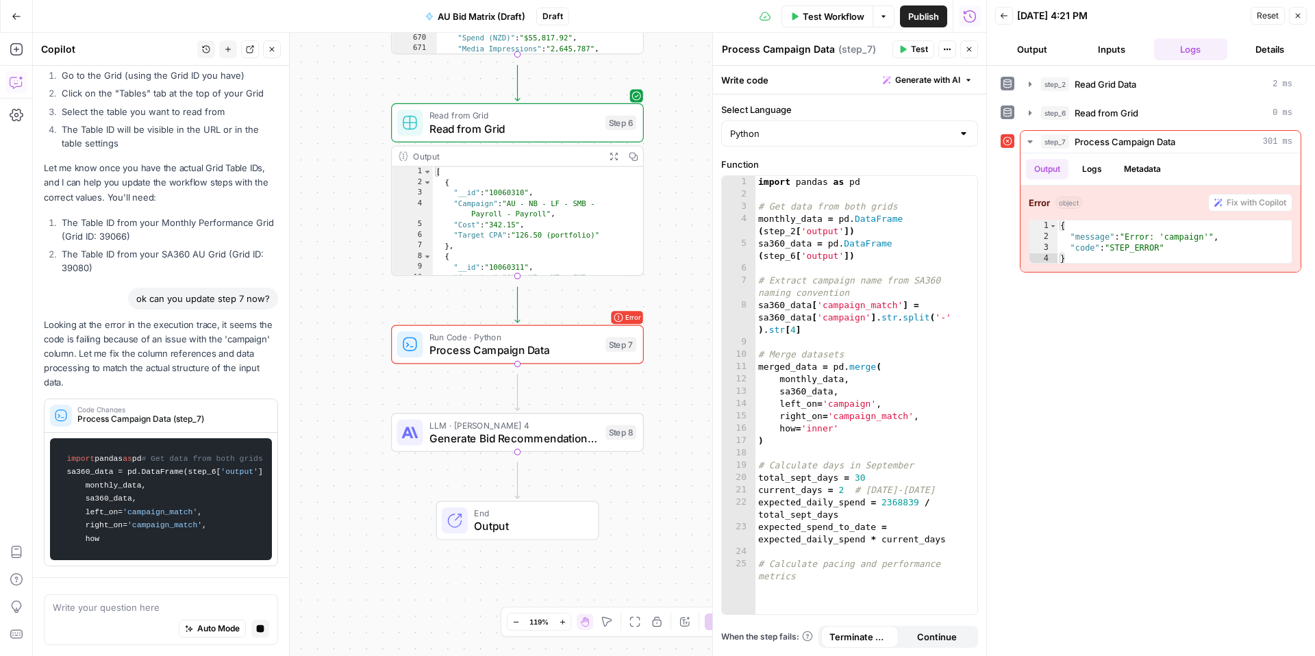
click at [1296, 18] on icon "button" at bounding box center [1298, 16] width 5 height 5
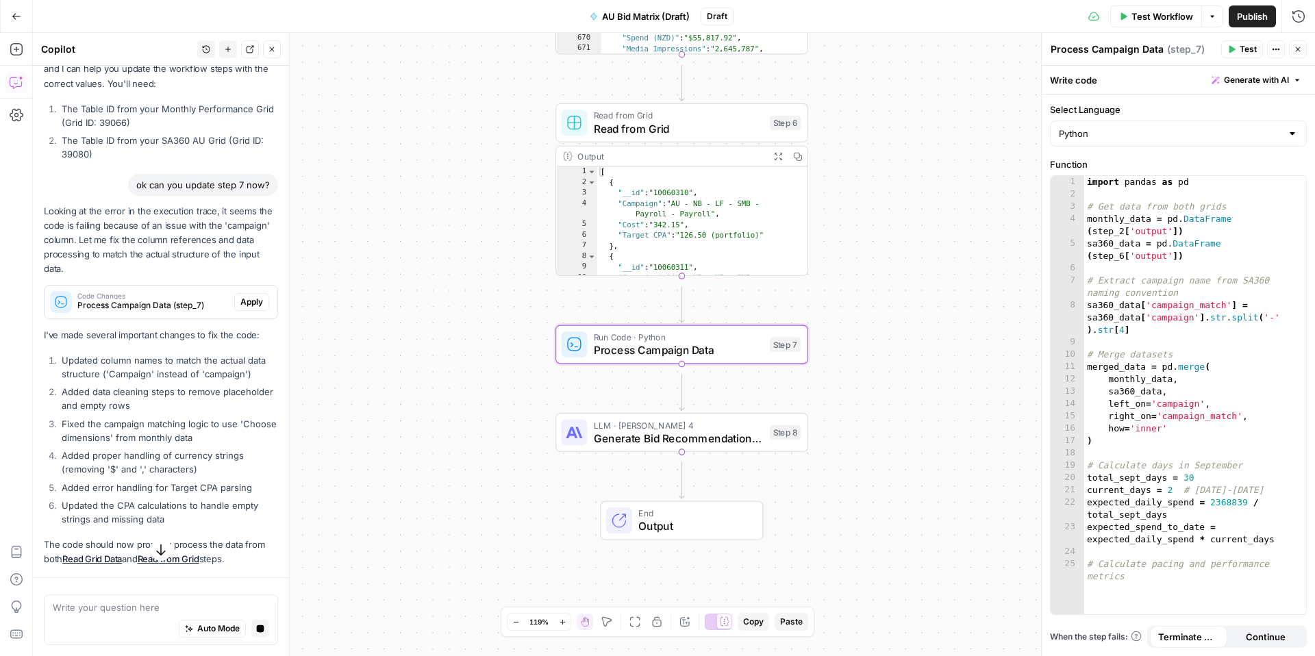
scroll to position [2022, 0]
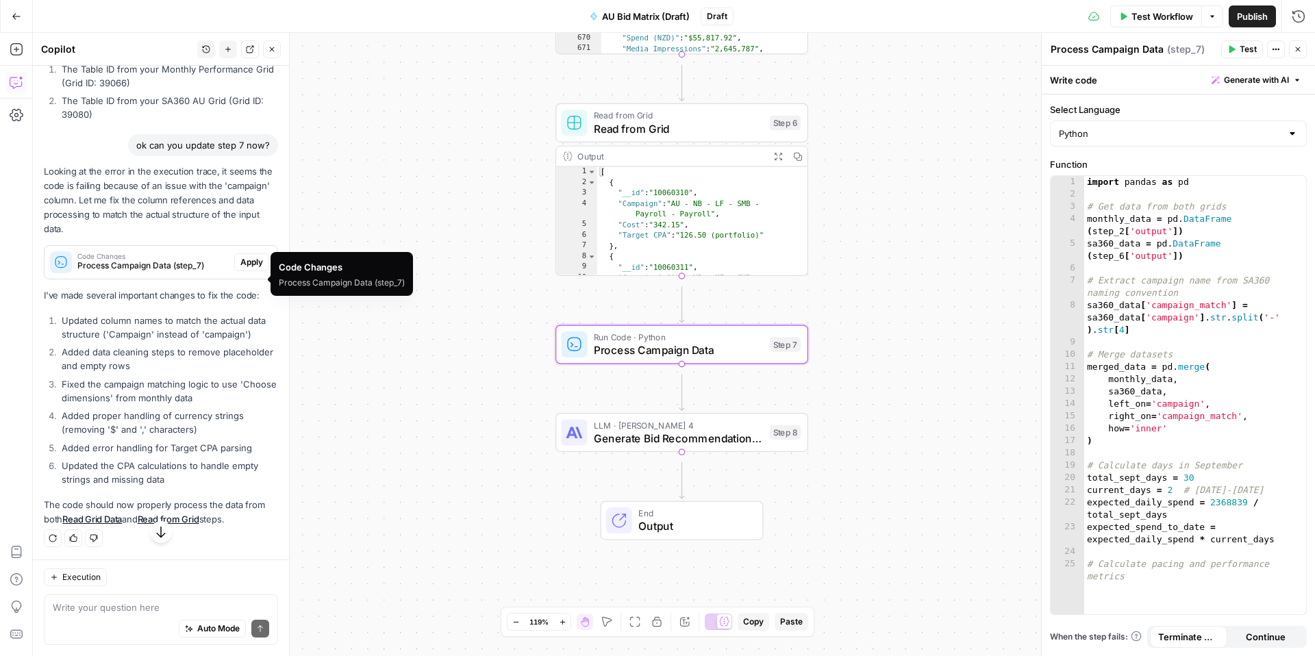
click at [240, 269] on span "Apply" at bounding box center [251, 262] width 23 height 12
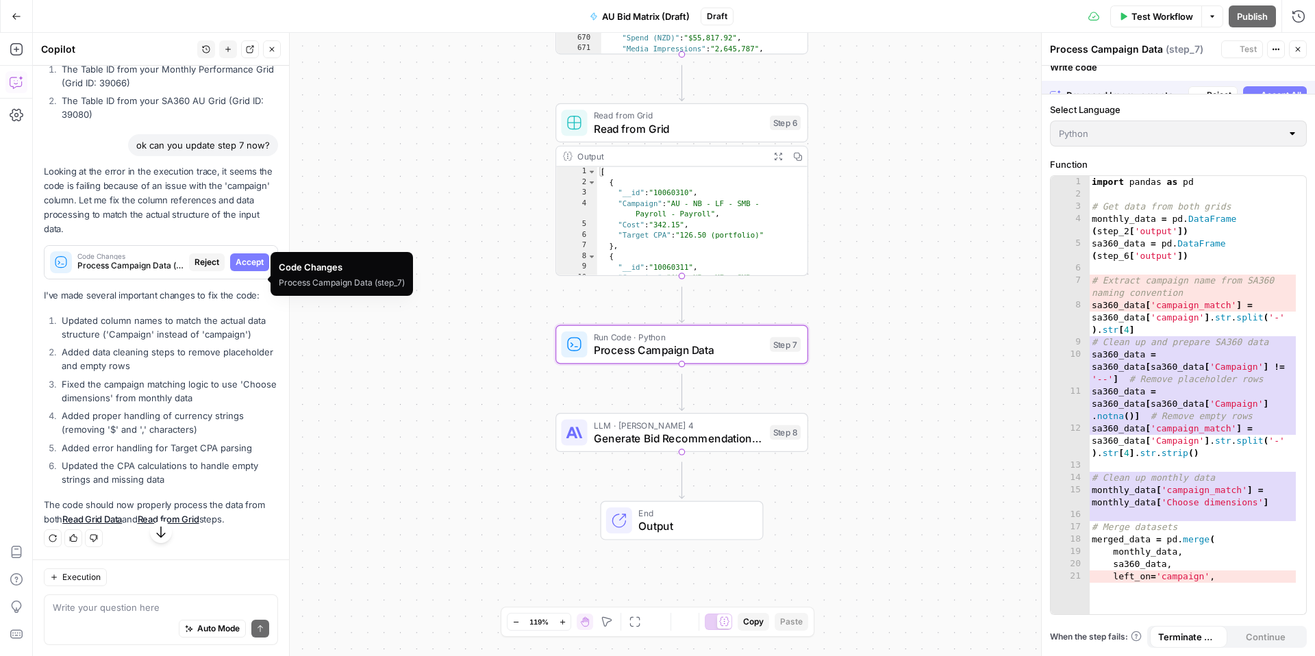
scroll to position [1940, 0]
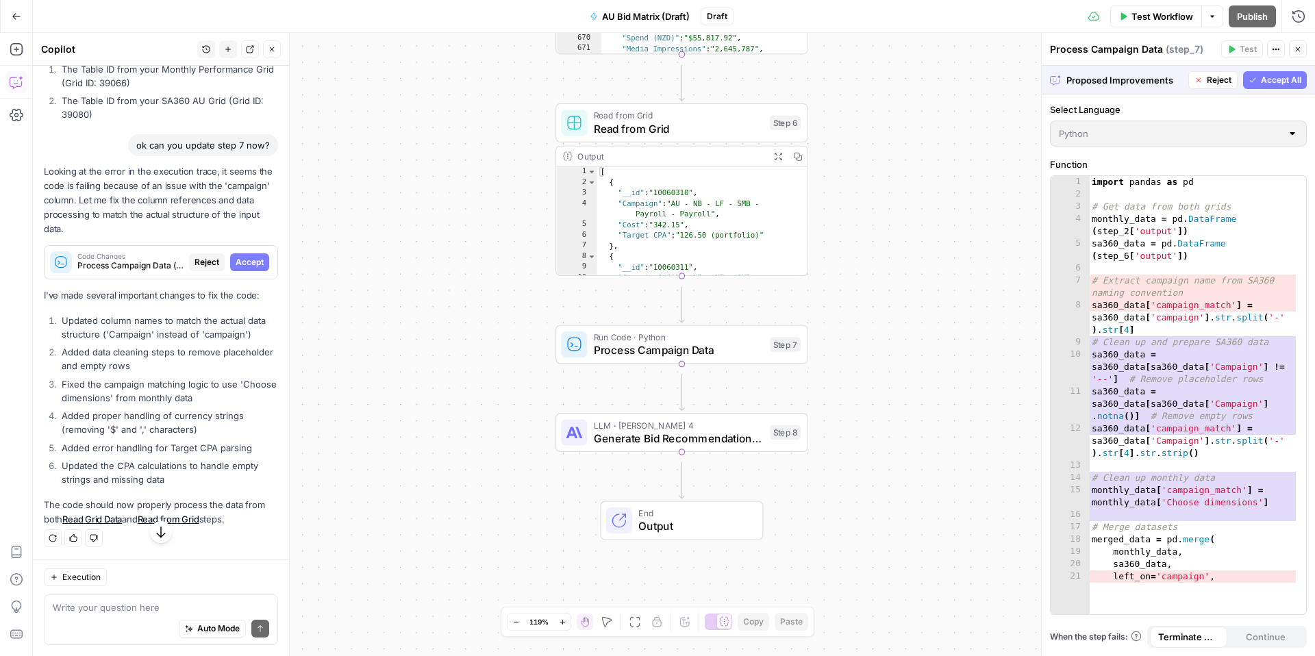
click at [1271, 86] on span "Accept All" at bounding box center [1281, 80] width 40 height 12
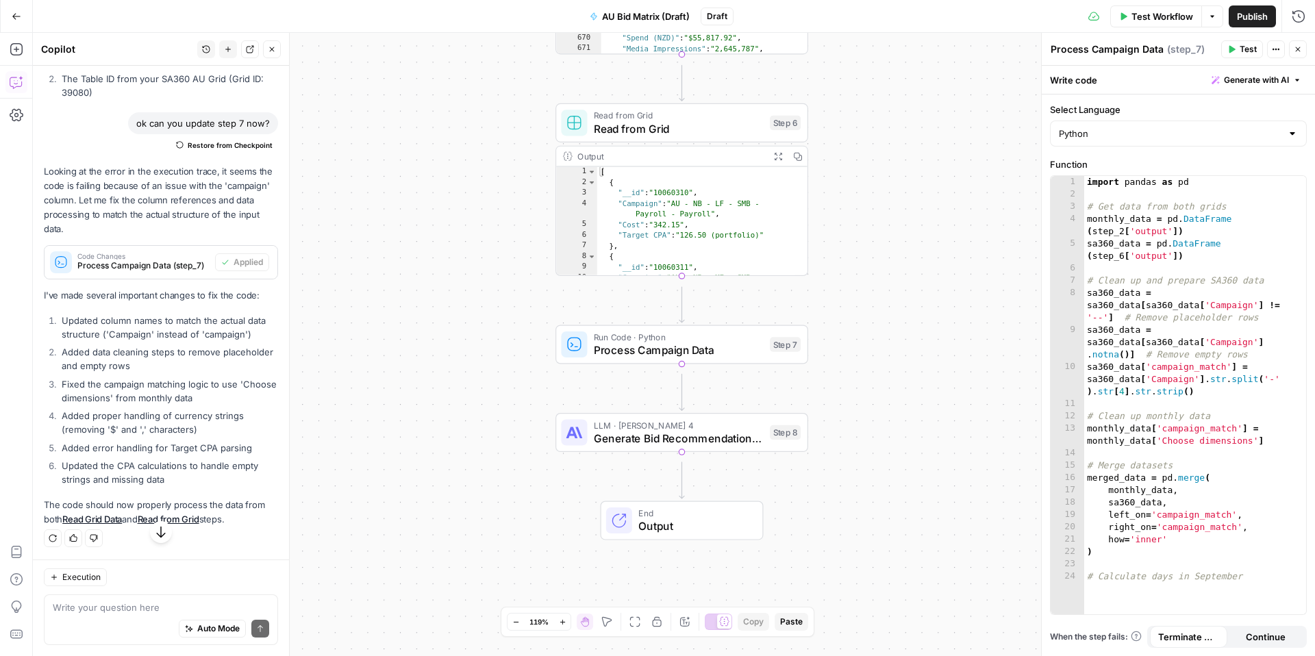
scroll to position [2195, 0]
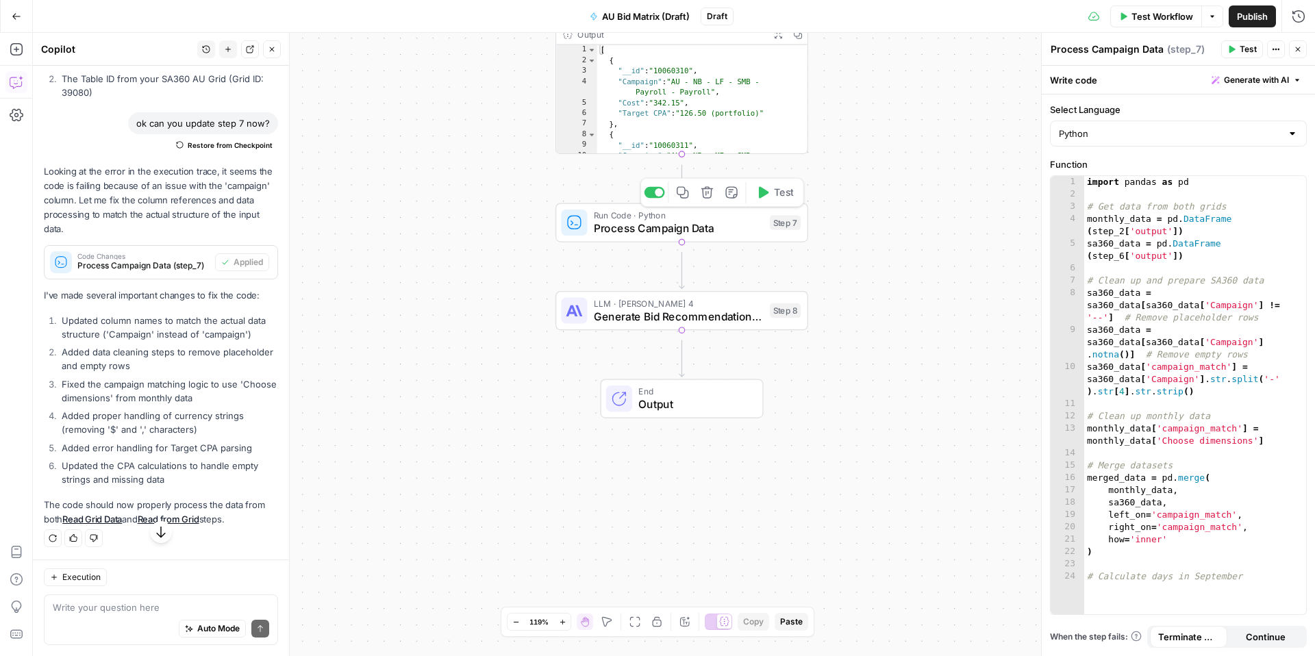
click at [777, 195] on span "Test" at bounding box center [784, 192] width 20 height 14
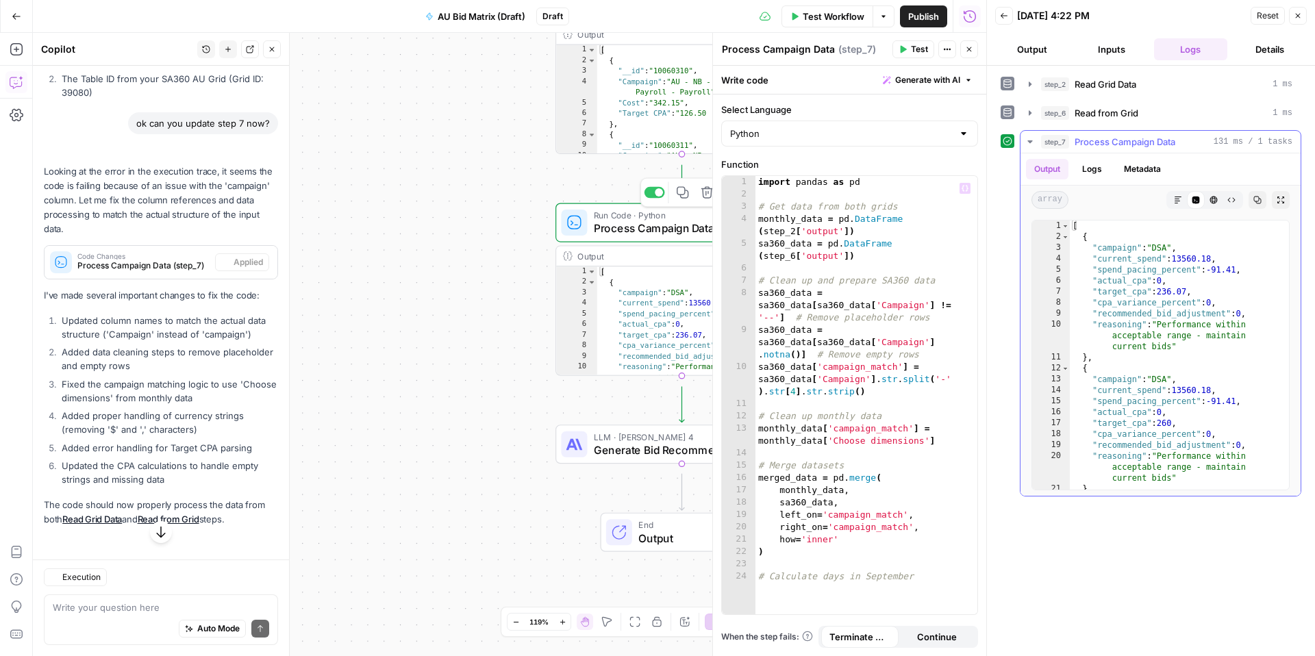
scroll to position [2195, 0]
click at [1013, 25] on button "Back" at bounding box center [1004, 16] width 18 height 18
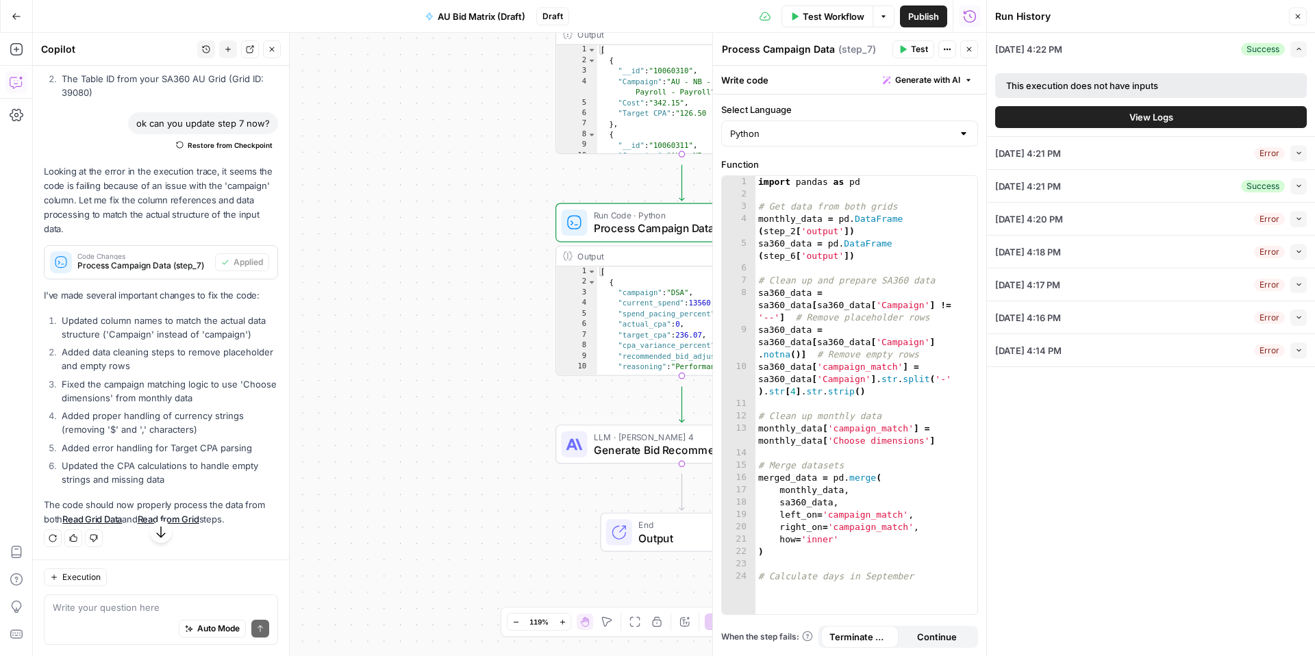
click at [1289, 16] on button "Close" at bounding box center [1298, 17] width 18 height 18
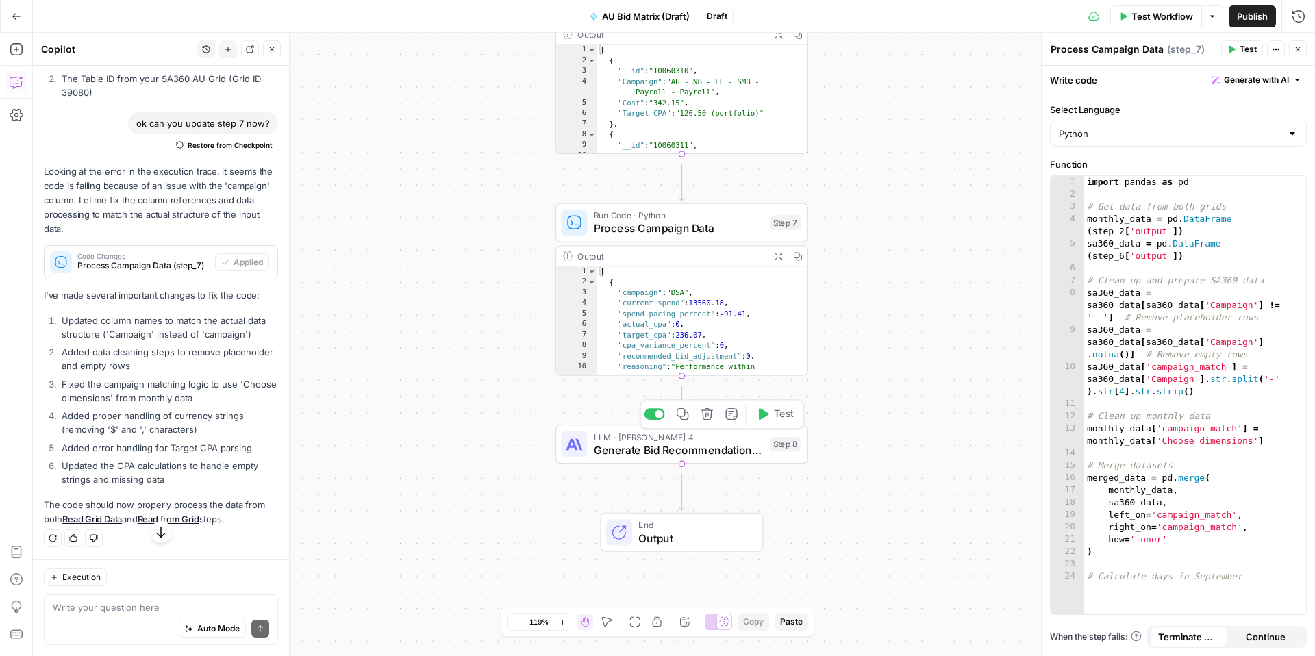
click at [759, 415] on icon "button" at bounding box center [764, 414] width 10 height 12
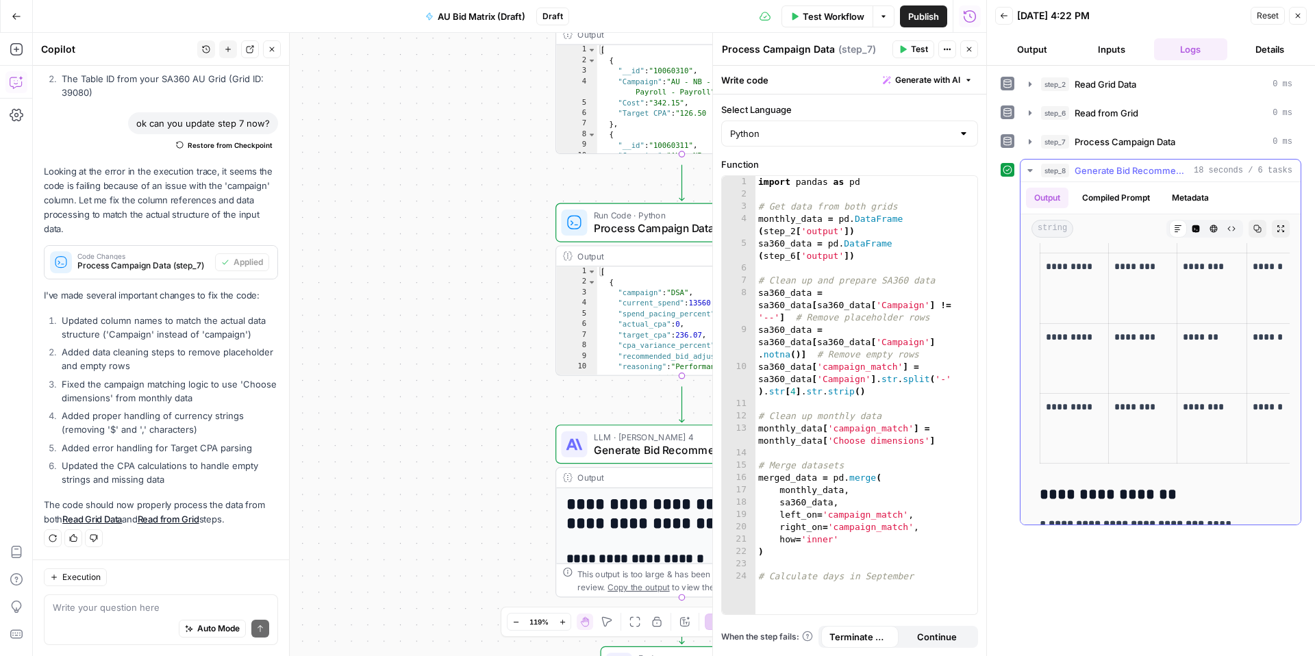
scroll to position [1618, 0]
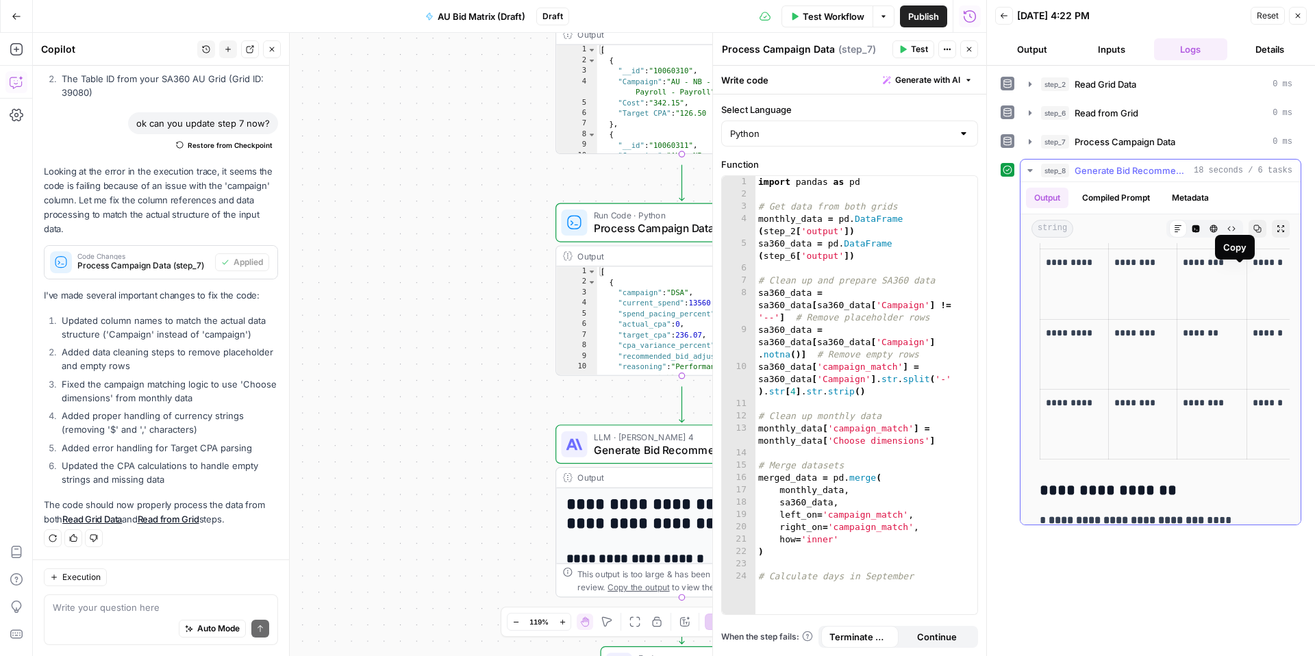
click at [1253, 233] on icon "button" at bounding box center [1257, 229] width 8 height 8
click at [1301, 12] on button "Close" at bounding box center [1298, 16] width 18 height 18
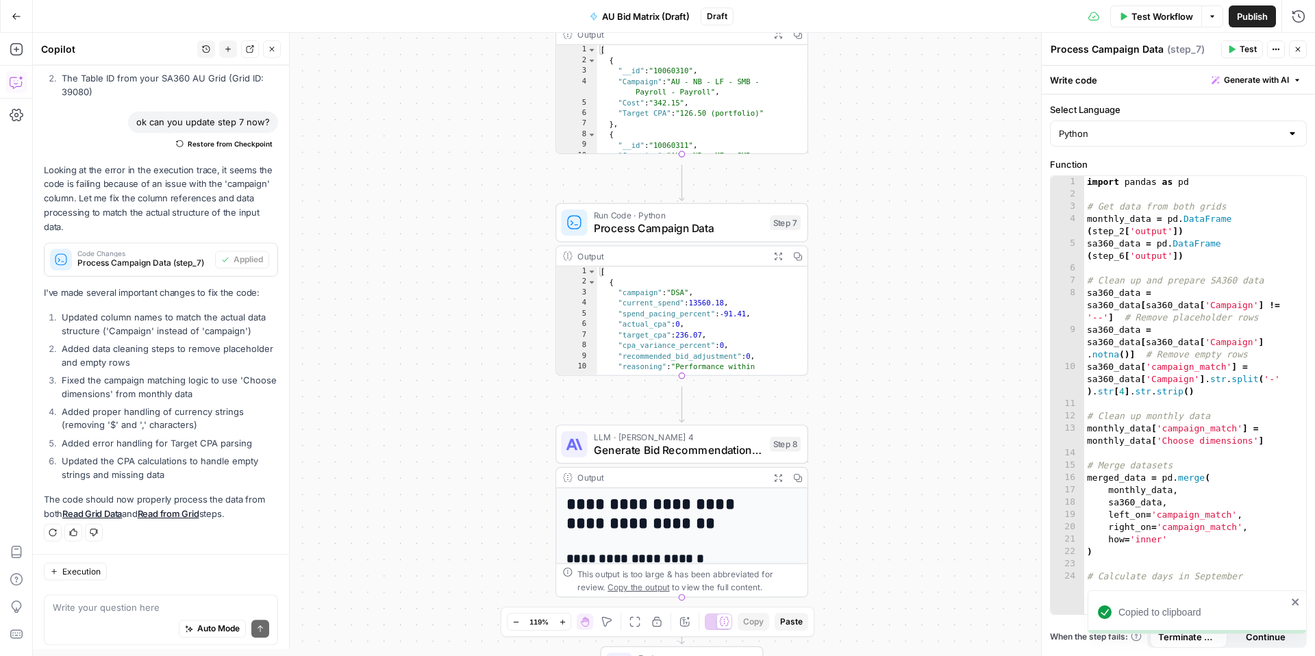
scroll to position [2286, 0]
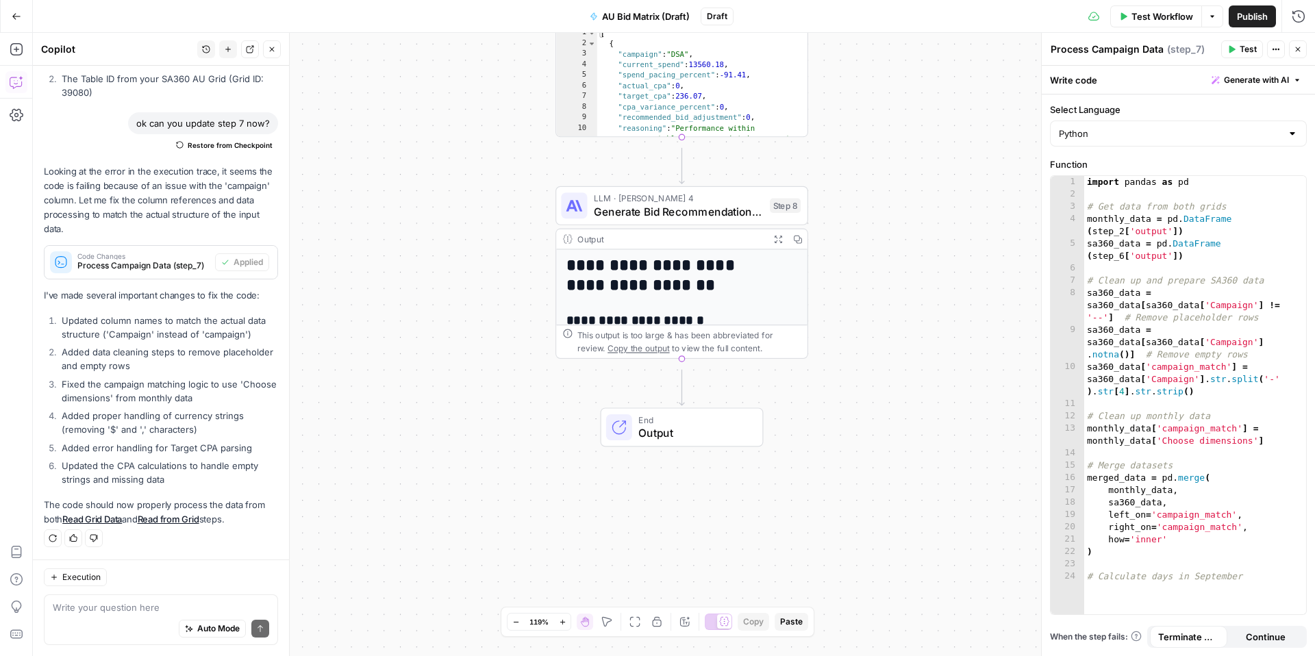
click at [1305, 58] on header "Process Campaign Data Process Campaign Data ( step_7 ) Test Actions Close" at bounding box center [1178, 49] width 273 height 33
click at [1299, 58] on button "Close" at bounding box center [1298, 49] width 18 height 18
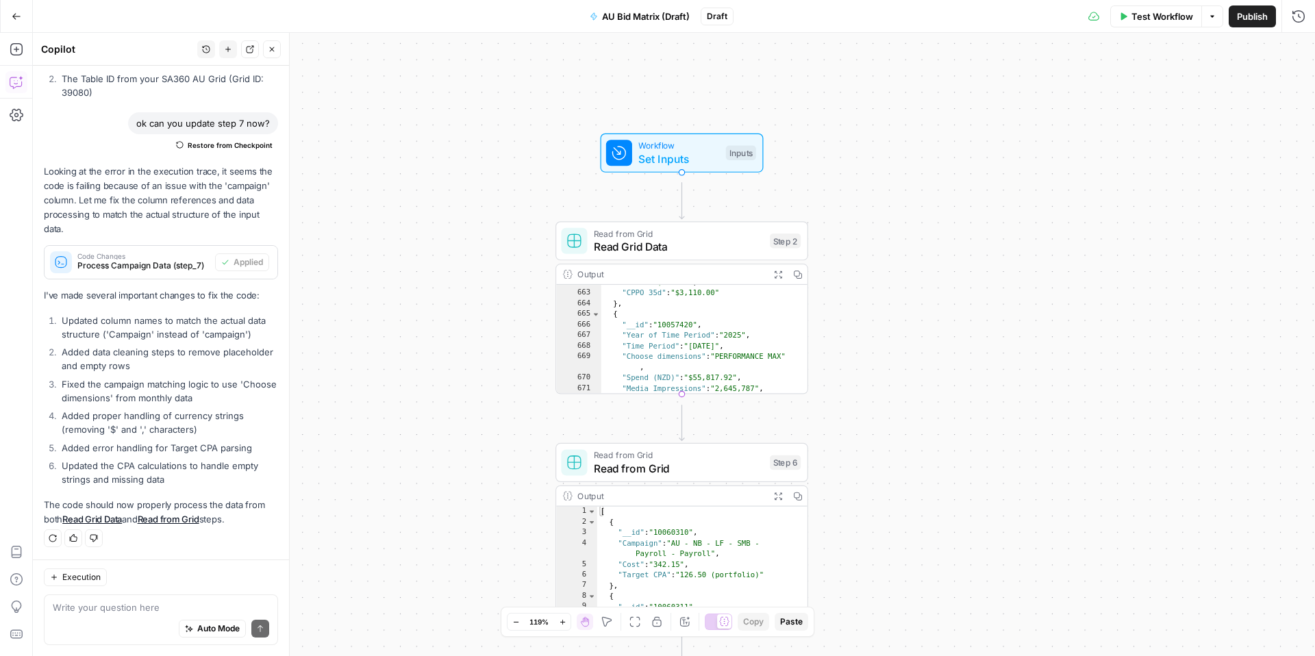
click at [23, 25] on button "Go Back" at bounding box center [16, 16] width 25 height 25
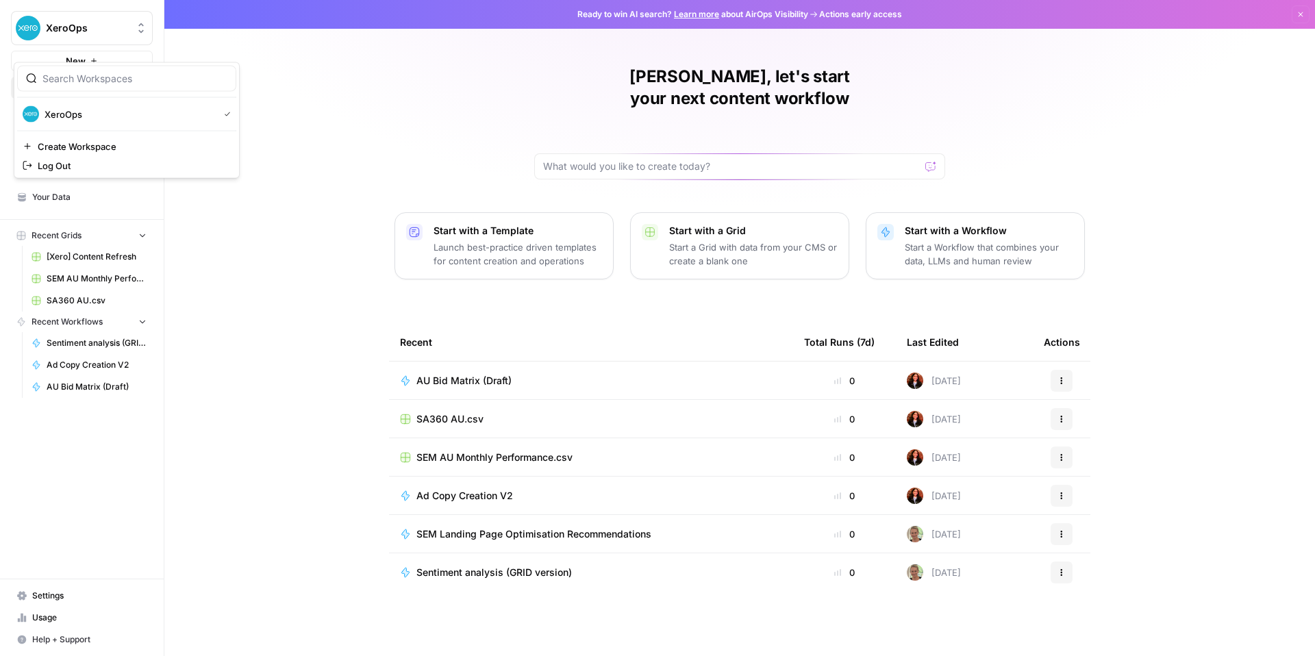
click at [126, 35] on span "XeroOps" at bounding box center [87, 28] width 83 height 14
click at [163, 153] on span "Create Workspace" at bounding box center [132, 147] width 188 height 14
click at [430, 464] on span "SEM AU Monthly Performance.csv" at bounding box center [494, 458] width 156 height 14
click at [416, 426] on span "SA360 AU.csv" at bounding box center [449, 419] width 67 height 14
click at [429, 464] on span "SEM AU Monthly Performance.csv" at bounding box center [494, 458] width 156 height 14
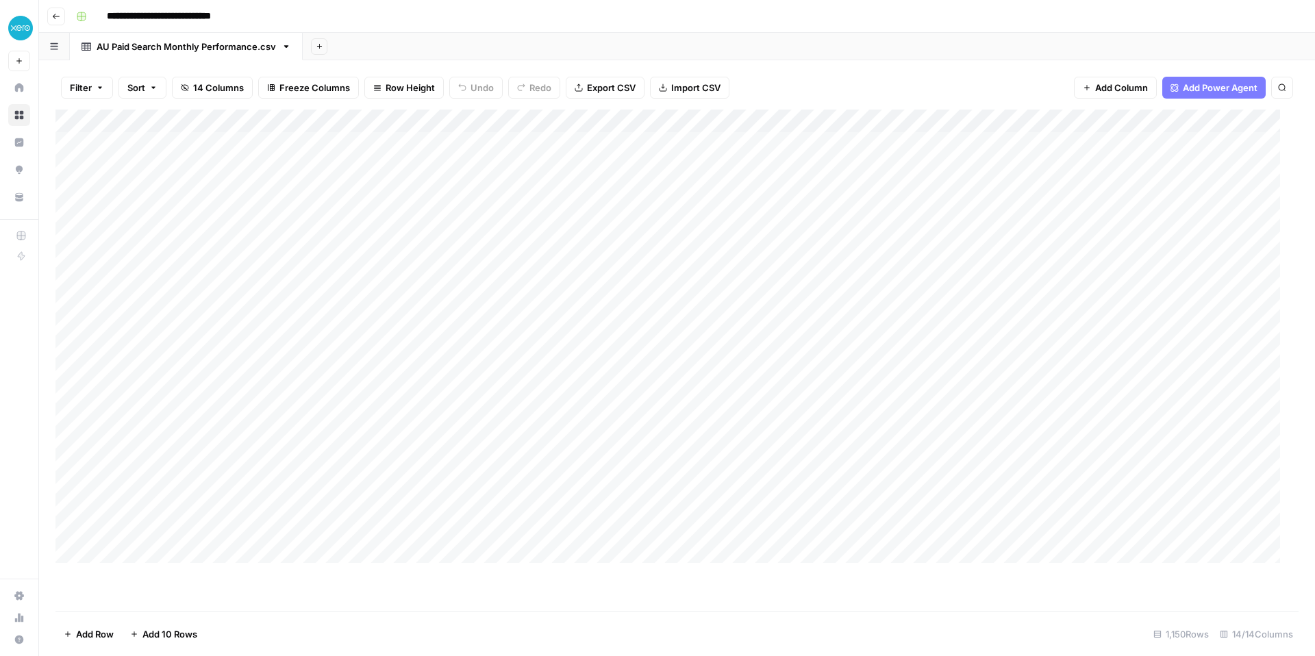
click at [91, 51] on icon at bounding box center [87, 47] width 10 height 10
click at [84, 142] on div "Add Column" at bounding box center [672, 342] width 1235 height 464
click at [216, 53] on div "AU Paid Search Monthly Performance.csv" at bounding box center [186, 47] width 179 height 14
click at [291, 51] on icon "button" at bounding box center [287, 47] width 10 height 10
click at [538, 58] on div "Add Sheet" at bounding box center [809, 46] width 1012 height 27
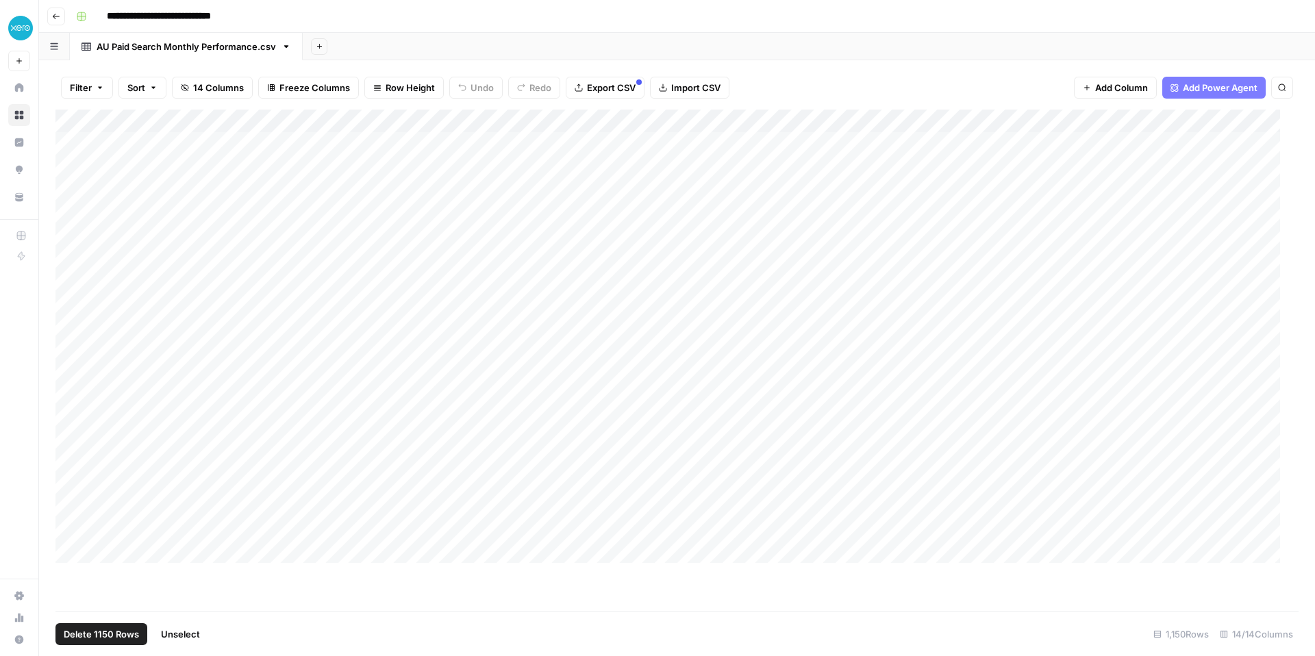
click at [1271, 99] on button "Search" at bounding box center [1282, 88] width 22 height 22
type input "********"
drag, startPoint x: 1132, startPoint y: 155, endPoint x: 1038, endPoint y: 158, distance: 93.9
click at [1038, 158] on div "Add Column ******** Type to search" at bounding box center [676, 361] width 1243 height 502
click at [945, 60] on div "Add Sheet" at bounding box center [809, 46] width 1012 height 27
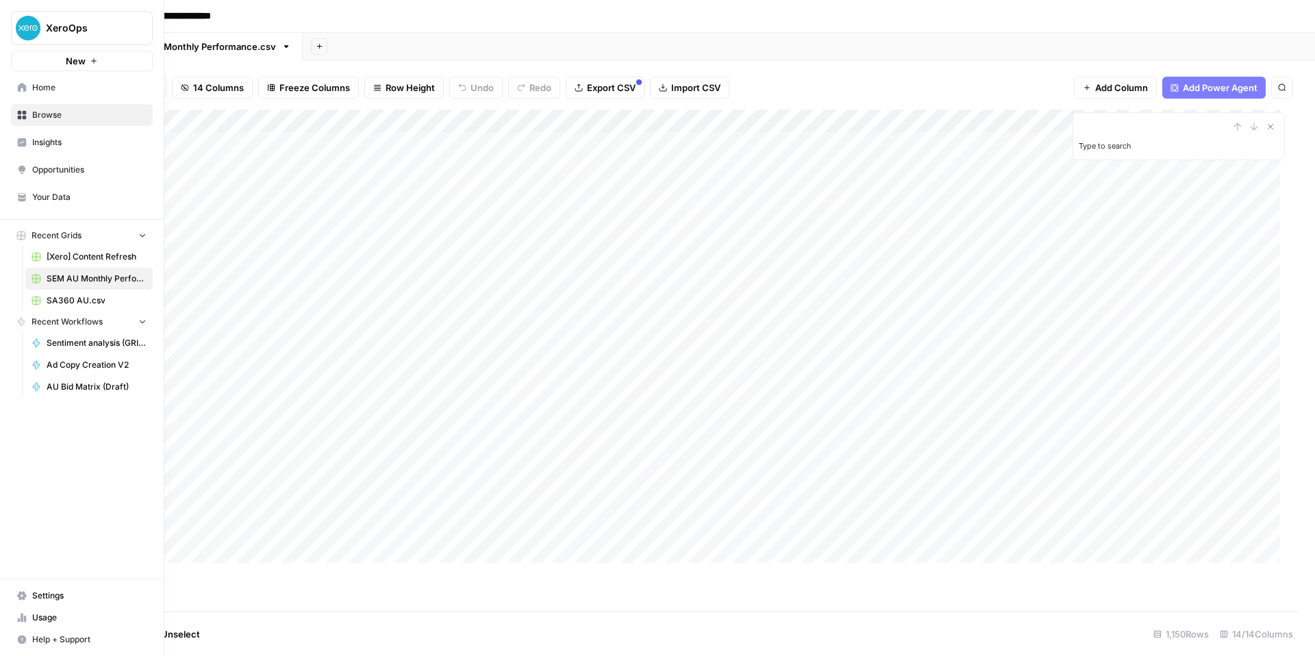
click at [75, 590] on span "Settings" at bounding box center [89, 596] width 114 height 12
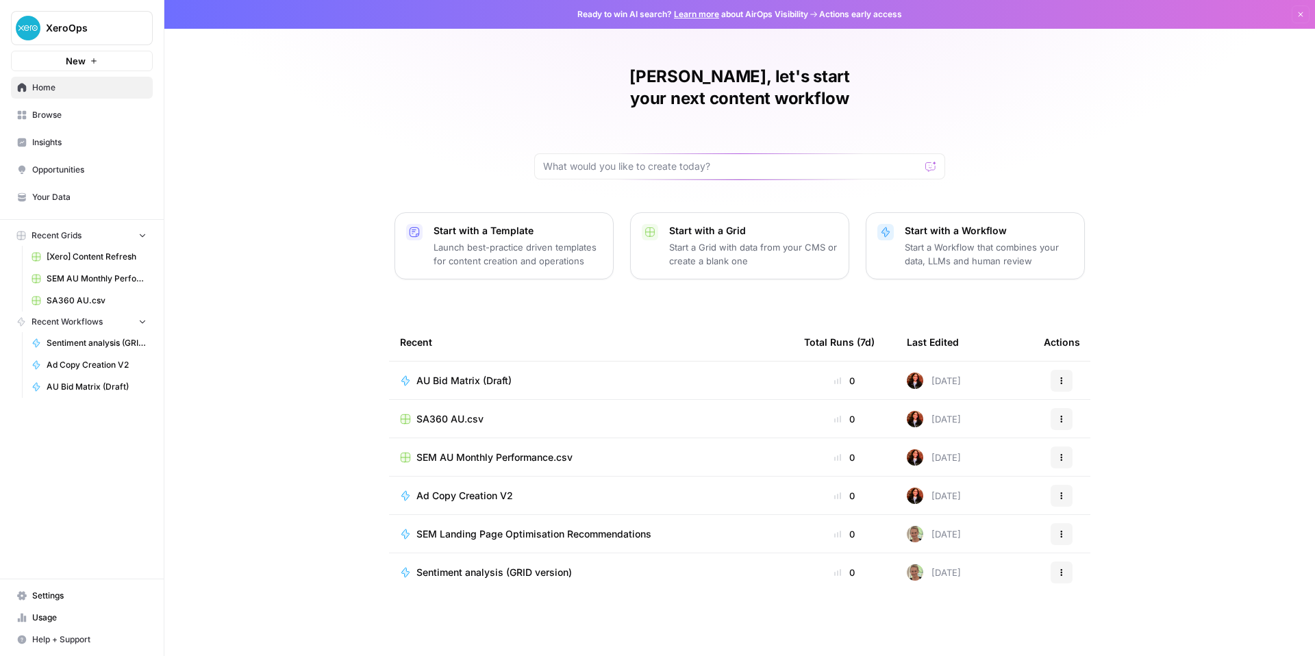
click at [416, 426] on span "SA360 AU.csv" at bounding box center [449, 419] width 67 height 14
click at [99, 121] on span "Browse" at bounding box center [89, 115] width 114 height 12
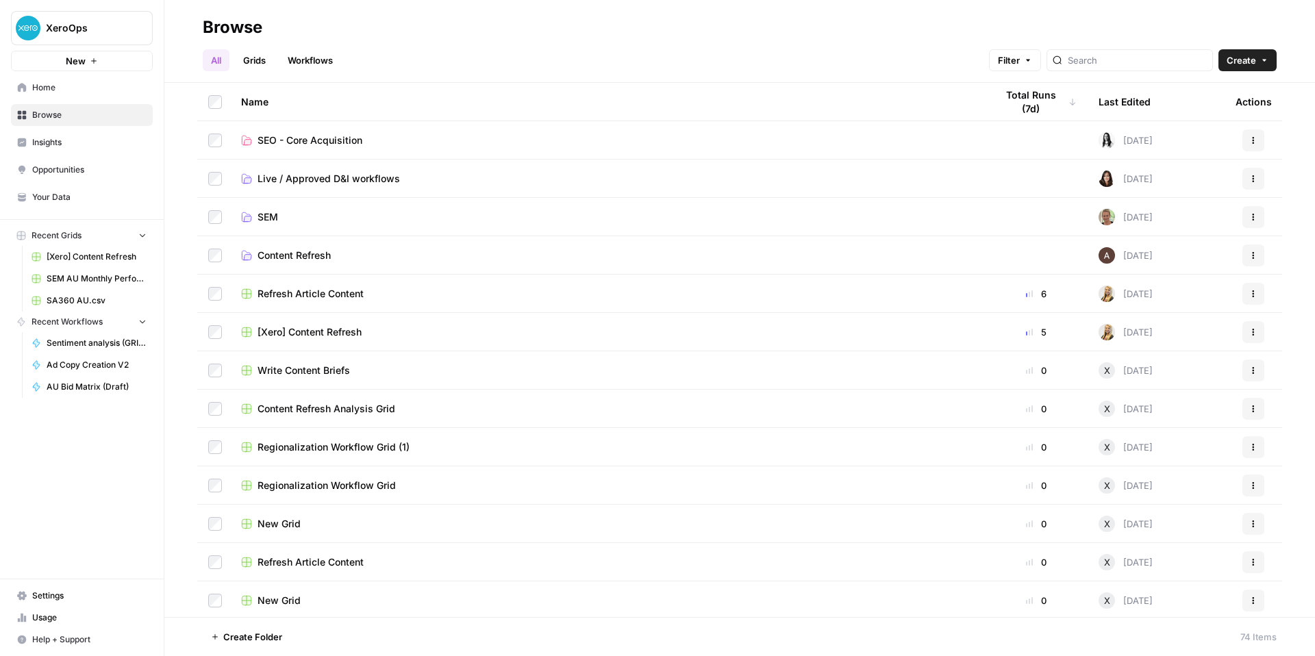
click at [278, 224] on span "SEM" at bounding box center [268, 217] width 21 height 14
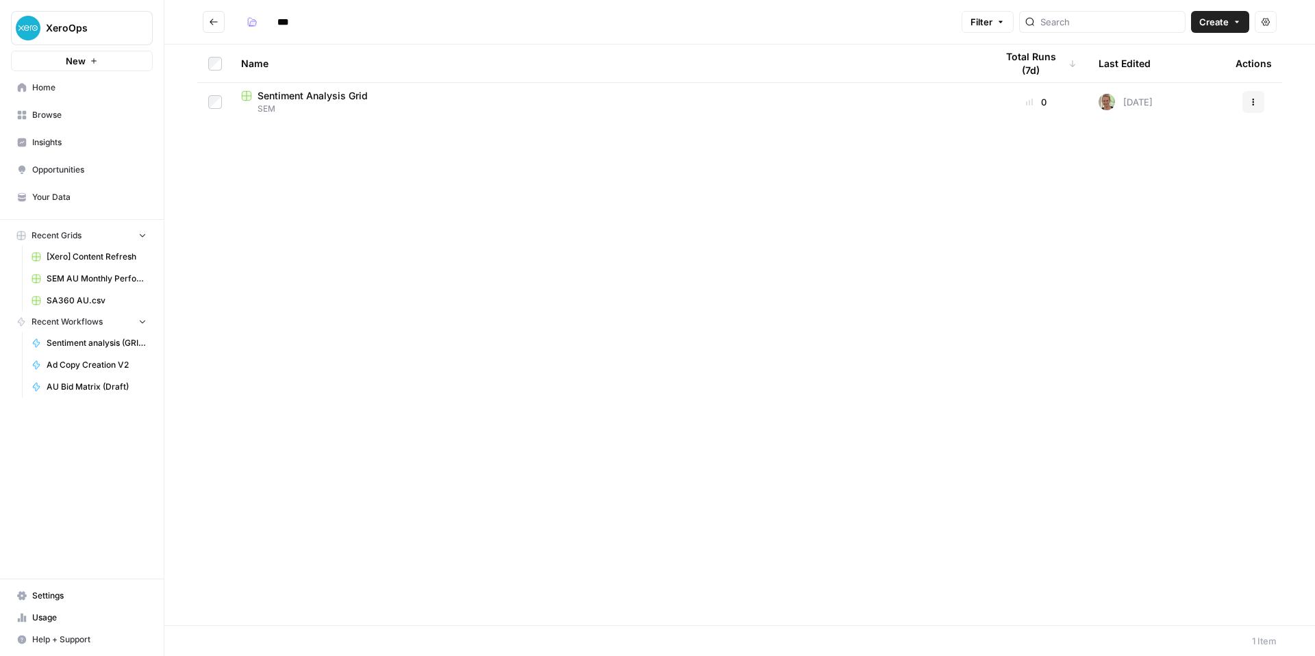
click at [225, 17] on button "Go back" at bounding box center [214, 22] width 22 height 22
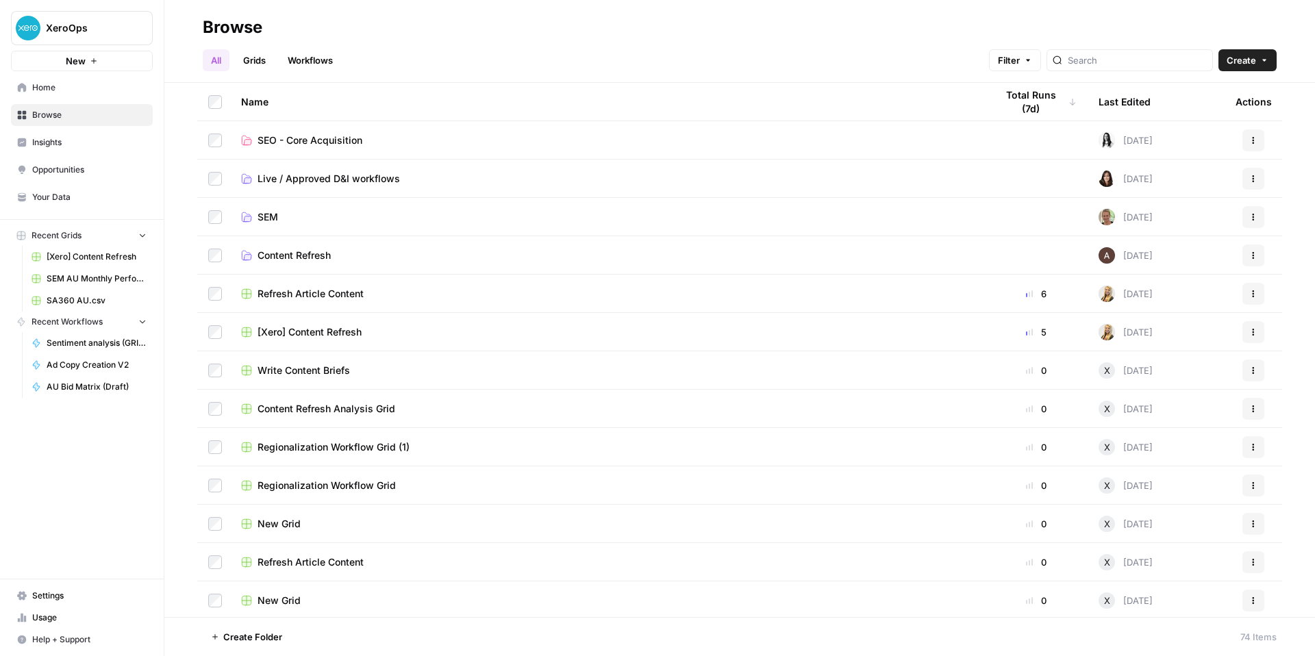
click at [358, 224] on link "SEM" at bounding box center [607, 217] width 733 height 14
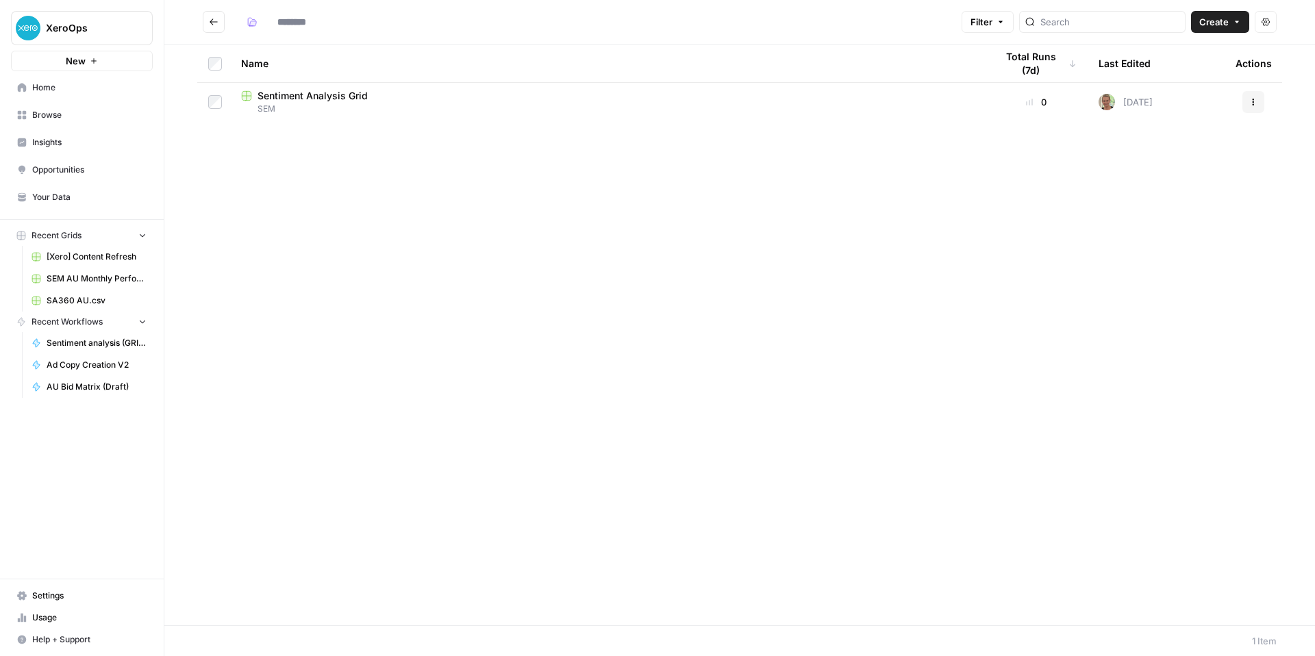
type input "***"
click at [147, 285] on span "SEM AU Monthly Performance.csv" at bounding box center [97, 279] width 100 height 12
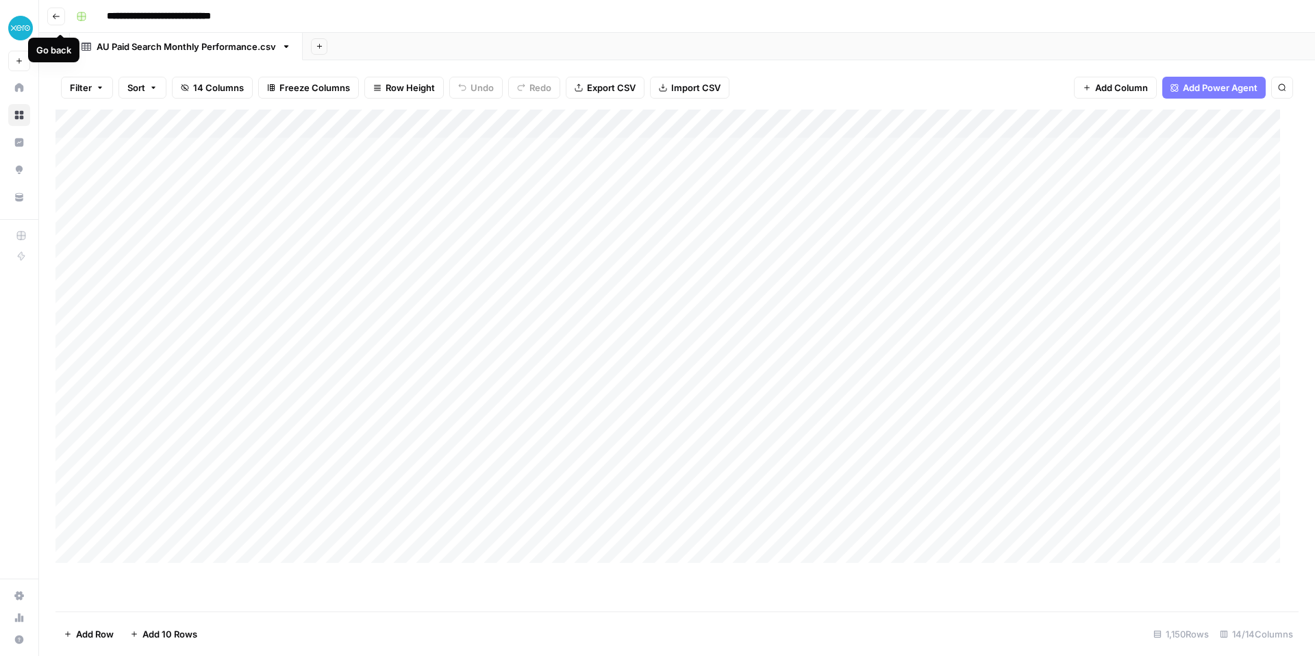
click at [60, 18] on icon "button" at bounding box center [56, 16] width 8 height 8
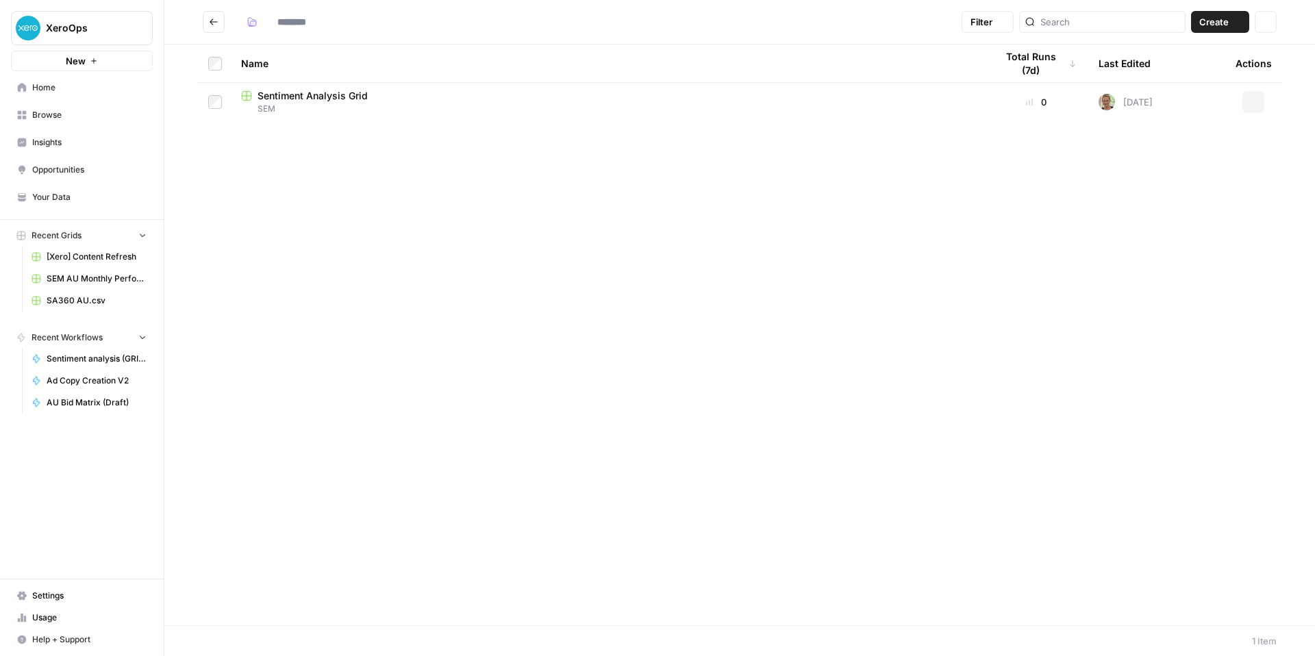
type input "***"
click at [81, 121] on span "Browse" at bounding box center [89, 115] width 114 height 12
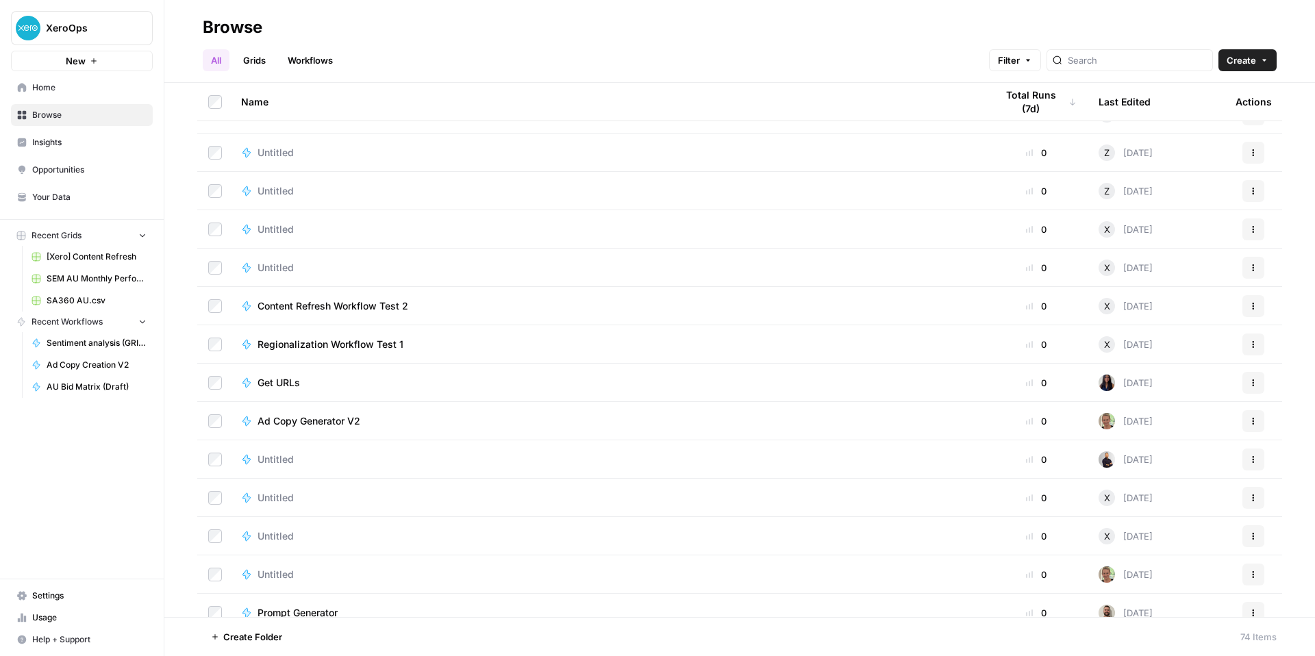
scroll to position [1806, 0]
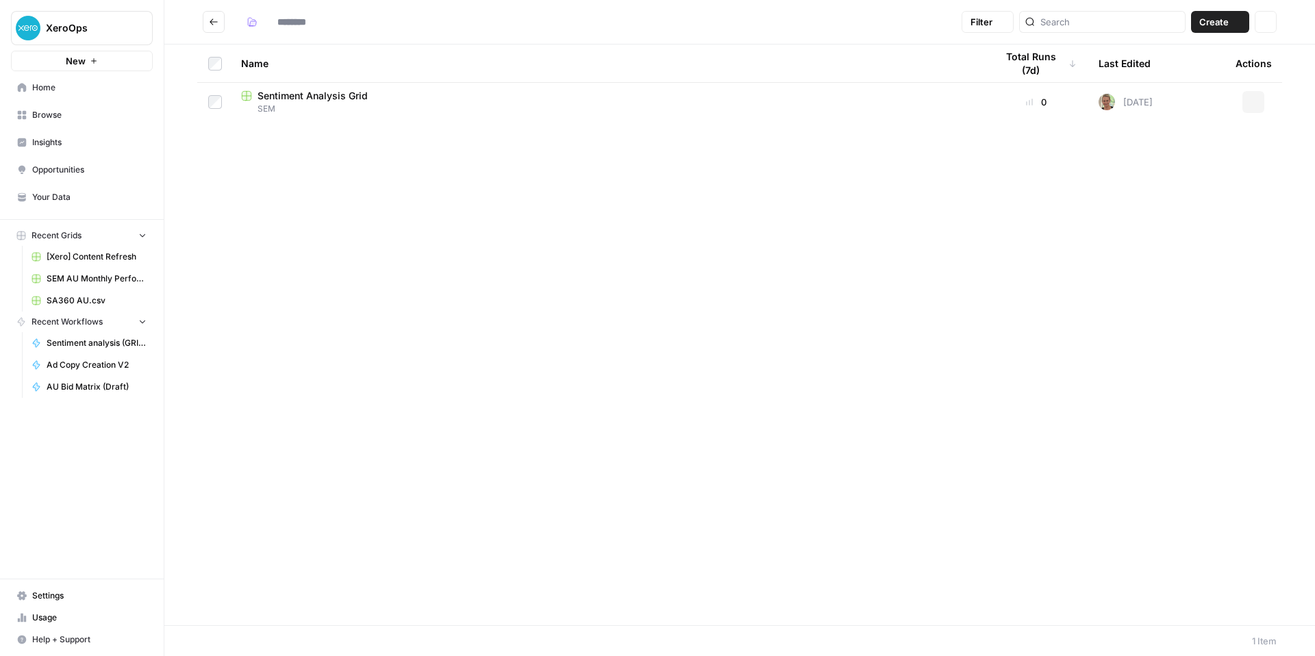
type input "***"
click at [93, 393] on span "AU Bid Matrix (Draft)" at bounding box center [97, 387] width 100 height 12
